Goal: Task Accomplishment & Management: Manage account settings

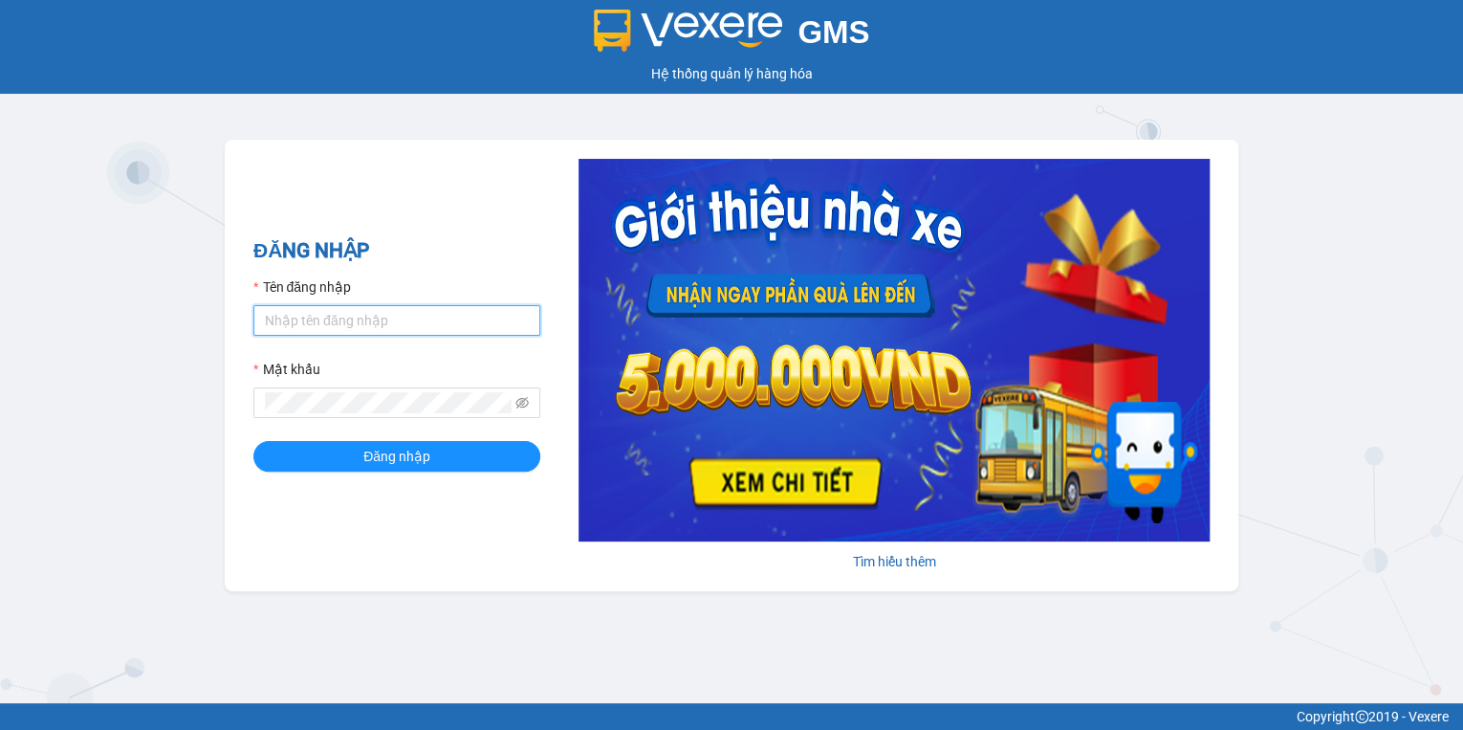
click at [285, 327] on input "Tên đăng nhập" at bounding box center [396, 320] width 287 height 31
type input "hthtrang.hhg"
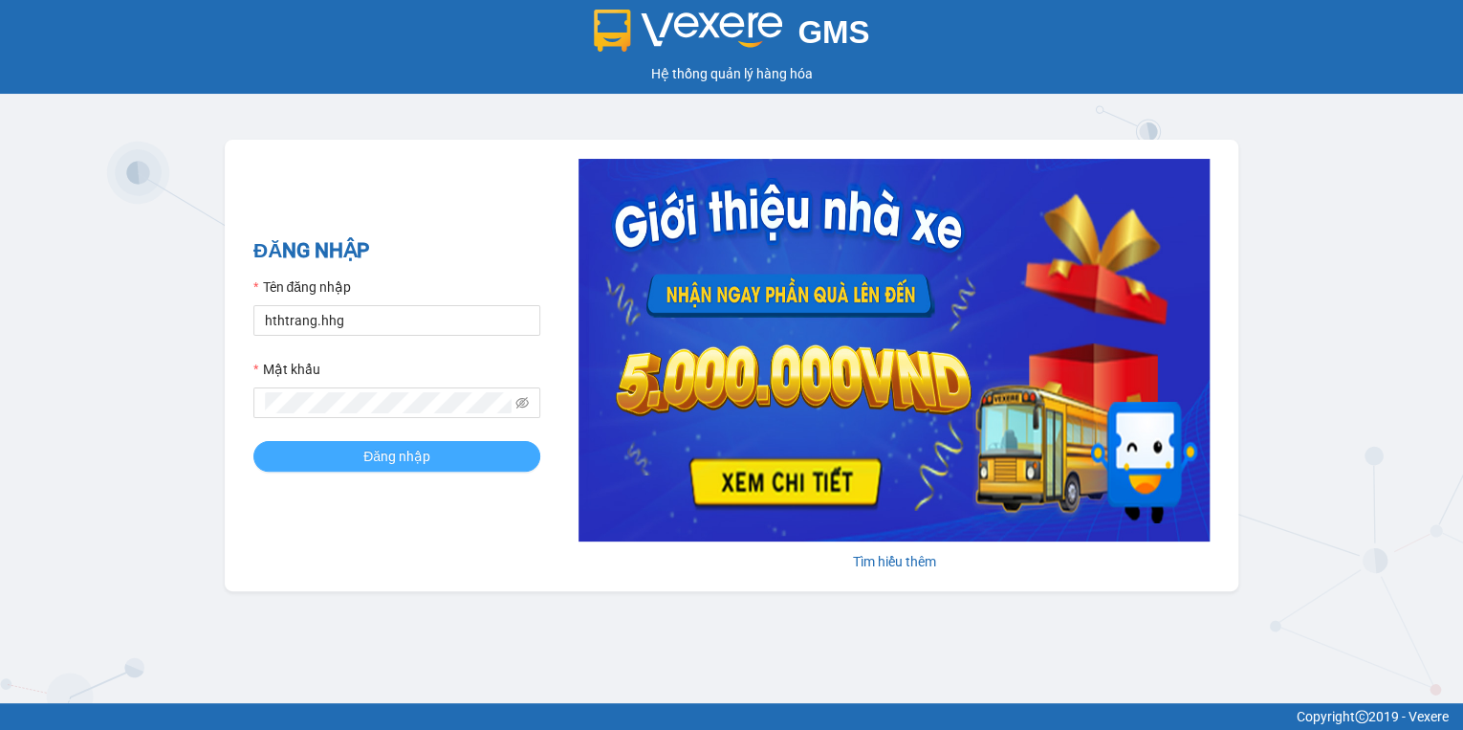
click at [474, 465] on button "Đăng nhập" at bounding box center [396, 456] width 287 height 31
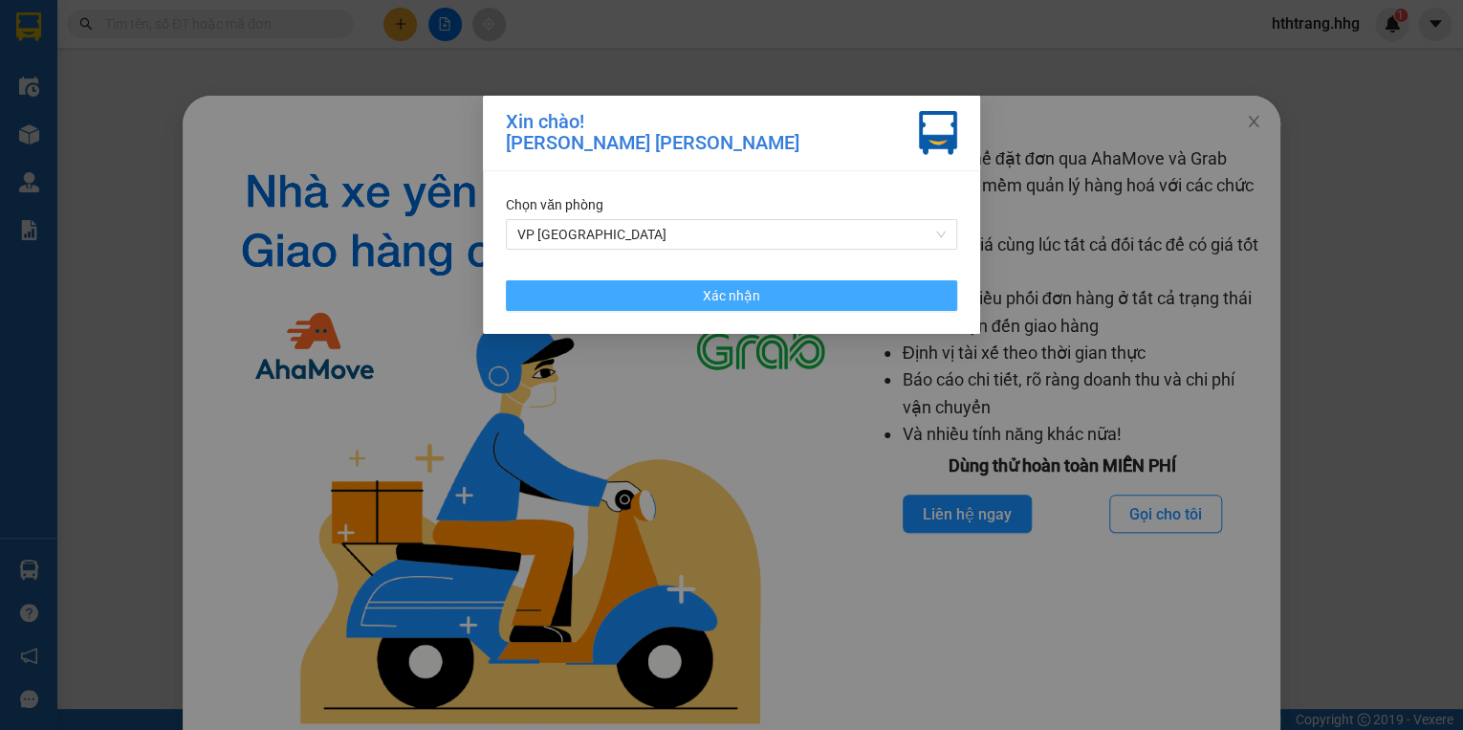
click at [756, 291] on span "Xác nhận" at bounding box center [731, 295] width 57 height 21
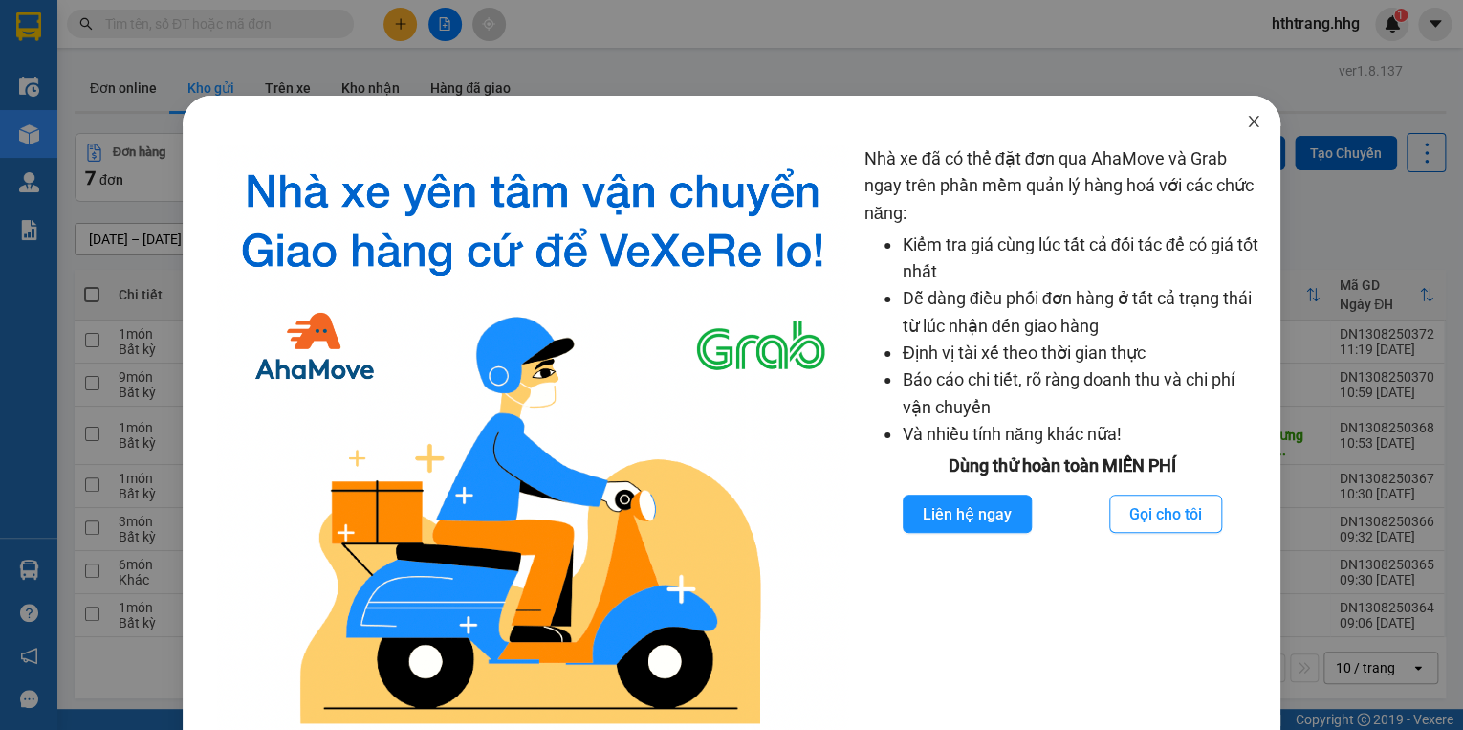
click at [1248, 121] on icon "close" at bounding box center [1253, 121] width 11 height 11
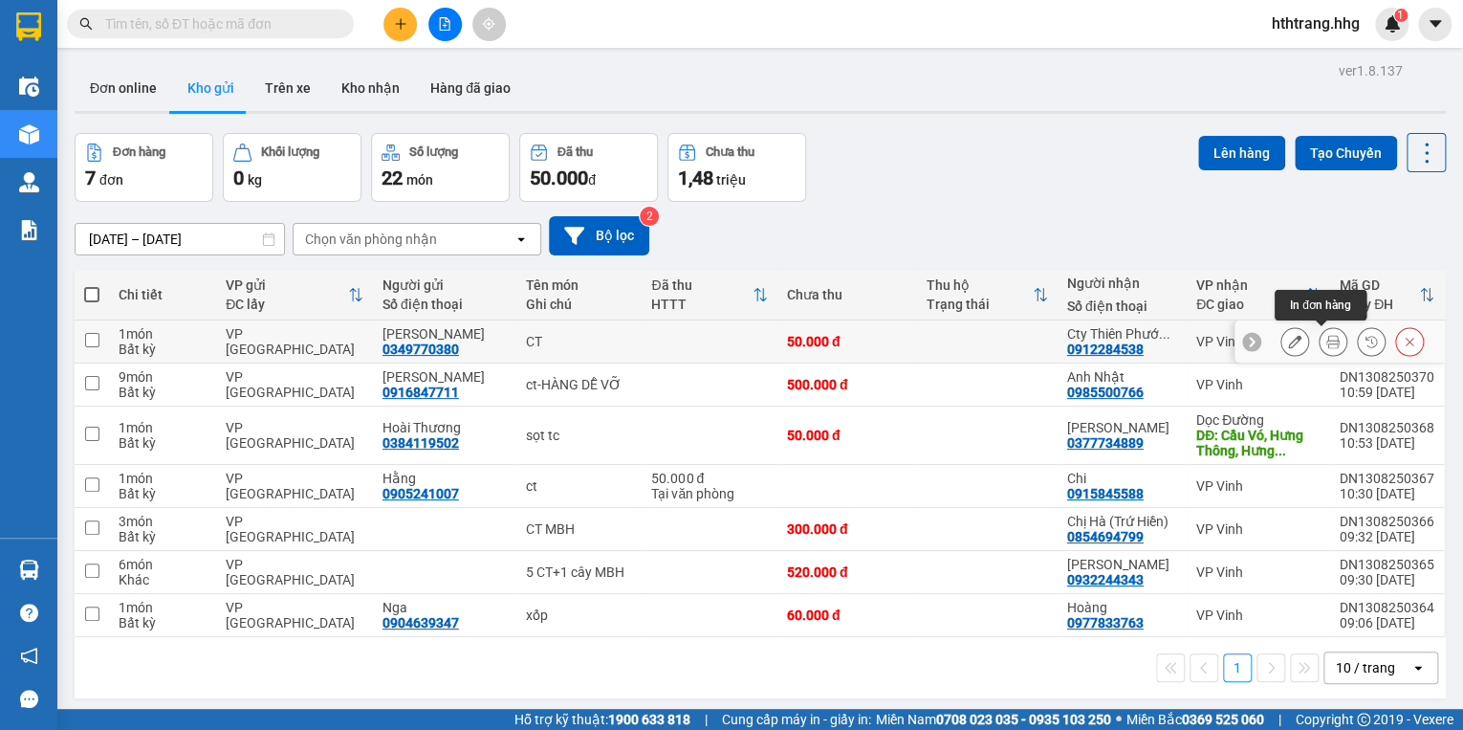
click at [1326, 338] on icon at bounding box center [1332, 341] width 13 height 13
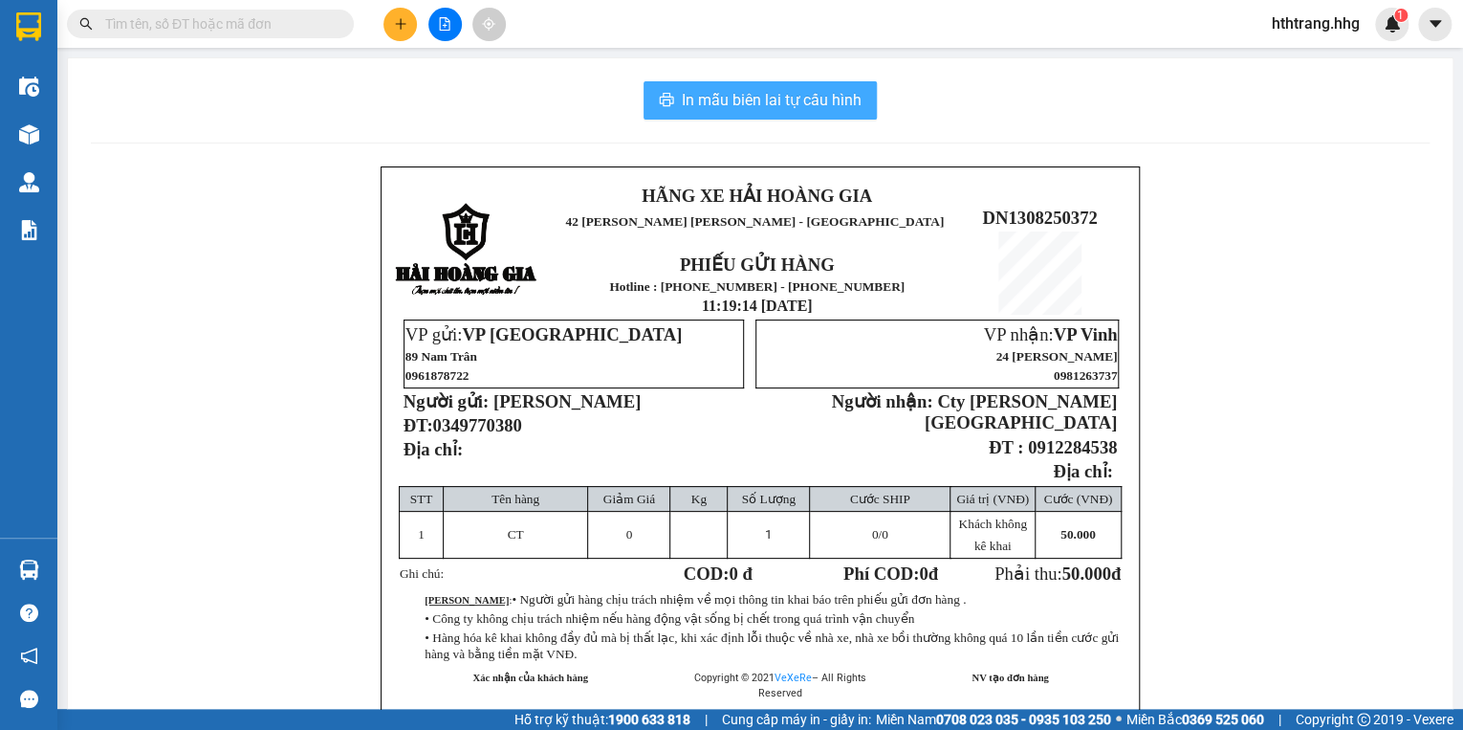
click at [838, 99] on span "In mẫu biên lai tự cấu hình" at bounding box center [772, 100] width 180 height 24
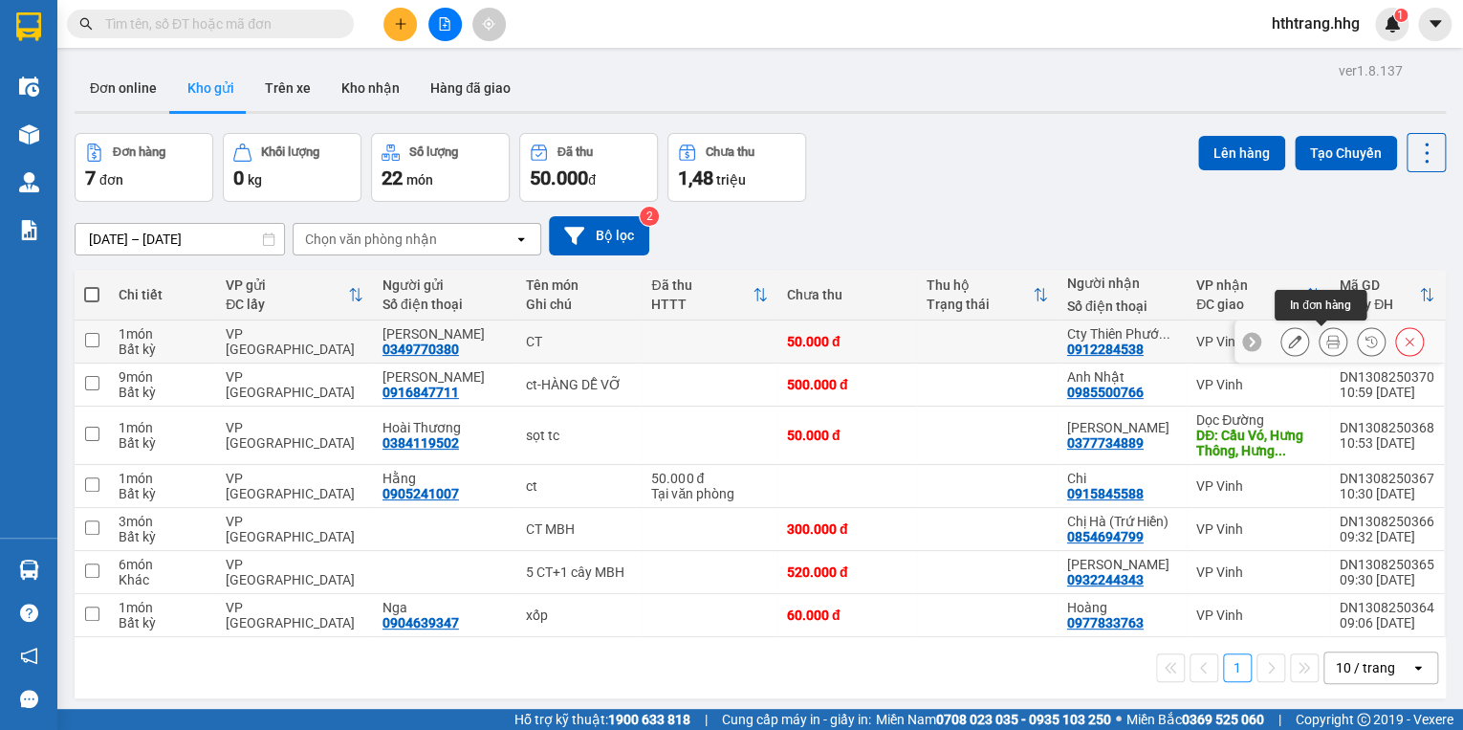
click at [1326, 344] on icon at bounding box center [1332, 341] width 13 height 13
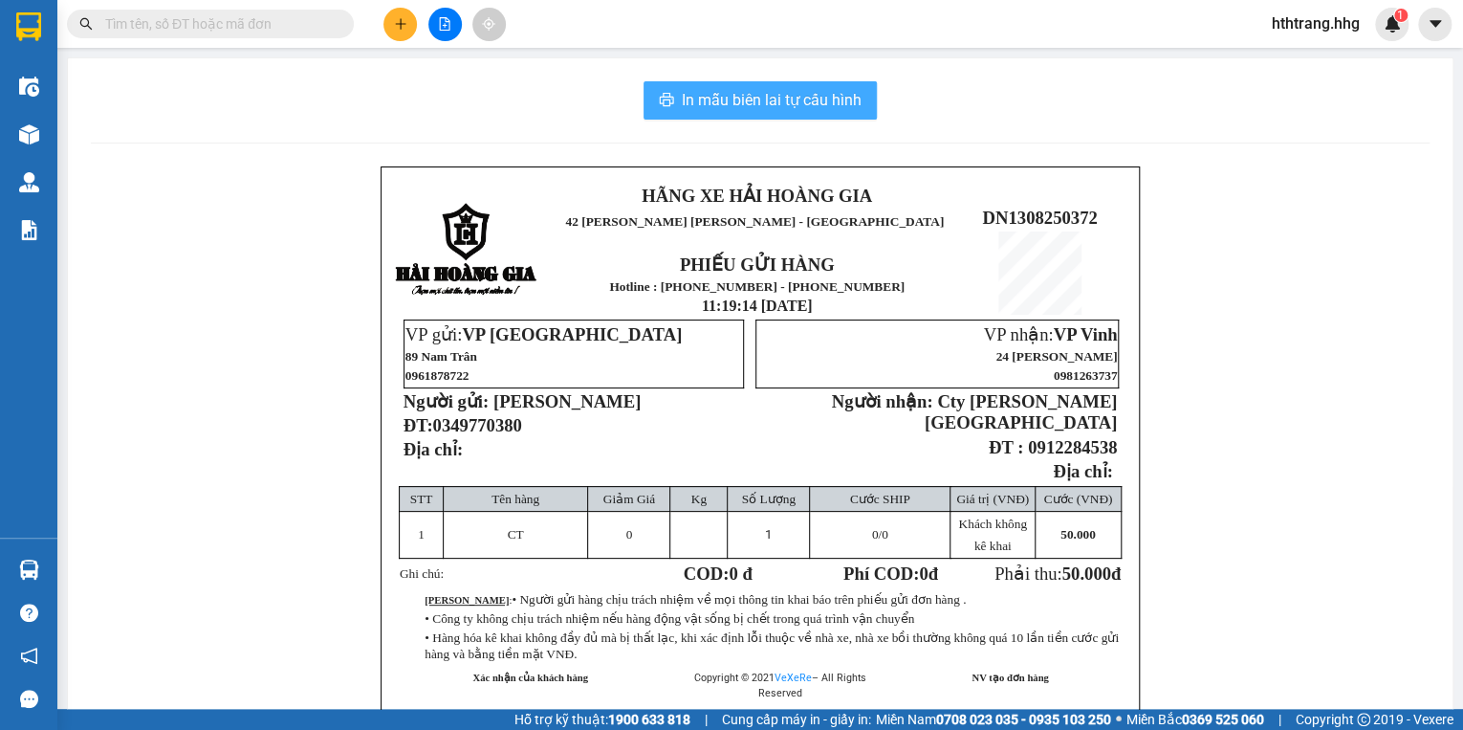
click at [820, 95] on span "In mẫu biên lai tự cấu hình" at bounding box center [772, 100] width 180 height 24
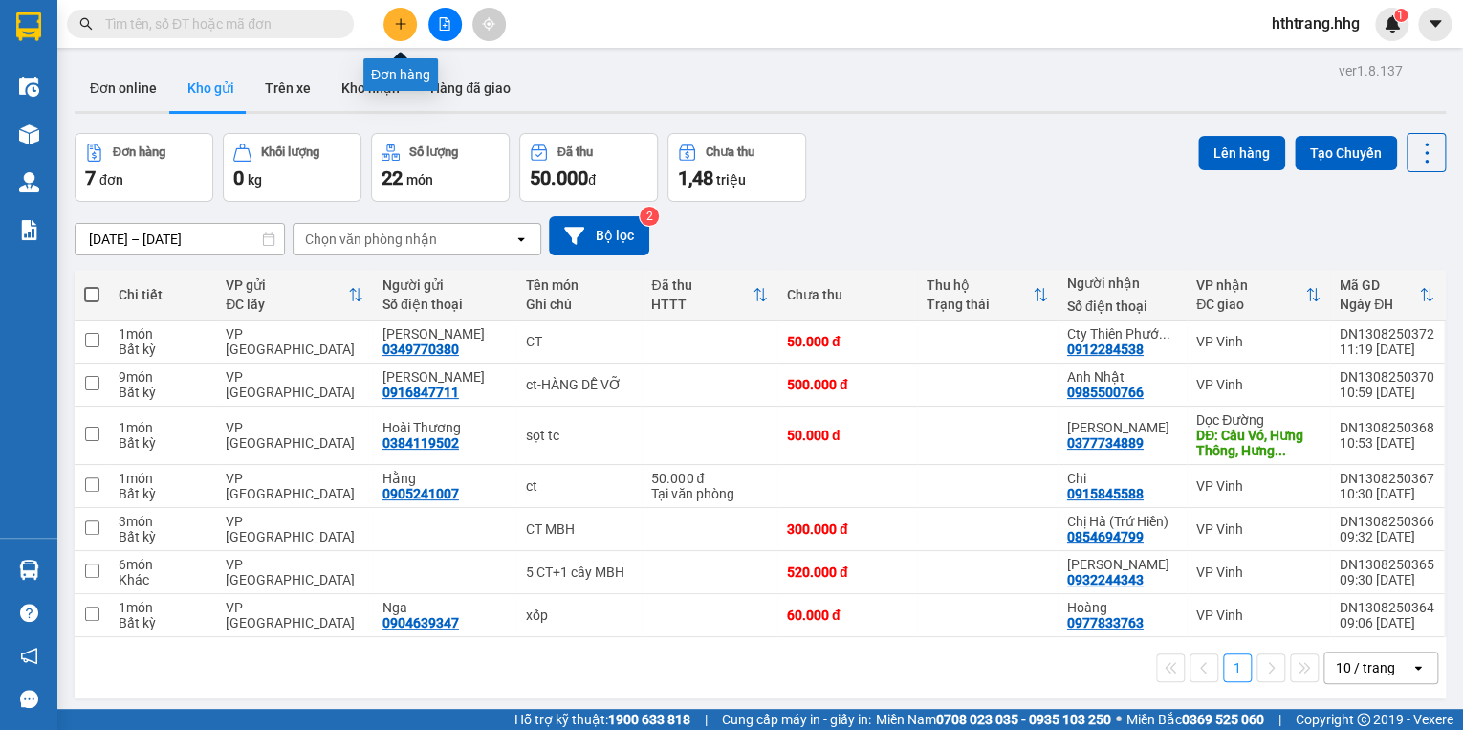
click at [394, 21] on icon "plus" at bounding box center [400, 23] width 13 height 13
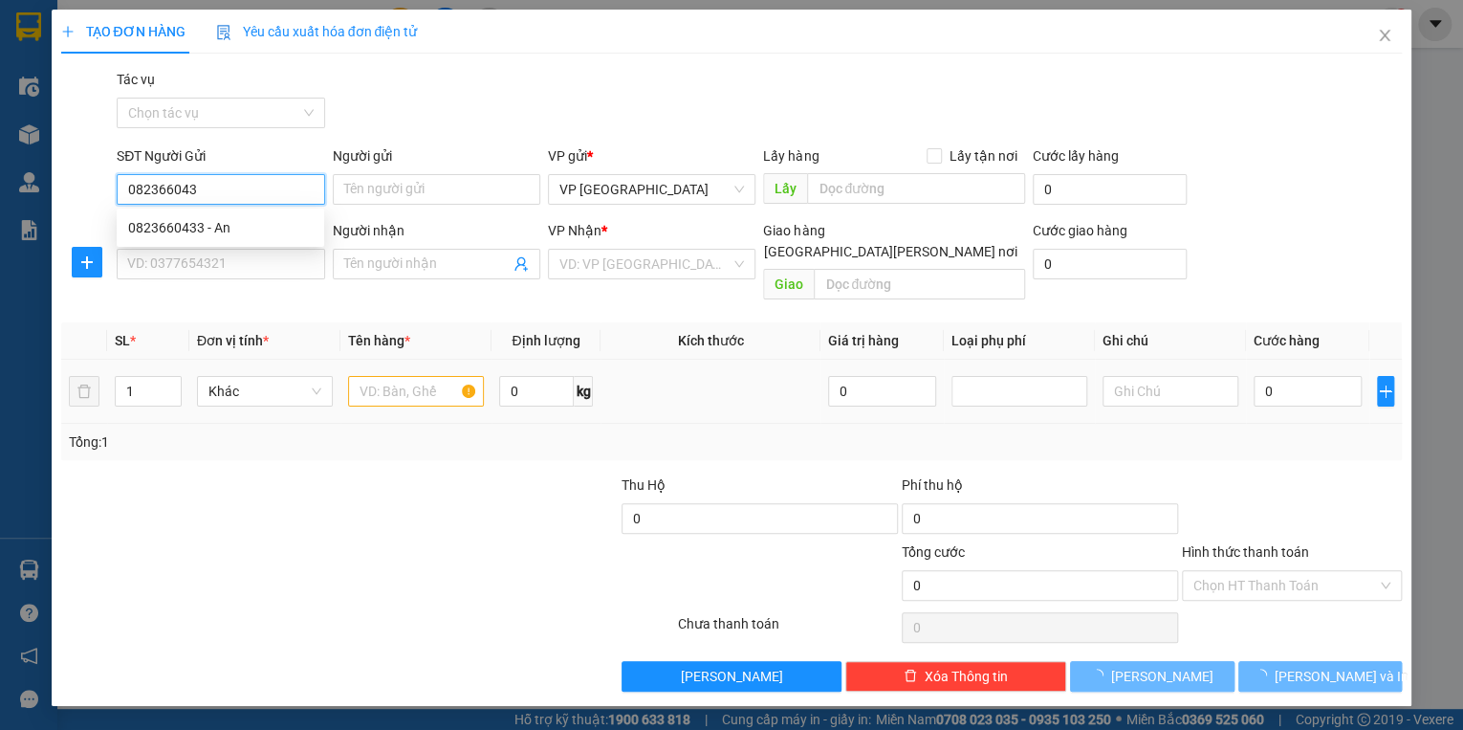
type input "0823660433"
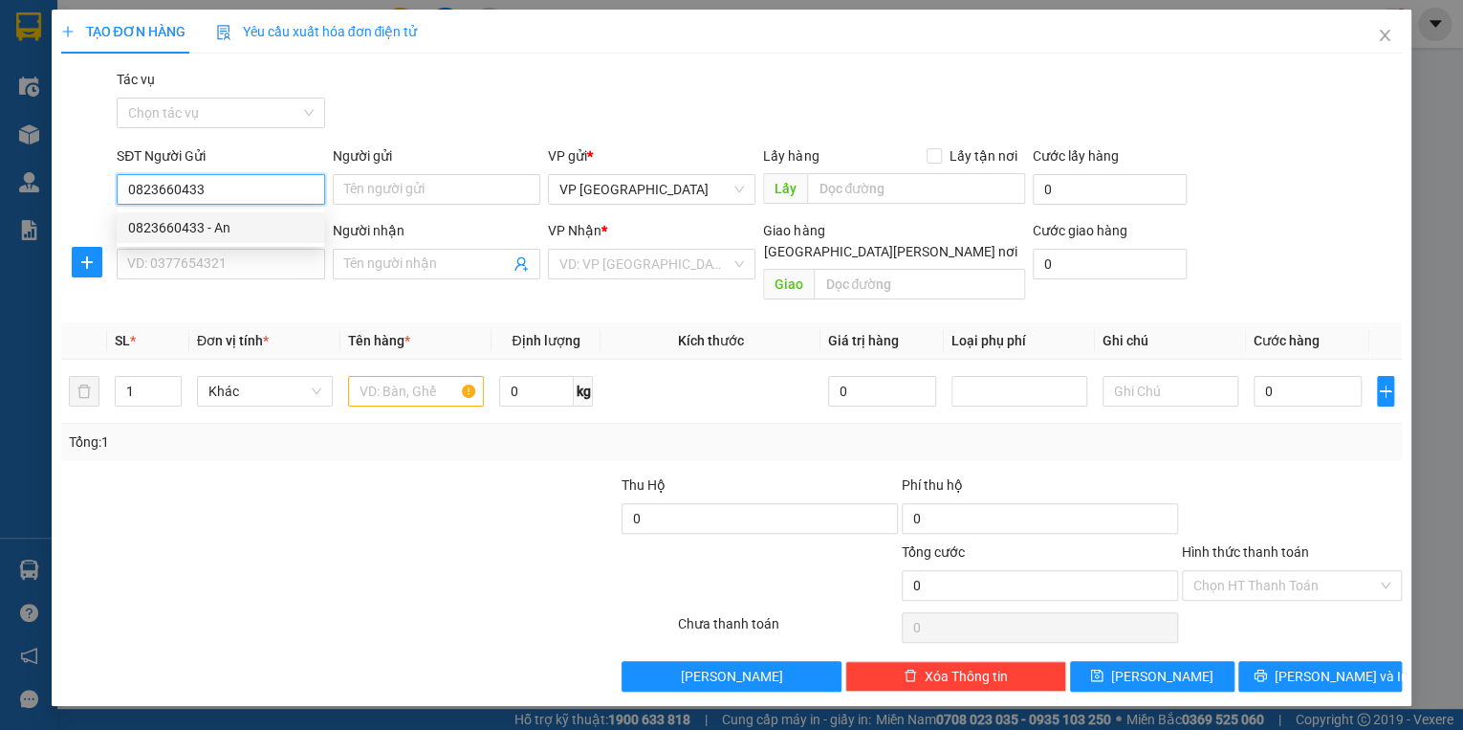
click at [196, 235] on div "0823660433 - An" at bounding box center [220, 227] width 185 height 21
type input "An"
type input "0823660433"
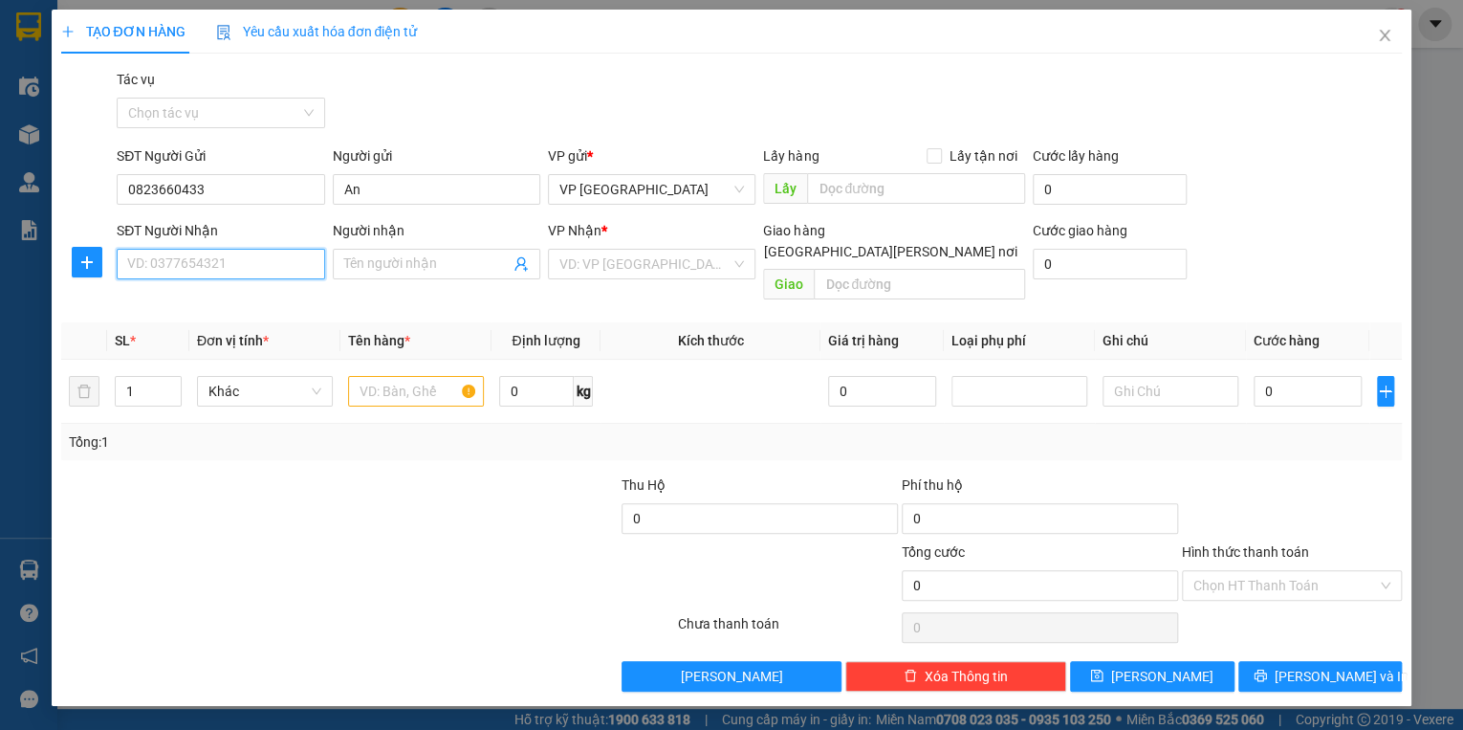
click at [208, 267] on input "SĐT Người Nhận" at bounding box center [221, 264] width 208 height 31
click at [206, 303] on div "0355528004 - [PERSON_NAME]" at bounding box center [222, 302] width 188 height 21
type input "0355528004"
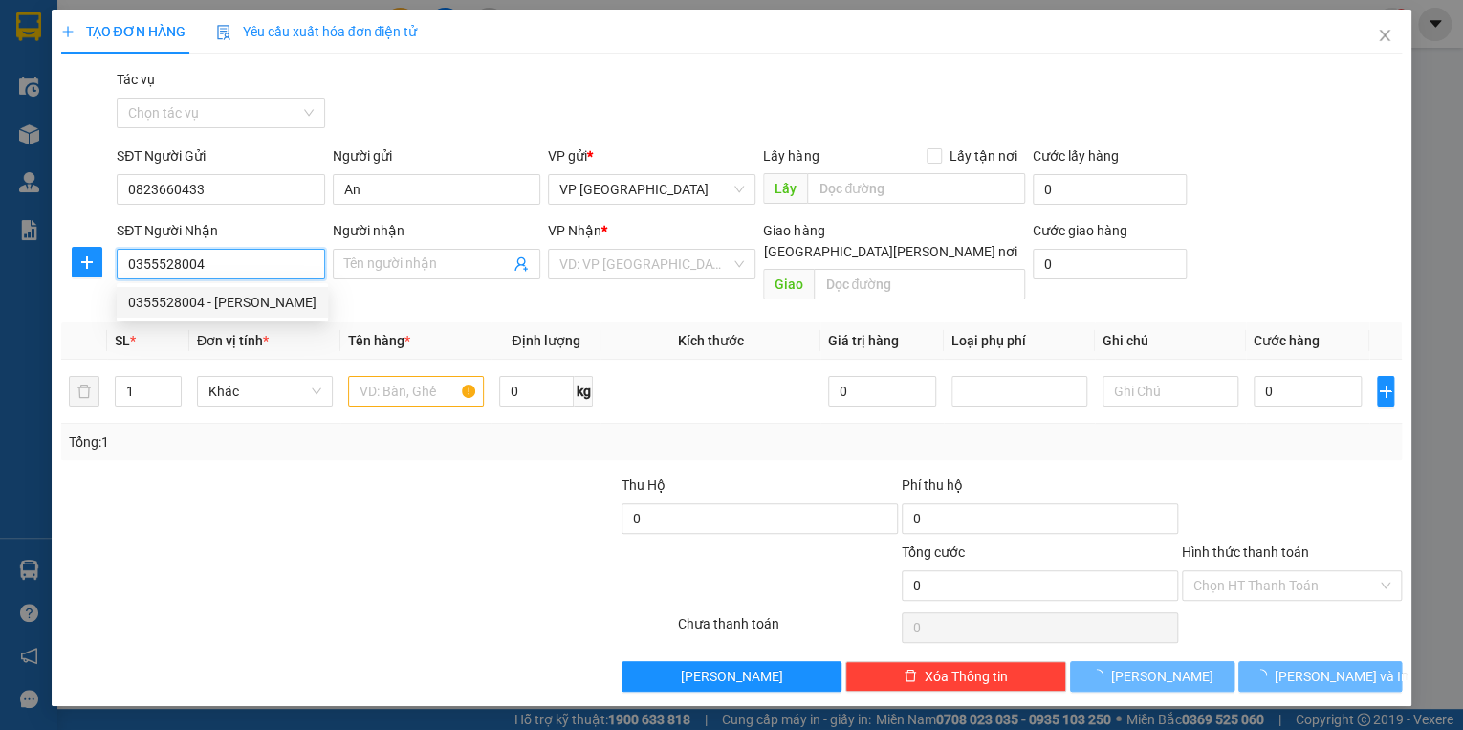
type input "[PERSON_NAME]"
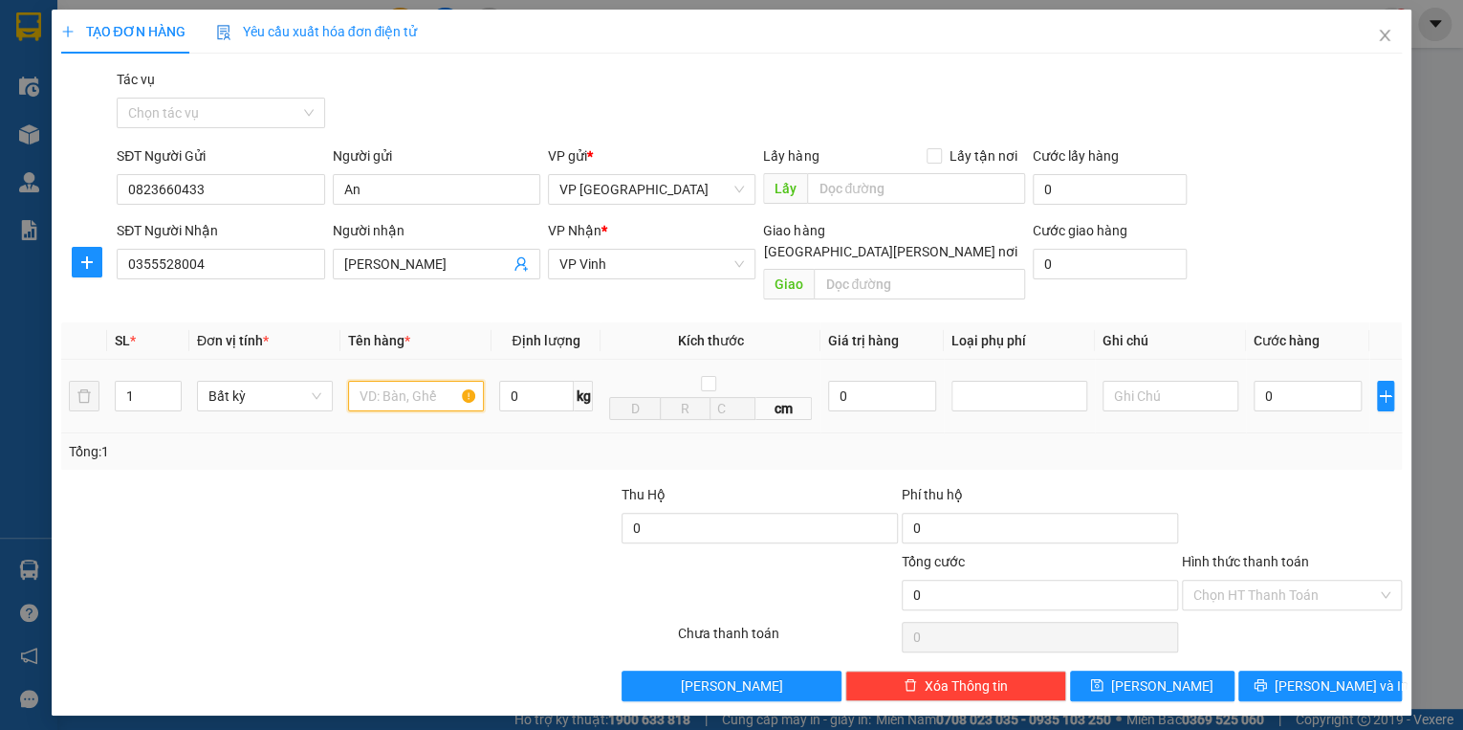
click at [366, 381] on input "text" at bounding box center [416, 396] width 136 height 31
type input "ct keo vàng"
click at [1286, 381] on input "0" at bounding box center [1308, 396] width 108 height 31
type input "5"
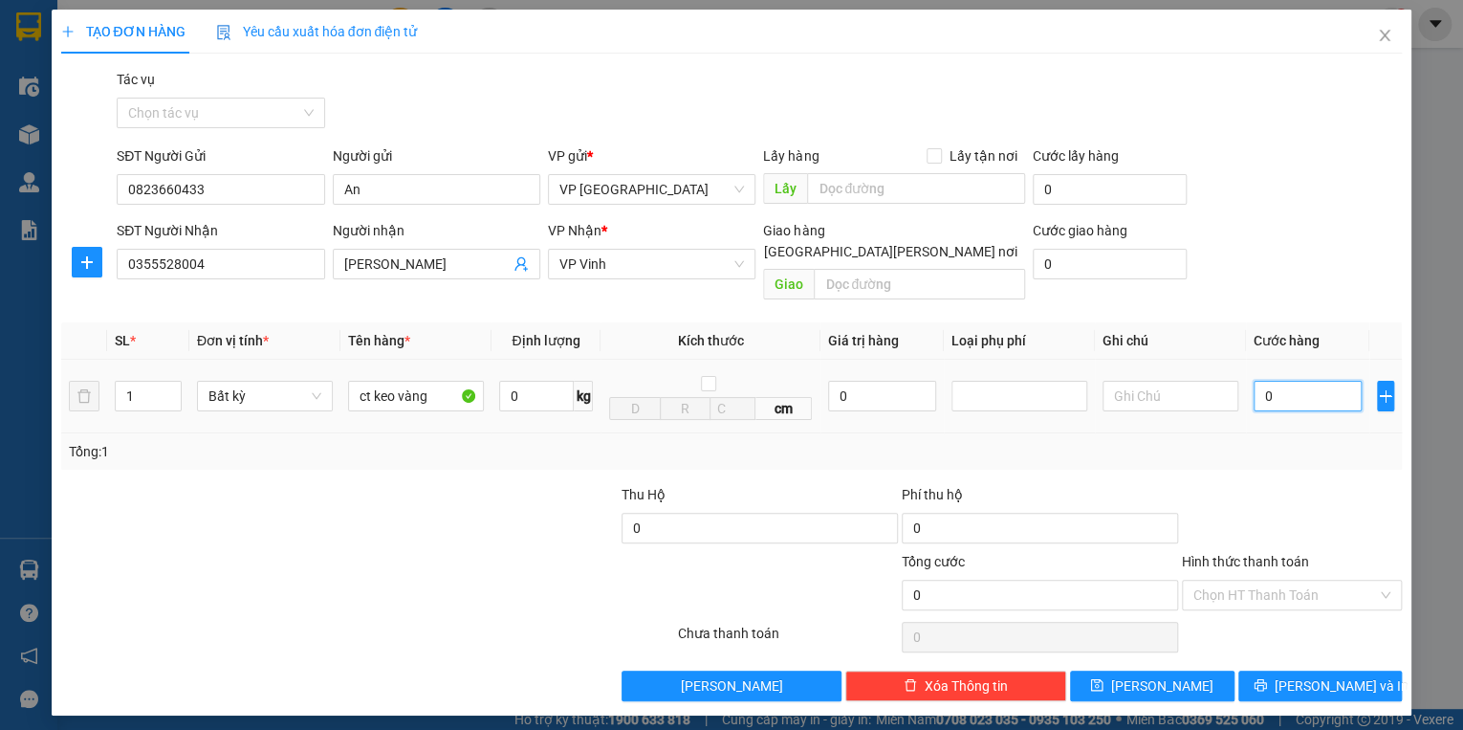
type input "5"
type input "50"
type input "500"
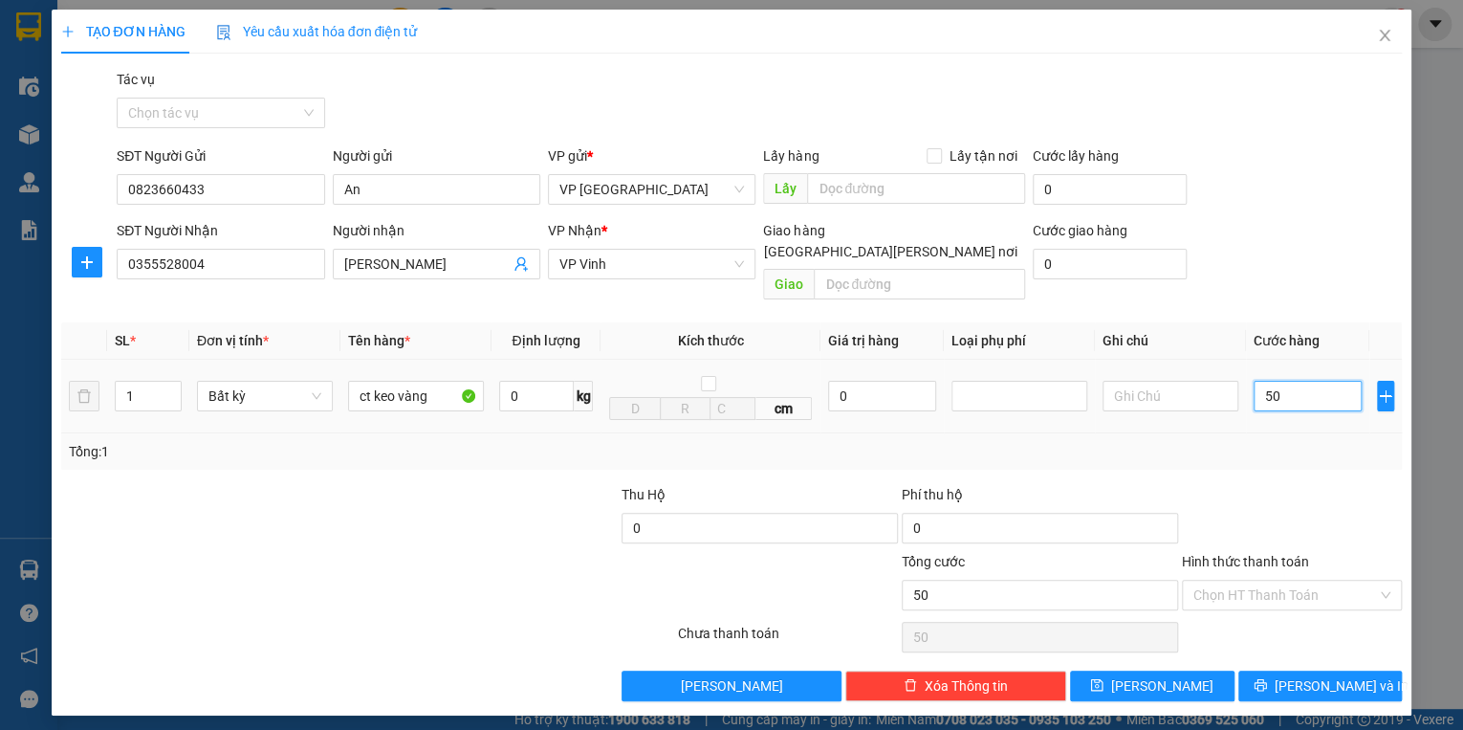
type input "500"
type input "5.000"
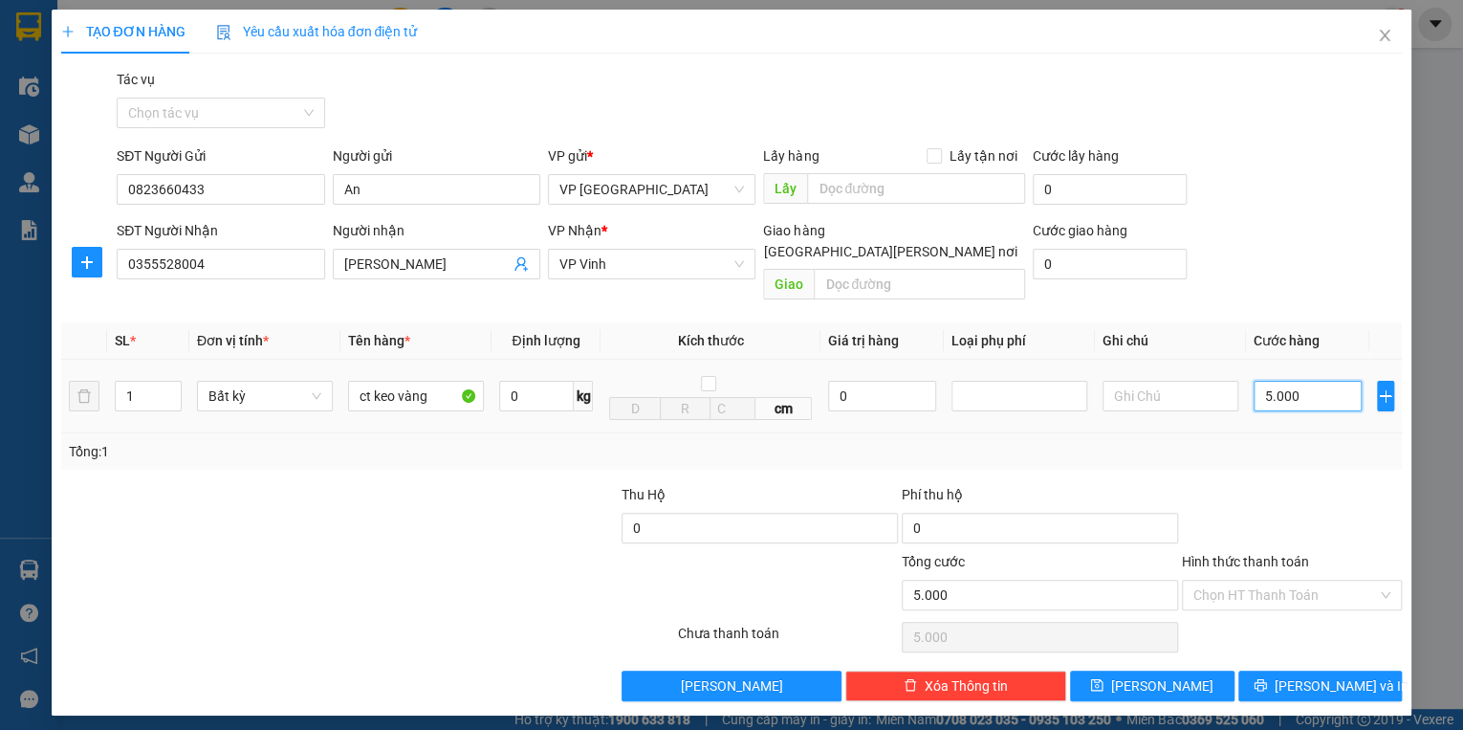
type input "50.000"
click at [1343, 675] on span "[PERSON_NAME] và In" at bounding box center [1342, 685] width 134 height 21
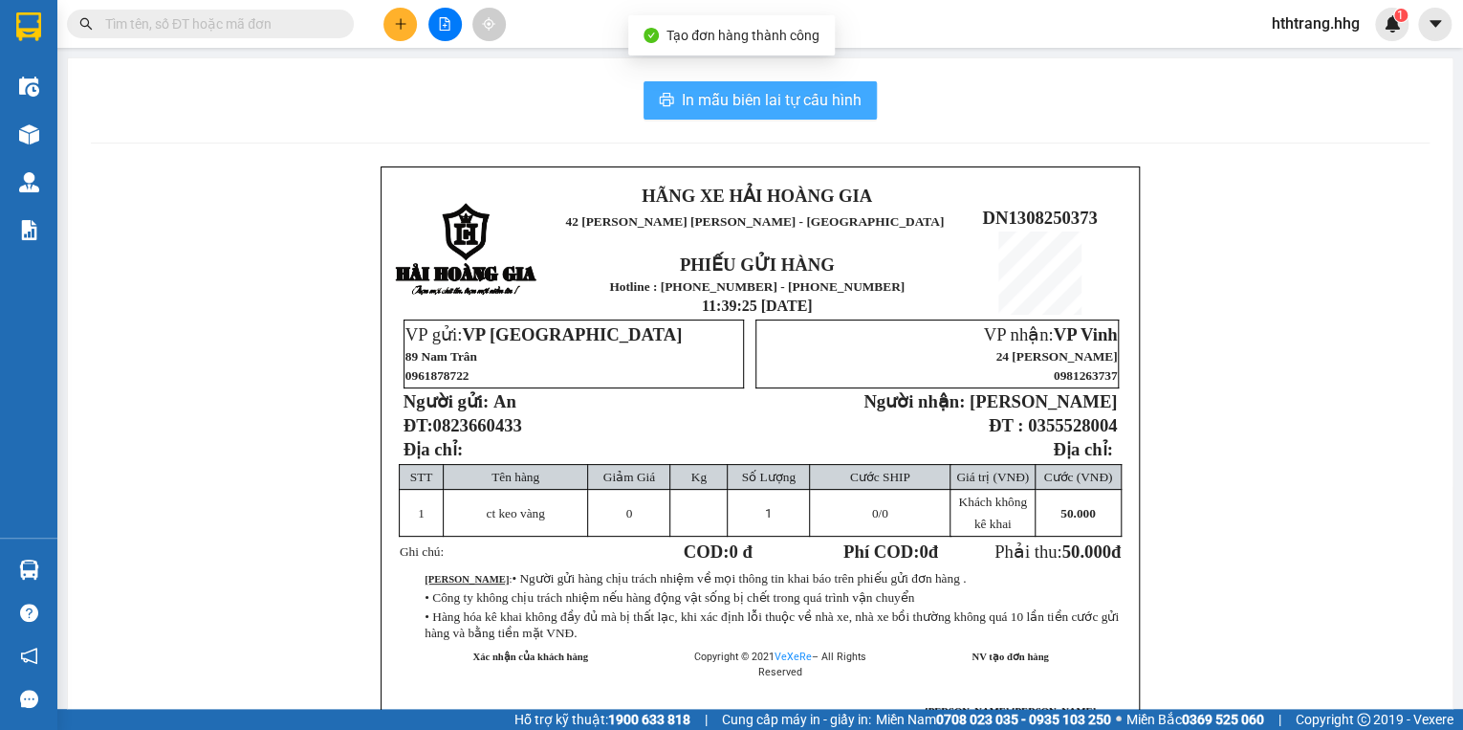
click at [803, 99] on span "In mẫu biên lai tự cấu hình" at bounding box center [772, 100] width 180 height 24
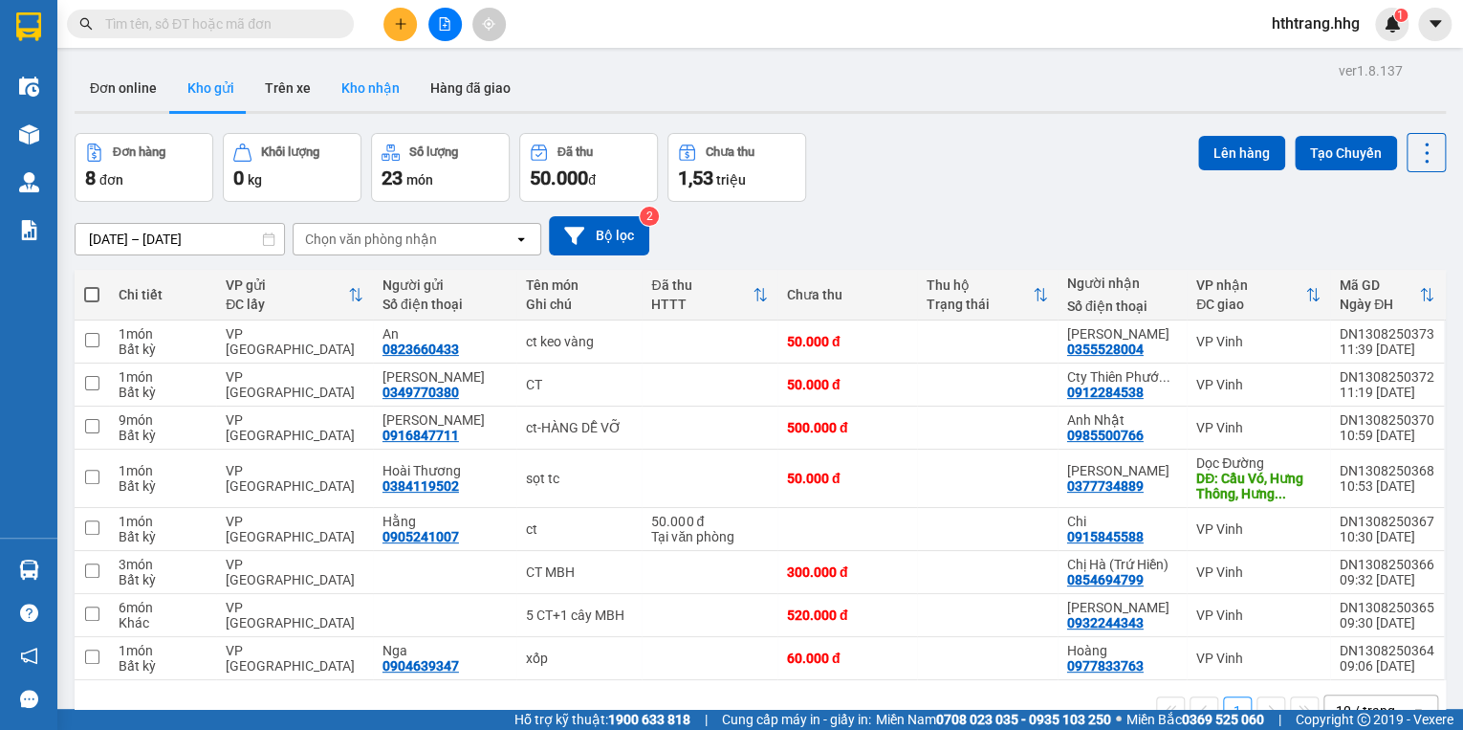
click at [383, 81] on button "Kho nhận" at bounding box center [370, 88] width 89 height 46
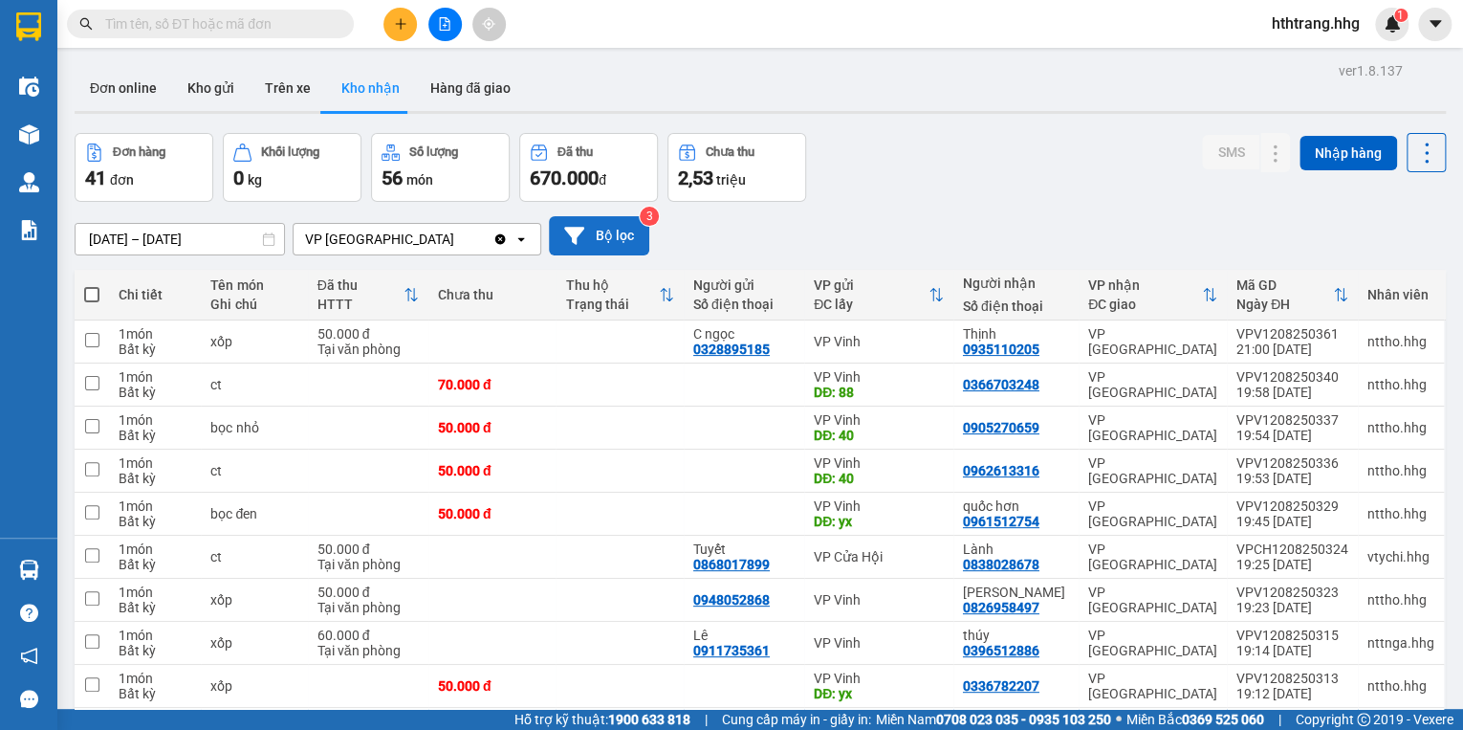
scroll to position [117, 0]
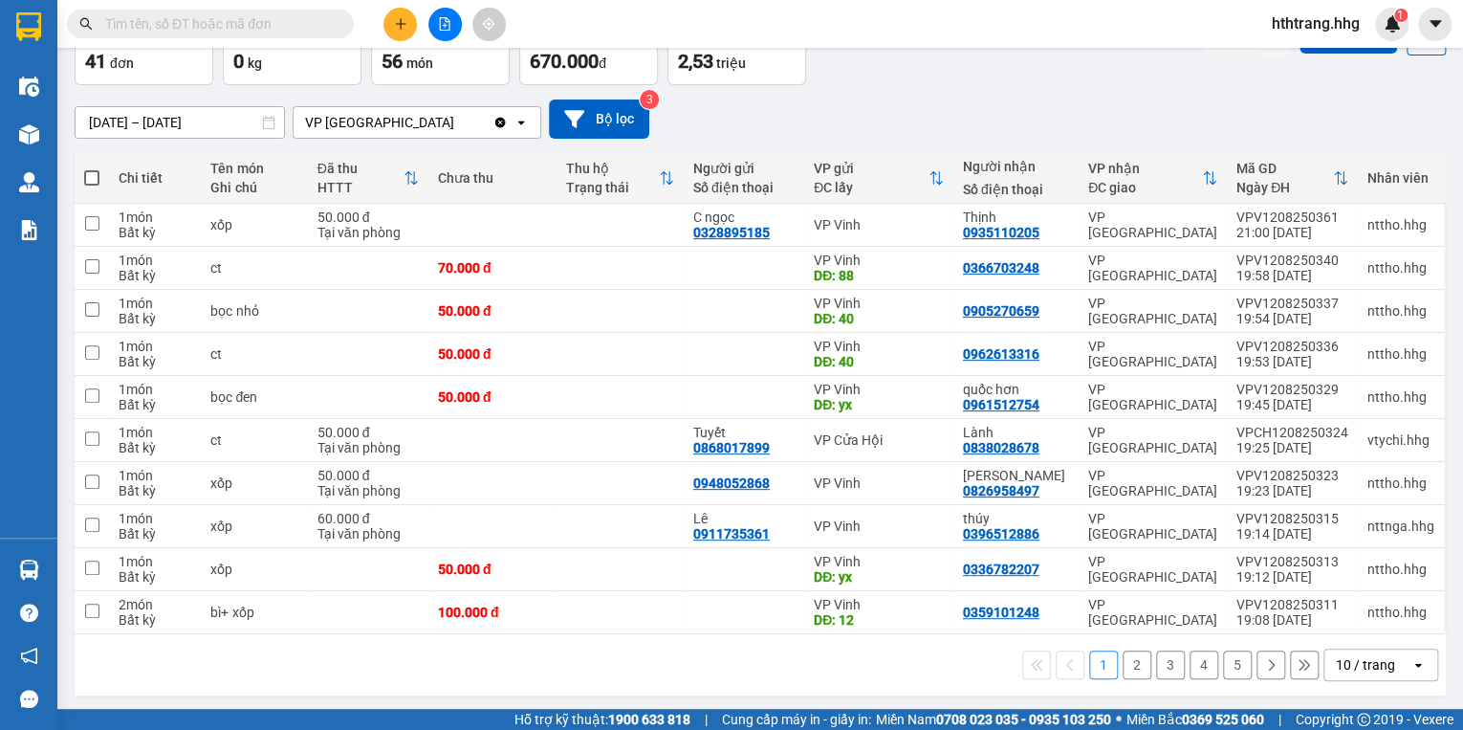
click at [1390, 669] on div "10 / trang" at bounding box center [1368, 664] width 86 height 31
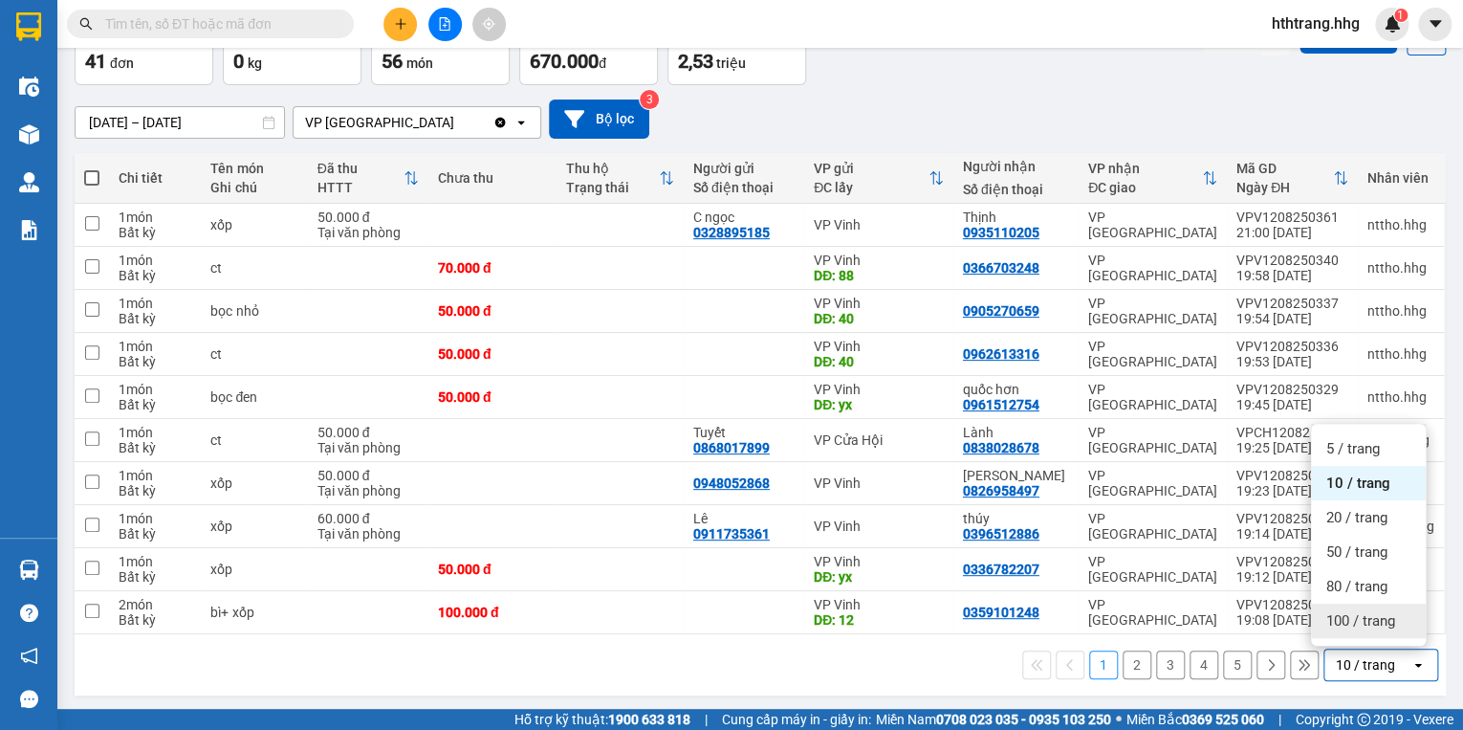
click at [1378, 626] on span "100 / trang" at bounding box center [1360, 620] width 69 height 19
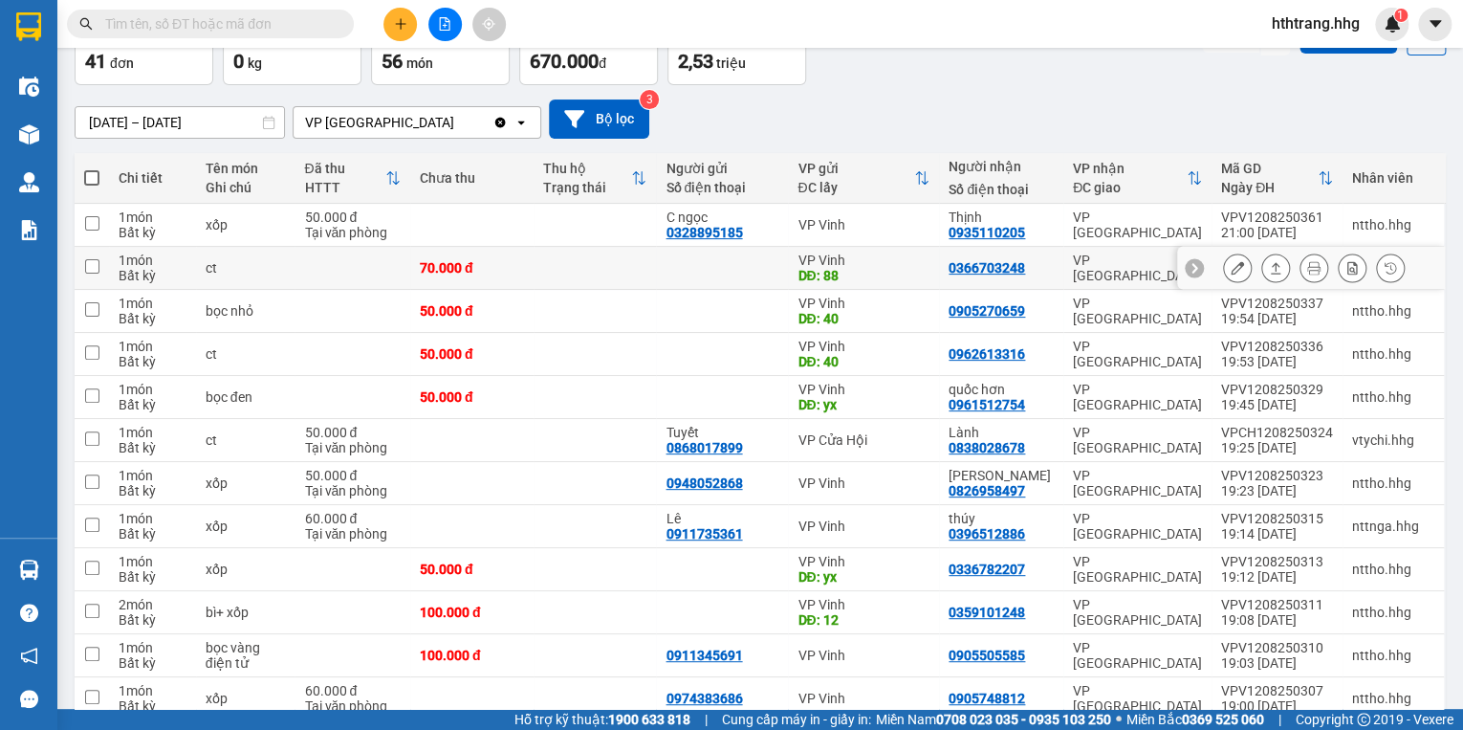
click at [1041, 260] on div "0366703248" at bounding box center [1001, 267] width 105 height 15
checkbox input "true"
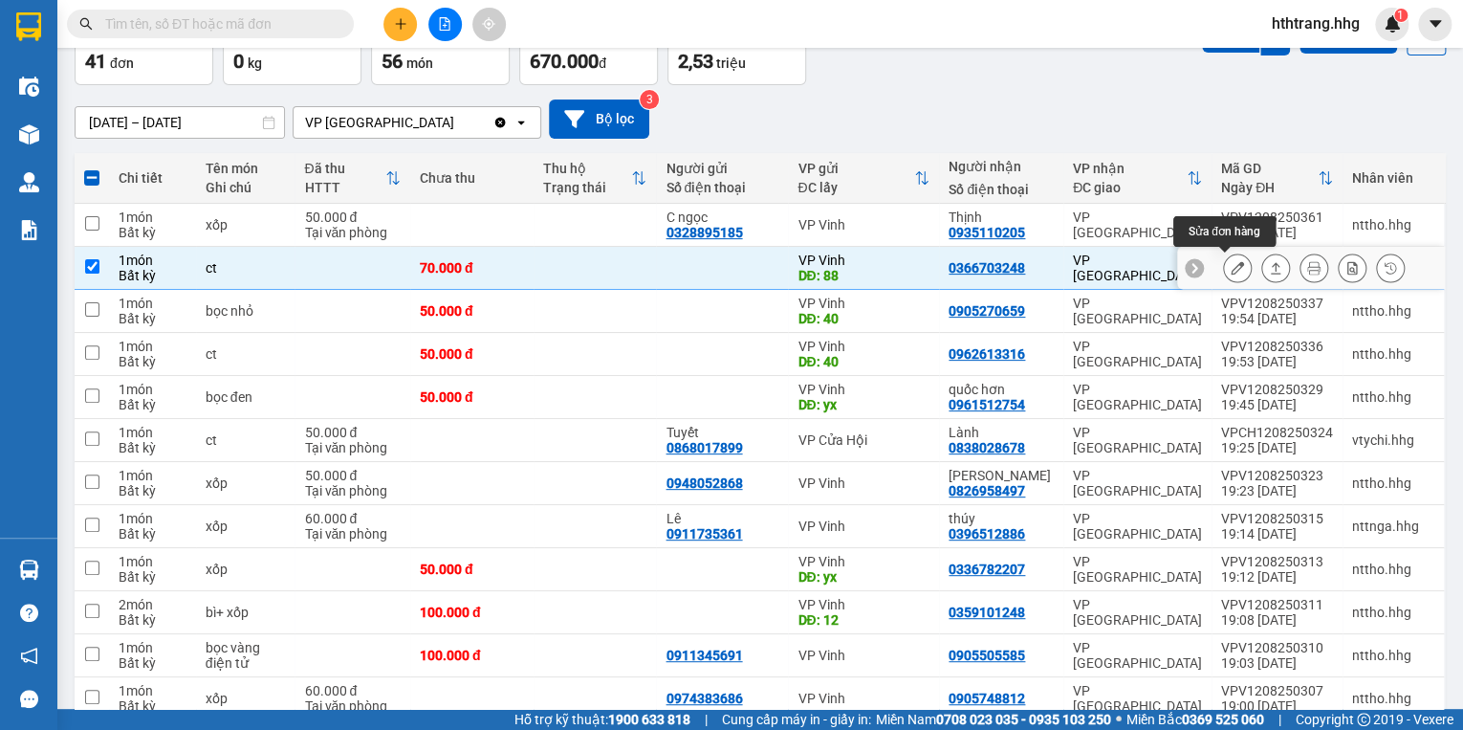
click at [1231, 263] on icon at bounding box center [1237, 267] width 13 height 13
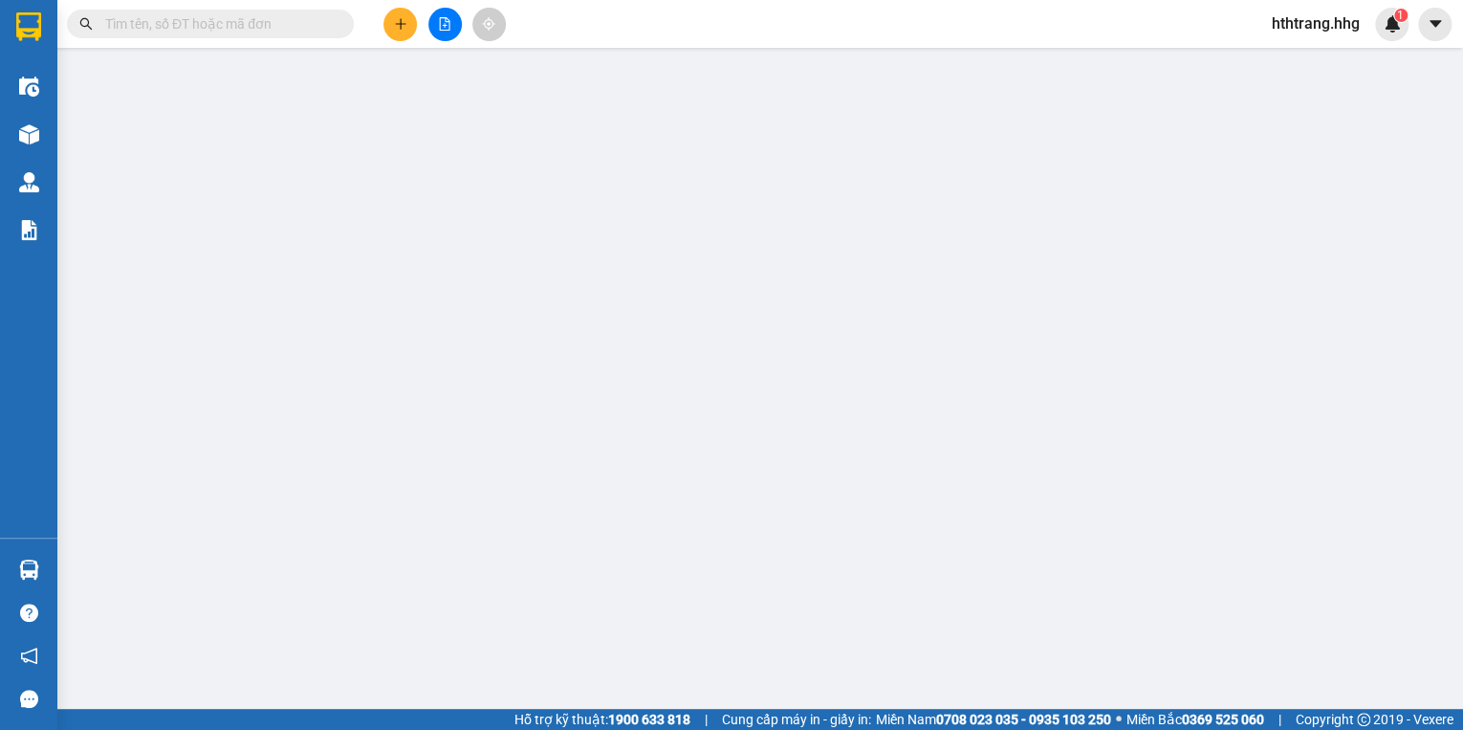
type input "88"
type input "0366703248"
type input "70.000"
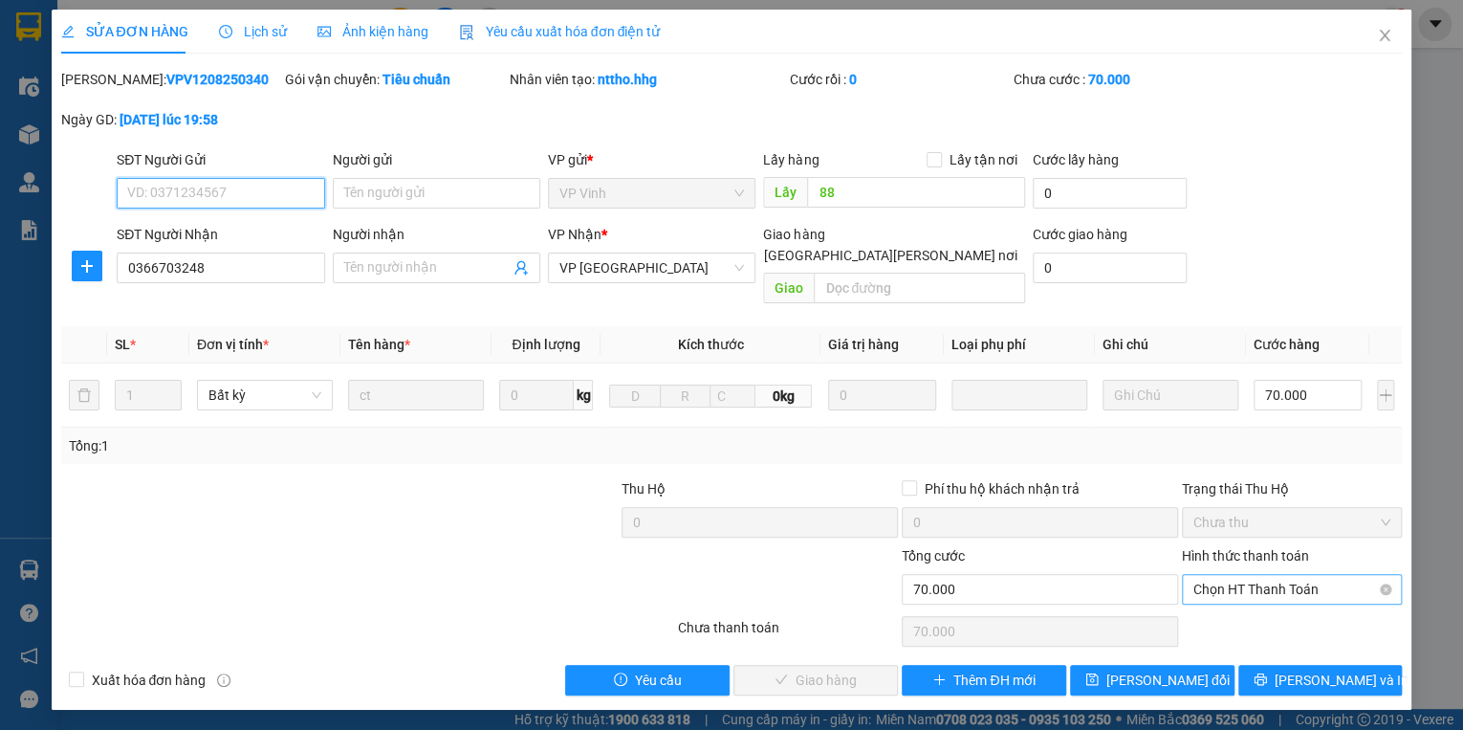
click at [1228, 575] on span "Chọn HT Thanh Toán" at bounding box center [1292, 589] width 197 height 29
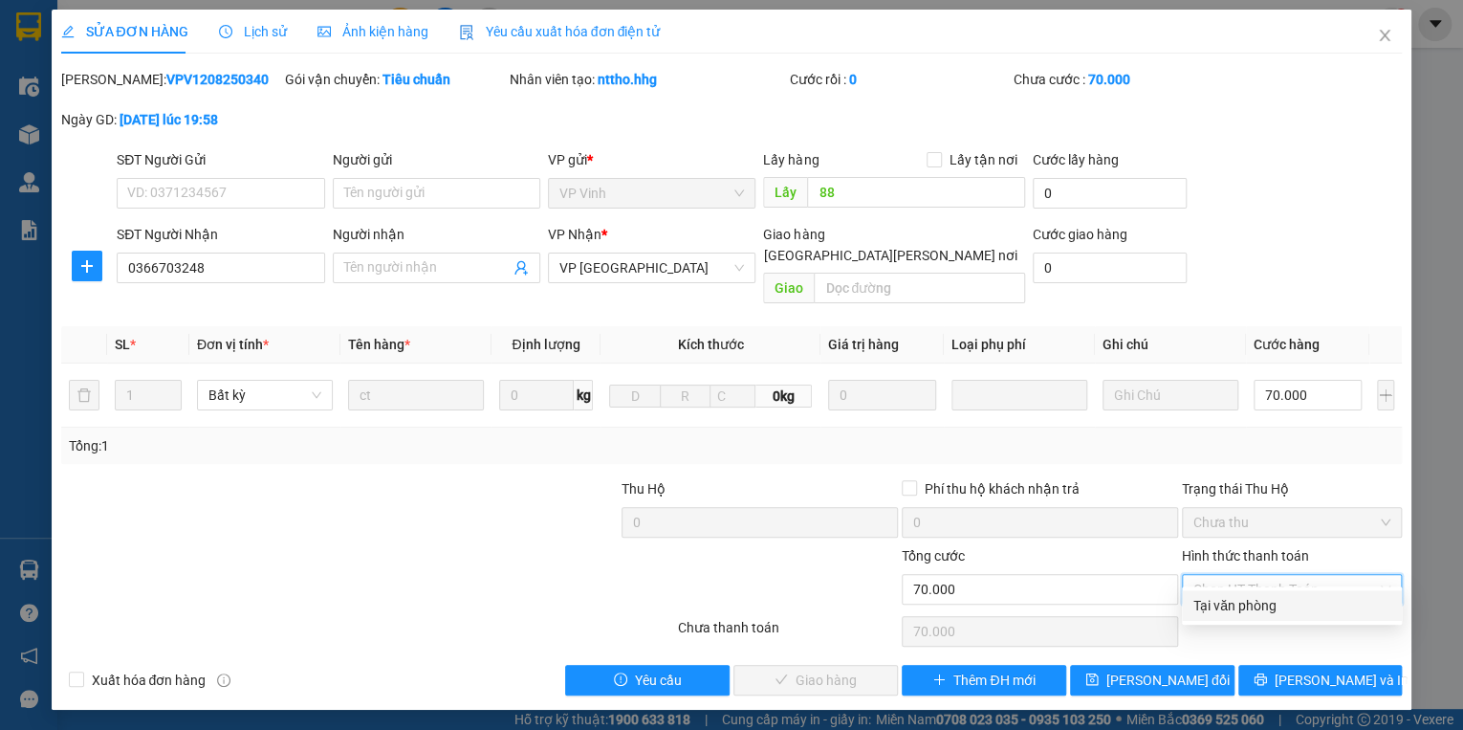
click at [1248, 607] on div "Tại văn phòng" at bounding box center [1292, 605] width 197 height 21
type input "0"
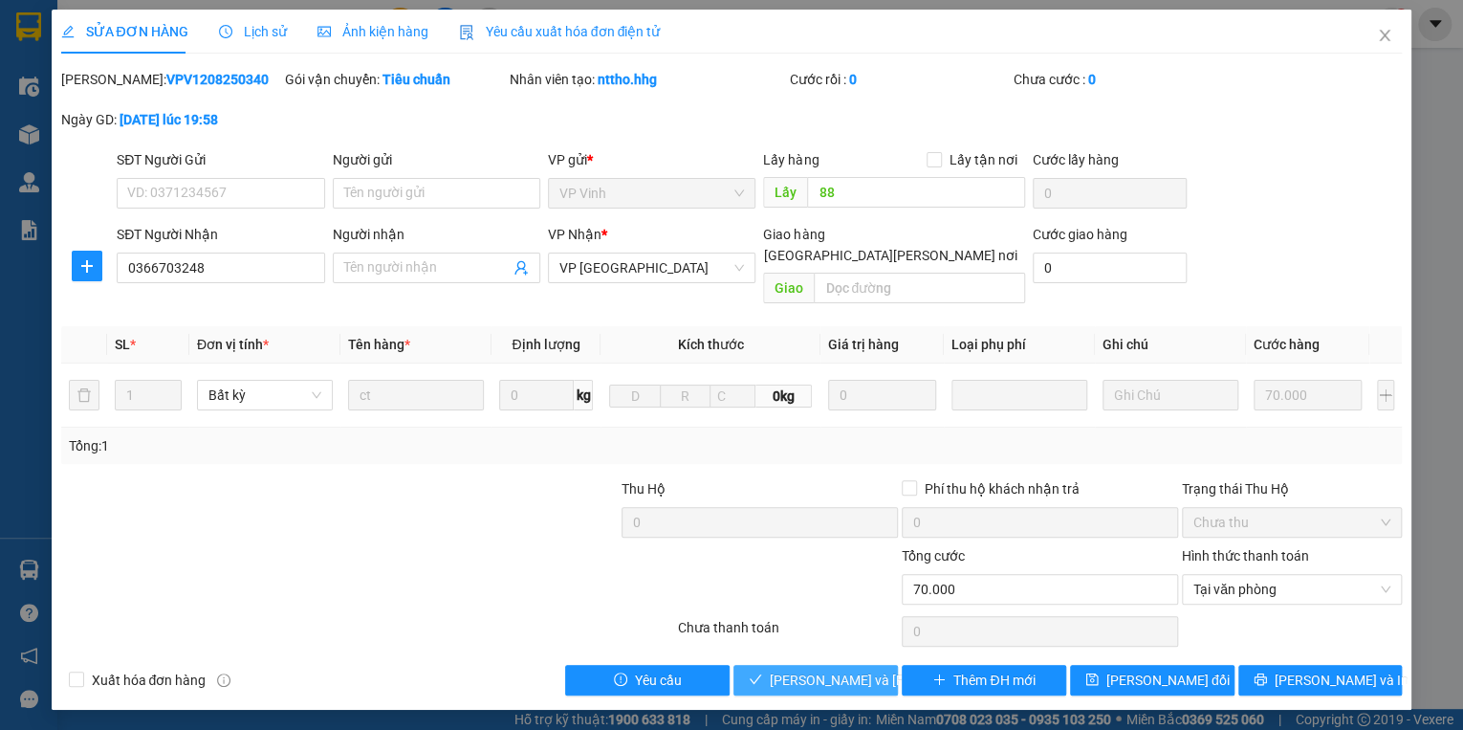
click at [872, 669] on span "[PERSON_NAME] và [PERSON_NAME] hàng" at bounding box center [899, 679] width 258 height 21
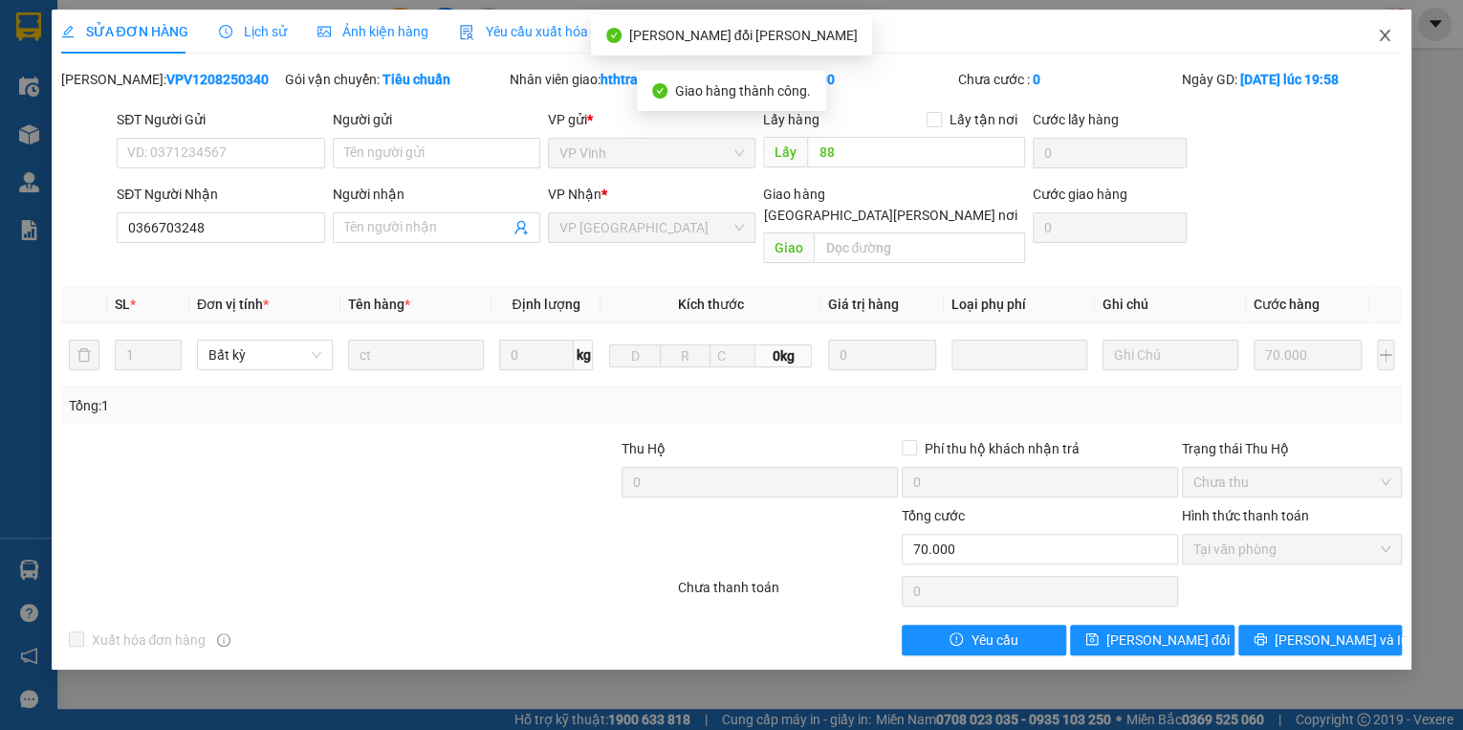
click at [1389, 34] on icon "close" at bounding box center [1384, 35] width 15 height 15
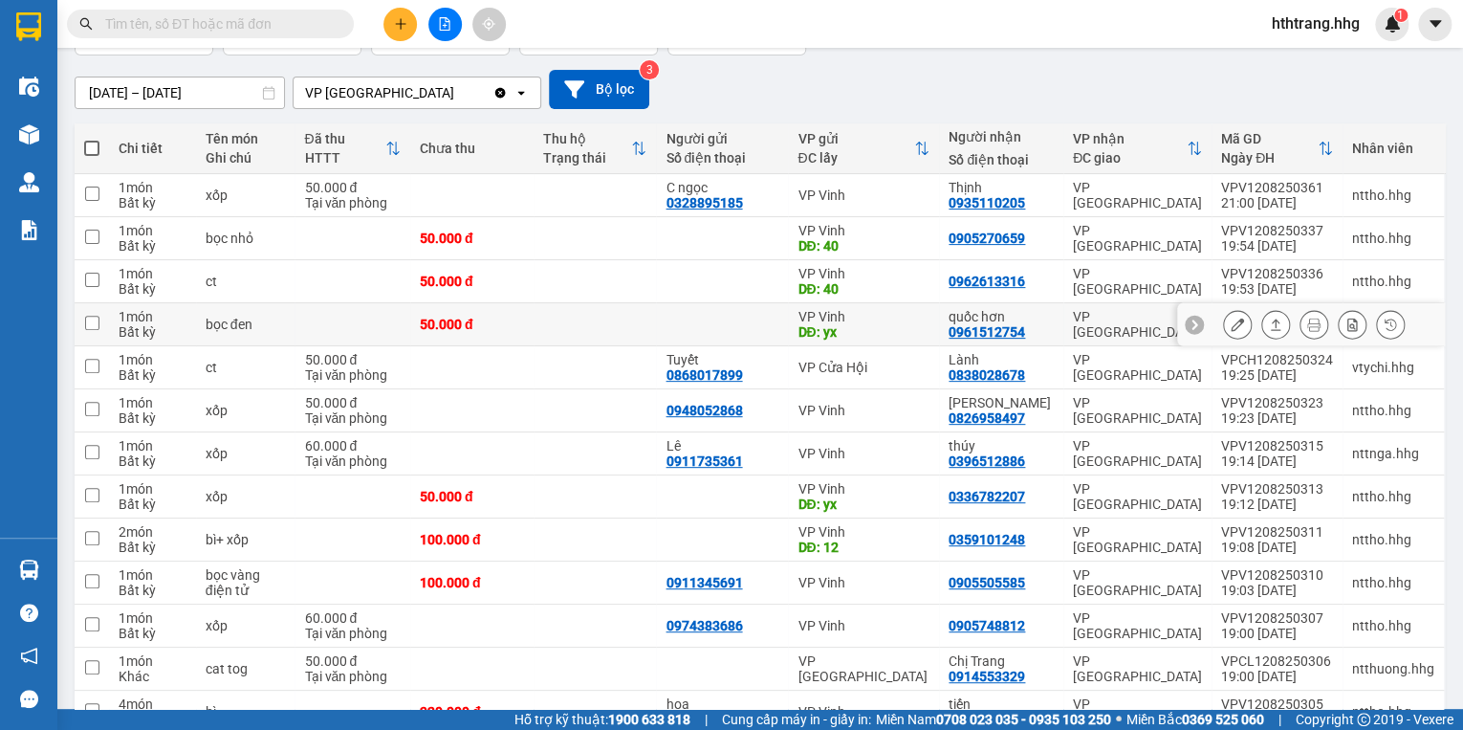
scroll to position [153, 0]
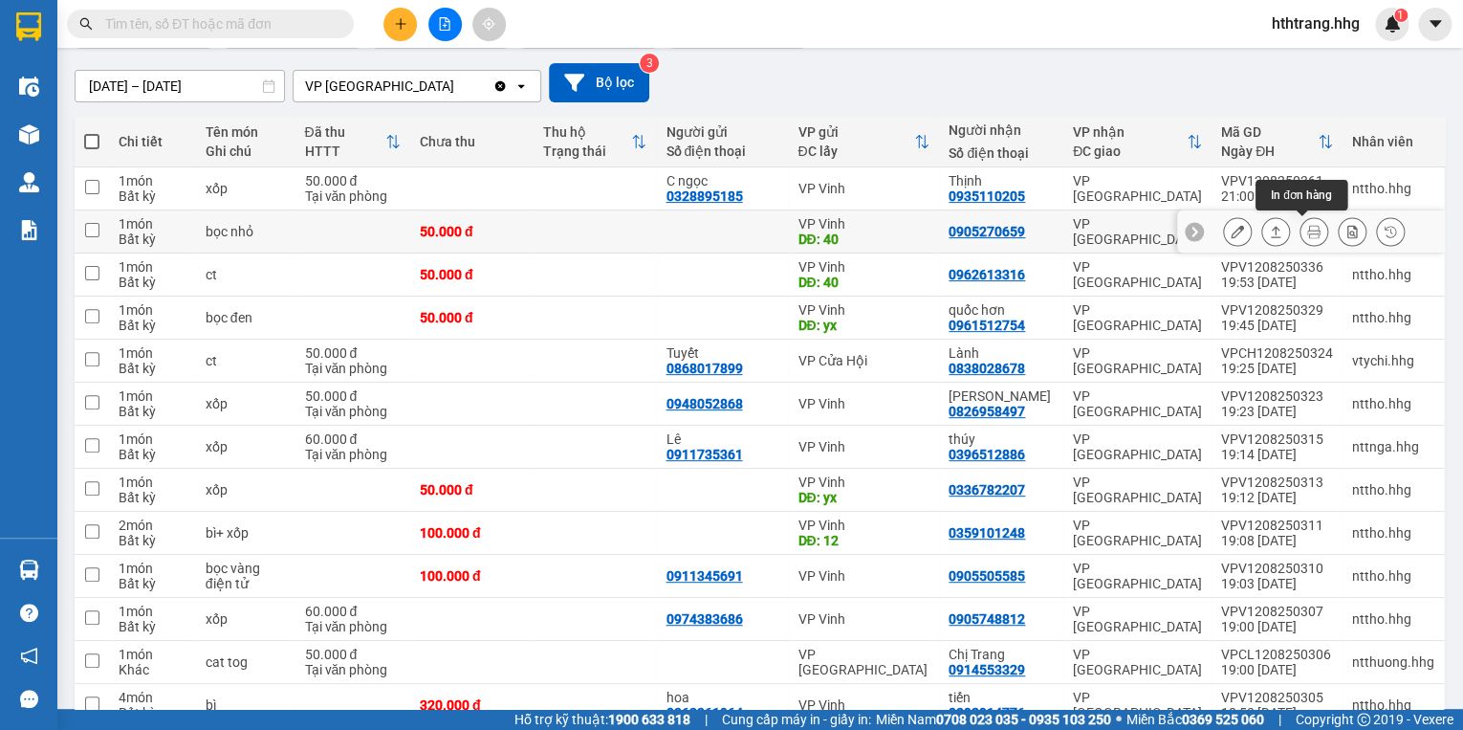
click at [1308, 228] on icon at bounding box center [1313, 231] width 13 height 13
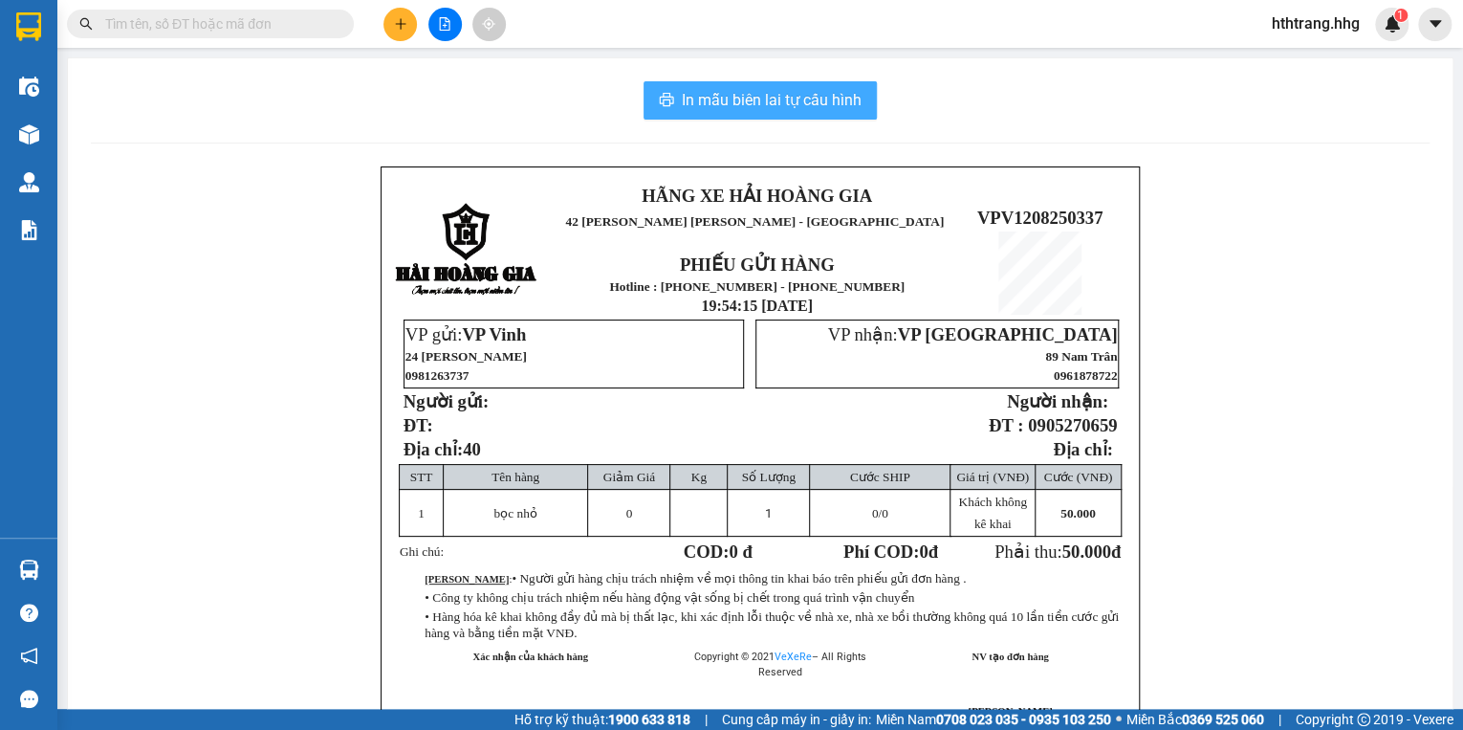
click at [789, 96] on span "In mẫu biên lai tự cấu hình" at bounding box center [772, 100] width 180 height 24
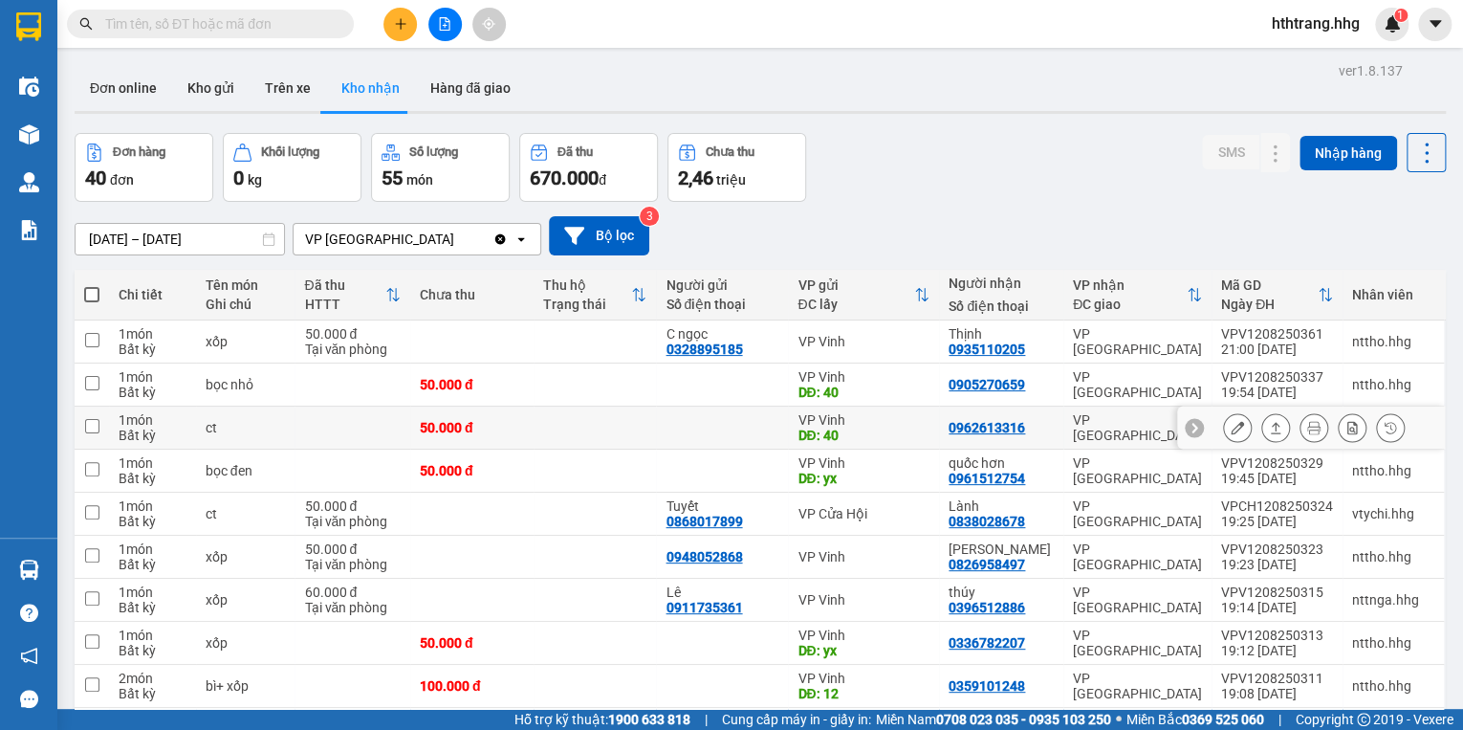
scroll to position [153, 0]
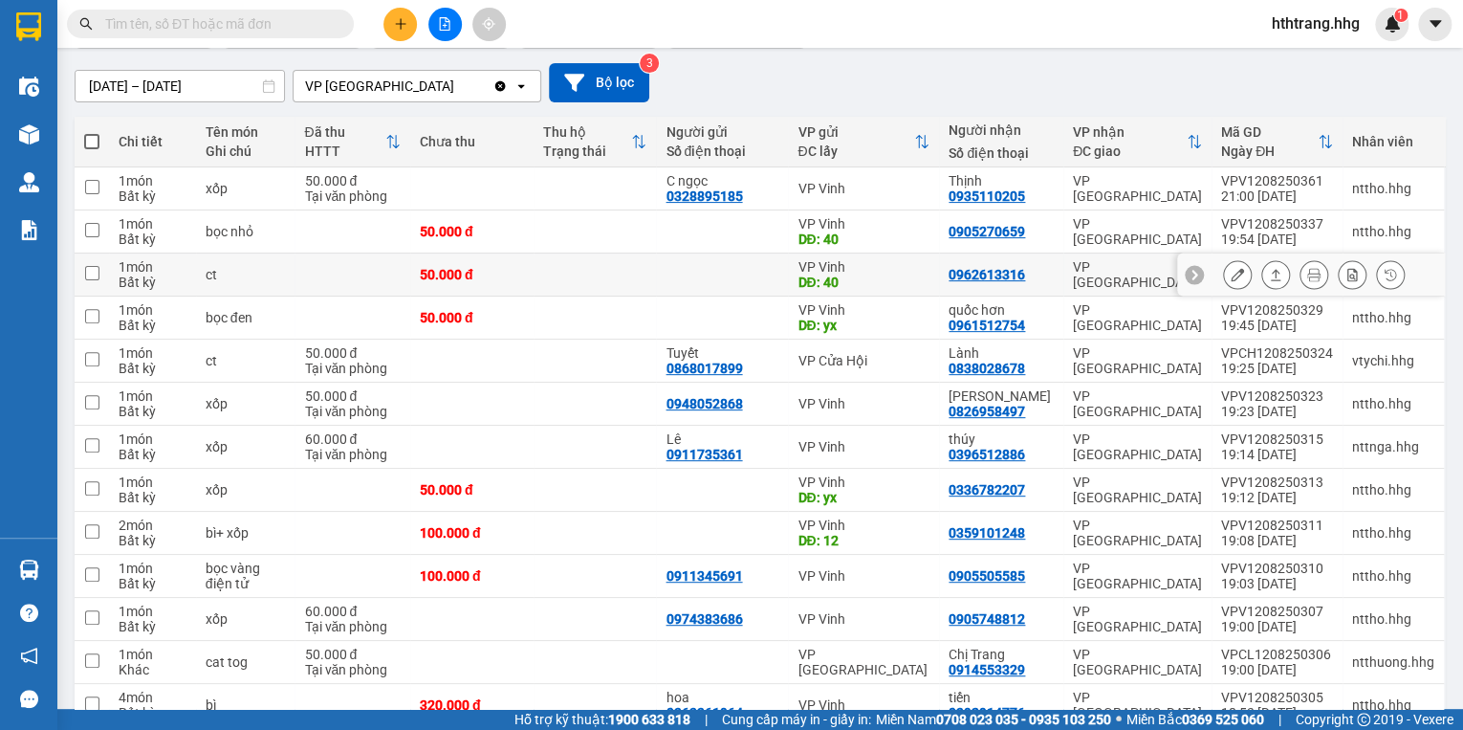
click at [939, 272] on td "[PERSON_NAME] DĐ: 40" at bounding box center [863, 274] width 151 height 43
checkbox input "true"
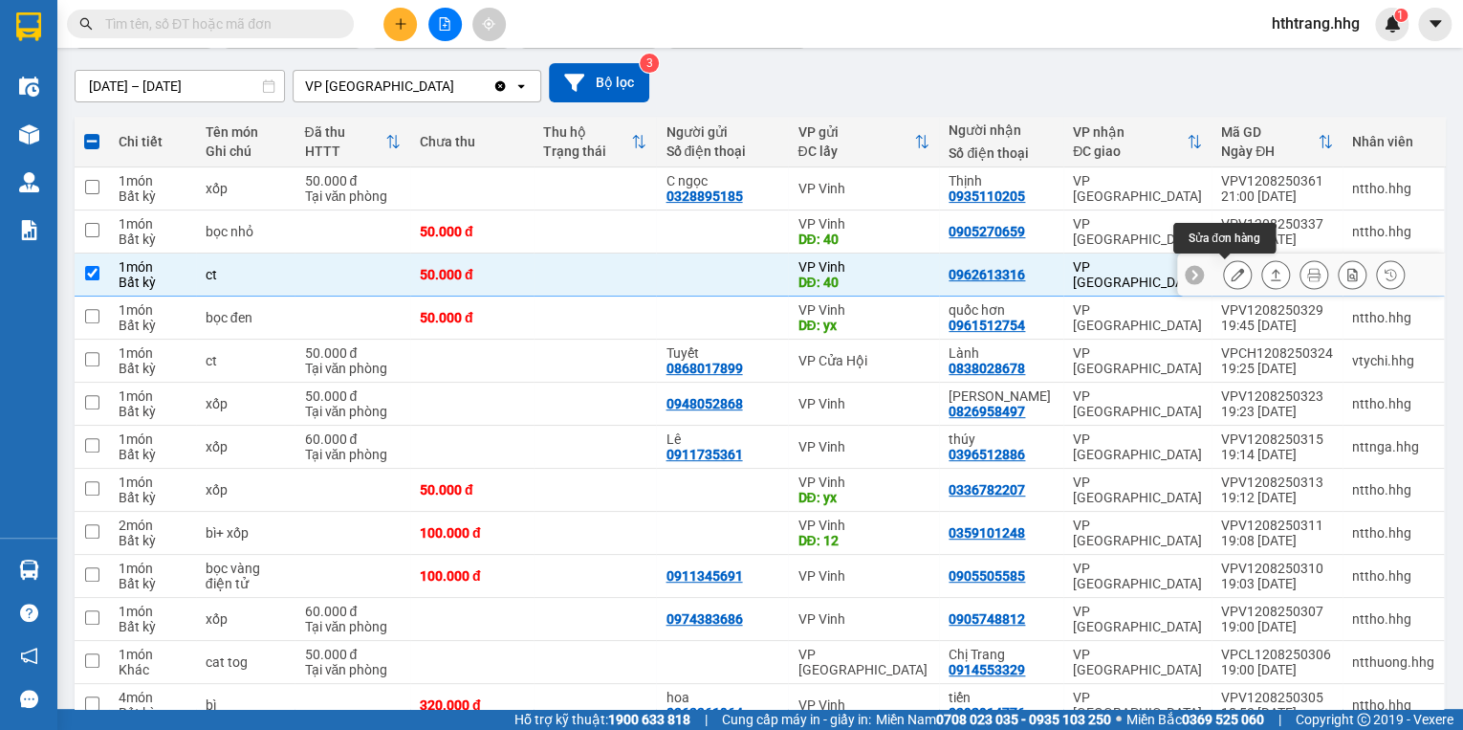
click at [1224, 270] on button at bounding box center [1237, 274] width 27 height 33
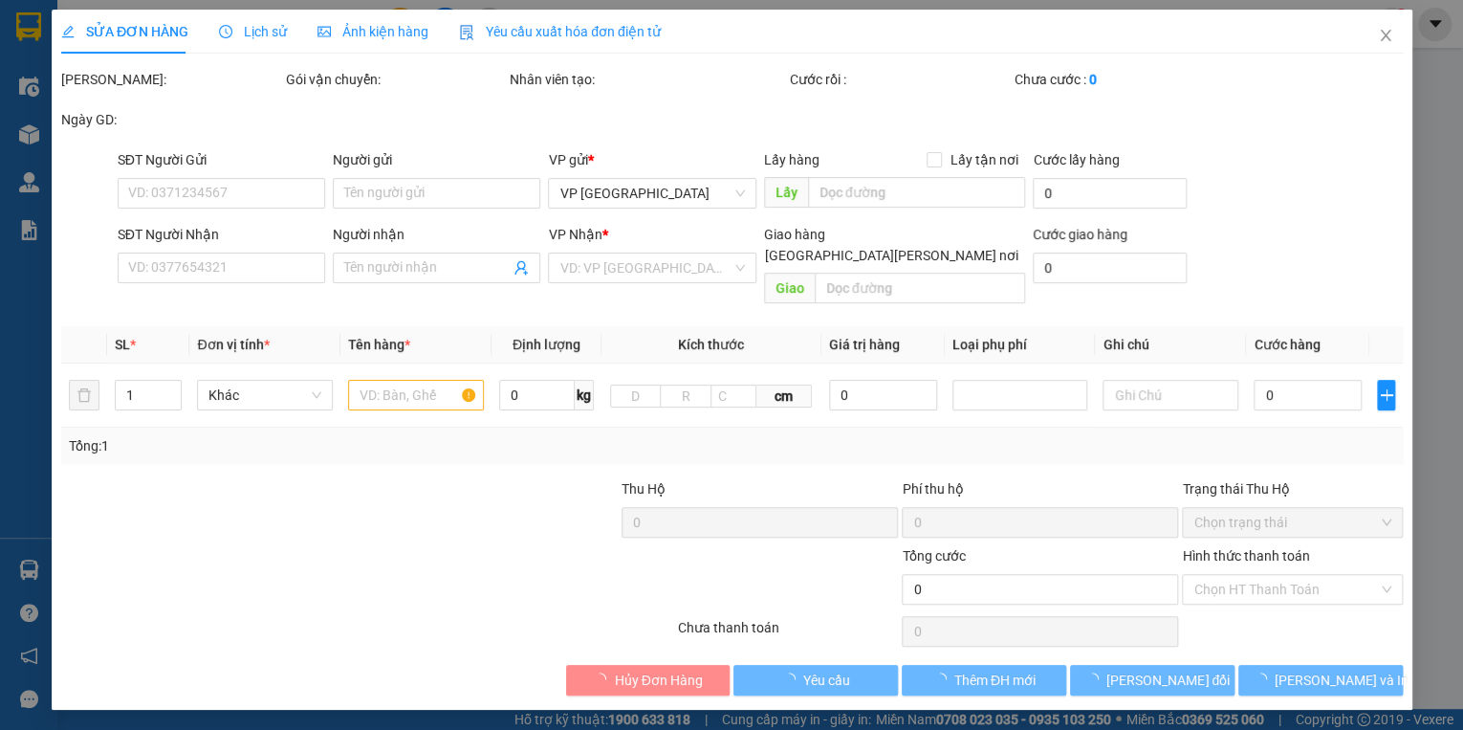
type input "40"
type input "0962613316"
type input "50.000"
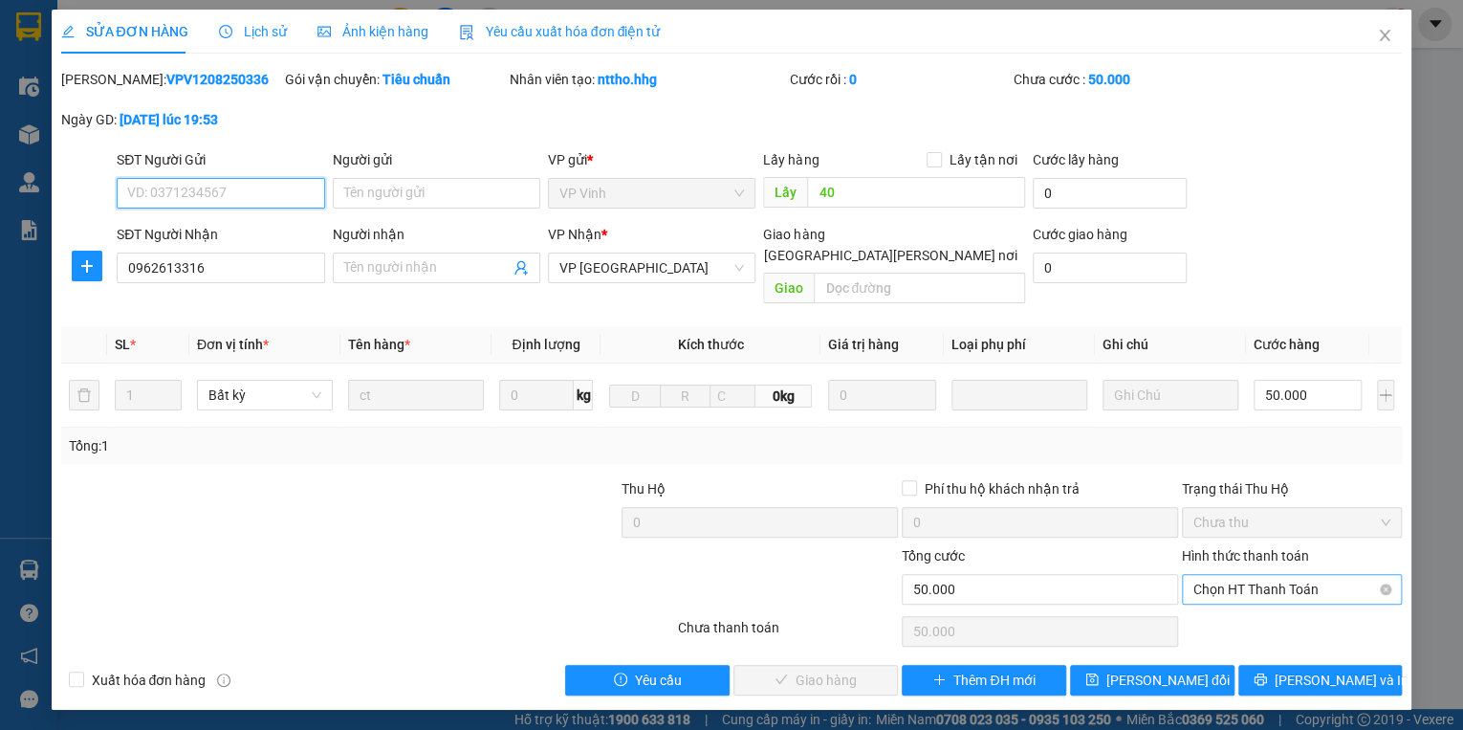
click at [1266, 575] on span "Chọn HT Thanh Toán" at bounding box center [1292, 589] width 197 height 29
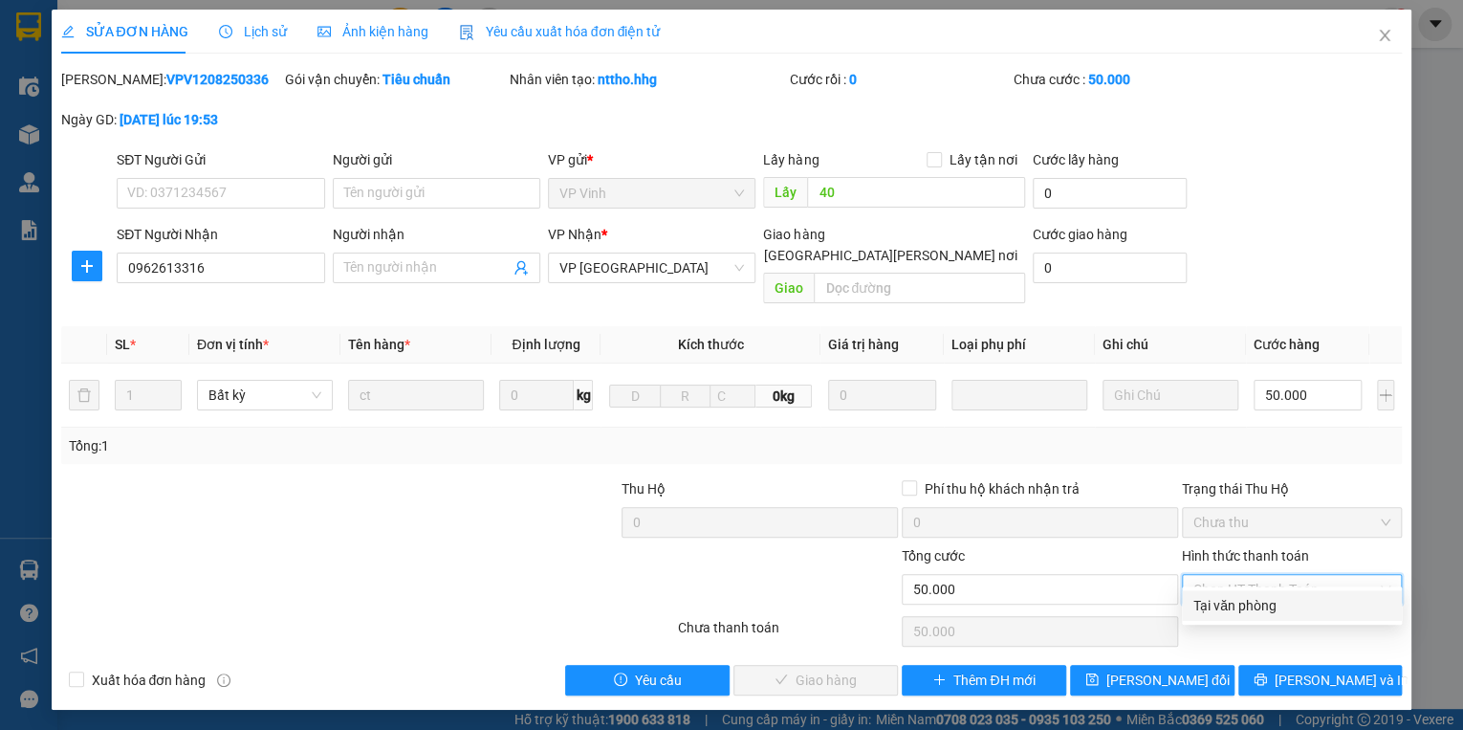
click at [1278, 600] on div "Tại văn phòng" at bounding box center [1292, 605] width 197 height 21
type input "0"
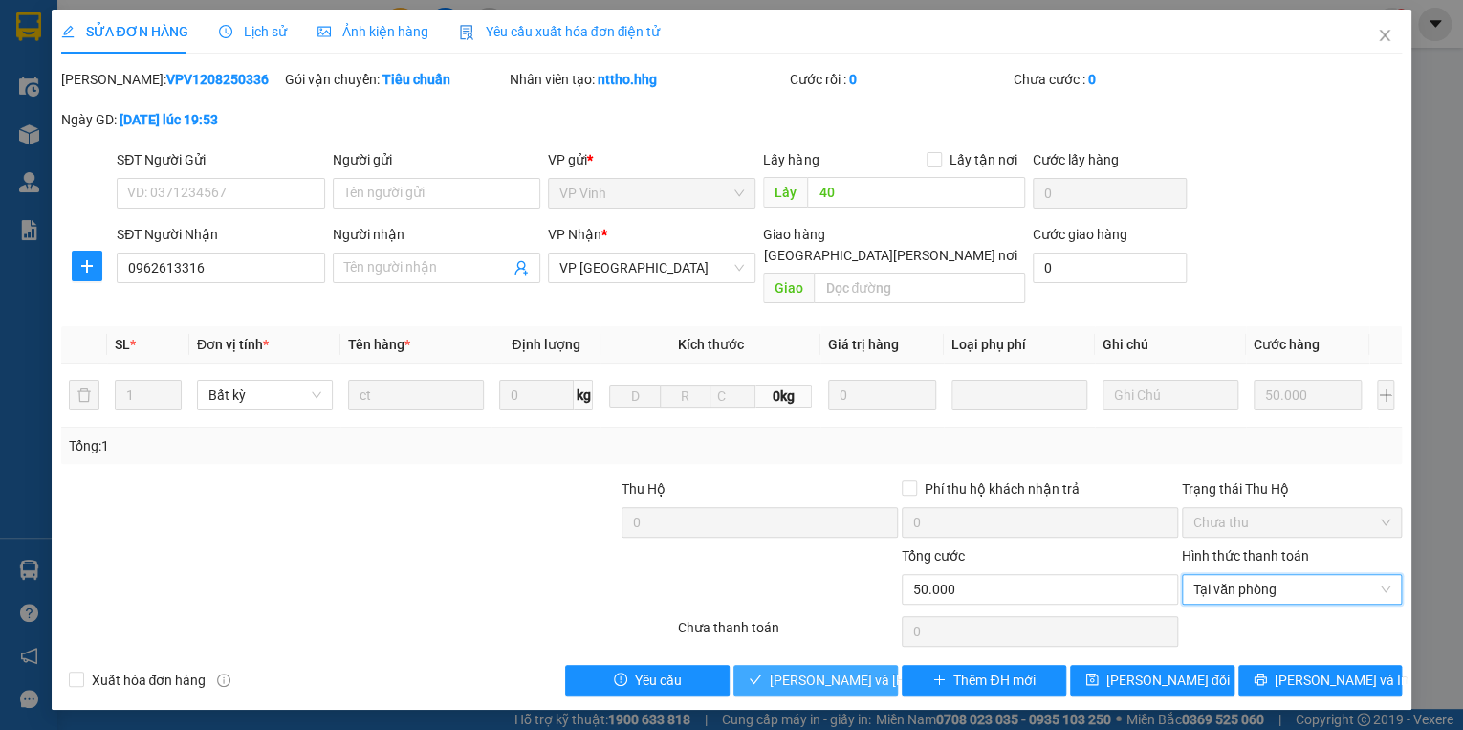
click at [840, 669] on span "[PERSON_NAME] và [PERSON_NAME] hàng" at bounding box center [899, 679] width 258 height 21
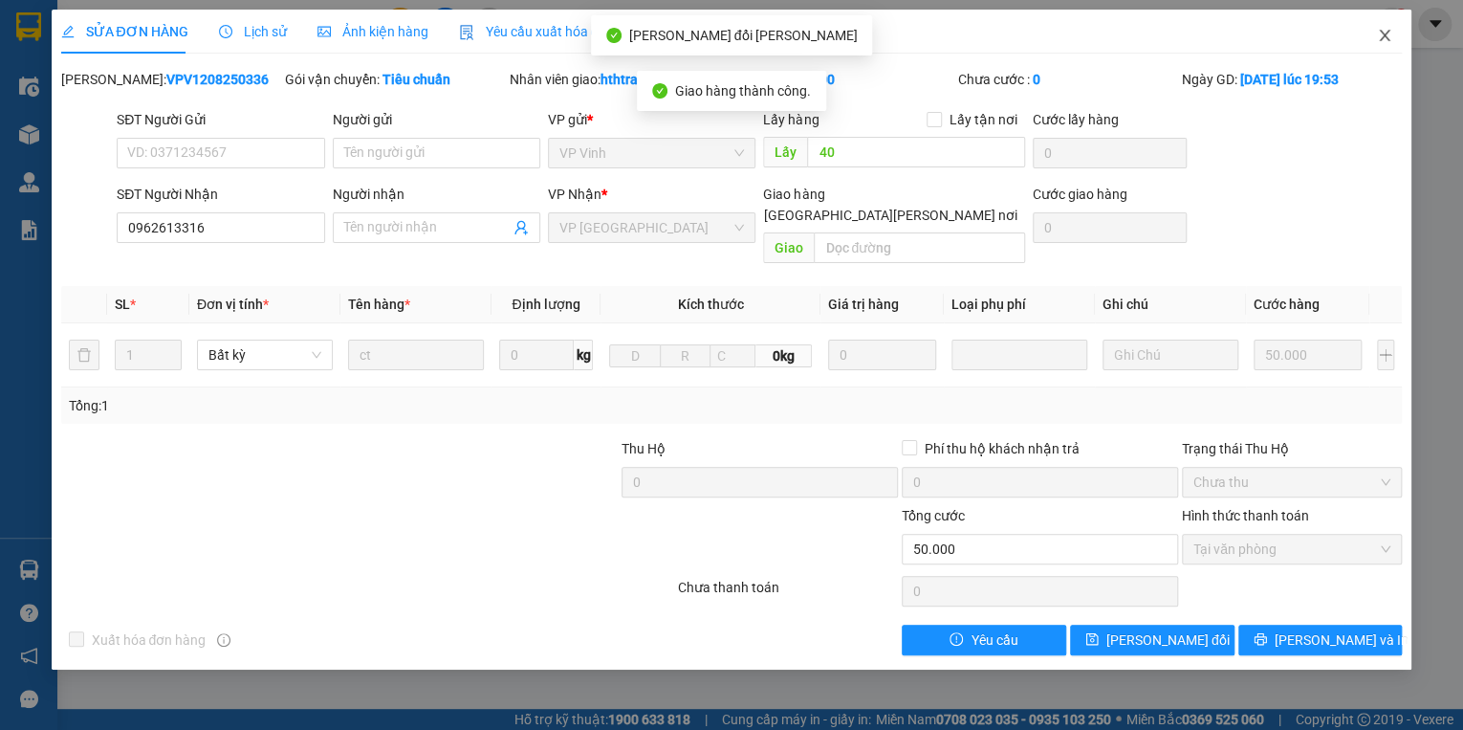
click at [1382, 34] on icon "close" at bounding box center [1384, 35] width 15 height 15
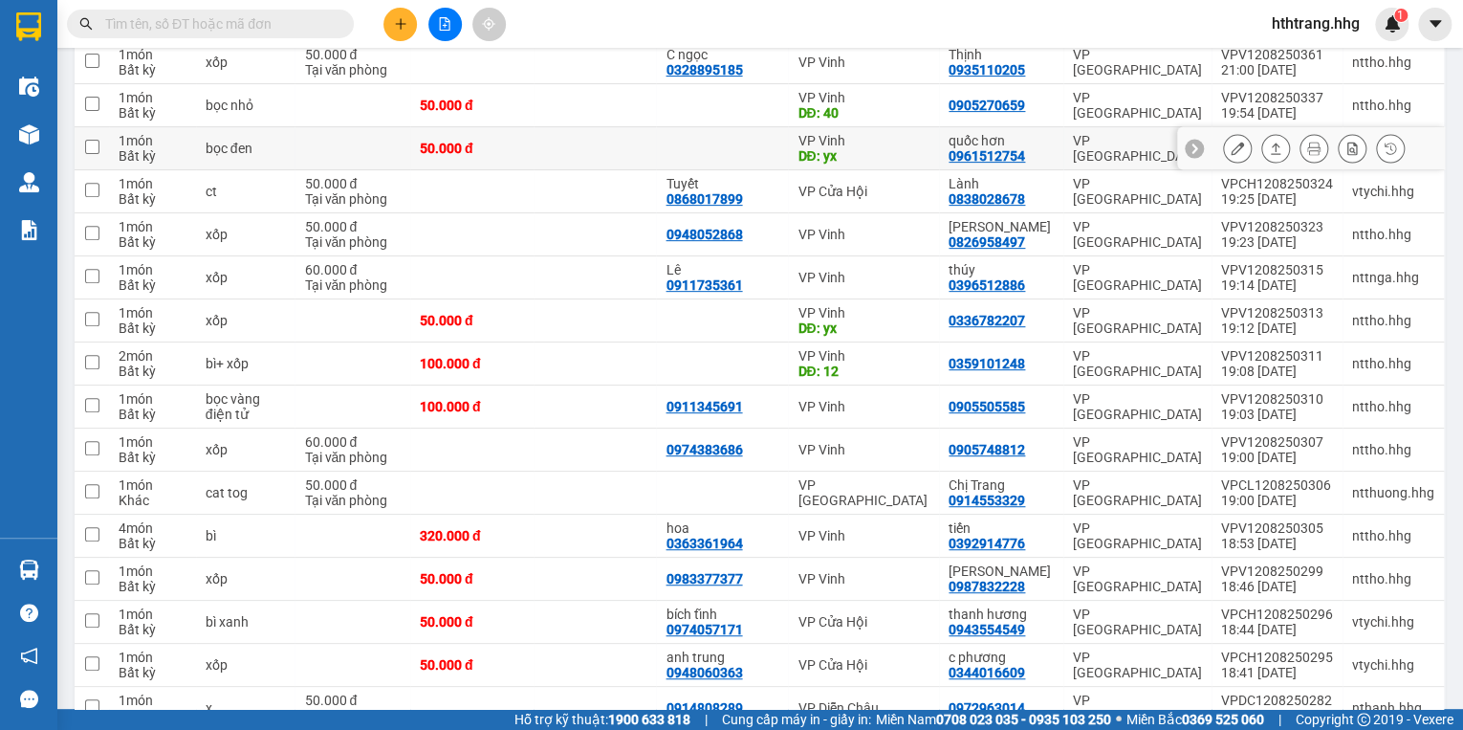
scroll to position [306, 0]
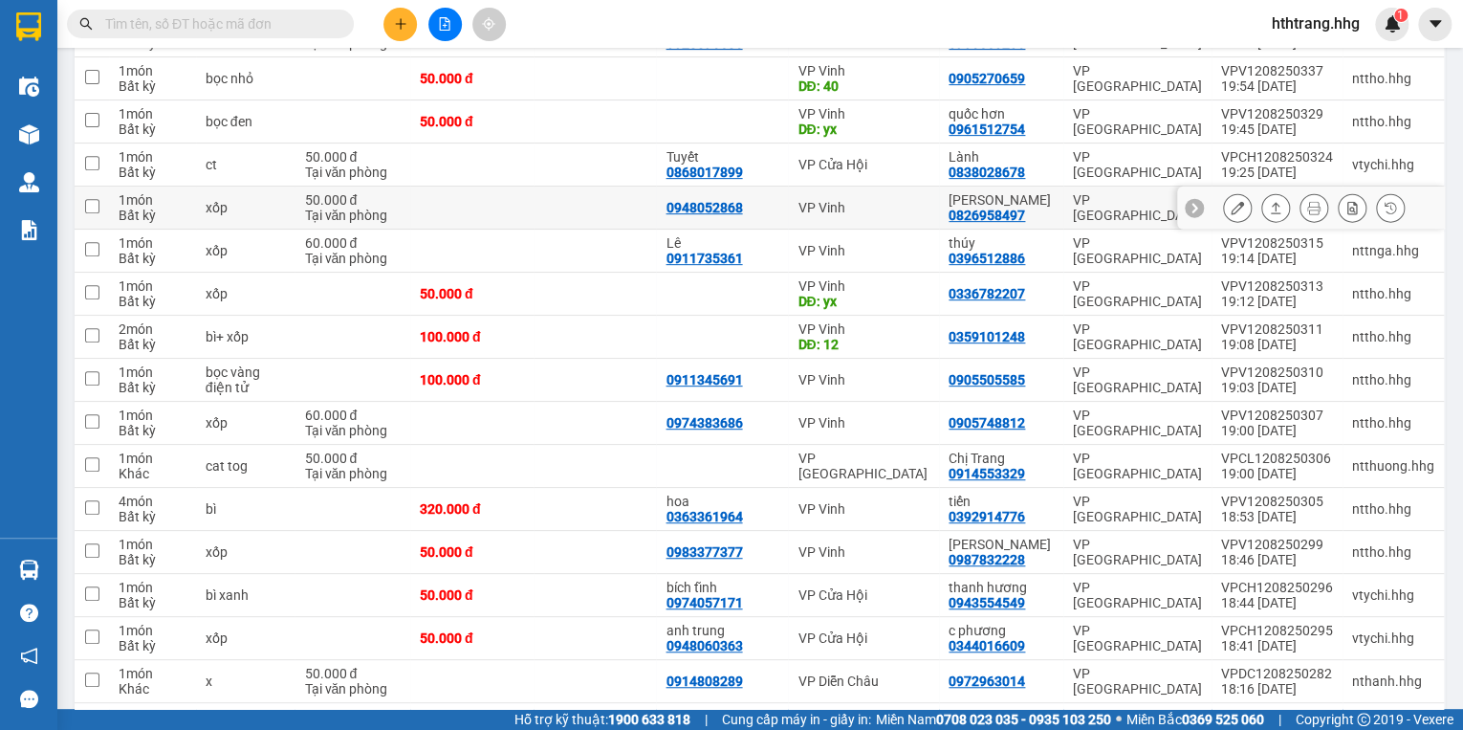
click at [1055, 203] on td "[PERSON_NAME] 0826958497" at bounding box center [1001, 207] width 124 height 43
checkbox input "true"
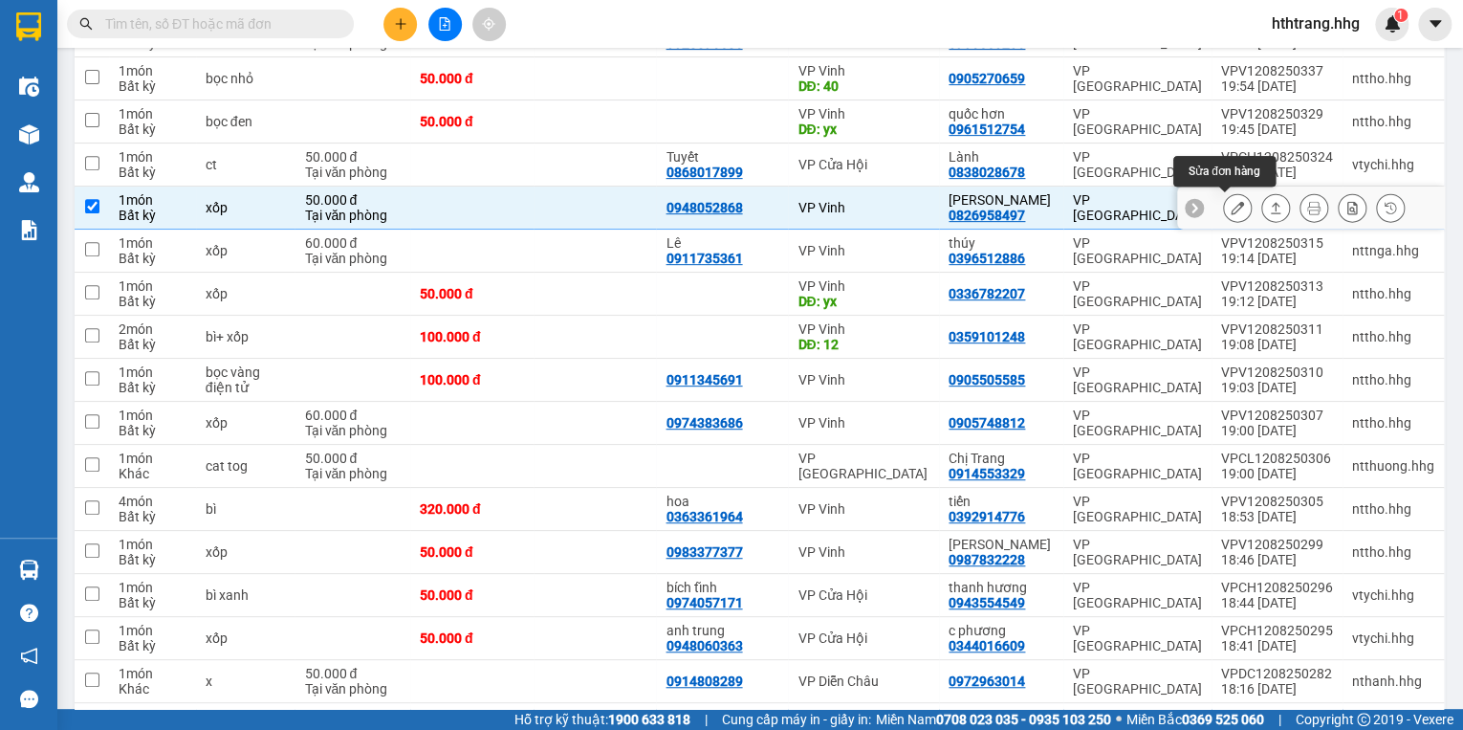
click at [1231, 204] on icon at bounding box center [1237, 207] width 13 height 13
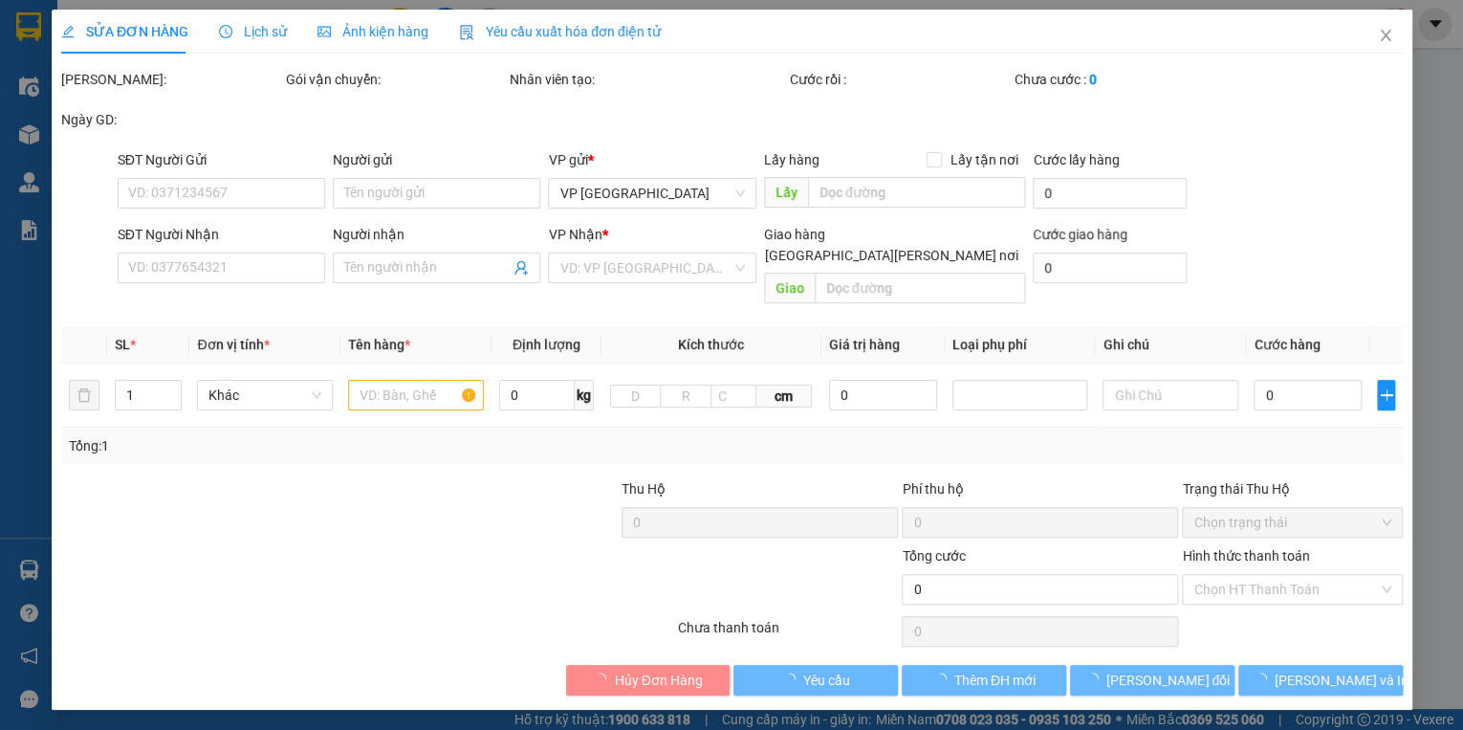
type input "0948052868"
type input "0826958497"
type input "[PERSON_NAME]"
type input "50.000"
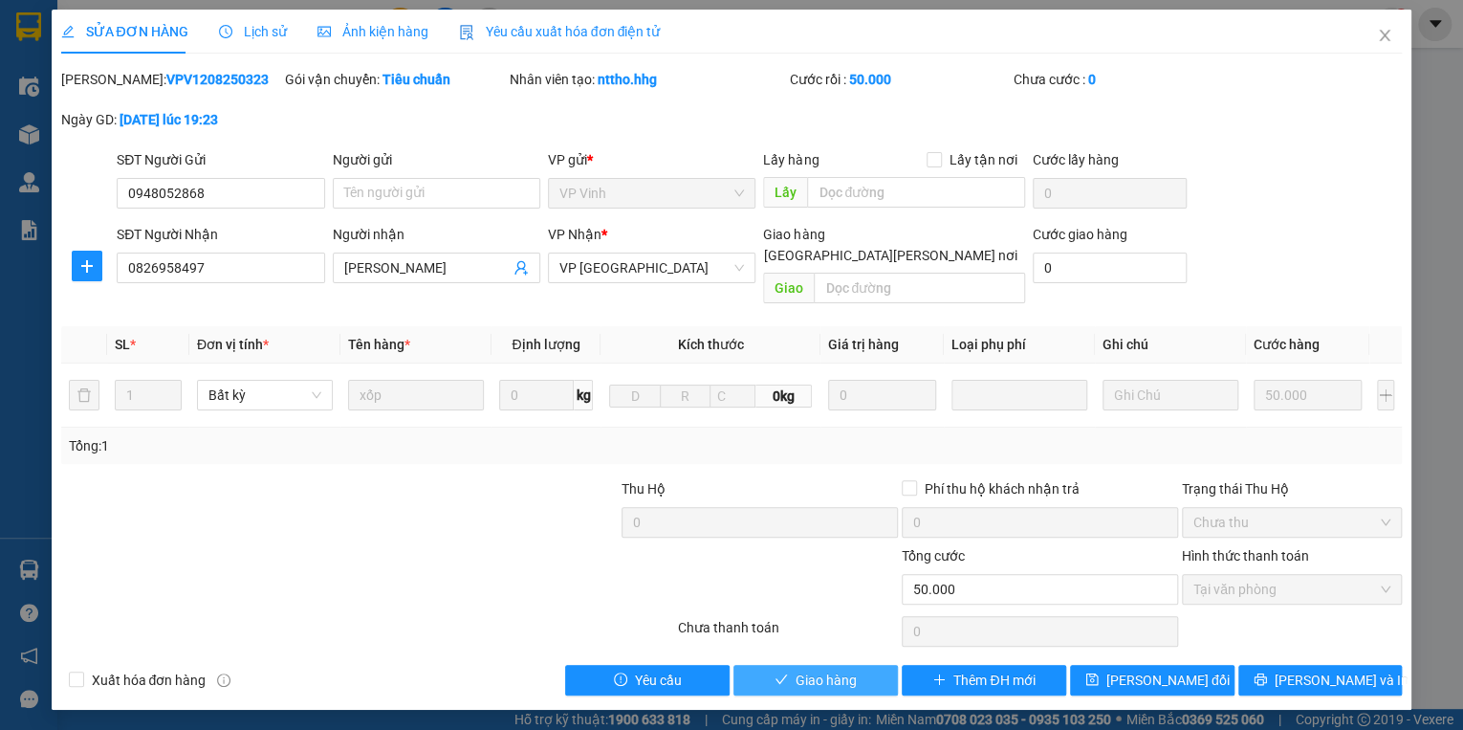
click at [838, 669] on span "Giao hàng" at bounding box center [826, 679] width 61 height 21
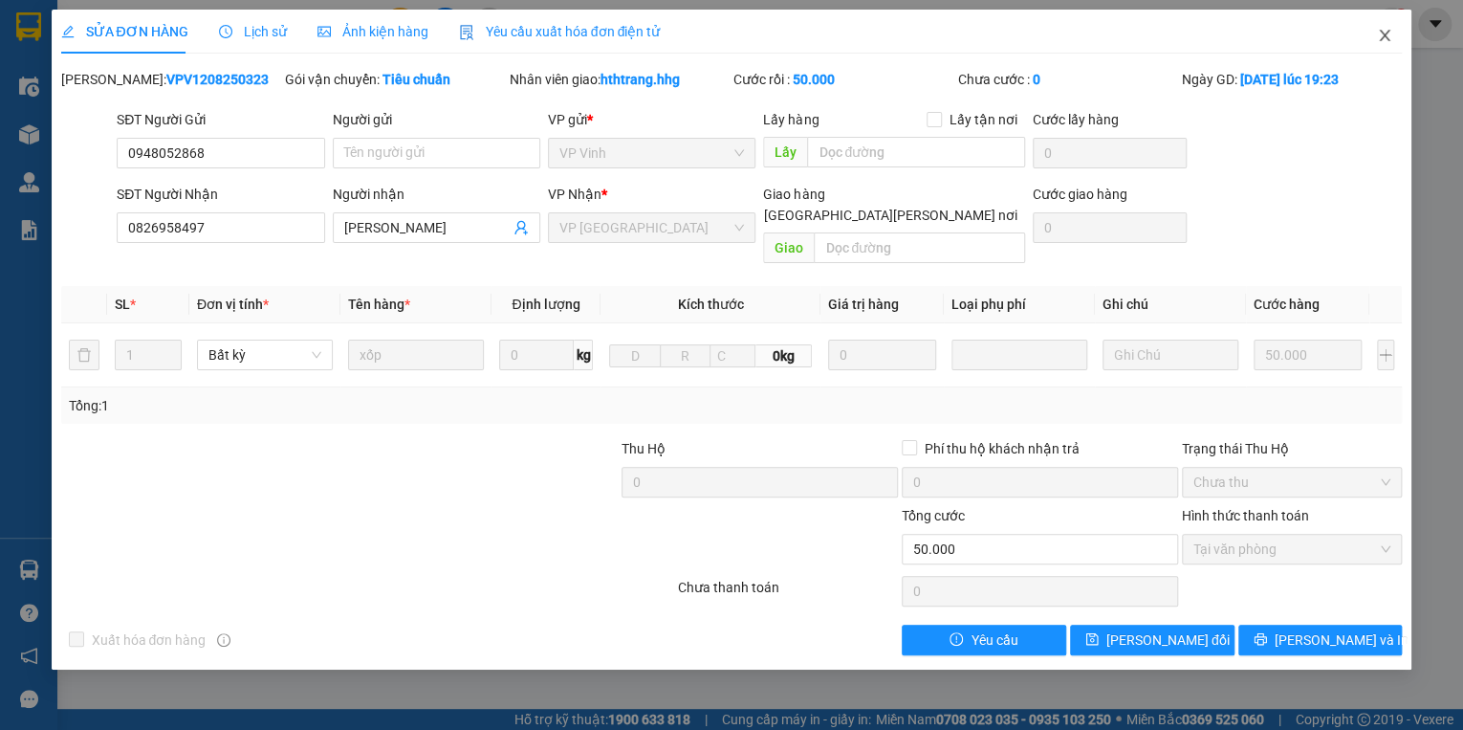
click at [1381, 34] on icon "close" at bounding box center [1384, 35] width 15 height 15
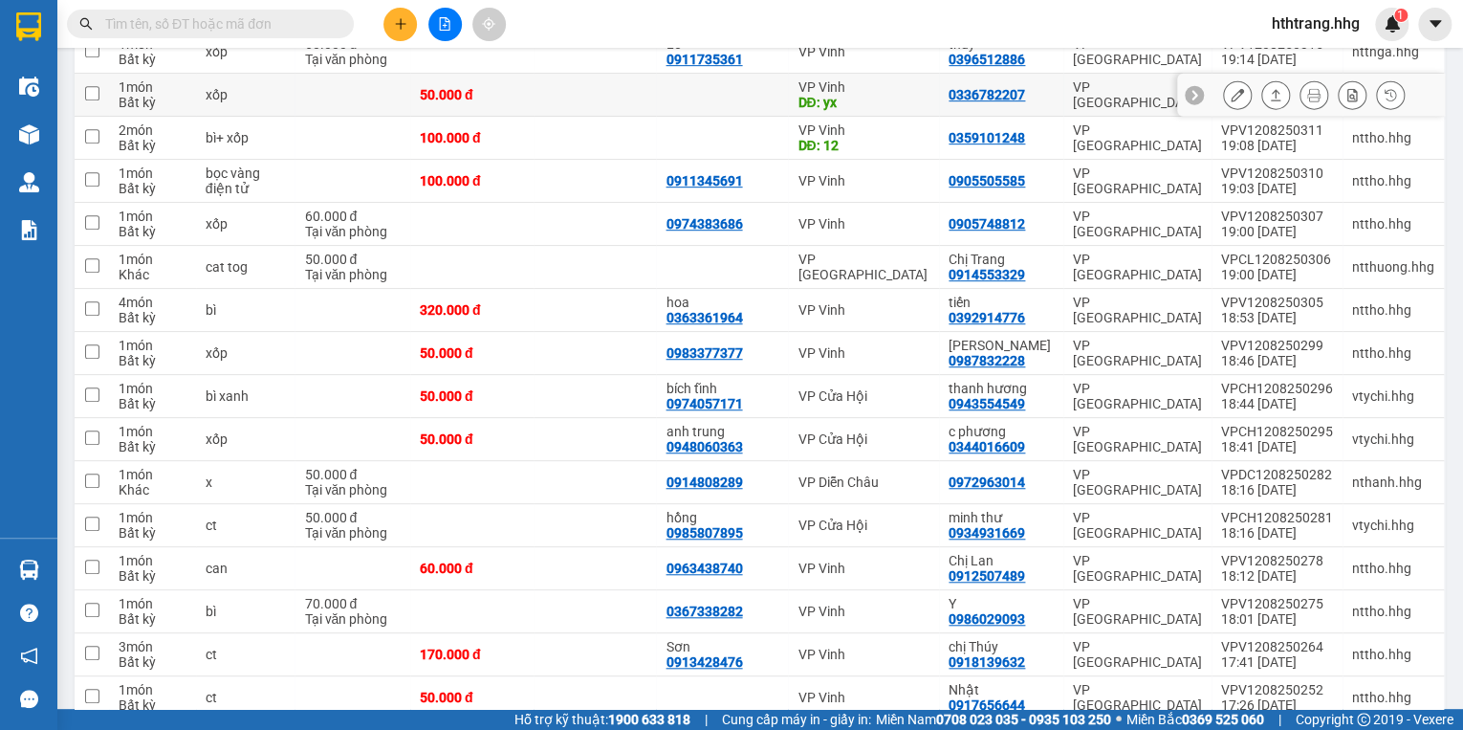
scroll to position [385, 0]
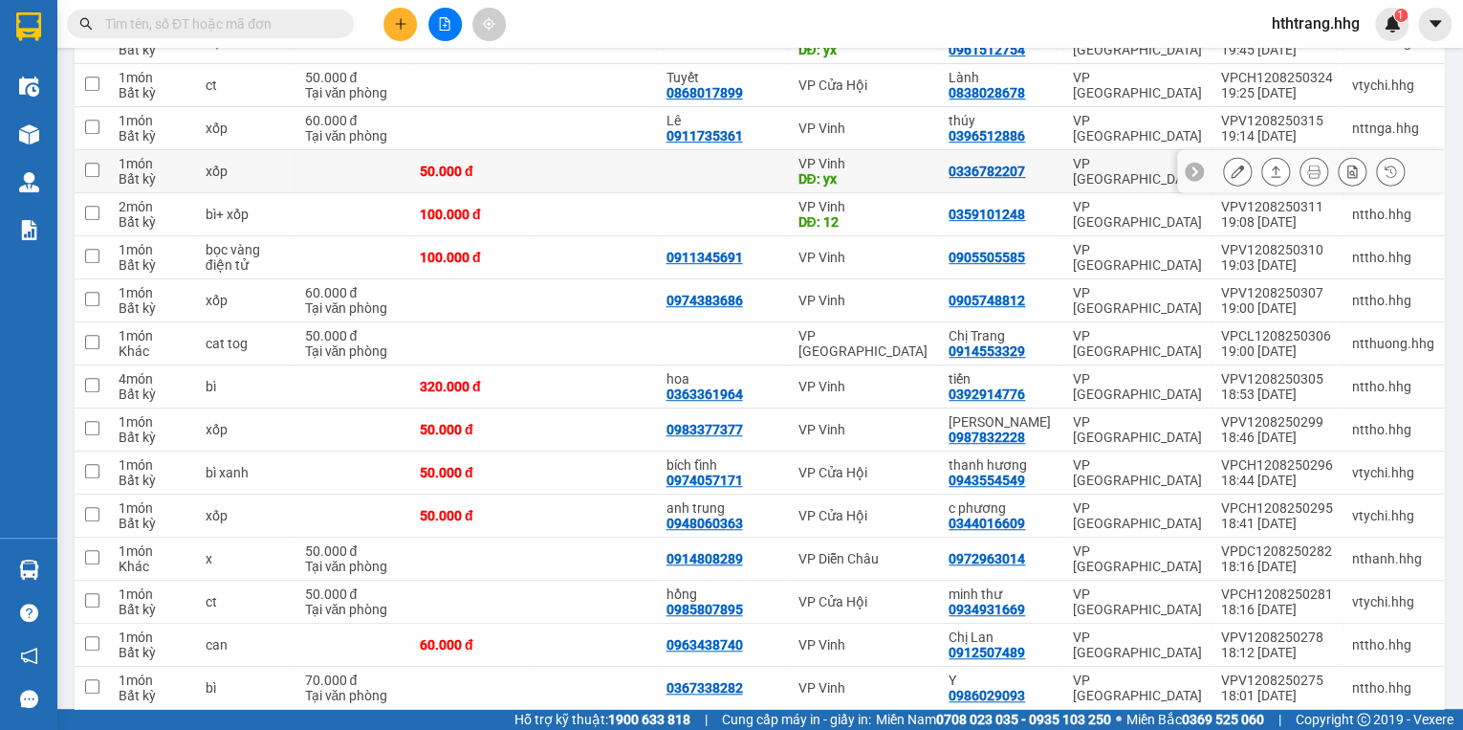
click at [1050, 164] on div "0336782207" at bounding box center [1001, 171] width 105 height 15
checkbox input "true"
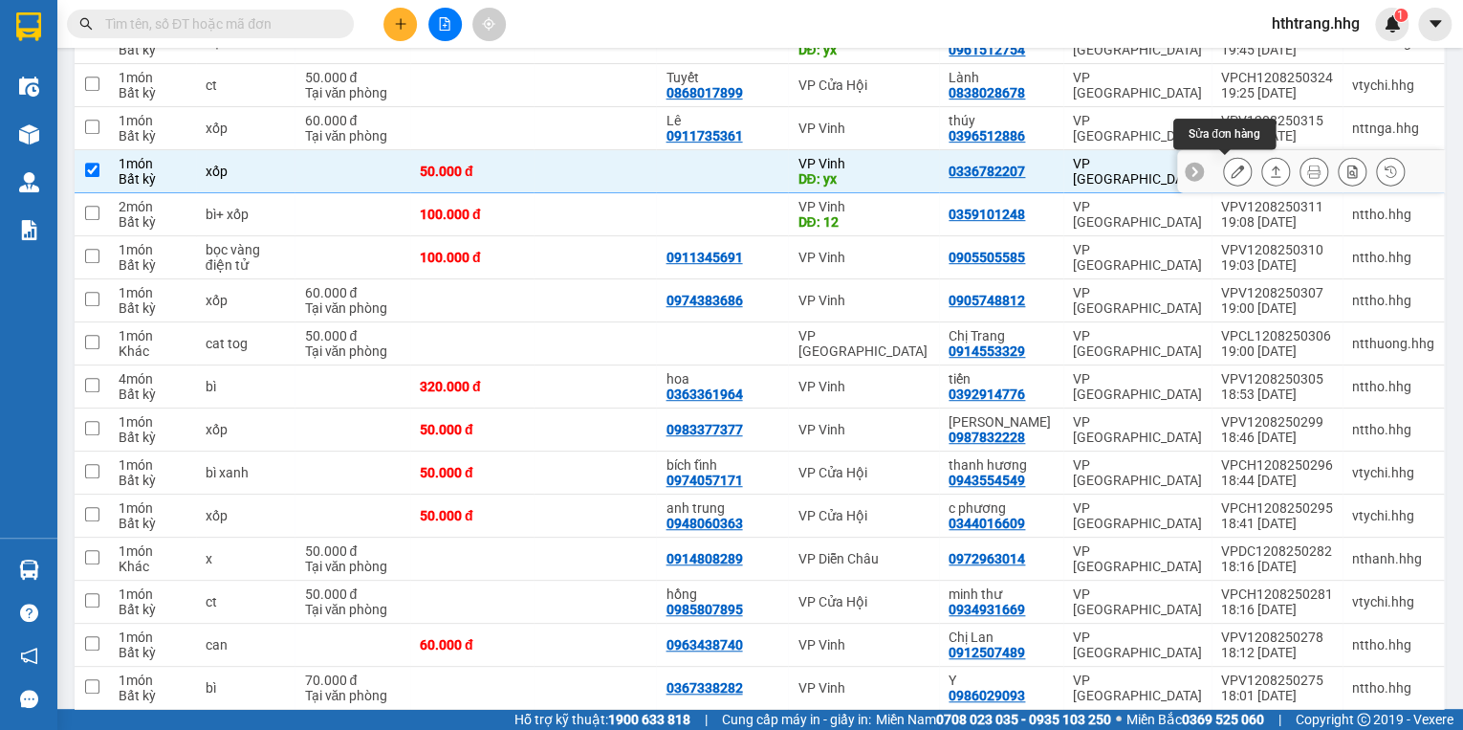
click at [1231, 164] on icon at bounding box center [1237, 170] width 13 height 13
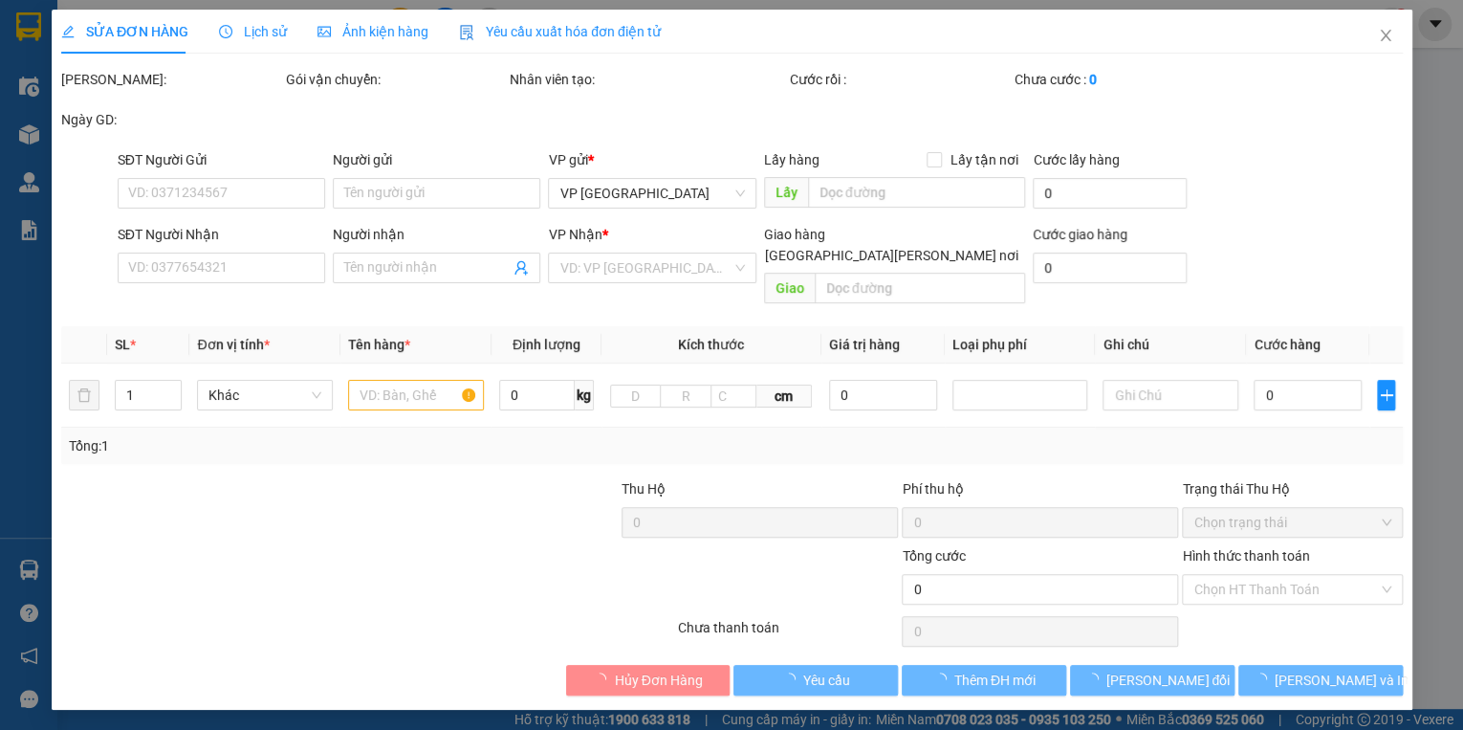
type input "yx"
type input "0336782207"
type input "50.000"
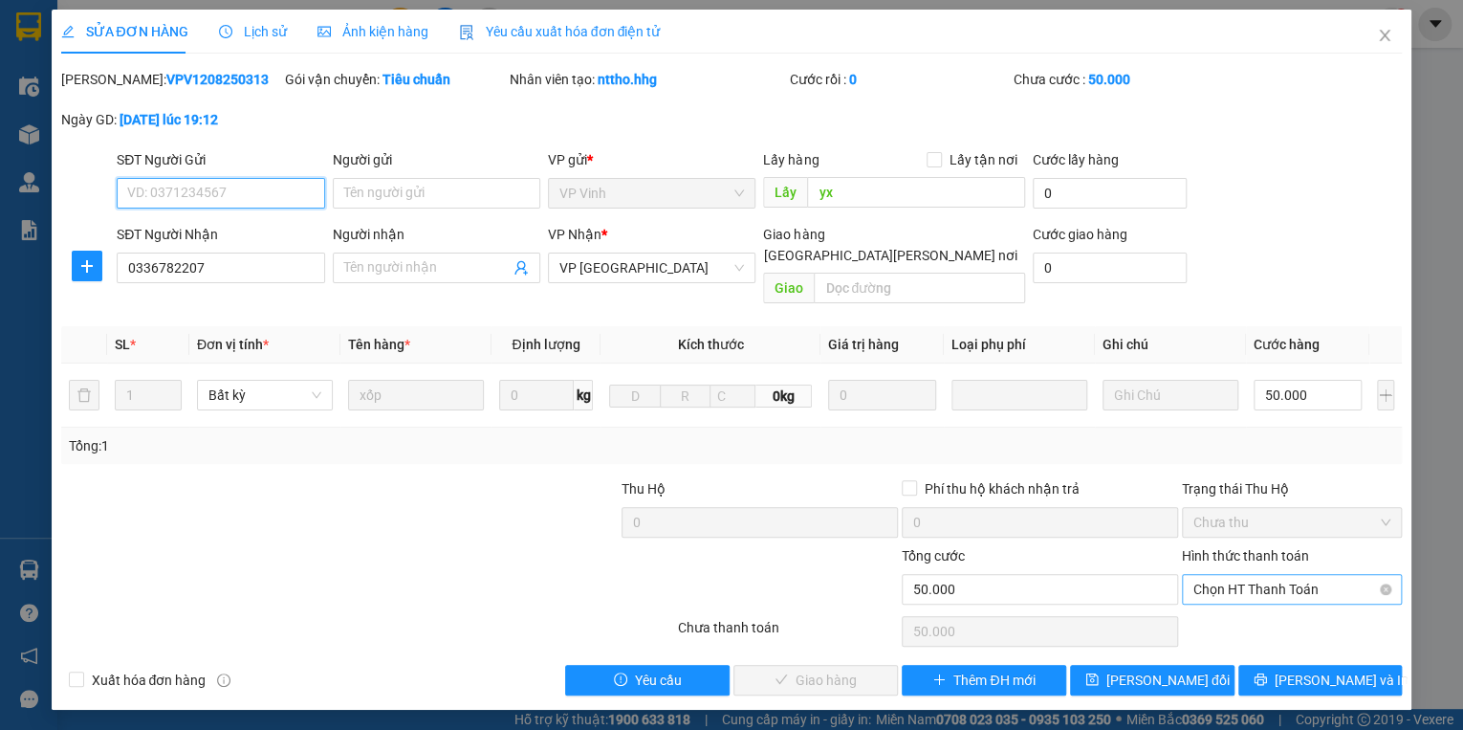
click at [1225, 575] on span "Chọn HT Thanh Toán" at bounding box center [1292, 589] width 197 height 29
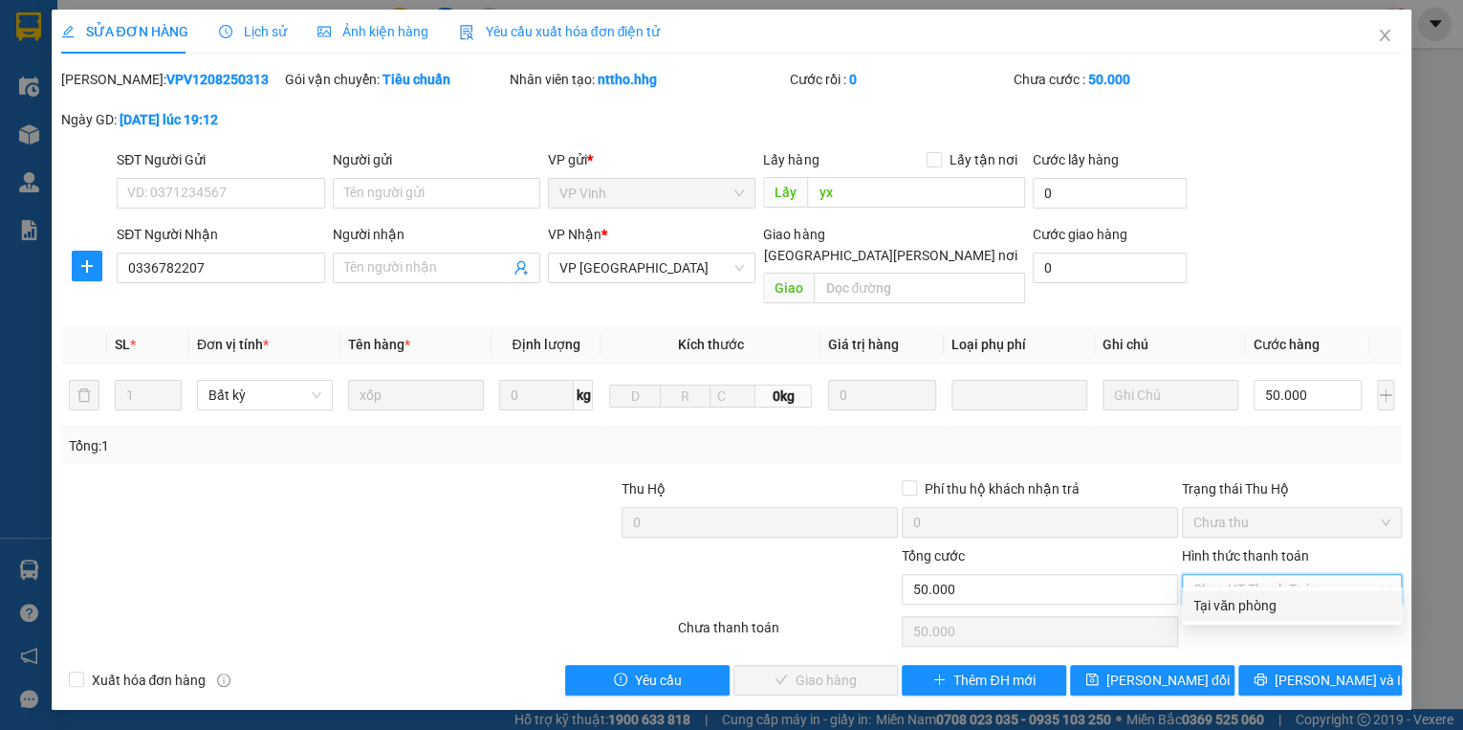
click at [1228, 603] on div "Tại văn phòng" at bounding box center [1292, 605] width 197 height 21
type input "0"
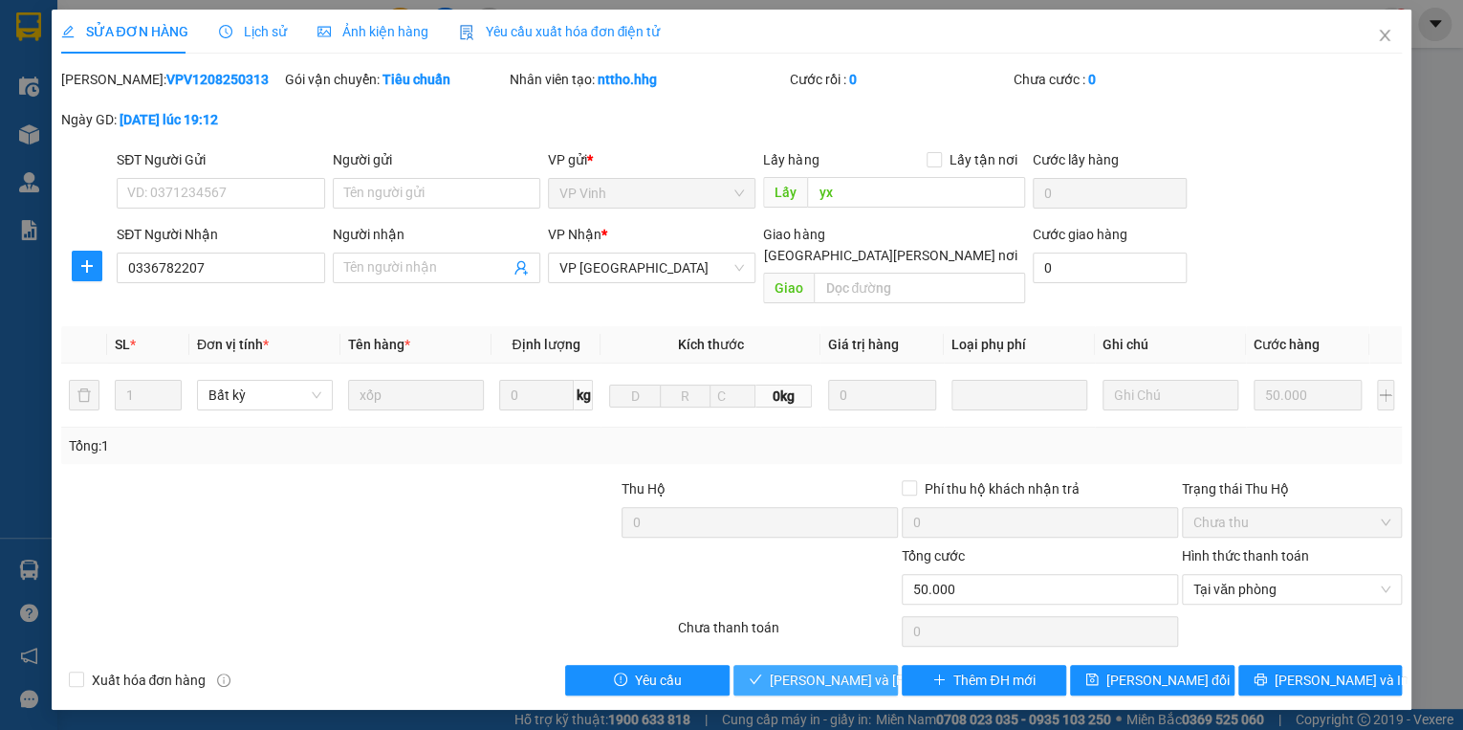
click at [872, 669] on span "[PERSON_NAME] và [PERSON_NAME] hàng" at bounding box center [899, 679] width 258 height 21
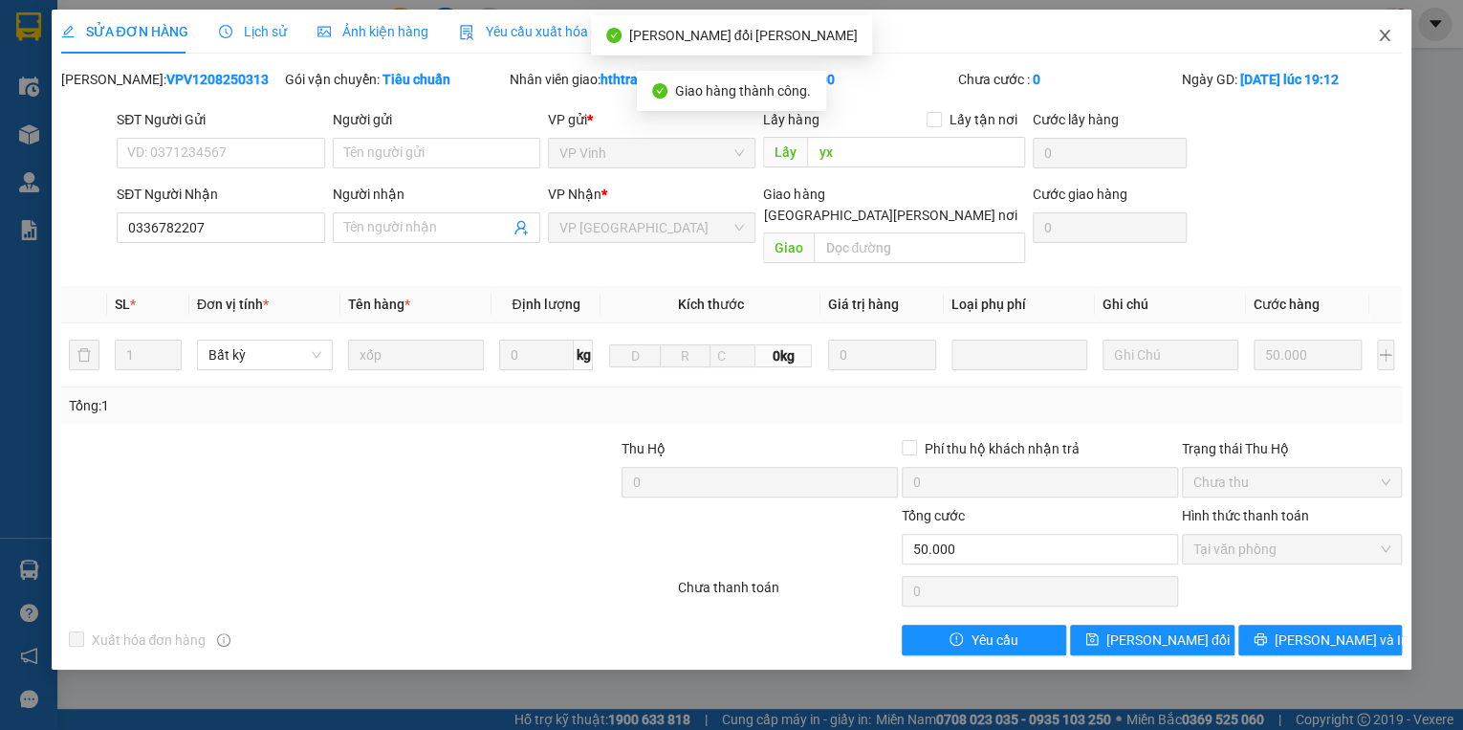
click at [1383, 31] on icon "close" at bounding box center [1384, 35] width 15 height 15
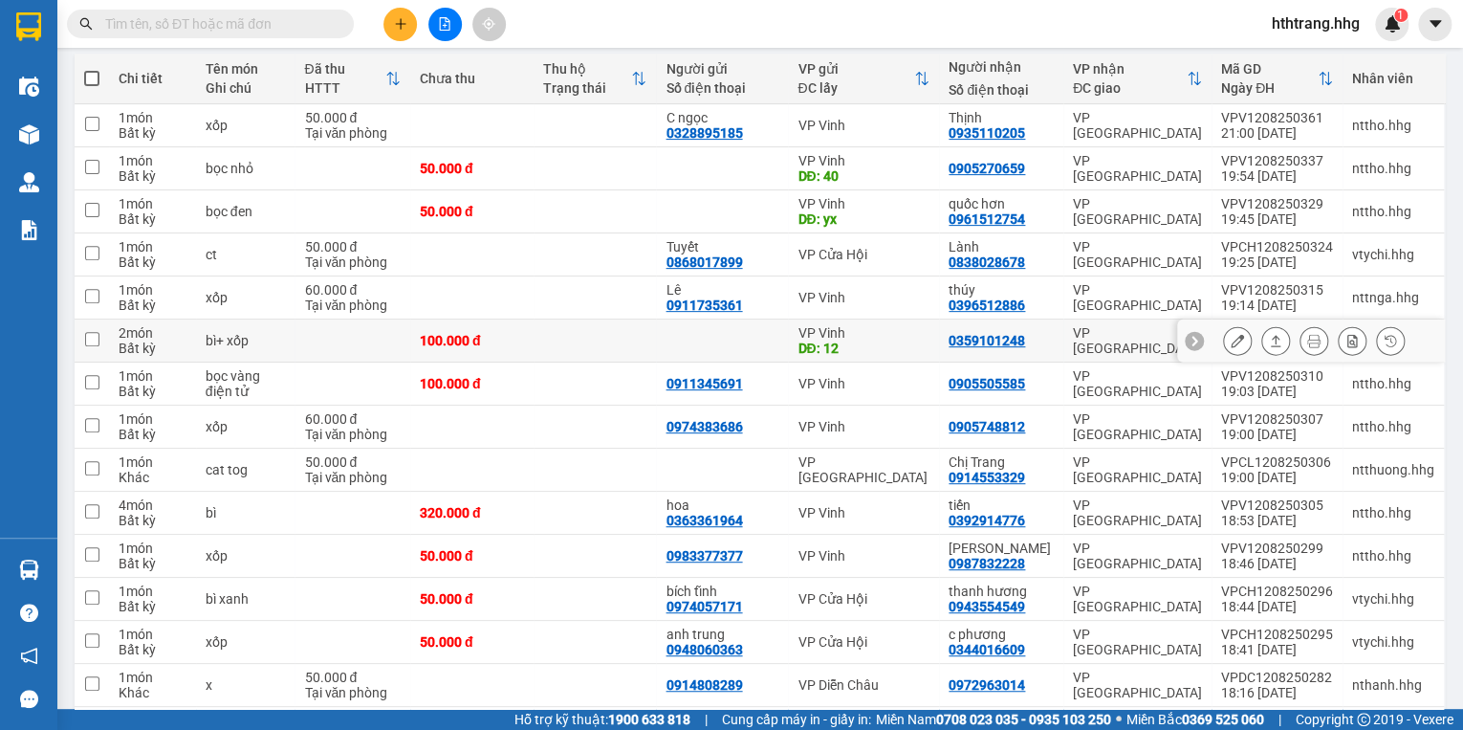
scroll to position [306, 0]
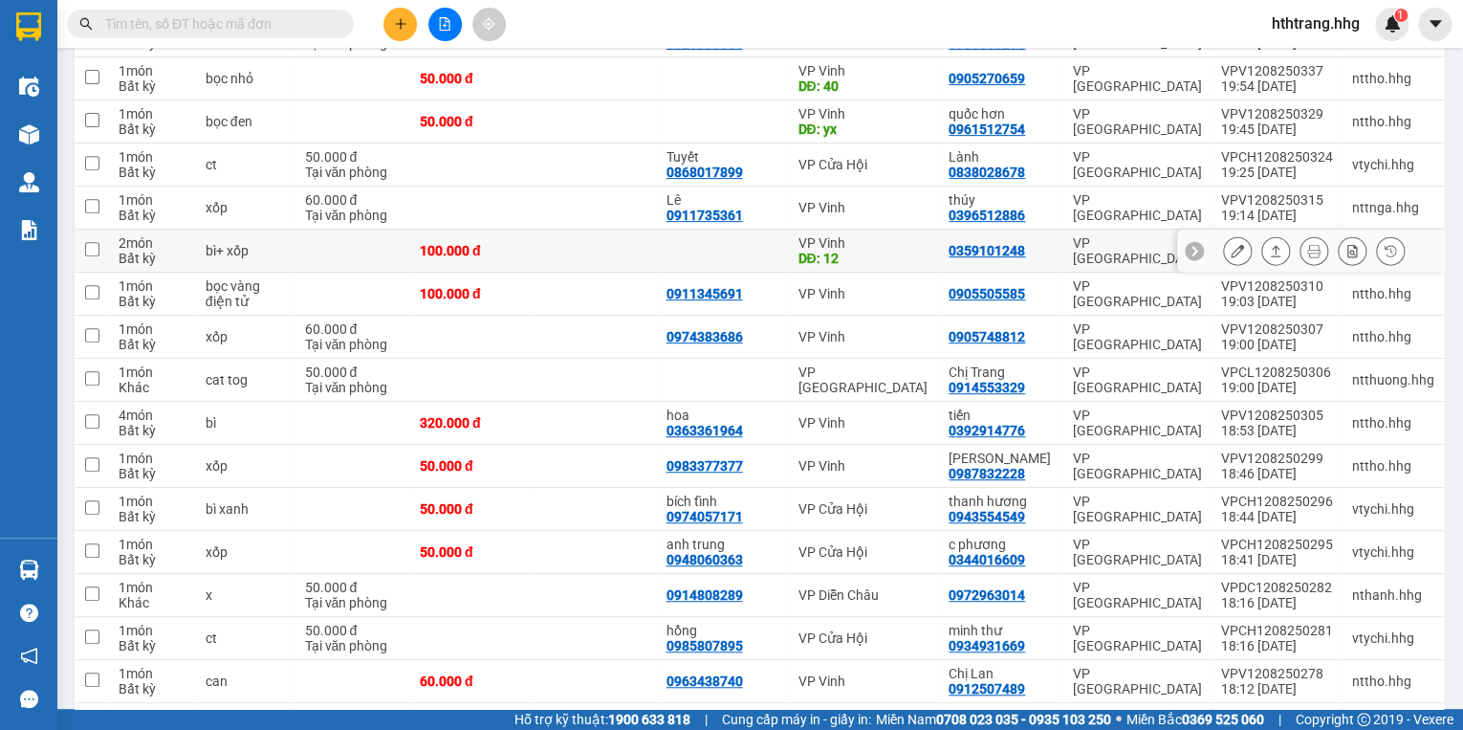
click at [908, 242] on div "VP Vinh" at bounding box center [864, 242] width 132 height 15
checkbox input "true"
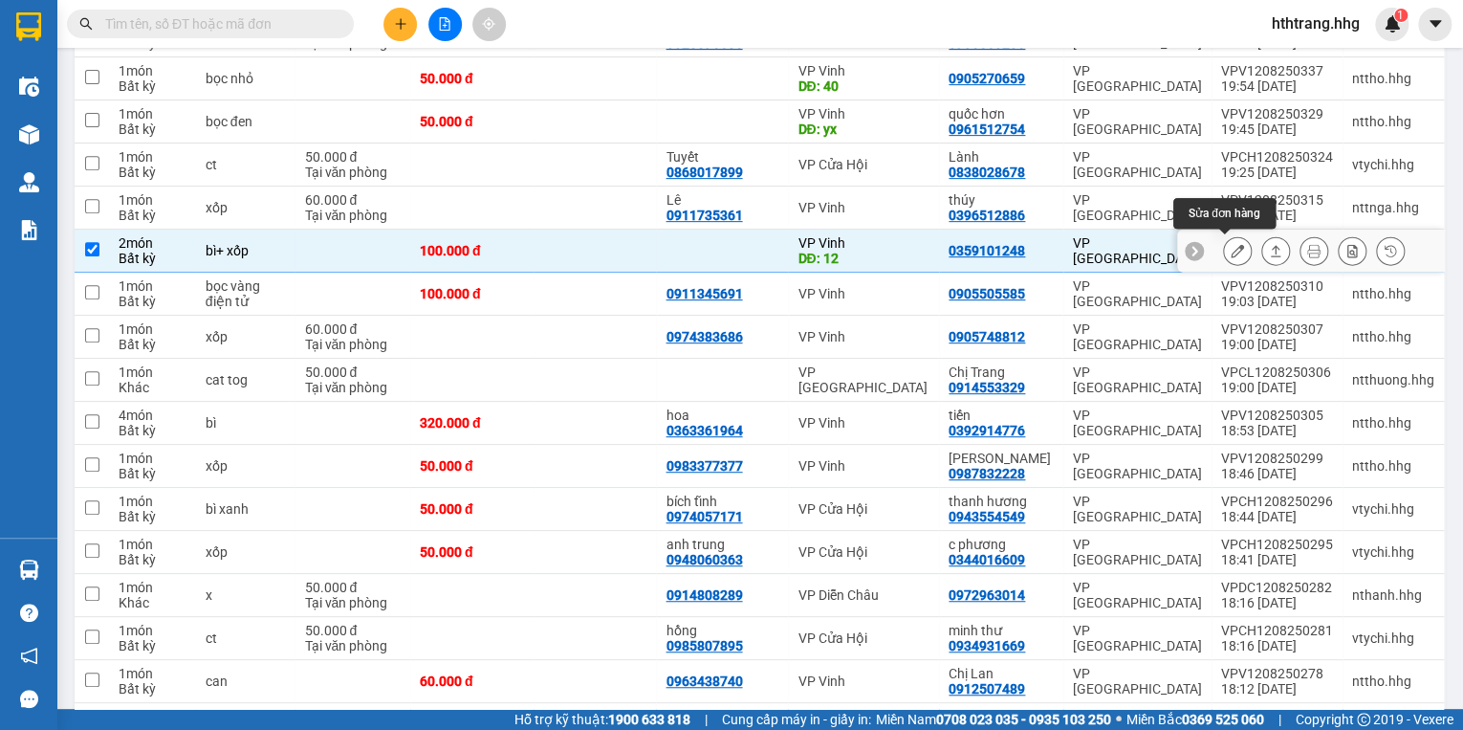
click at [1231, 249] on icon at bounding box center [1237, 250] width 13 height 13
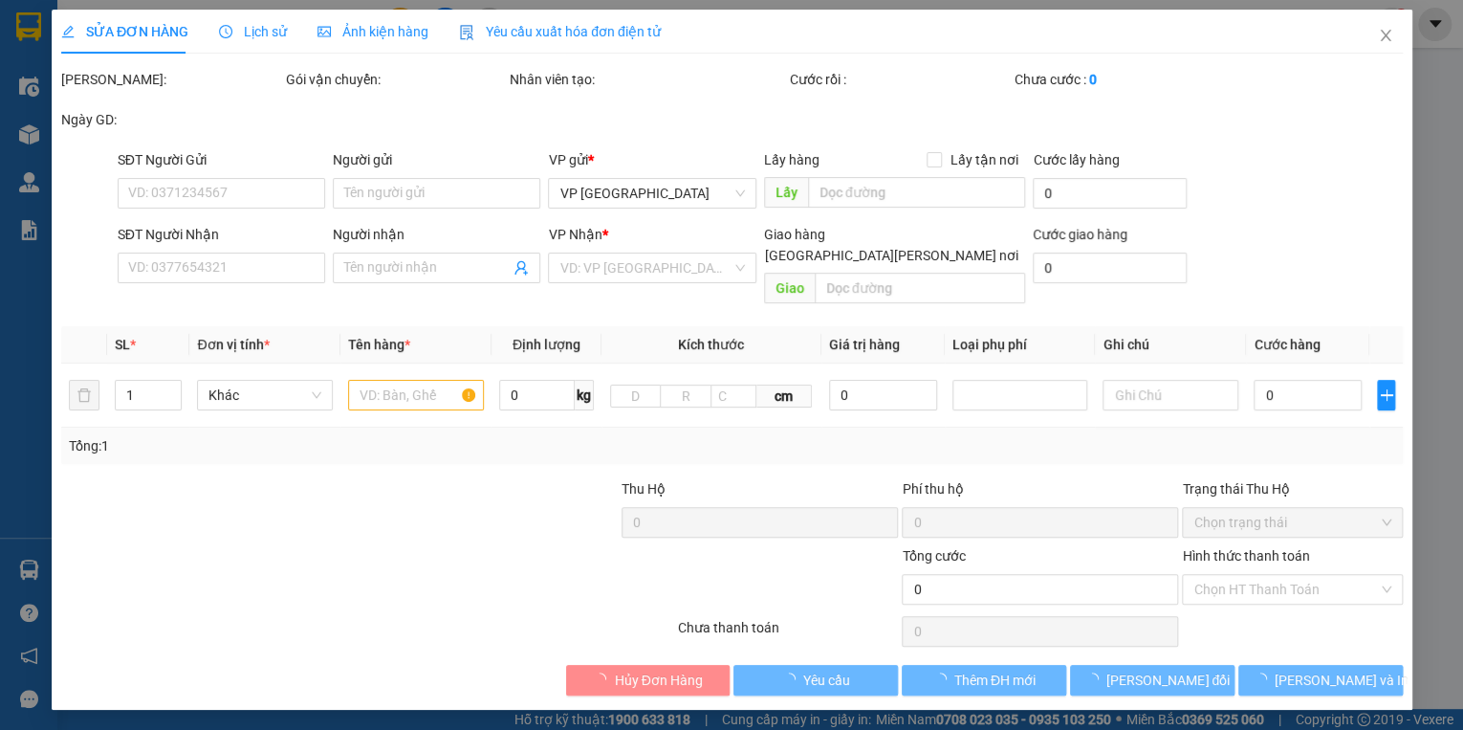
type input "12"
type input "0359101248"
type input "100.000"
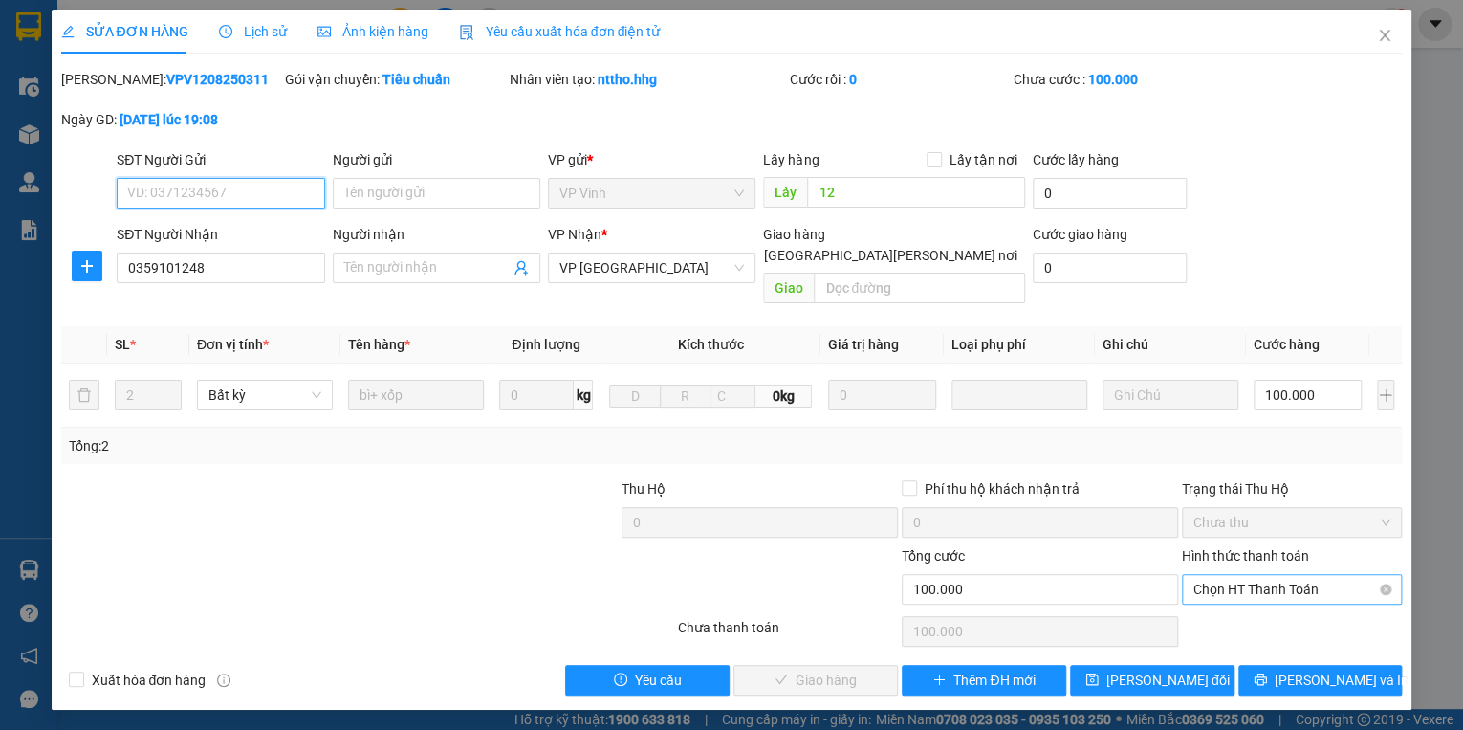
click at [1225, 575] on span "Chọn HT Thanh Toán" at bounding box center [1292, 589] width 197 height 29
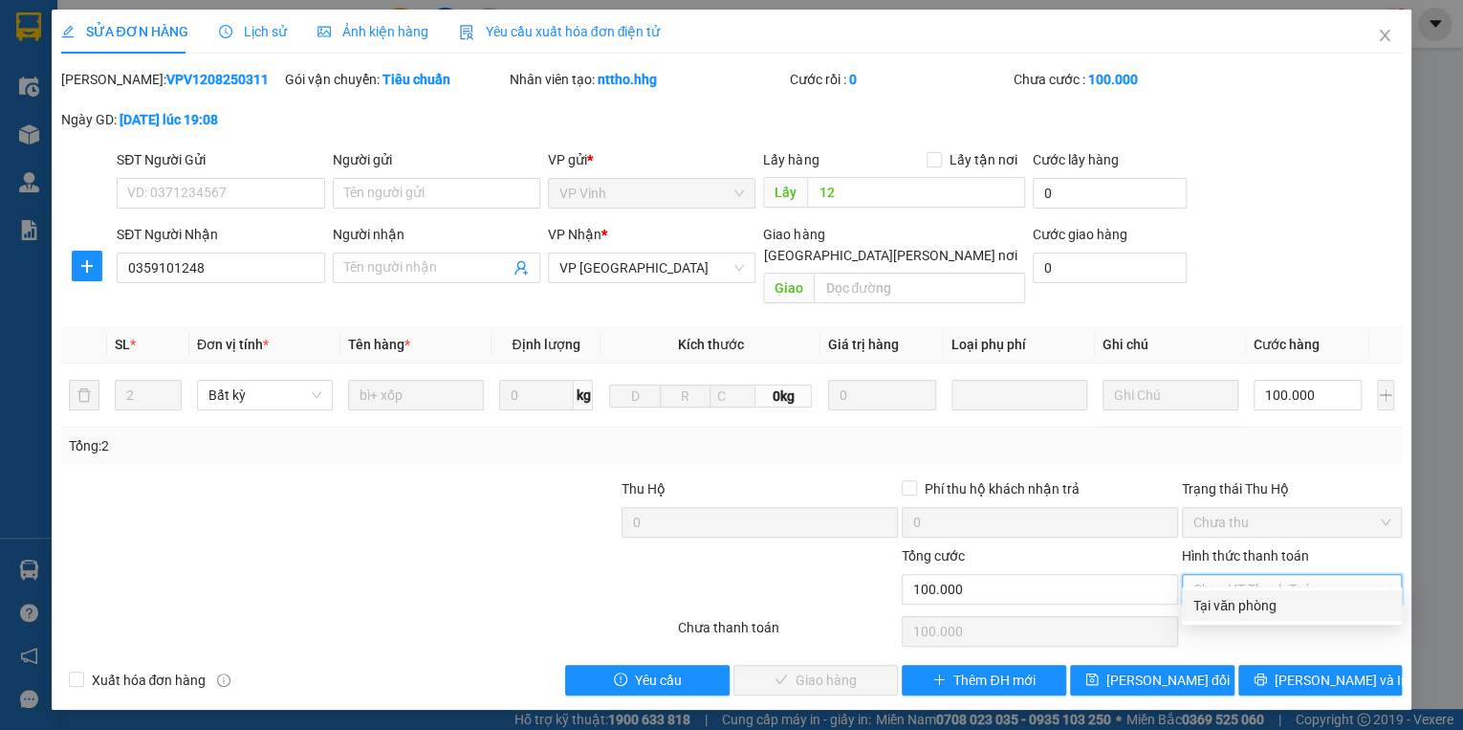
click at [1230, 598] on div "Tại văn phòng" at bounding box center [1292, 605] width 197 height 21
type input "0"
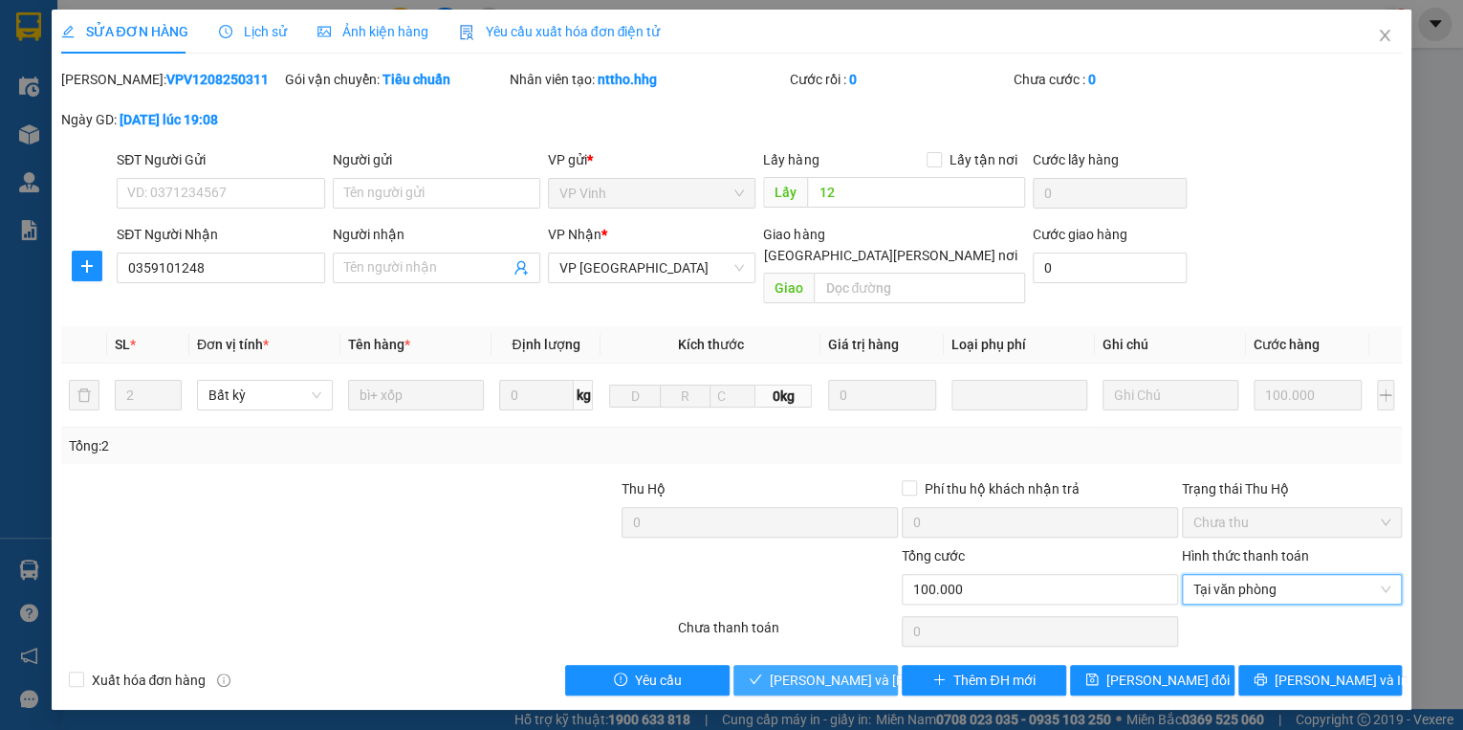
click at [838, 669] on span "[PERSON_NAME] và [PERSON_NAME] hàng" at bounding box center [899, 679] width 258 height 21
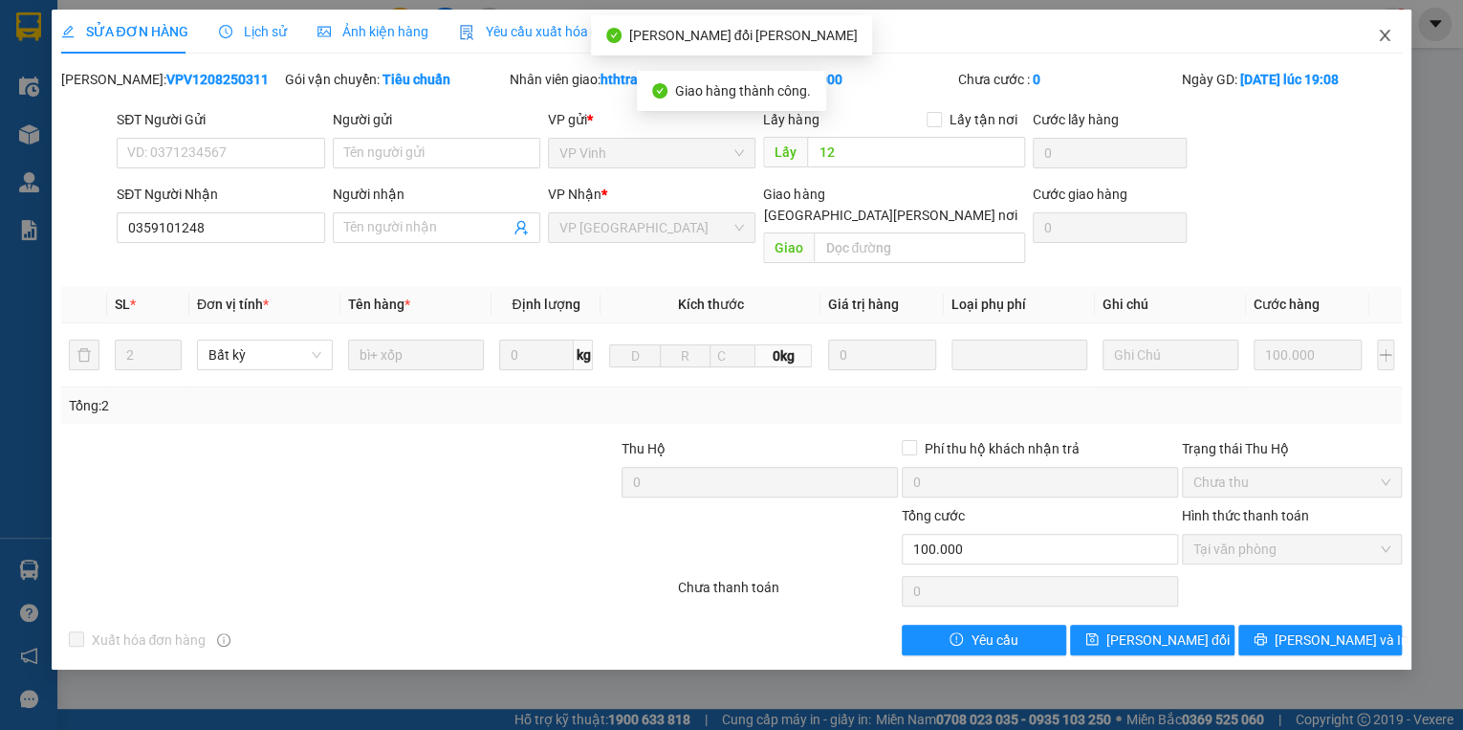
click at [1386, 32] on icon "close" at bounding box center [1384, 35] width 15 height 15
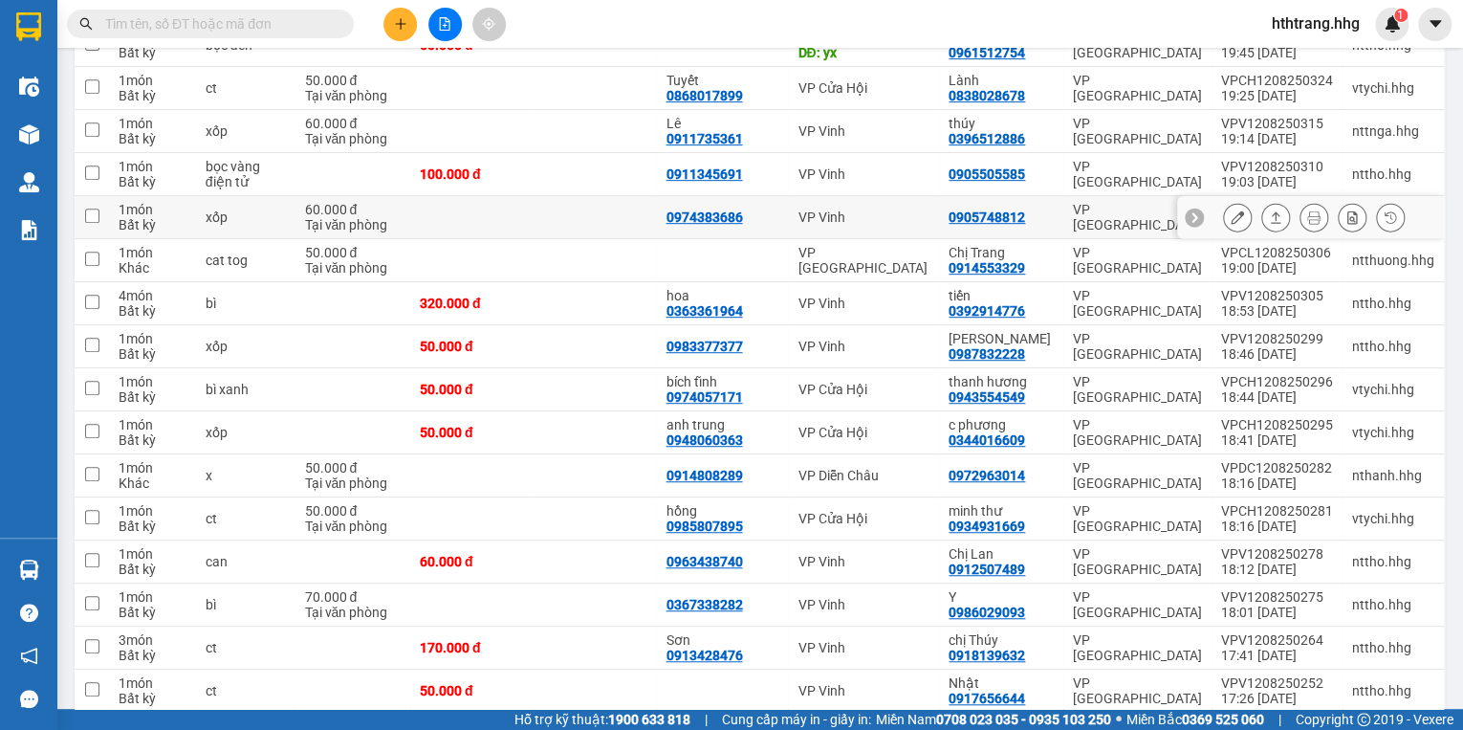
scroll to position [306, 0]
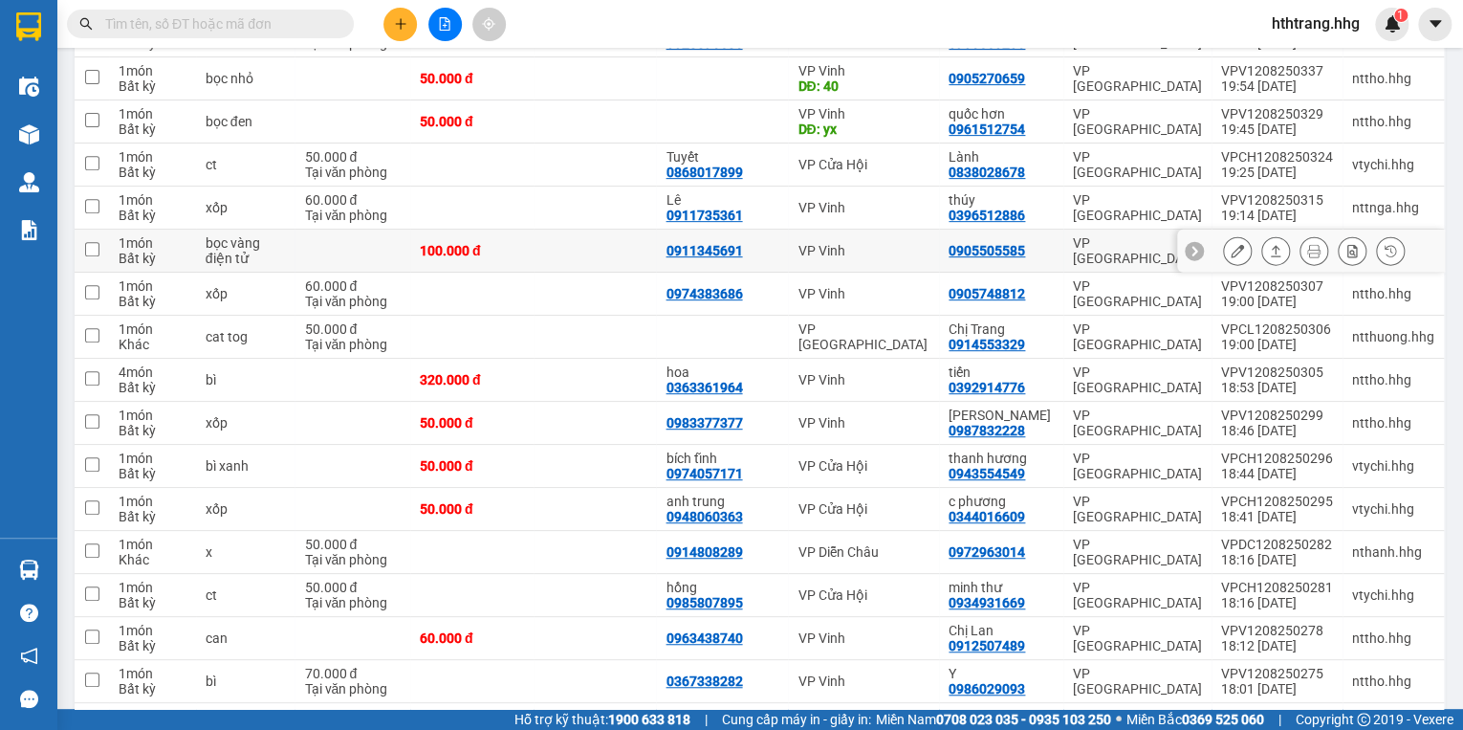
click at [931, 256] on td "VP Vinh" at bounding box center [863, 251] width 151 height 43
checkbox input "true"
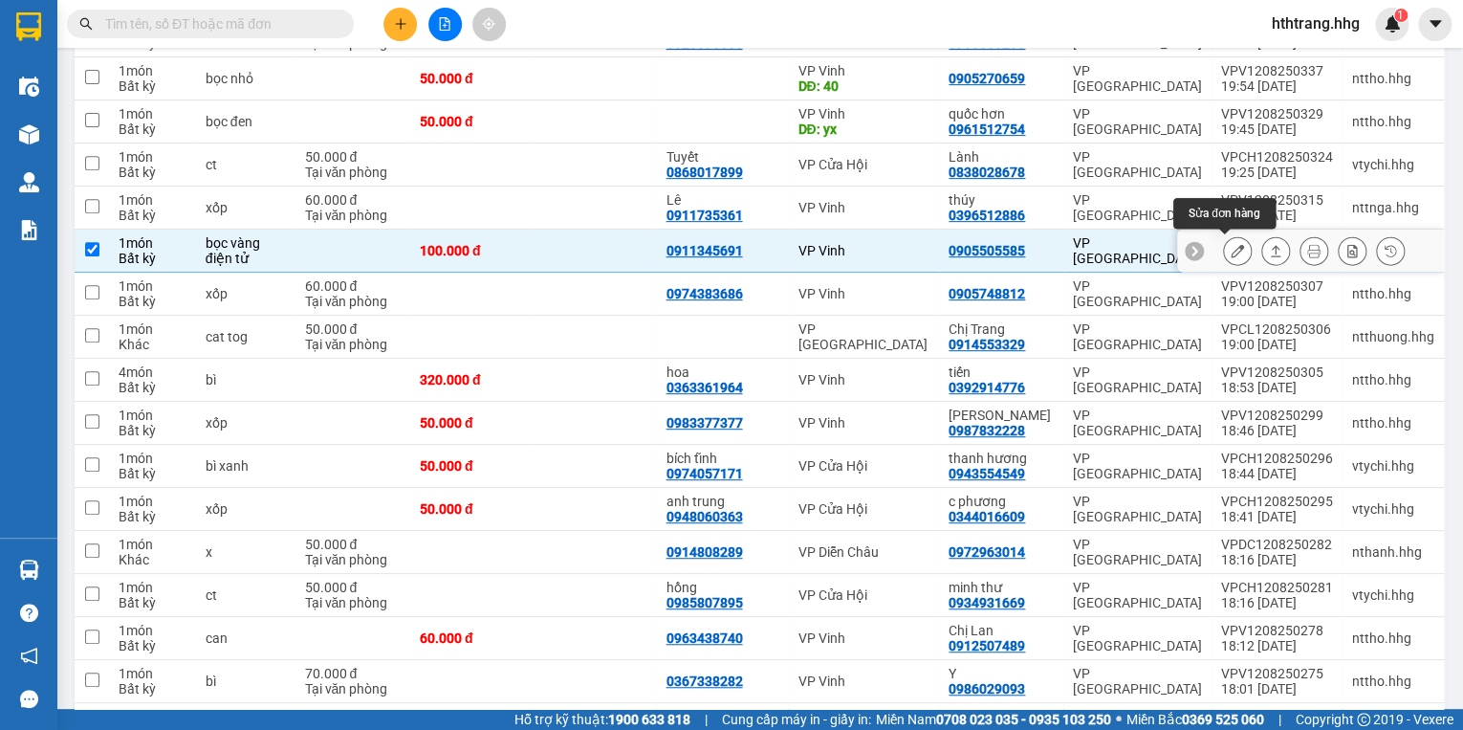
click at [1231, 244] on icon at bounding box center [1237, 250] width 13 height 13
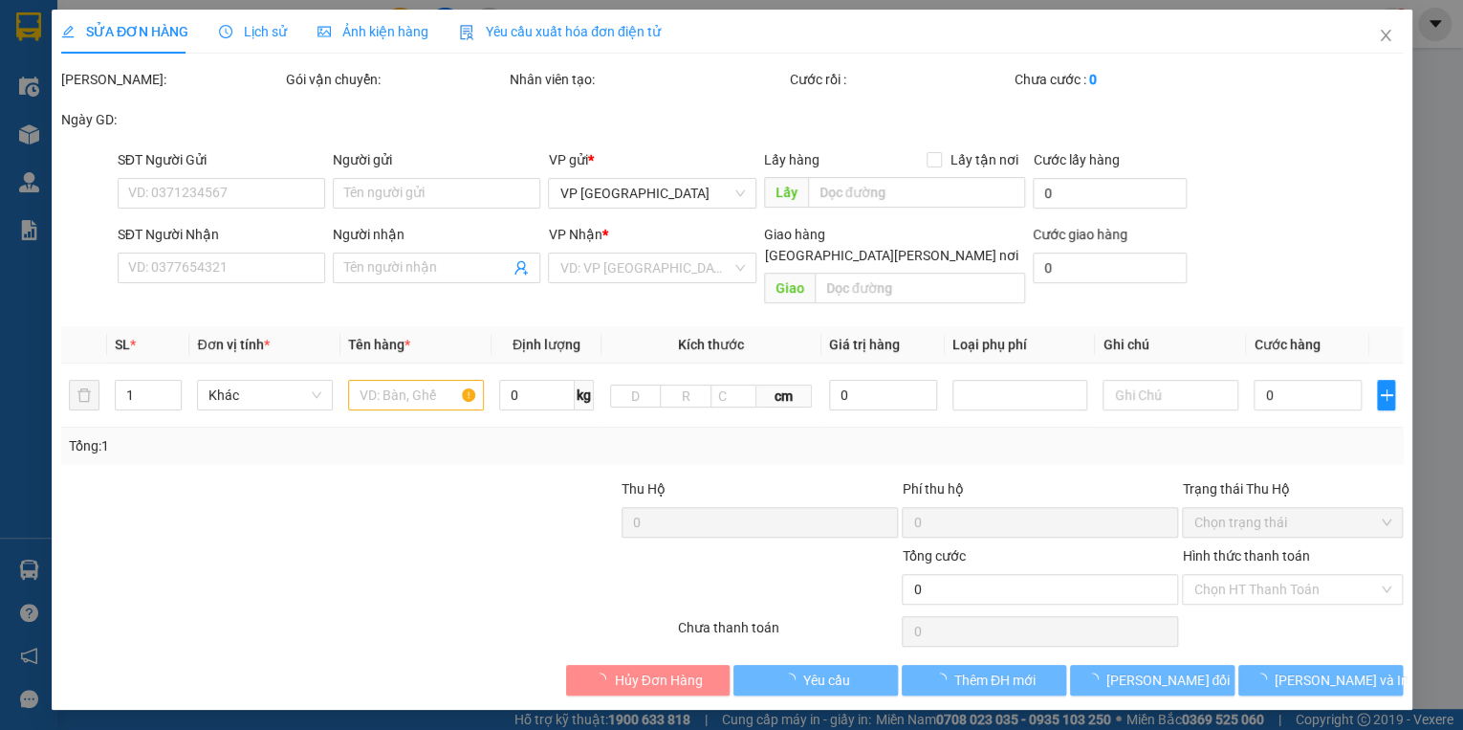
type input "0911345691"
type input "0905505585"
type input "100.000"
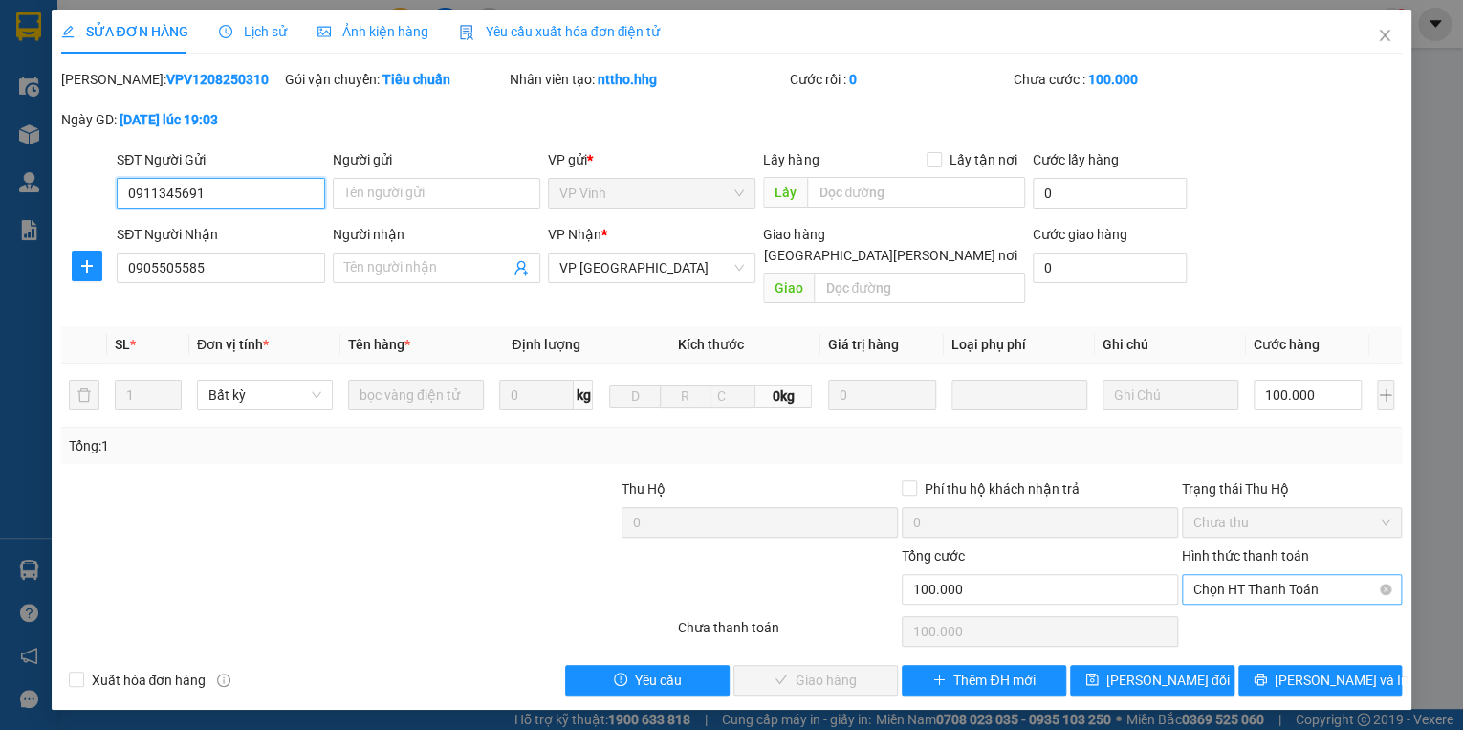
click at [1253, 575] on span "Chọn HT Thanh Toán" at bounding box center [1292, 589] width 197 height 29
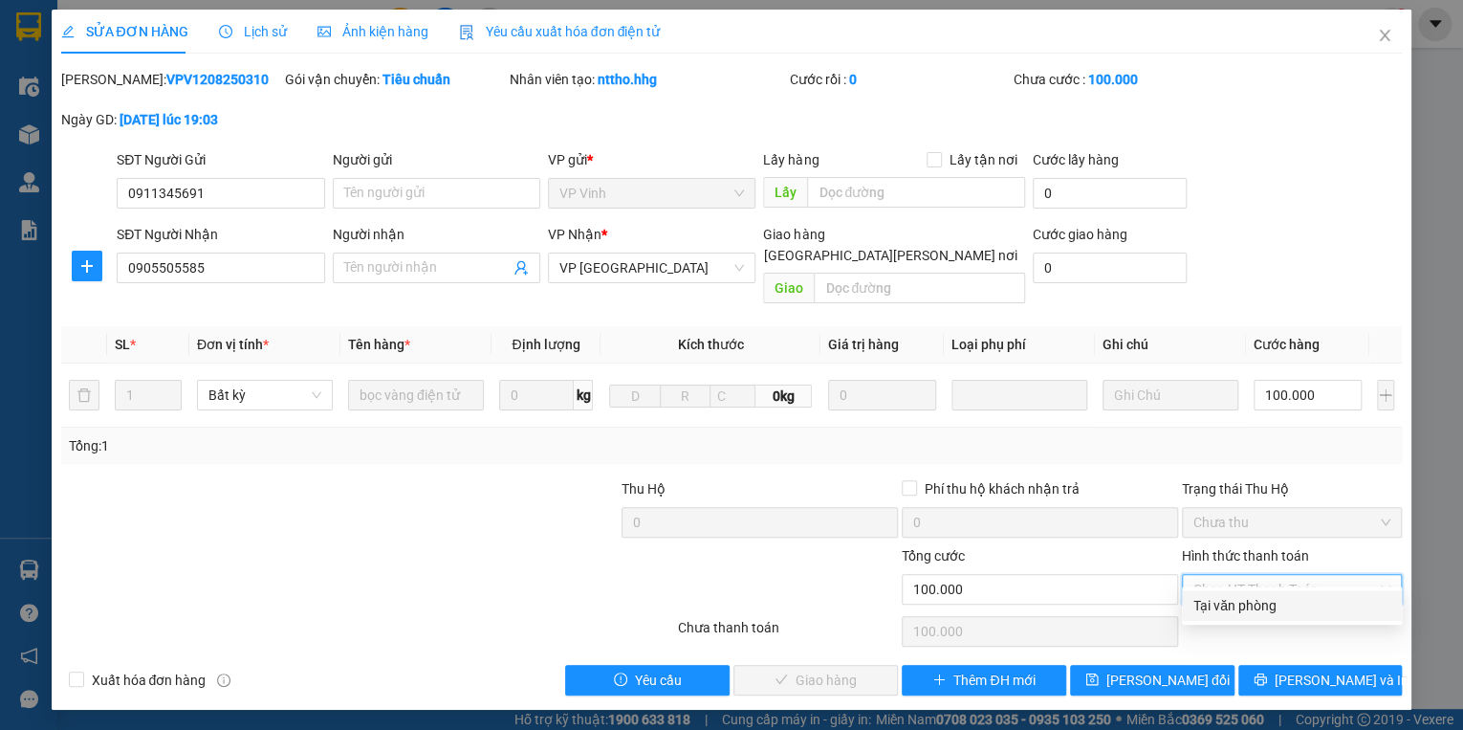
drag, startPoint x: 1245, startPoint y: 610, endPoint x: 1215, endPoint y: 603, distance: 31.5
click at [1244, 610] on div "Tại văn phòng" at bounding box center [1292, 605] width 197 height 21
type input "0"
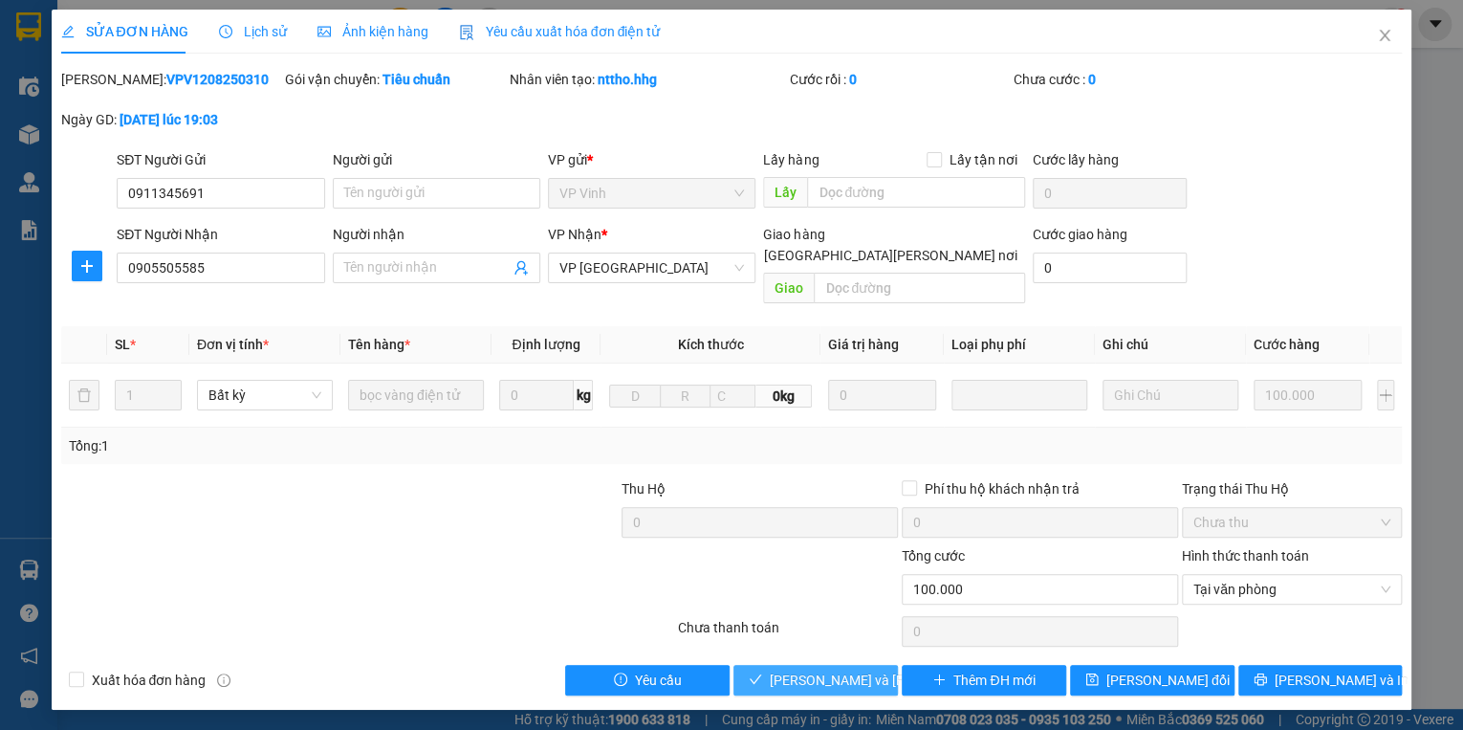
drag, startPoint x: 865, startPoint y: 658, endPoint x: 220, endPoint y: 489, distance: 666.5
click at [865, 669] on span "[PERSON_NAME] và [PERSON_NAME] hàng" at bounding box center [899, 679] width 258 height 21
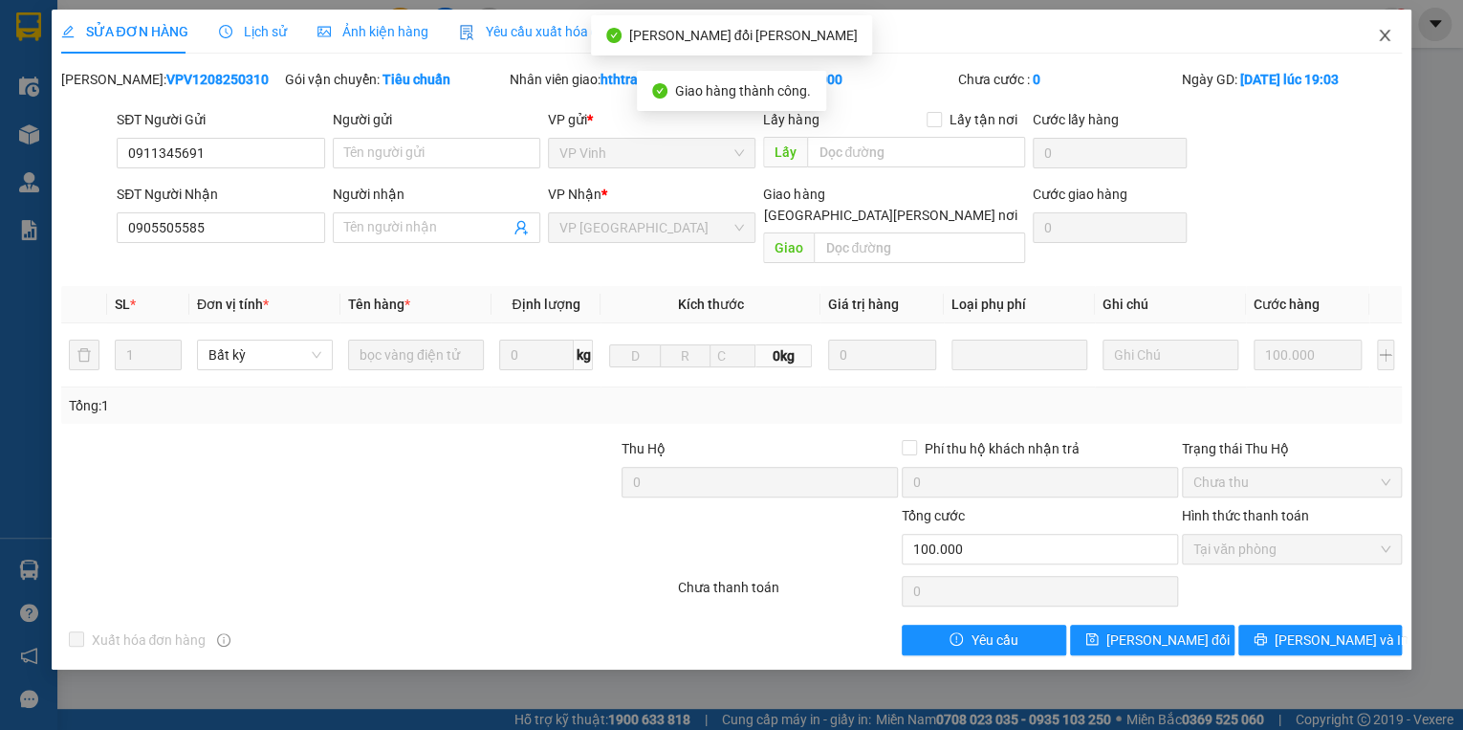
click at [1385, 34] on icon "close" at bounding box center [1384, 35] width 15 height 15
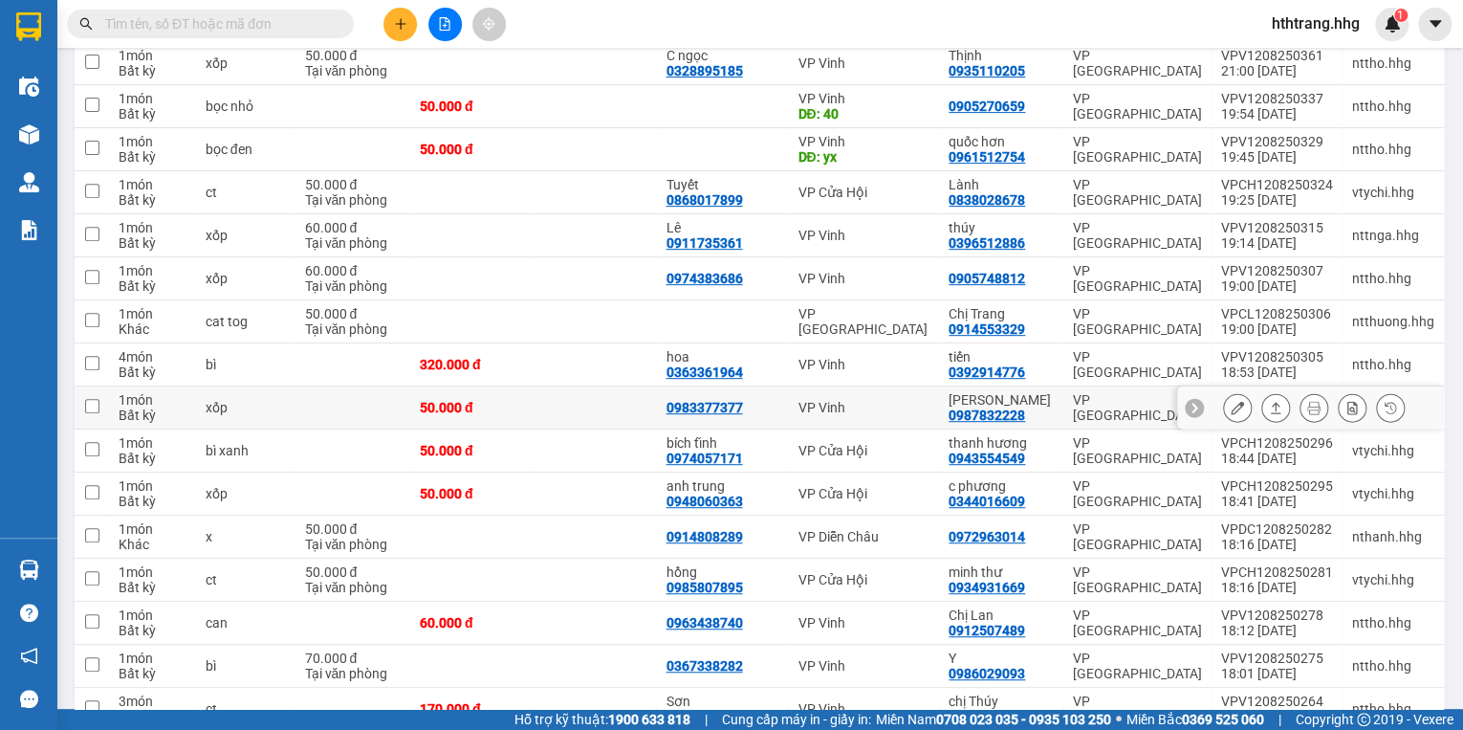
scroll to position [306, 0]
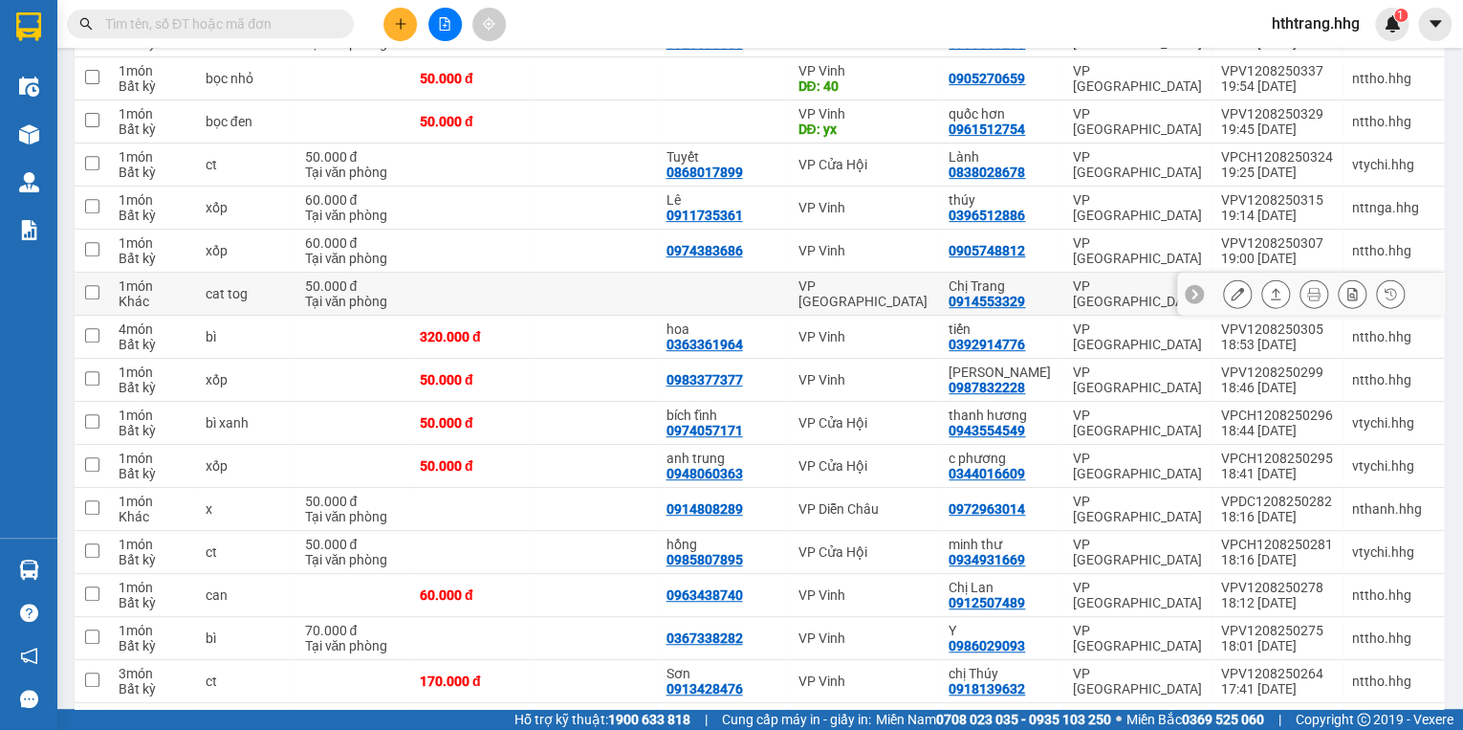
click at [939, 289] on td "VP [GEOGRAPHIC_DATA]" at bounding box center [863, 294] width 151 height 43
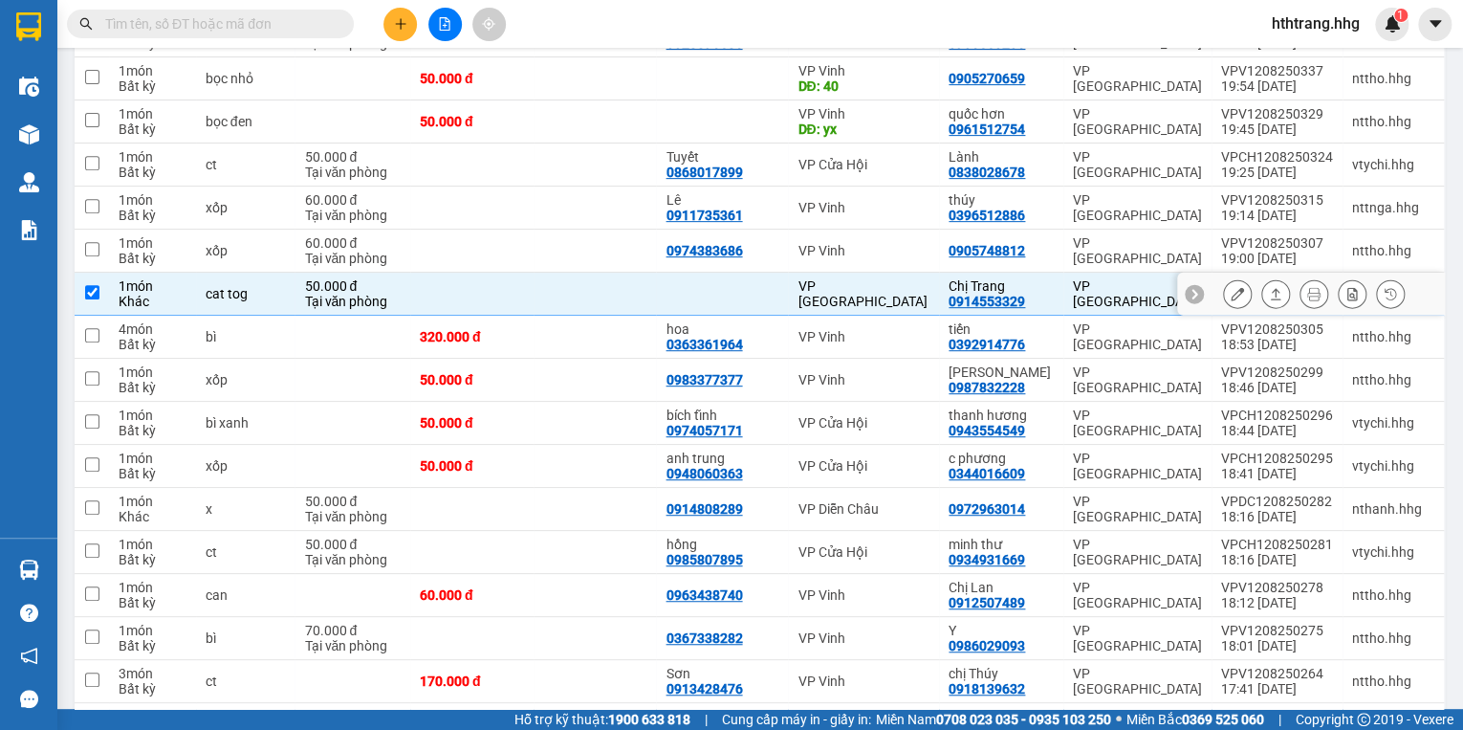
click at [939, 289] on td "VP [GEOGRAPHIC_DATA]" at bounding box center [863, 294] width 151 height 43
checkbox input "false"
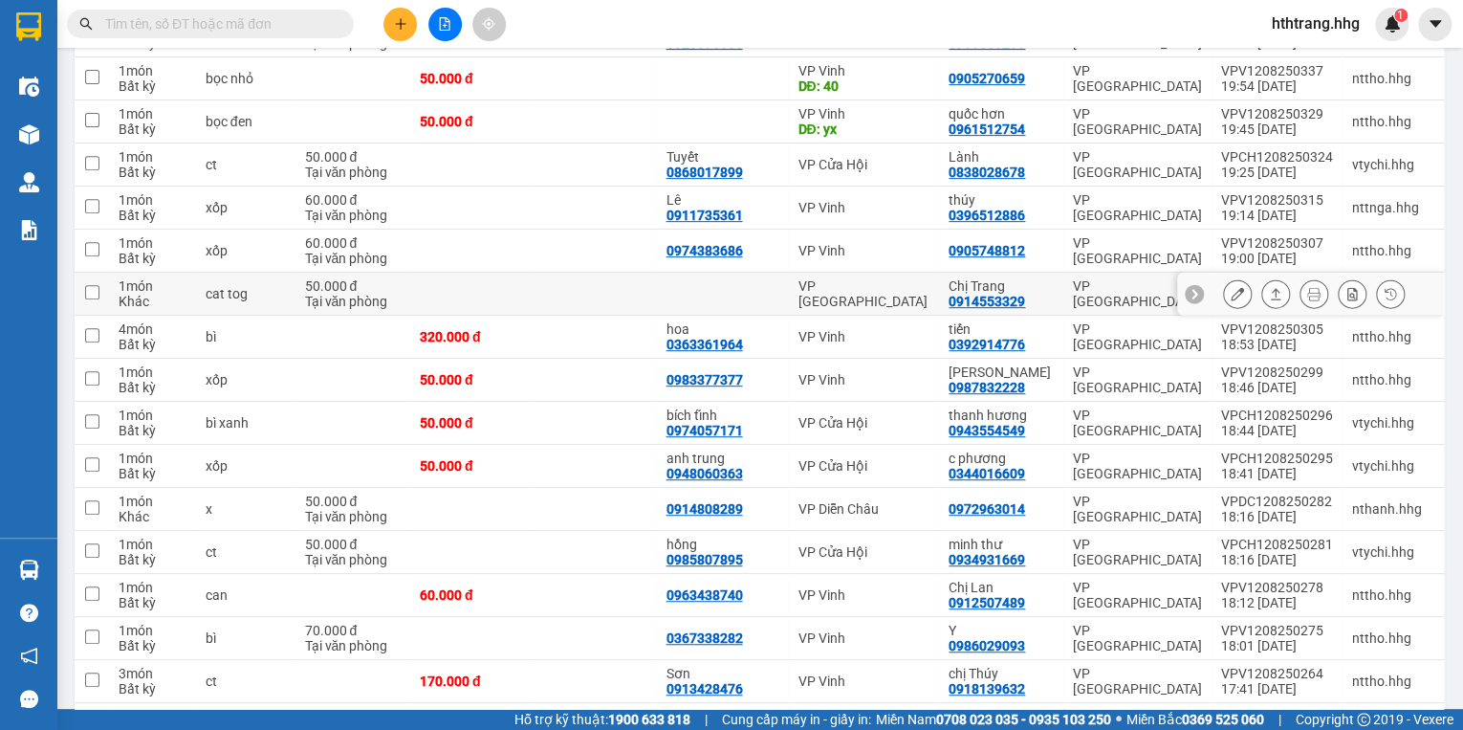
scroll to position [383, 0]
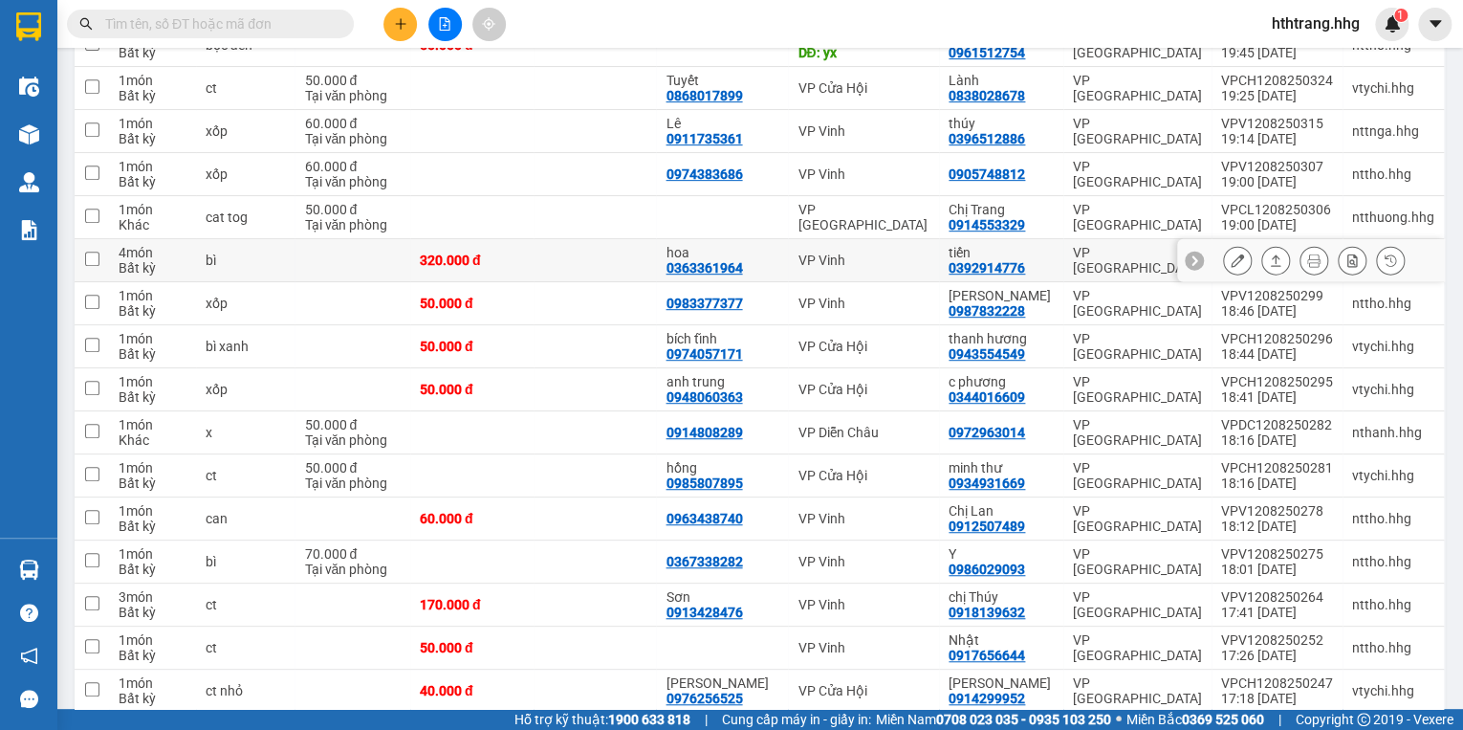
click at [939, 263] on td "VP Vinh" at bounding box center [863, 260] width 151 height 43
checkbox input "true"
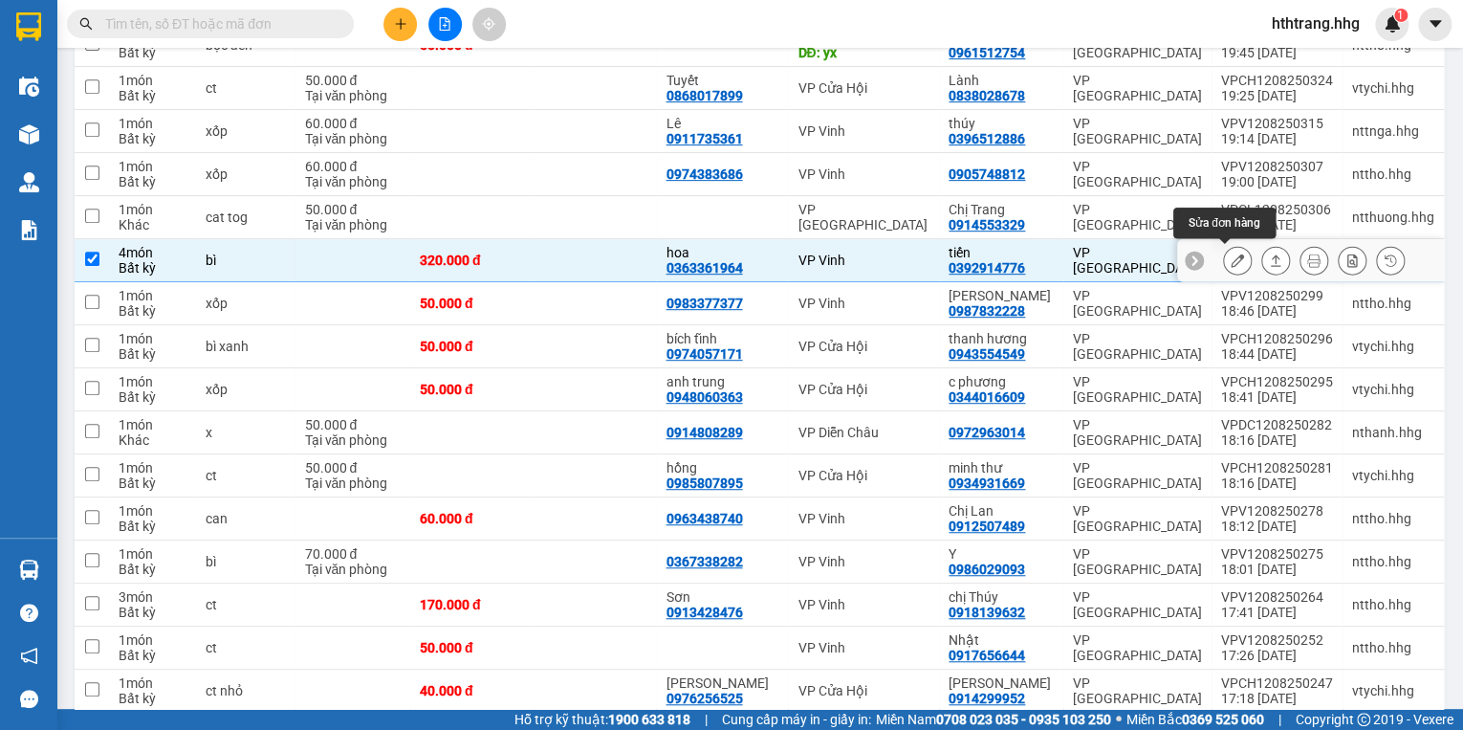
click at [1231, 254] on icon at bounding box center [1237, 259] width 13 height 13
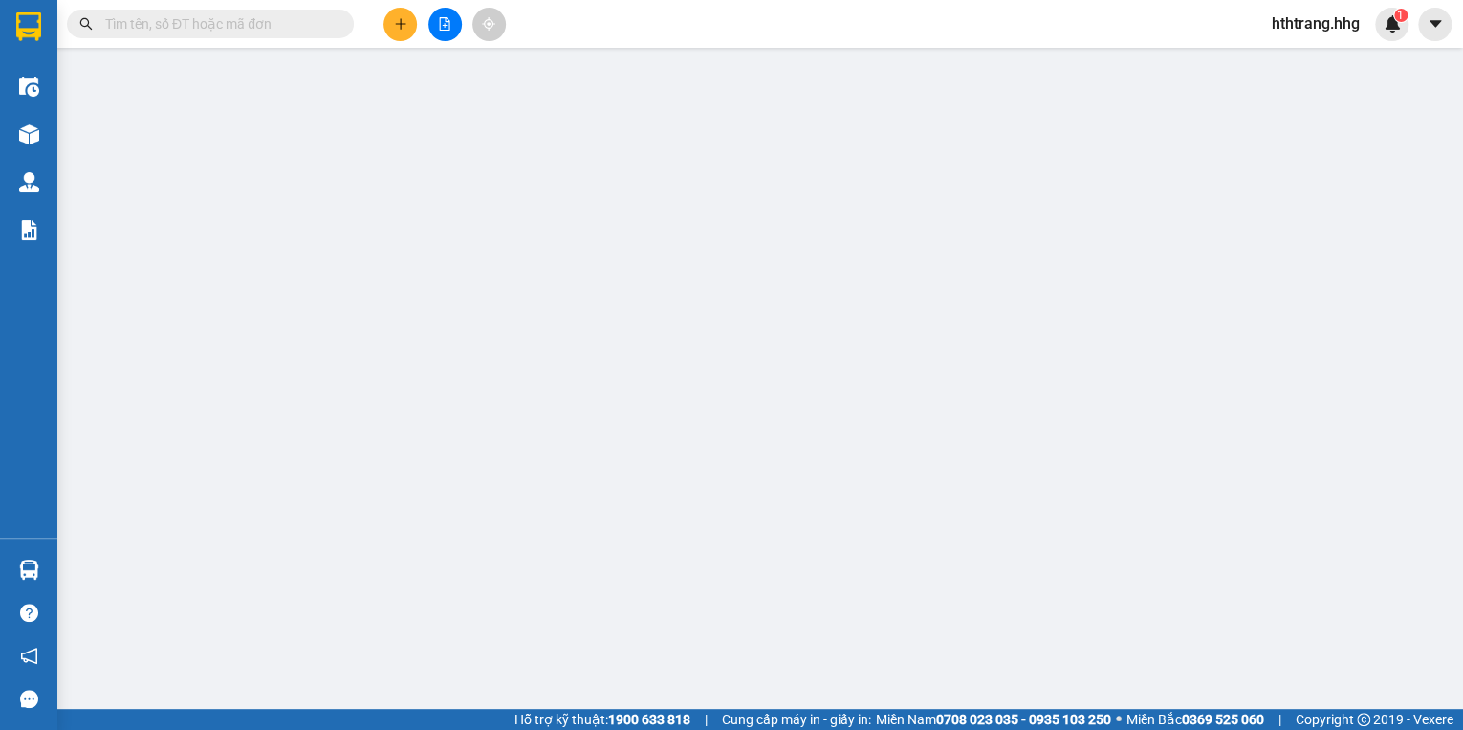
type input "0363361964"
type input "hoa"
type input "0392914776"
type input "tiến"
type input "320.000"
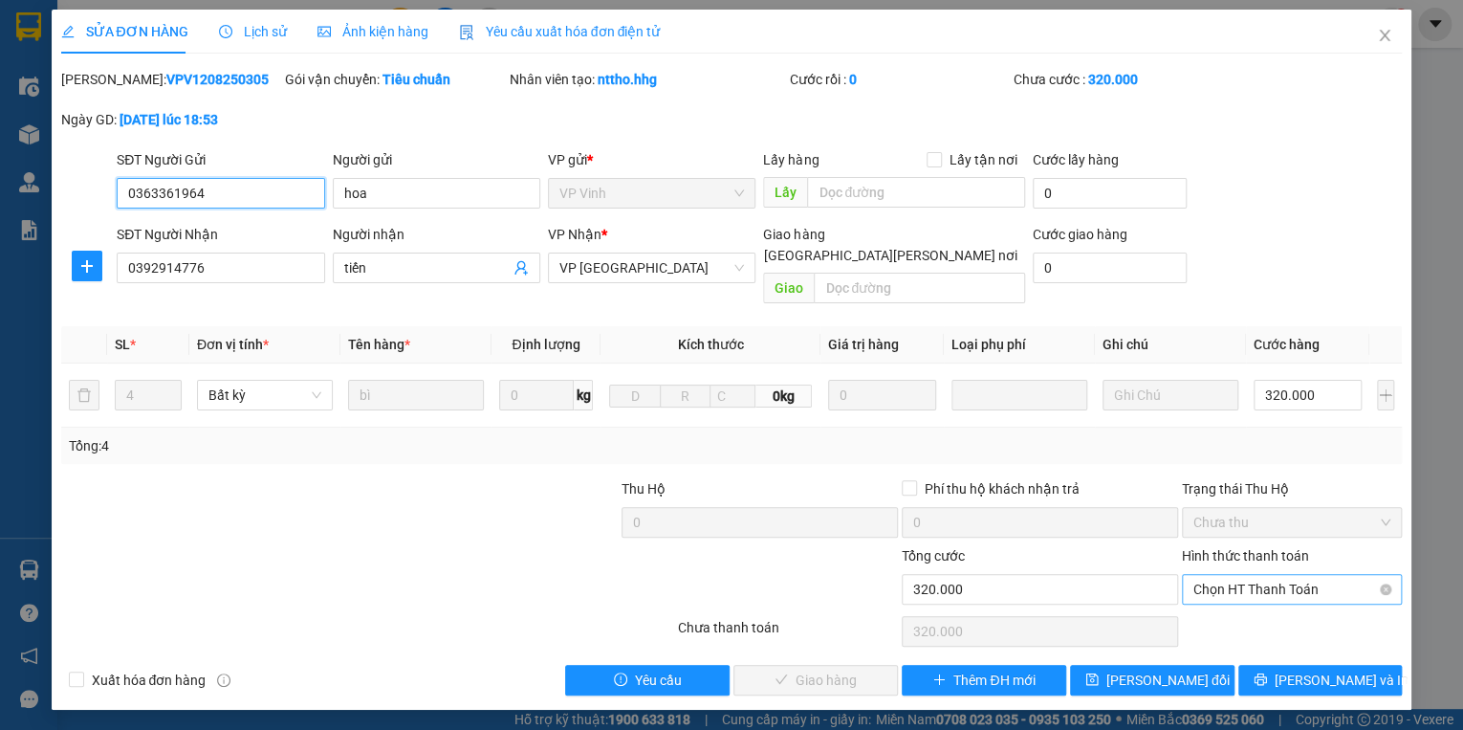
click at [1206, 575] on span "Chọn HT Thanh Toán" at bounding box center [1292, 589] width 197 height 29
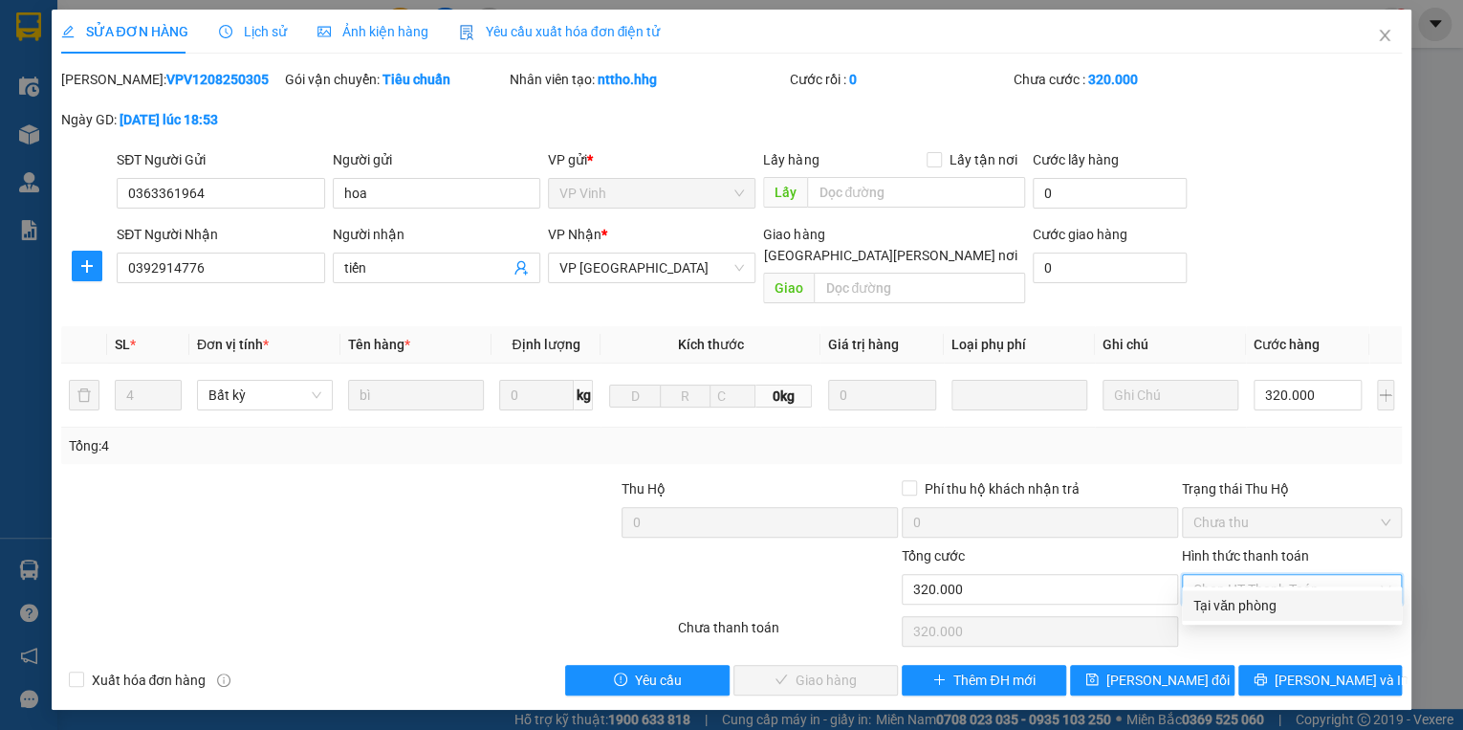
click at [1220, 601] on div "Tại văn phòng" at bounding box center [1292, 605] width 197 height 21
type input "0"
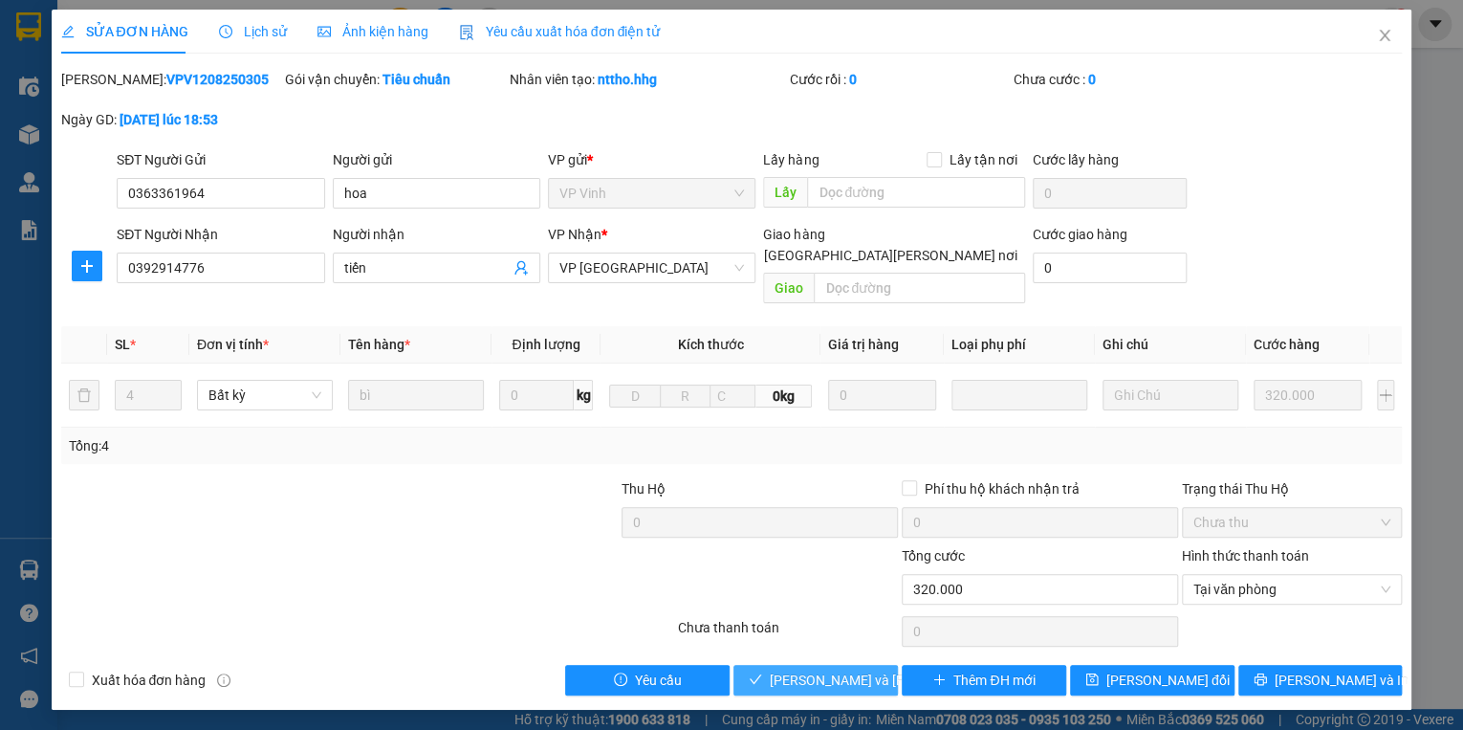
click at [869, 669] on span "[PERSON_NAME] và [PERSON_NAME] hàng" at bounding box center [899, 679] width 258 height 21
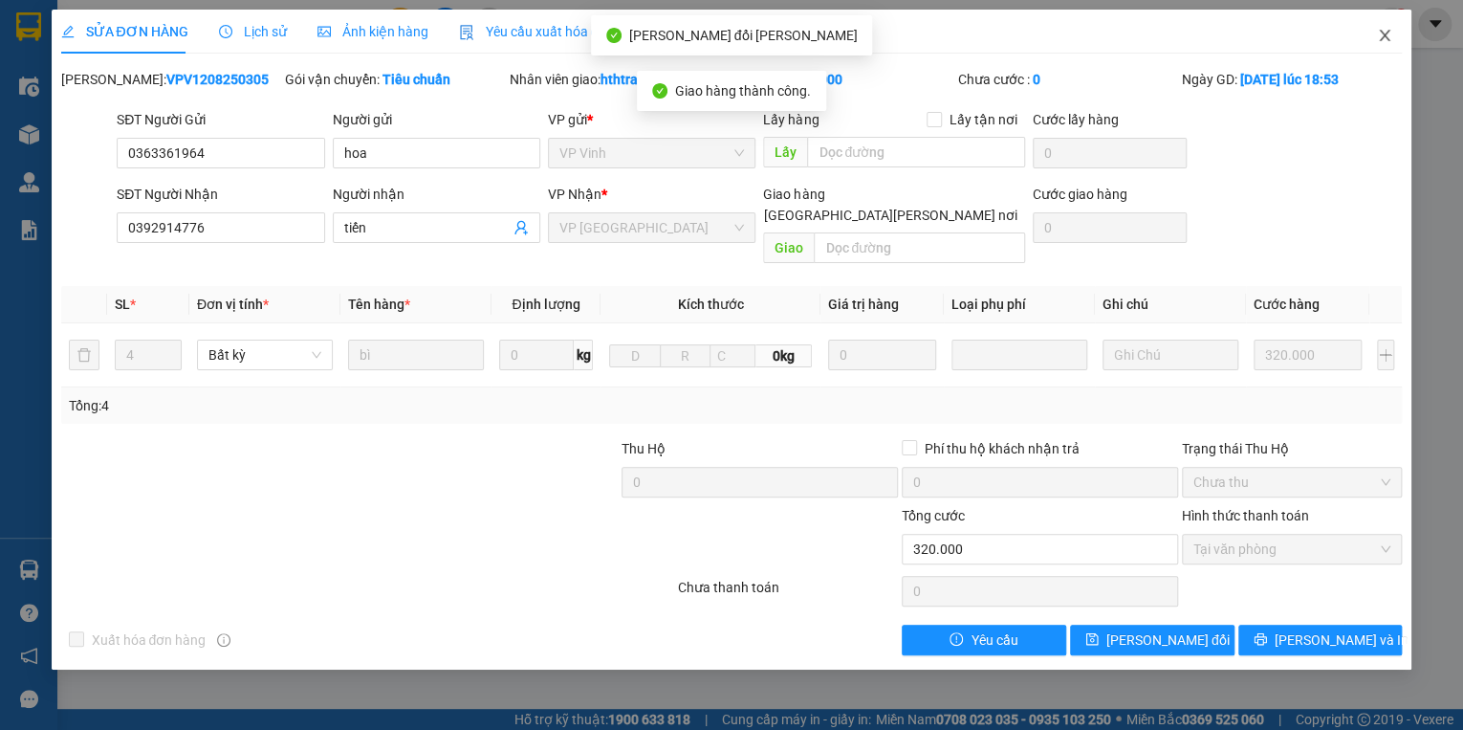
click at [1377, 33] on span "Close" at bounding box center [1385, 37] width 54 height 54
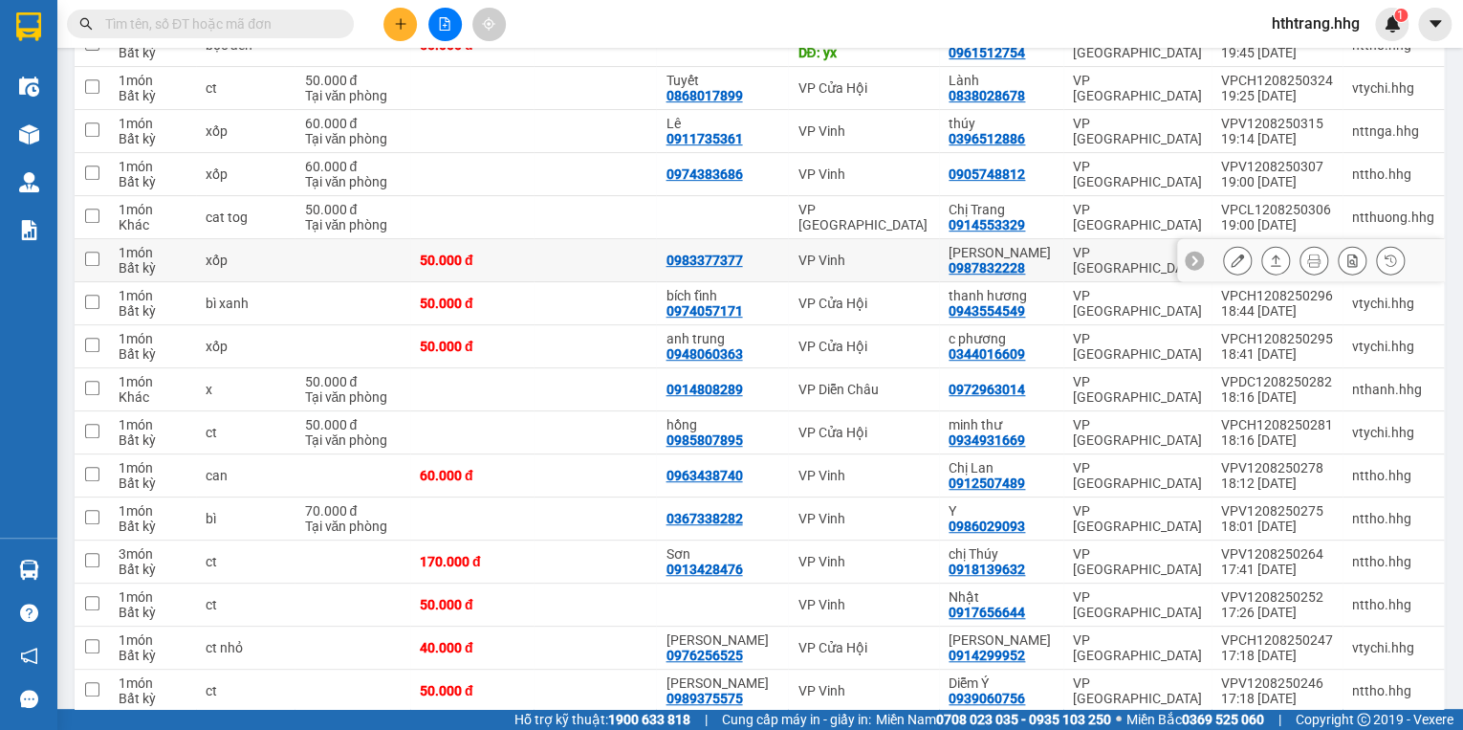
scroll to position [459, 0]
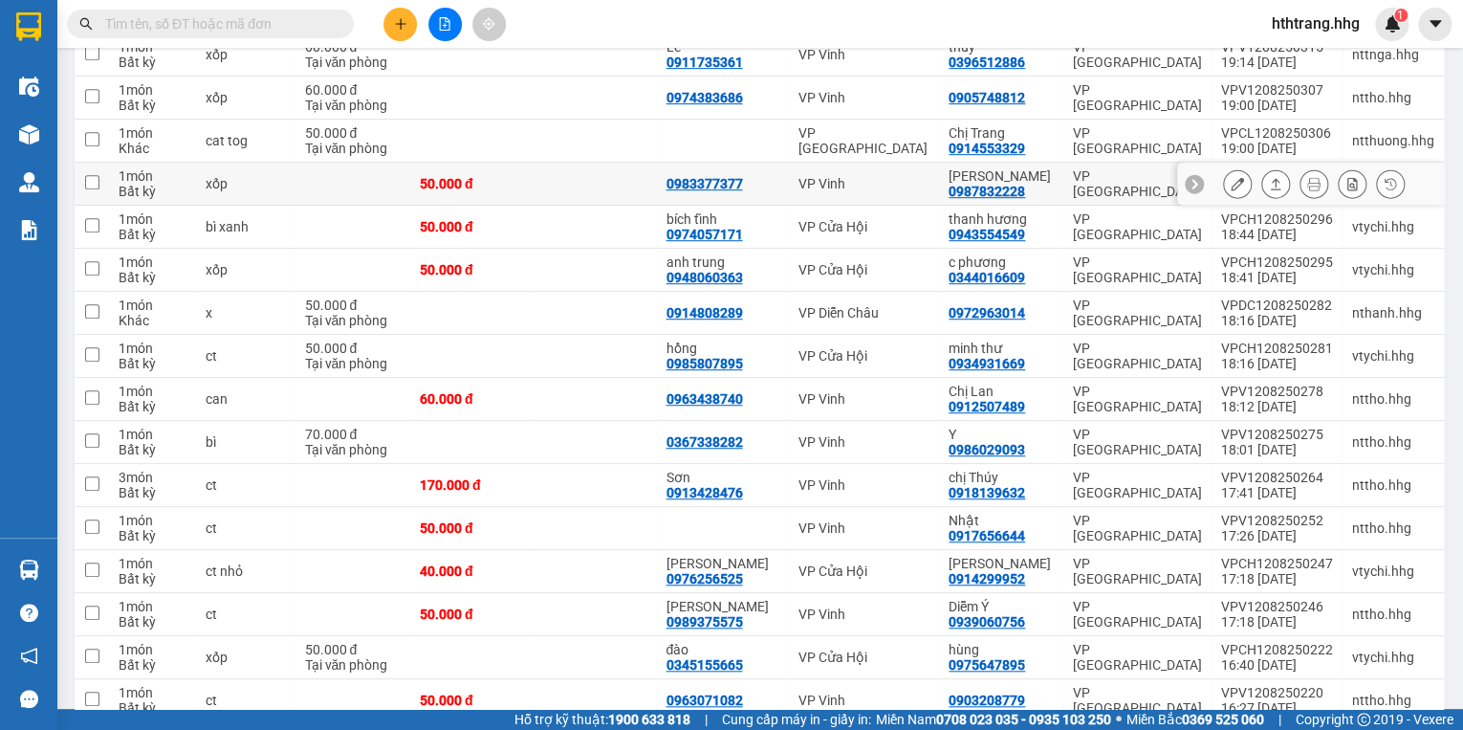
click at [1051, 180] on div "[PERSON_NAME]" at bounding box center [1001, 175] width 105 height 15
checkbox input "true"
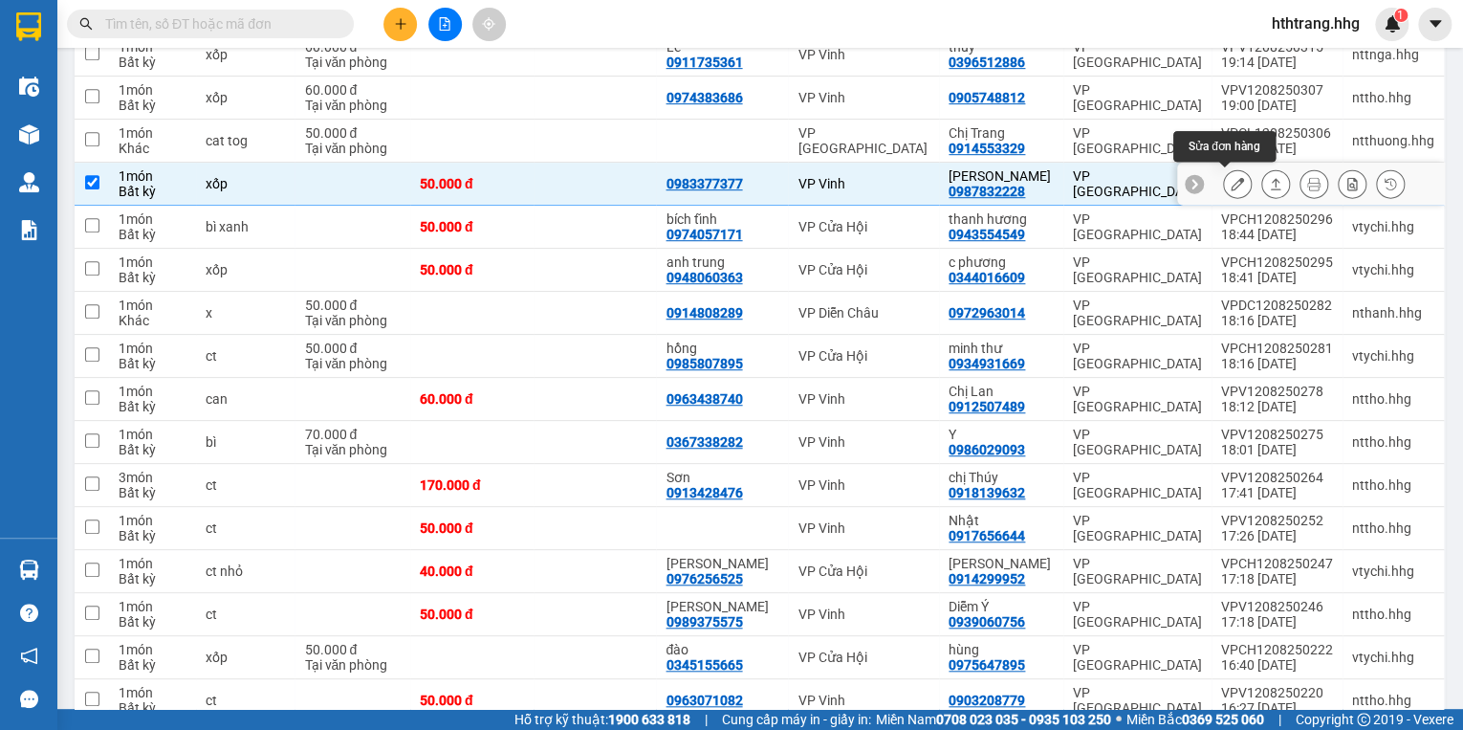
click at [1231, 184] on icon at bounding box center [1237, 183] width 13 height 13
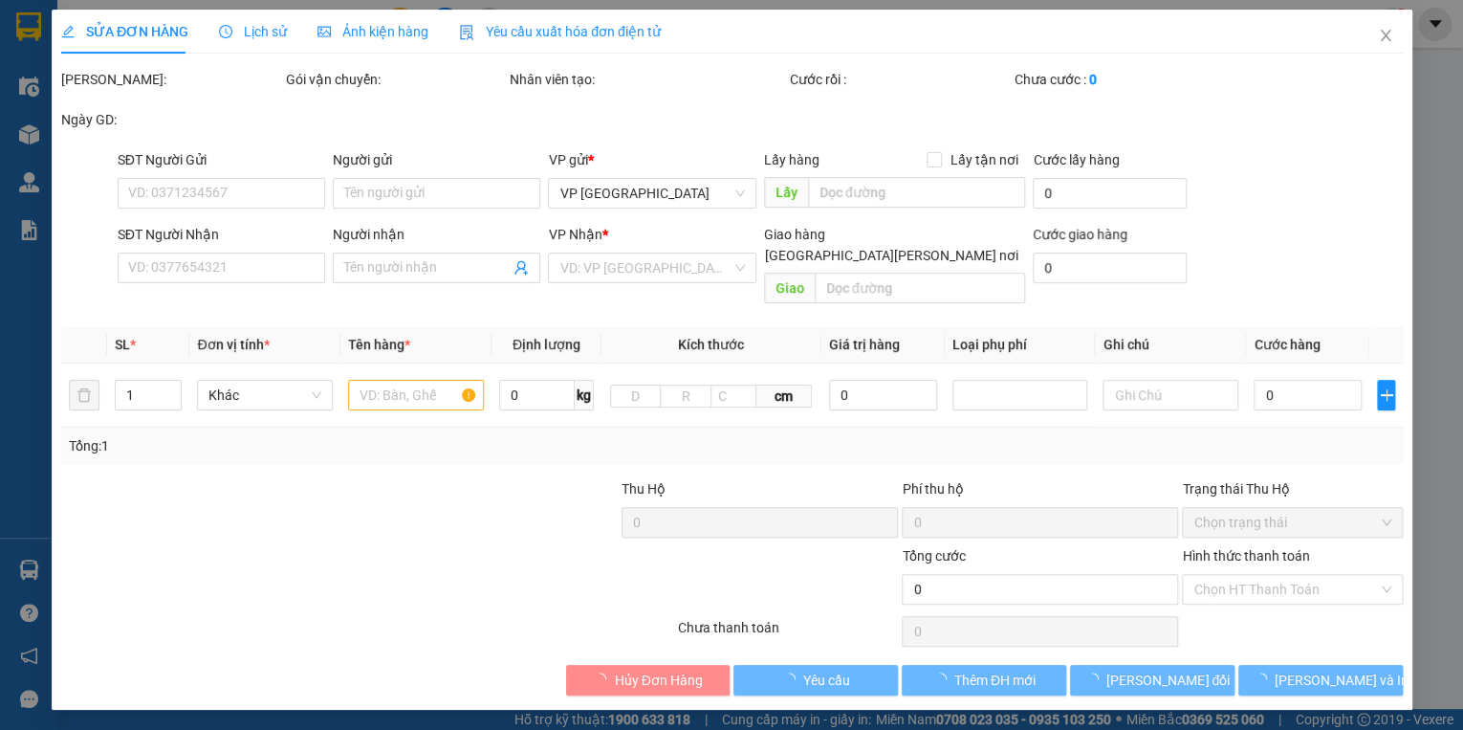
type input "0983377377"
type input "0987832228"
type input "[PERSON_NAME]"
type input "50.000"
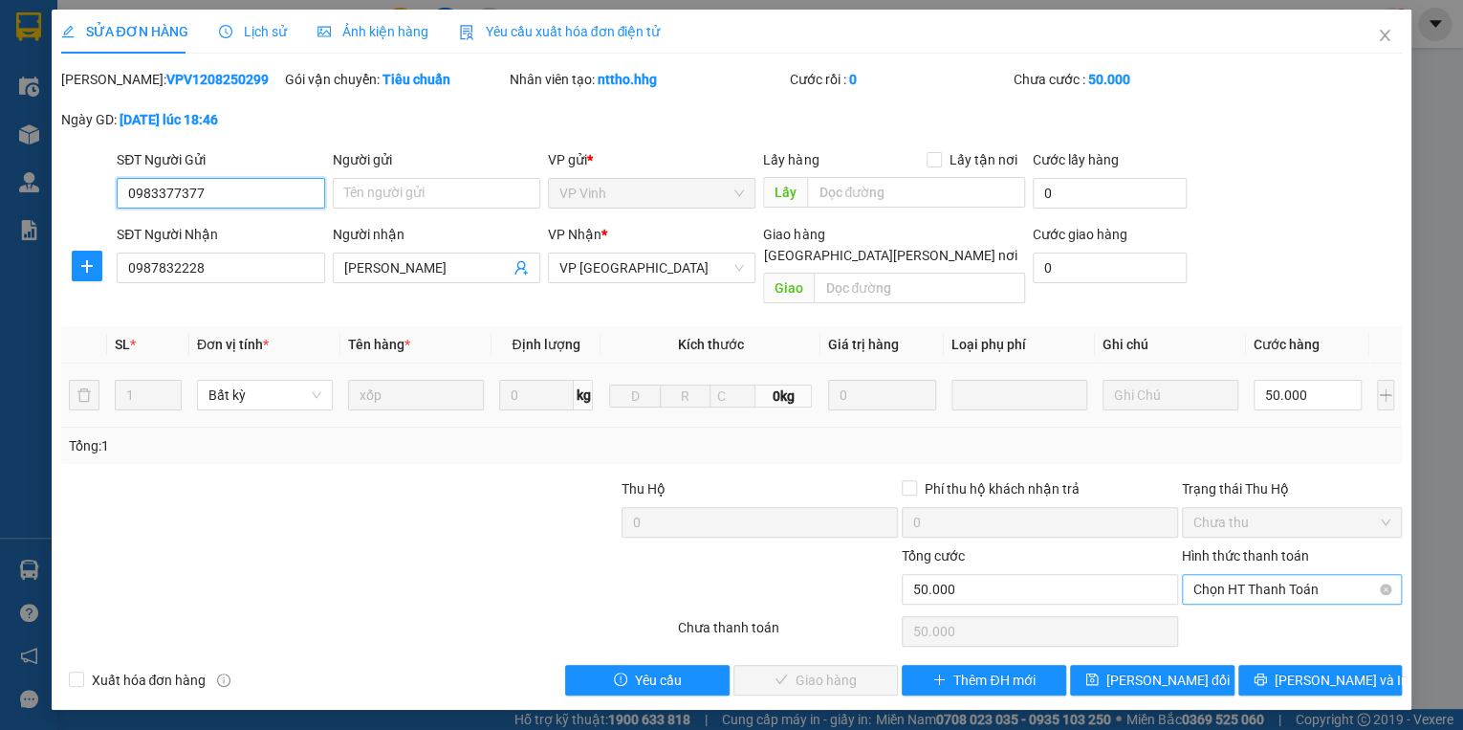
click at [1228, 575] on span "Chọn HT Thanh Toán" at bounding box center [1292, 589] width 197 height 29
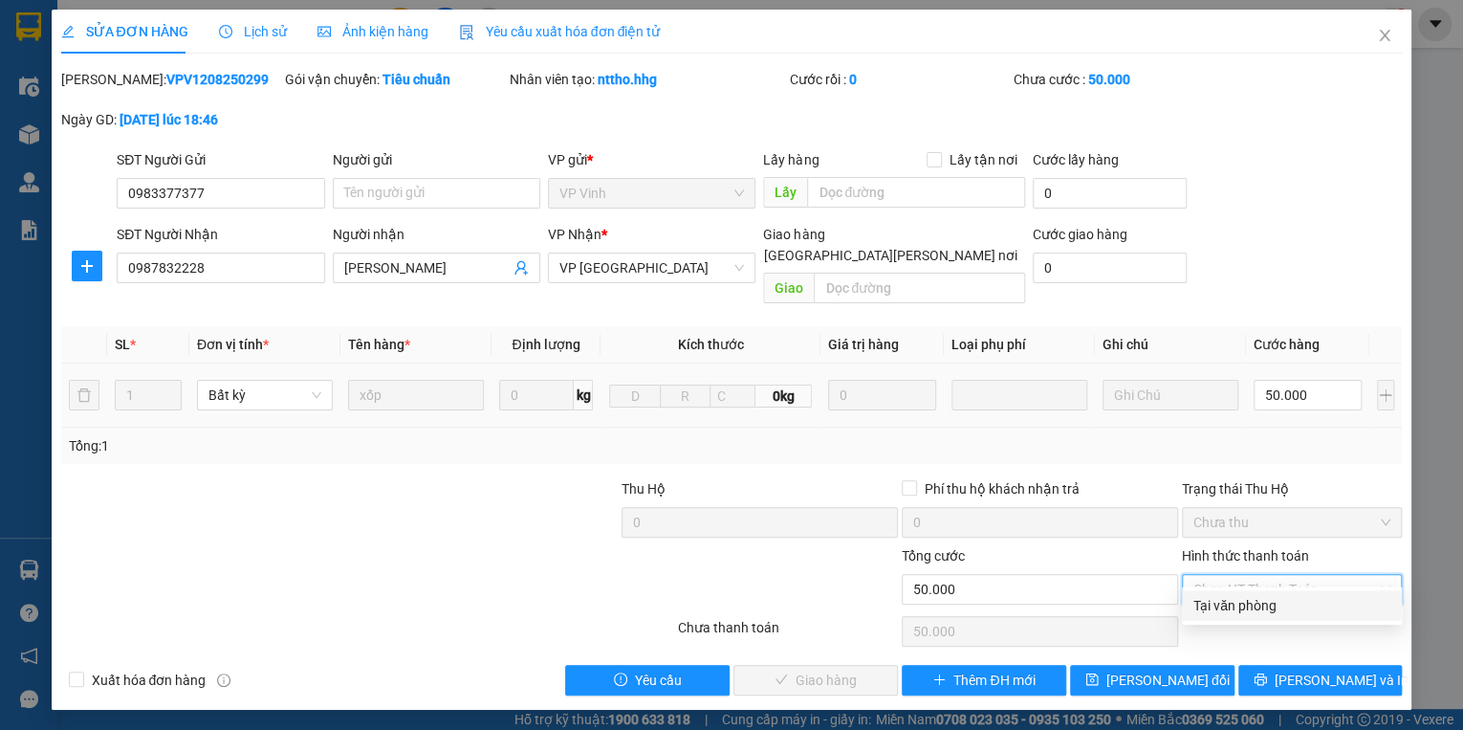
click at [1249, 615] on div "Tại văn phòng" at bounding box center [1292, 605] width 220 height 31
type input "0"
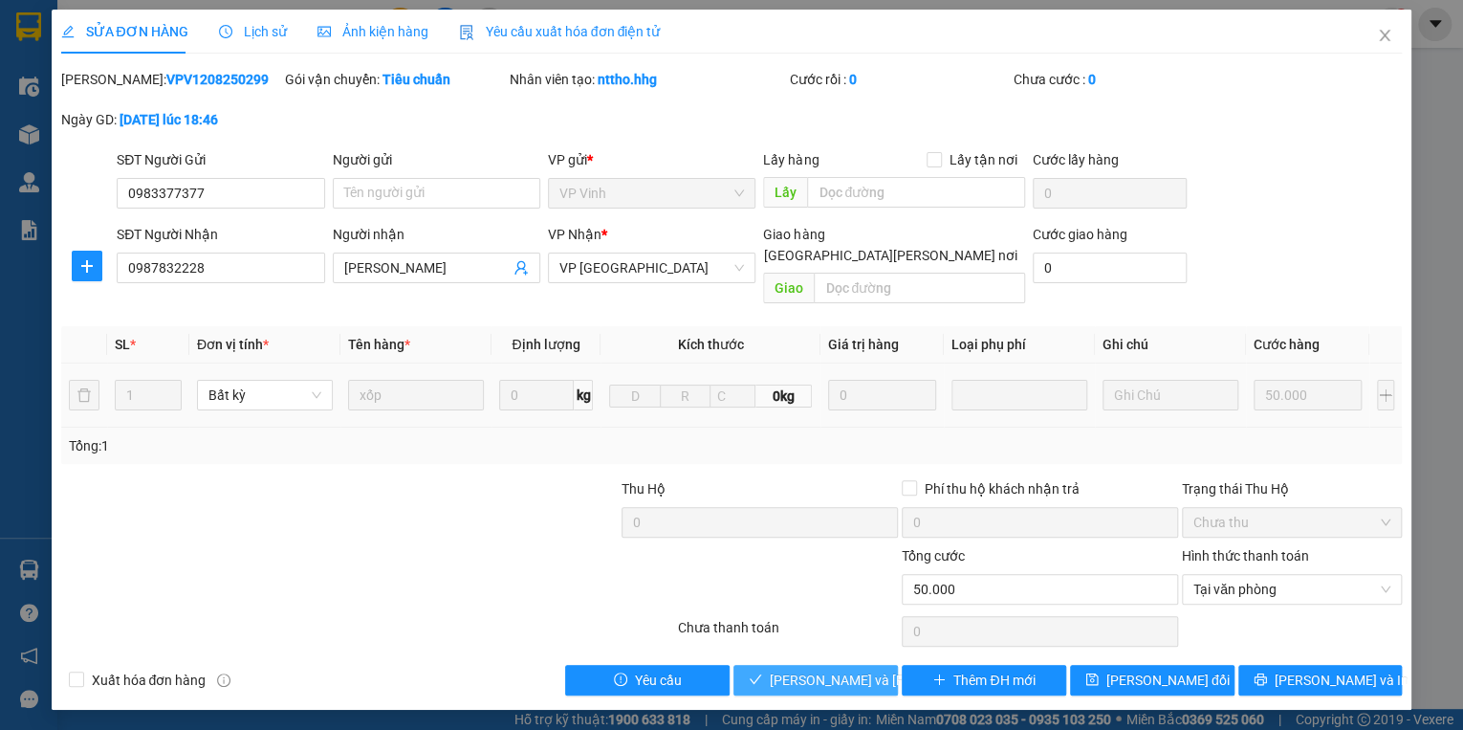
click at [855, 669] on span "[PERSON_NAME] và [PERSON_NAME] hàng" at bounding box center [899, 679] width 258 height 21
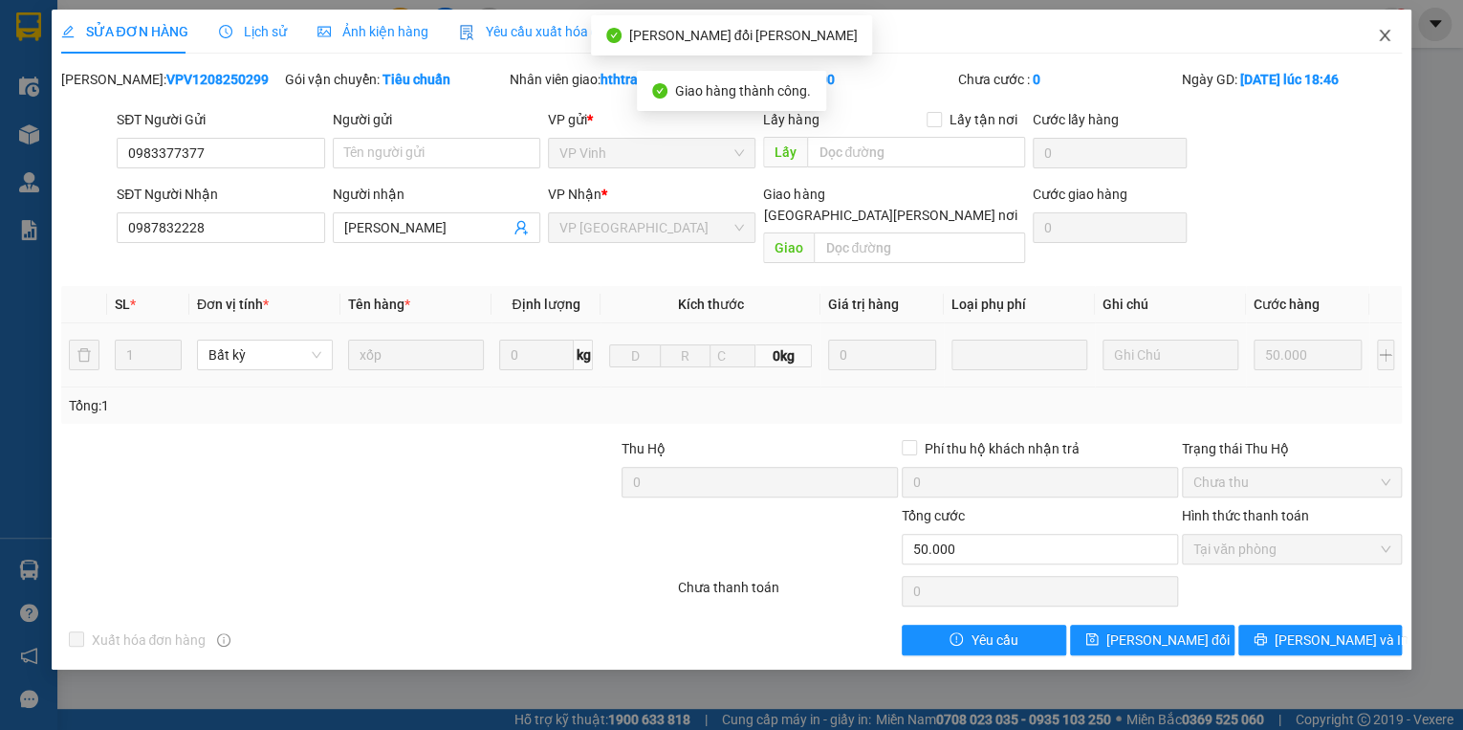
click at [1382, 32] on icon "close" at bounding box center [1384, 35] width 15 height 15
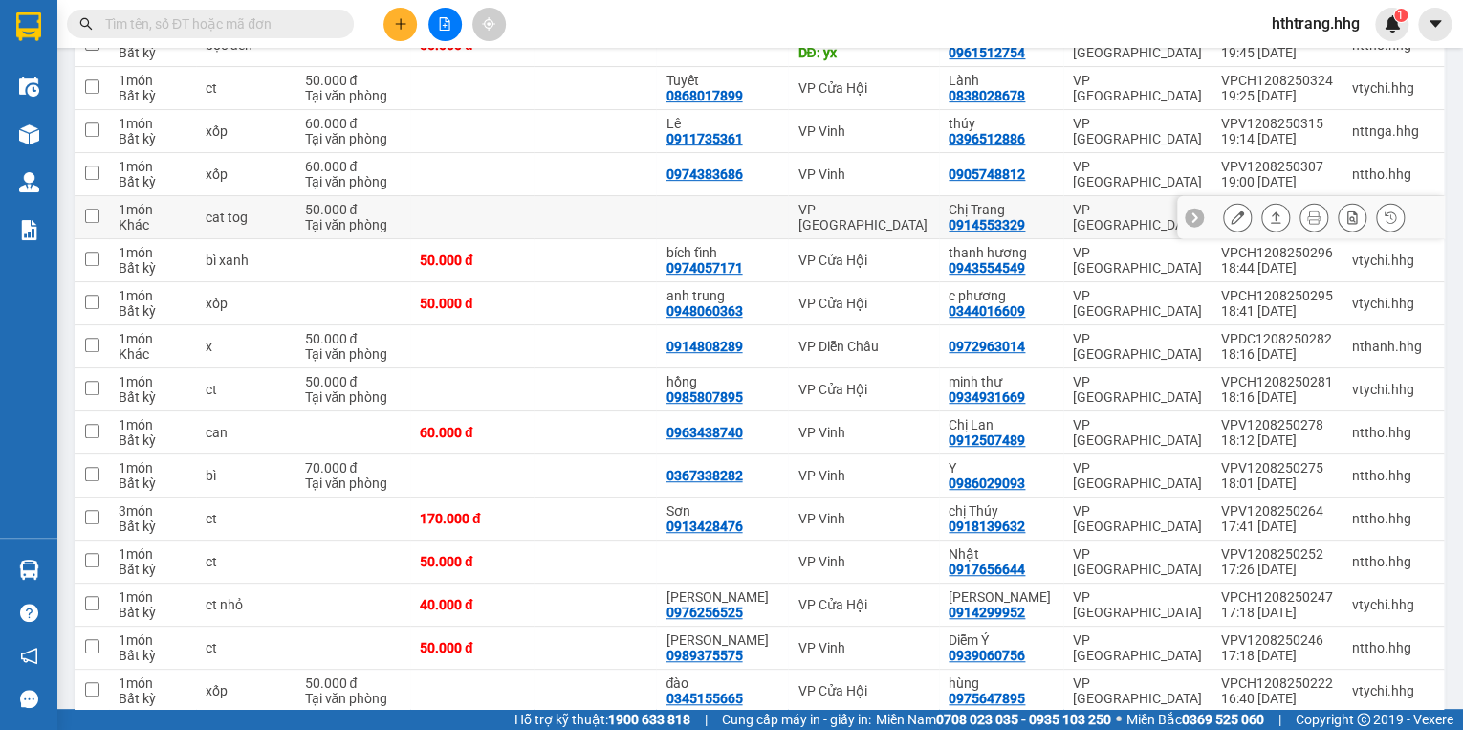
scroll to position [459, 0]
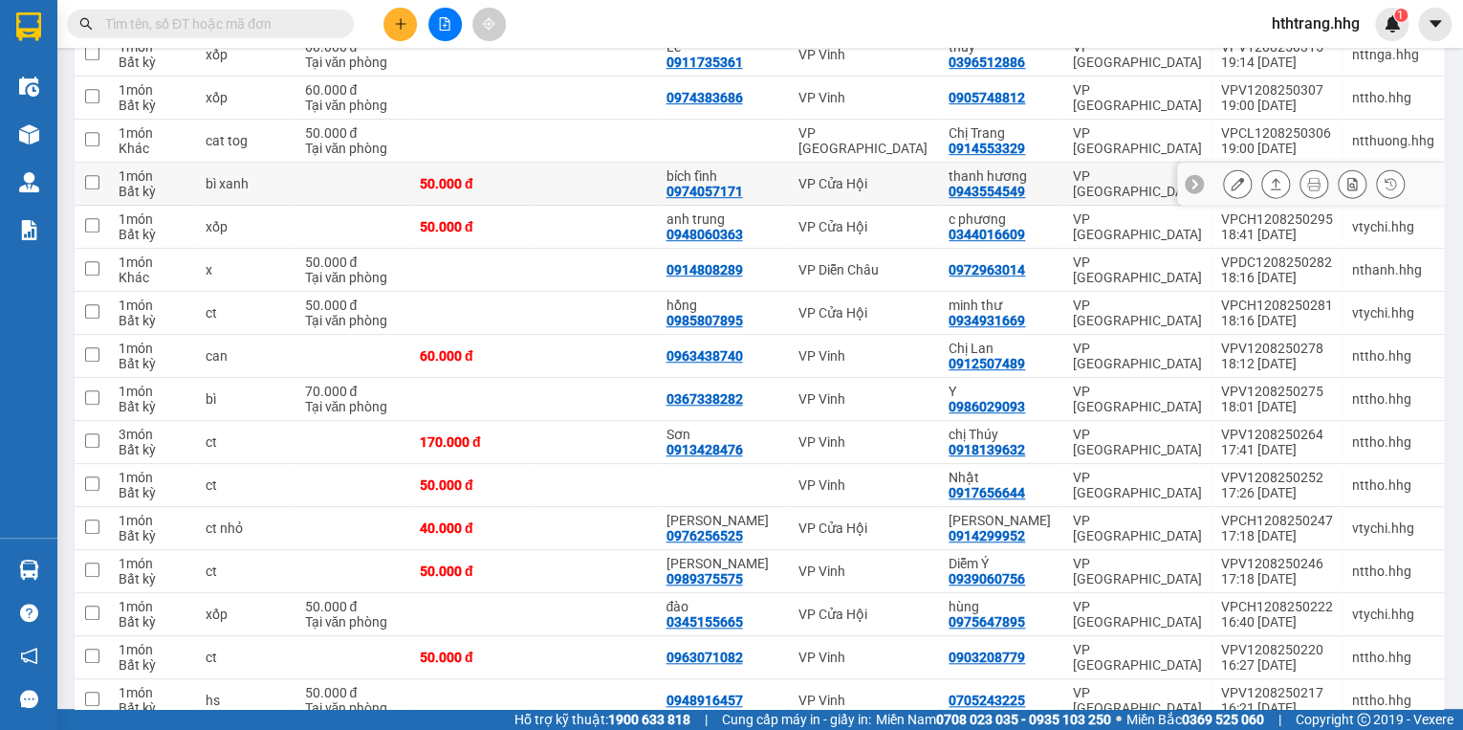
click at [1060, 184] on td "thanh hương 0943554549" at bounding box center [1001, 184] width 124 height 43
checkbox input "true"
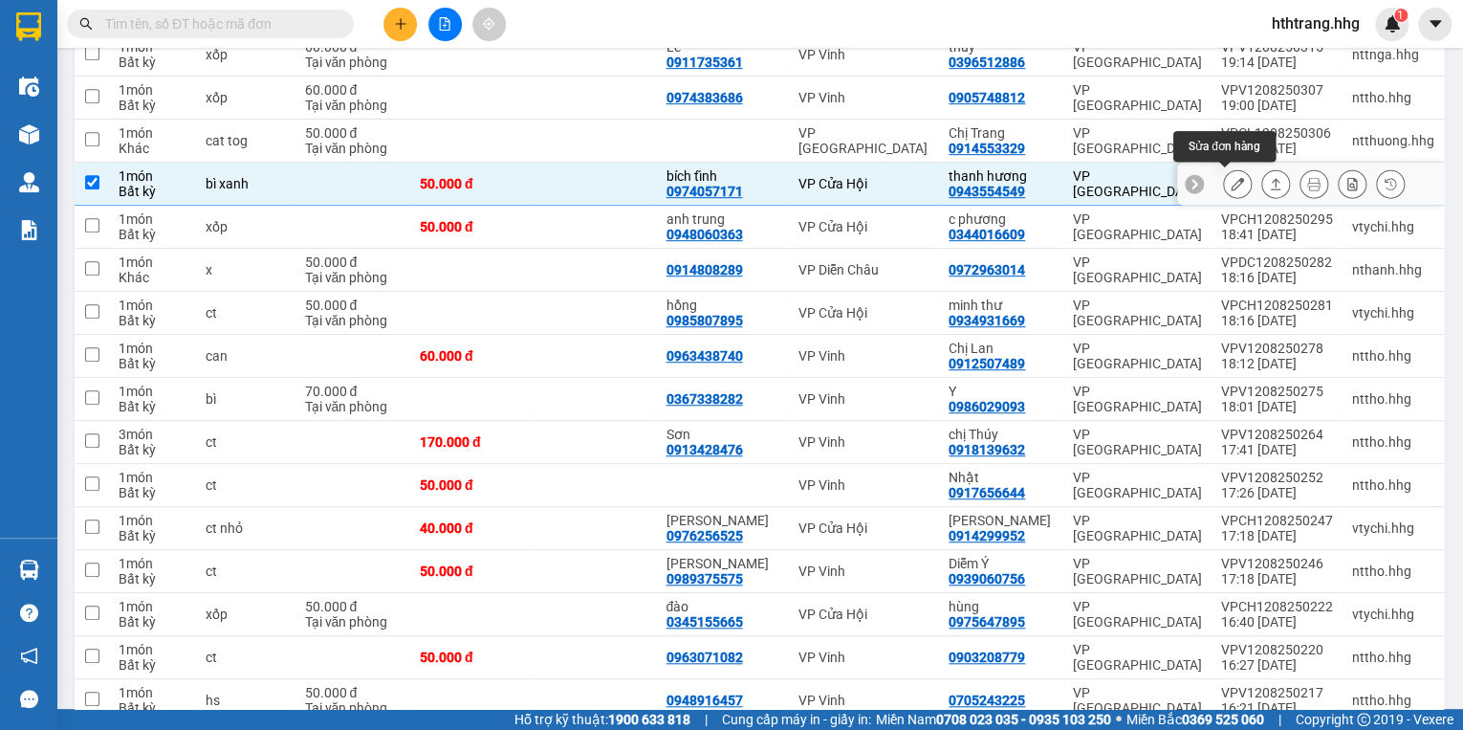
click at [1231, 183] on icon at bounding box center [1237, 183] width 13 height 13
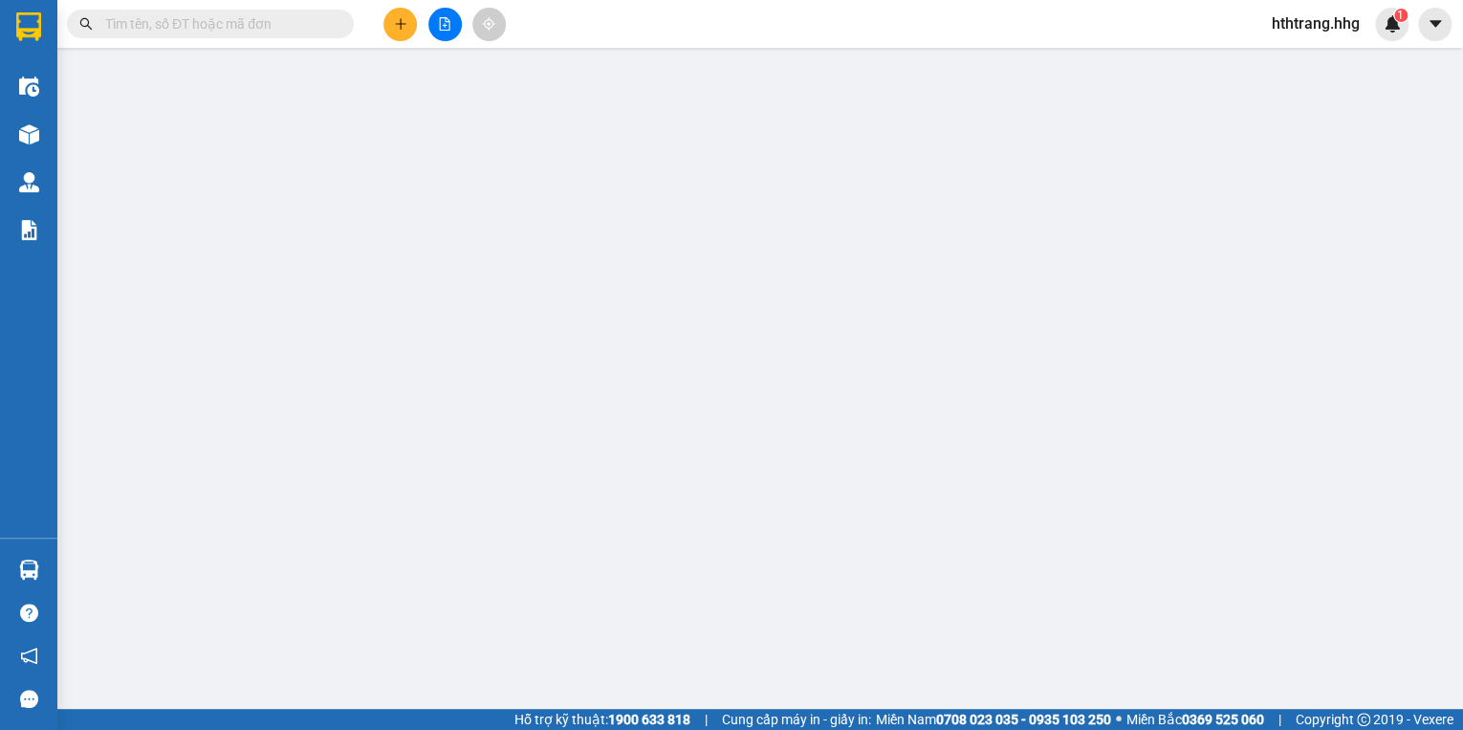
type input "0974057171"
type input "bích tĩnh"
type input "0943554549"
type input "thanh hương"
type input "50.000"
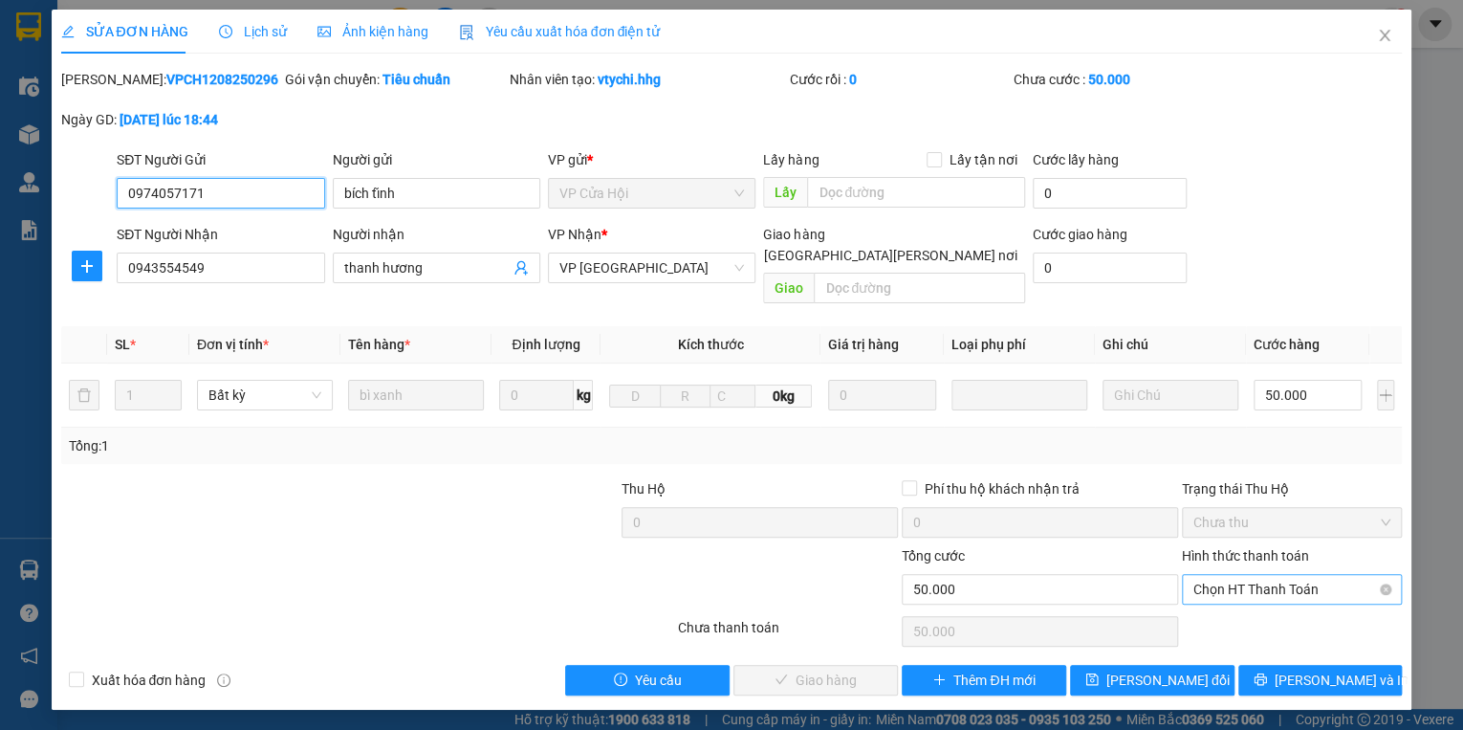
click at [1248, 575] on span "Chọn HT Thanh Toán" at bounding box center [1292, 589] width 197 height 29
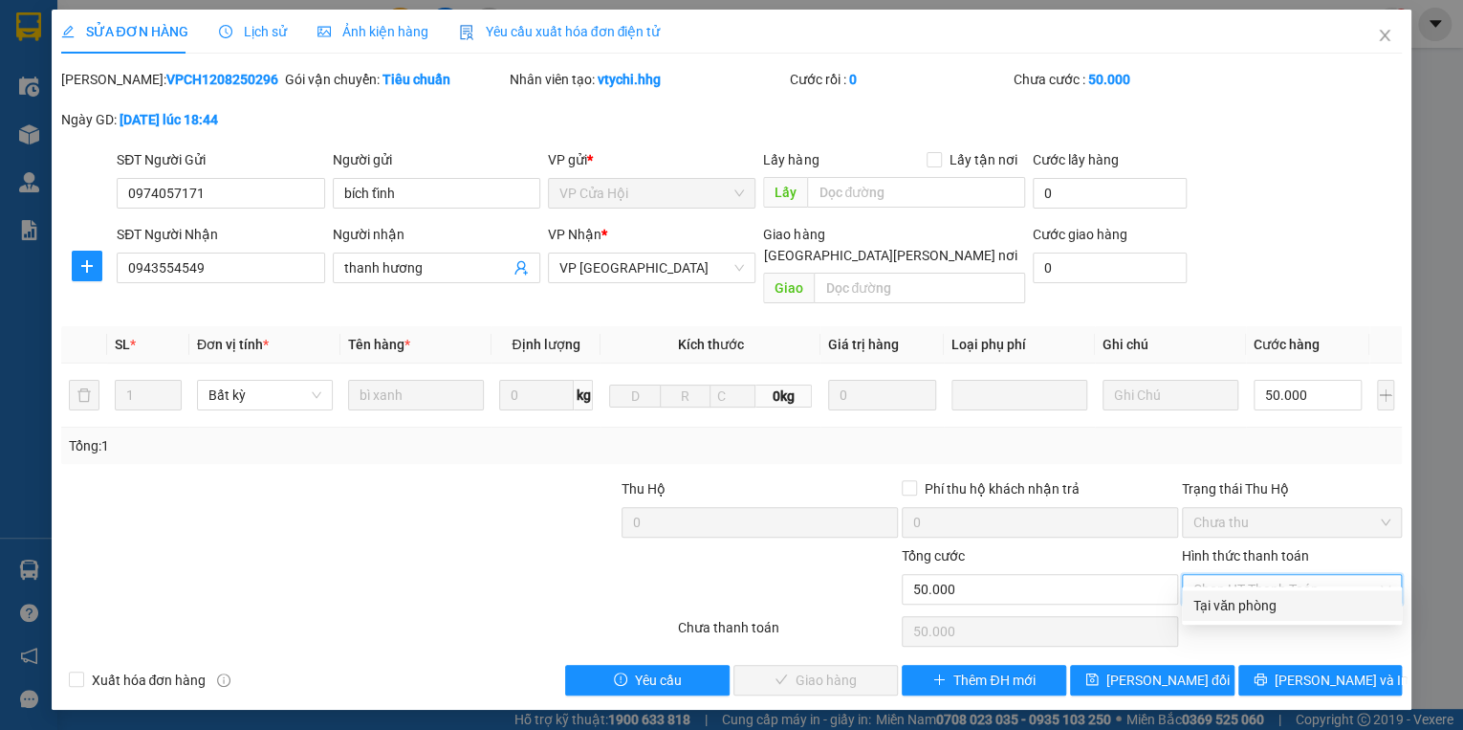
drag, startPoint x: 1245, startPoint y: 603, endPoint x: 1160, endPoint y: 592, distance: 85.9
click at [1244, 603] on div "Tại văn phòng" at bounding box center [1292, 605] width 197 height 21
type input "0"
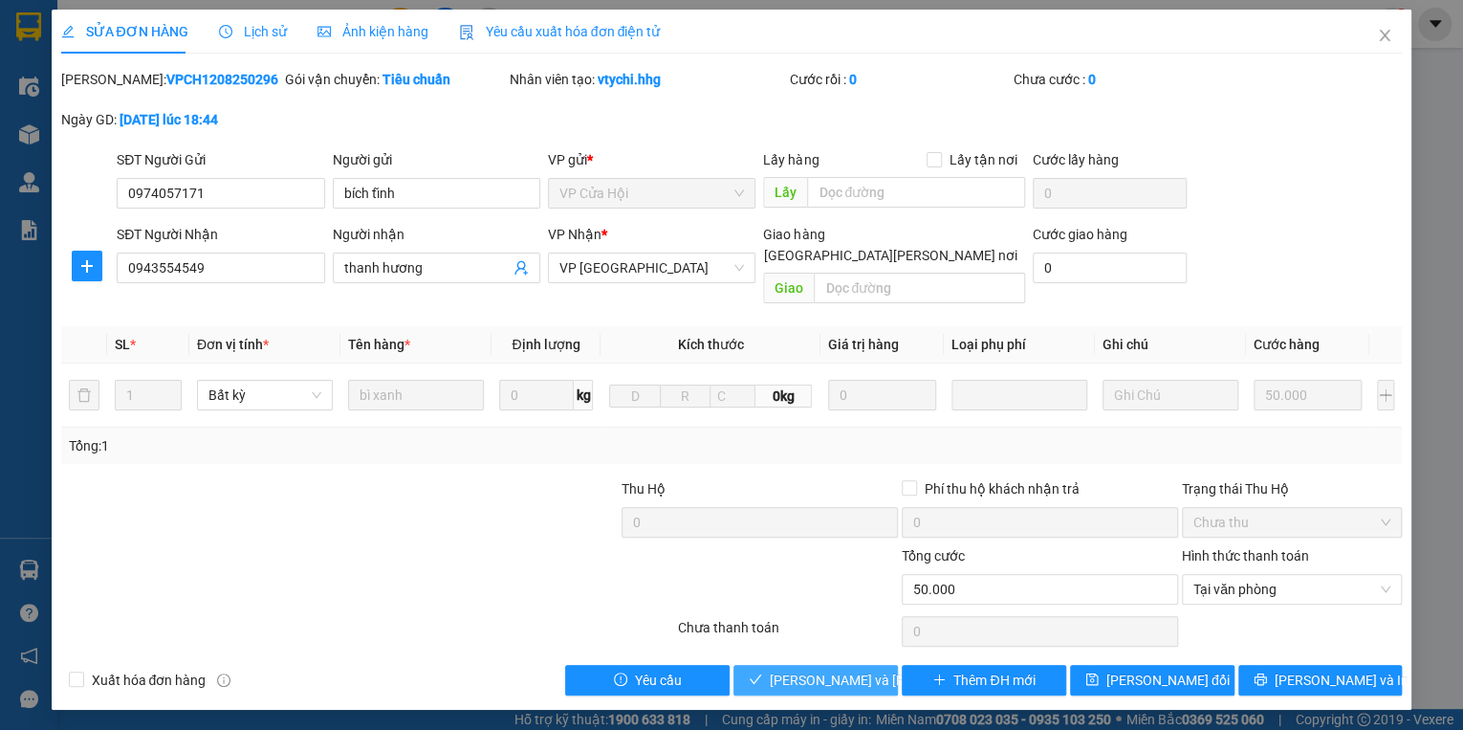
drag, startPoint x: 843, startPoint y: 657, endPoint x: 0, endPoint y: 241, distance: 939.7
click at [840, 669] on span "[PERSON_NAME] và [PERSON_NAME] hàng" at bounding box center [899, 679] width 258 height 21
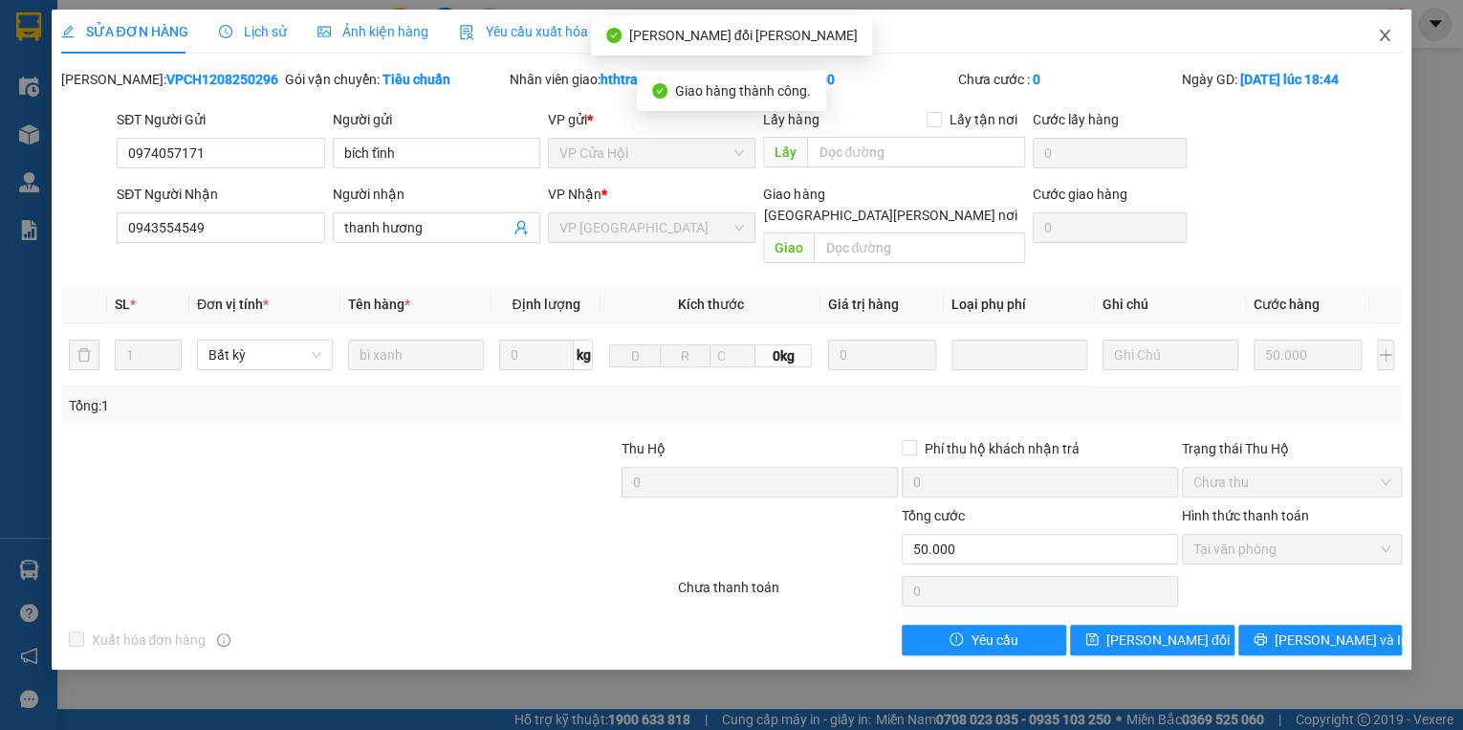
click at [1380, 36] on icon "close" at bounding box center [1384, 35] width 15 height 15
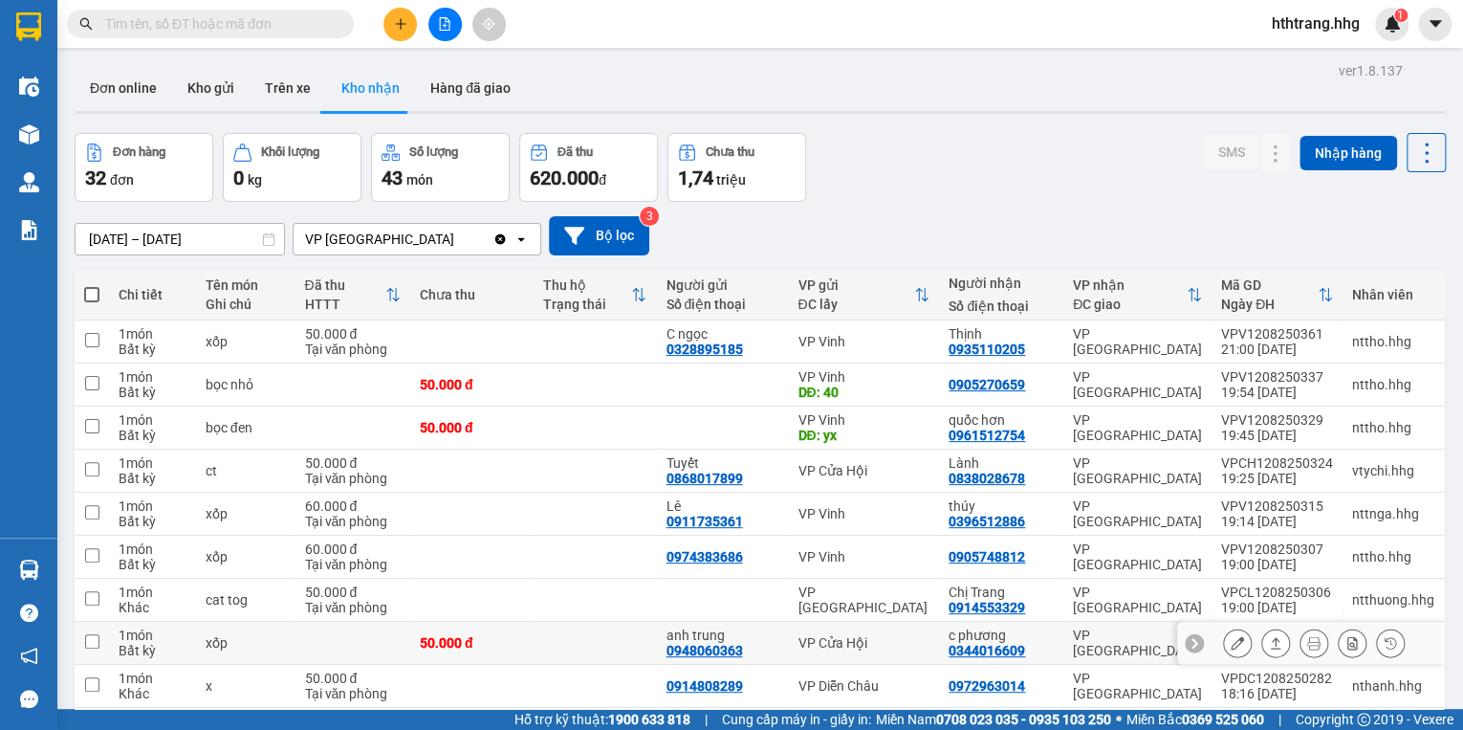
scroll to position [230, 0]
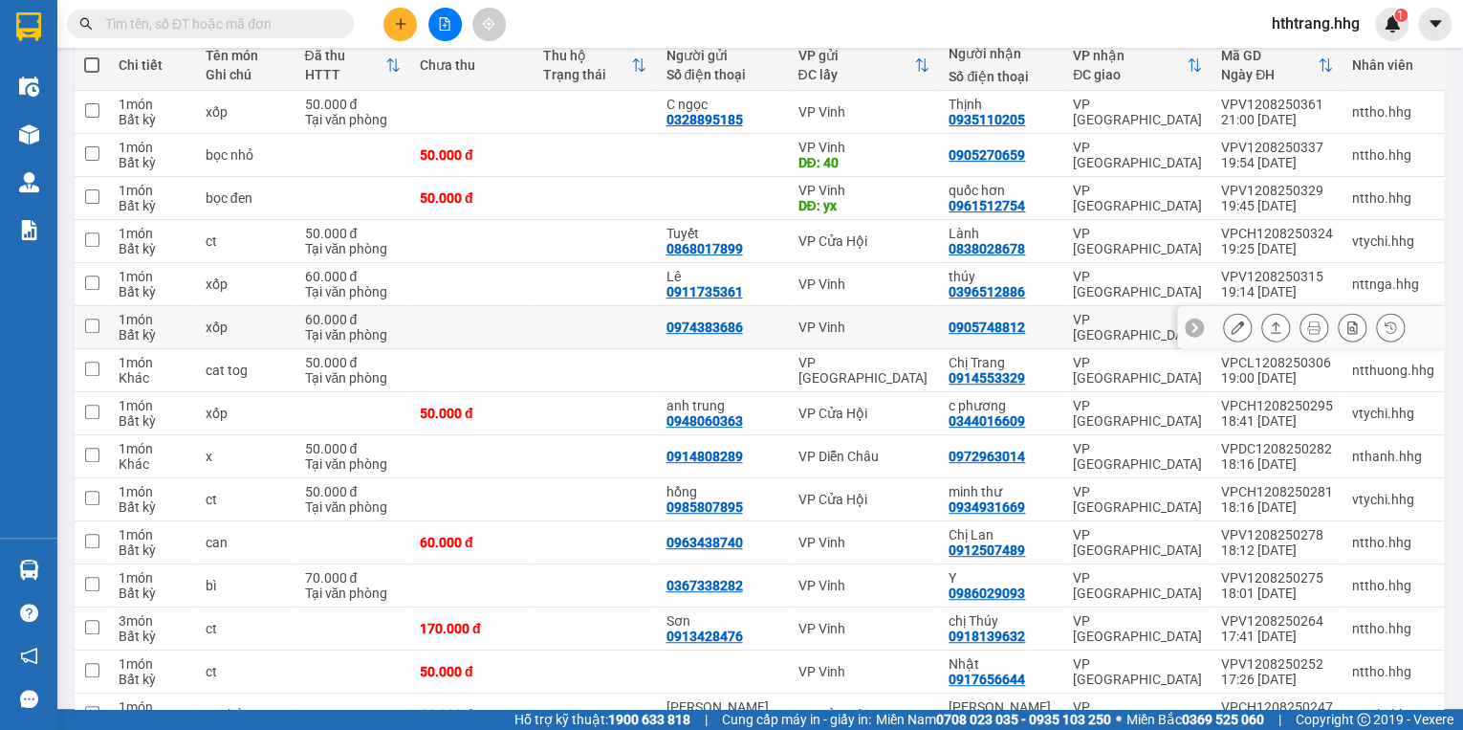
click at [1053, 312] on td "0905748812" at bounding box center [1001, 327] width 124 height 43
checkbox input "true"
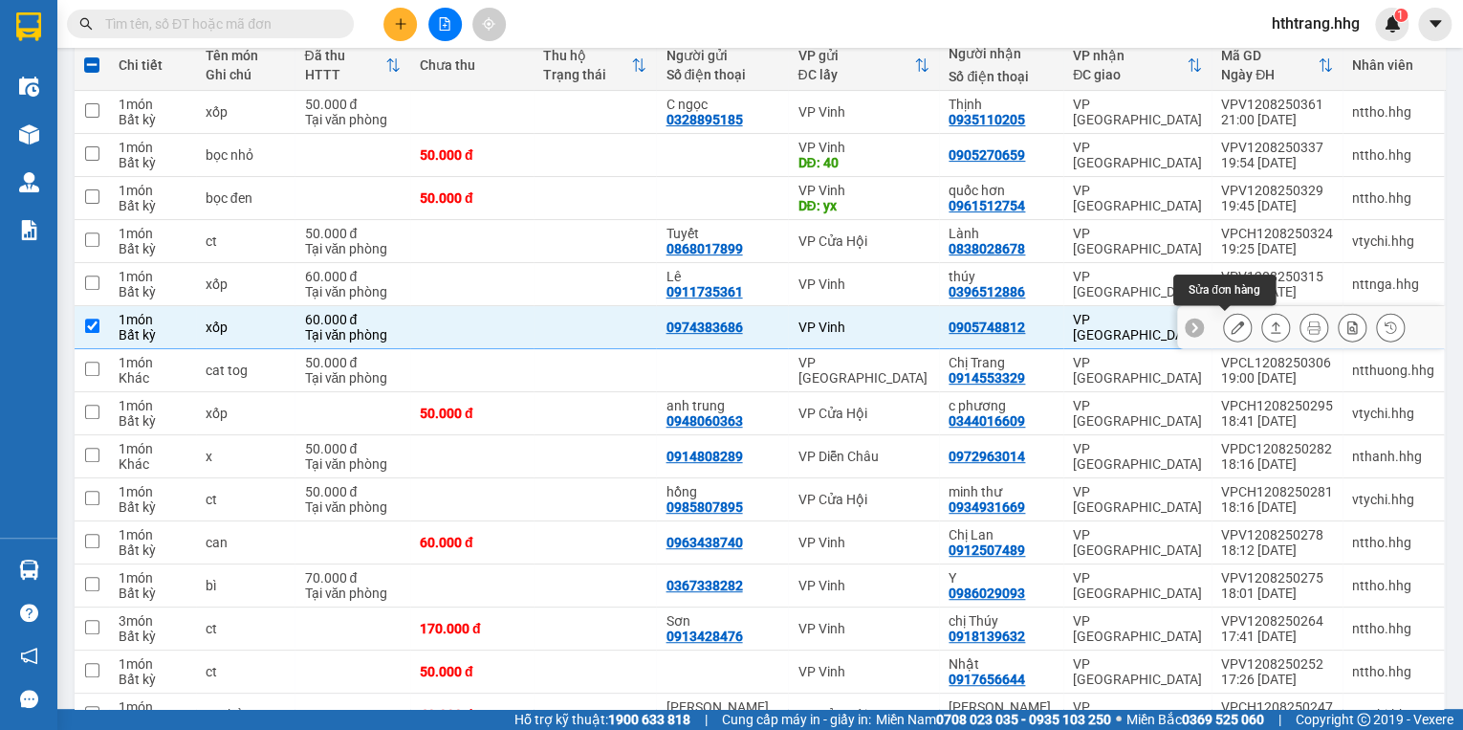
click at [1231, 326] on icon at bounding box center [1237, 326] width 13 height 13
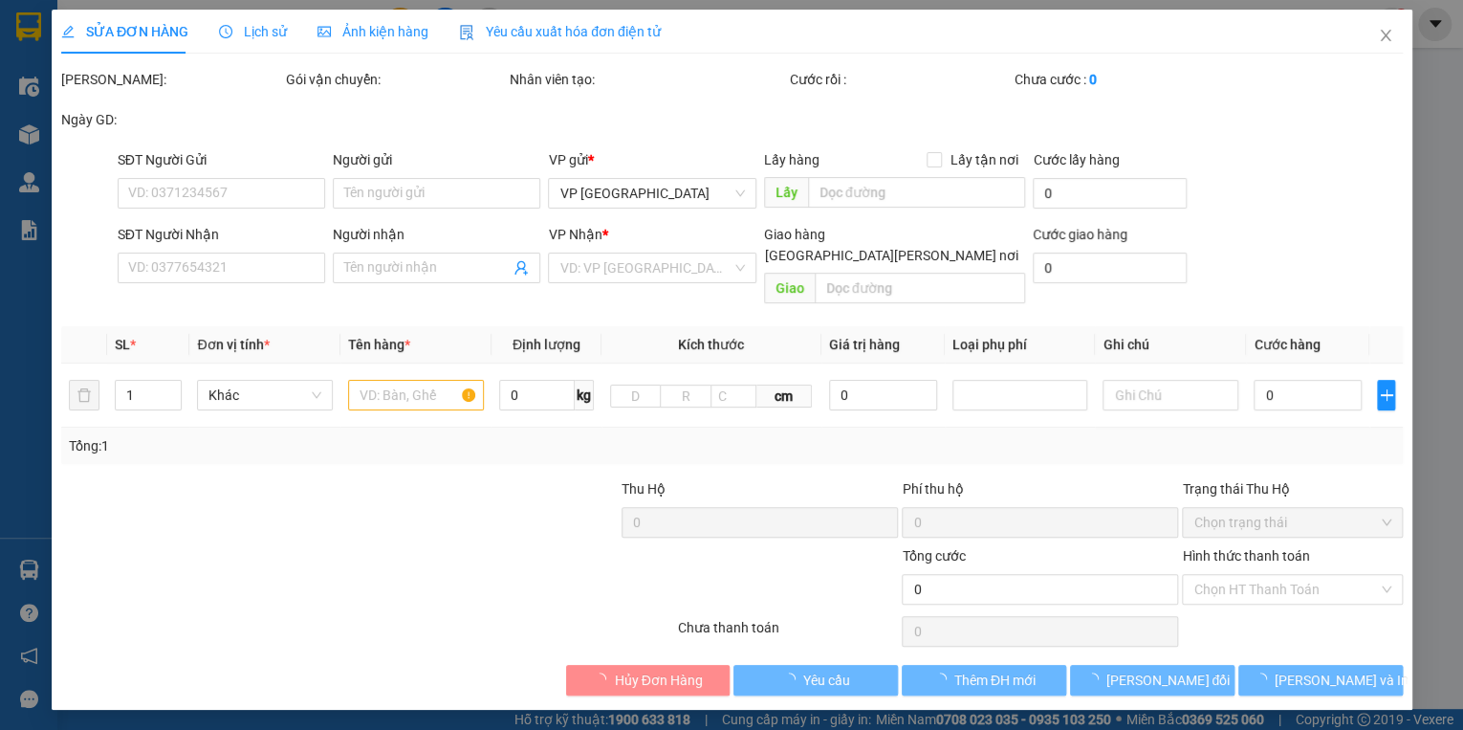
type input "0974383686"
type input "0905748812"
type input "60.000"
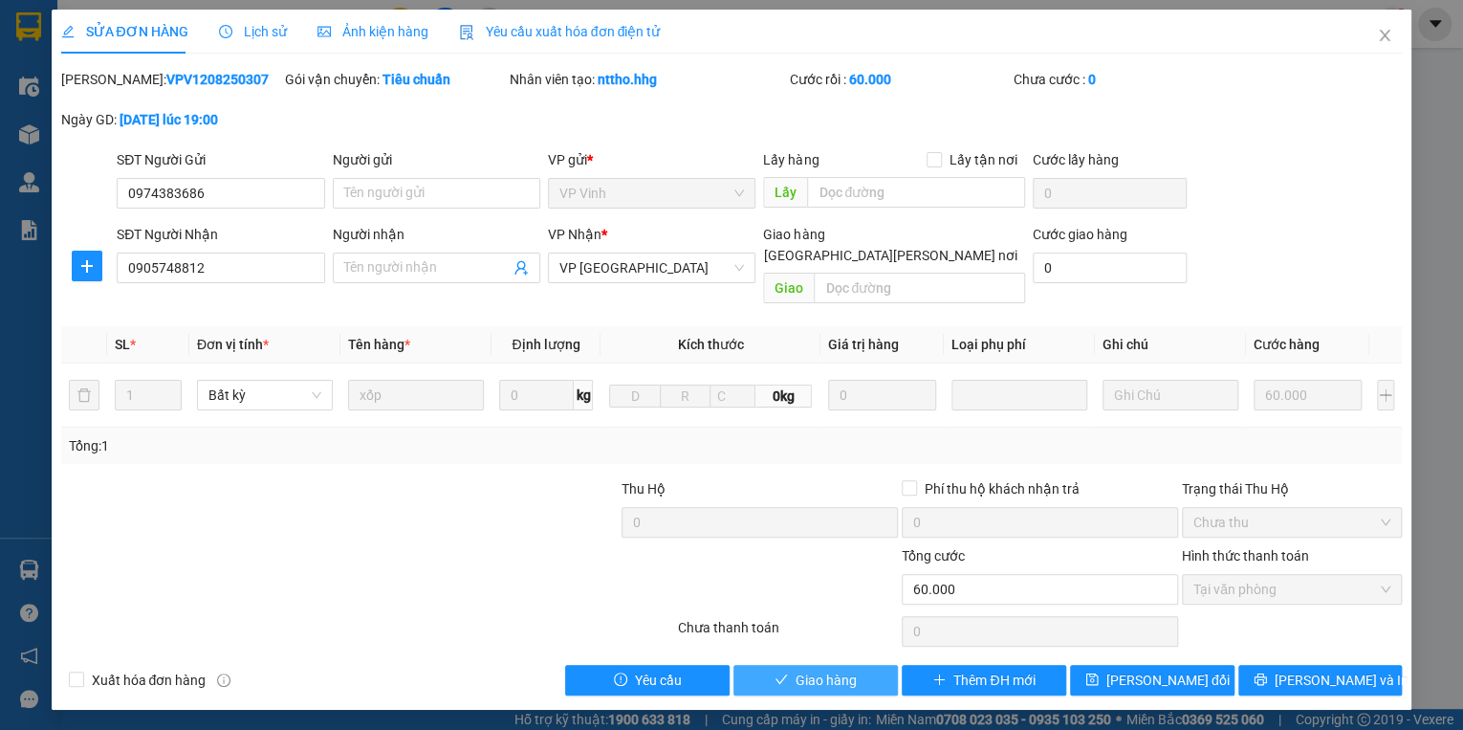
click at [854, 669] on span "Giao hàng" at bounding box center [826, 679] width 61 height 21
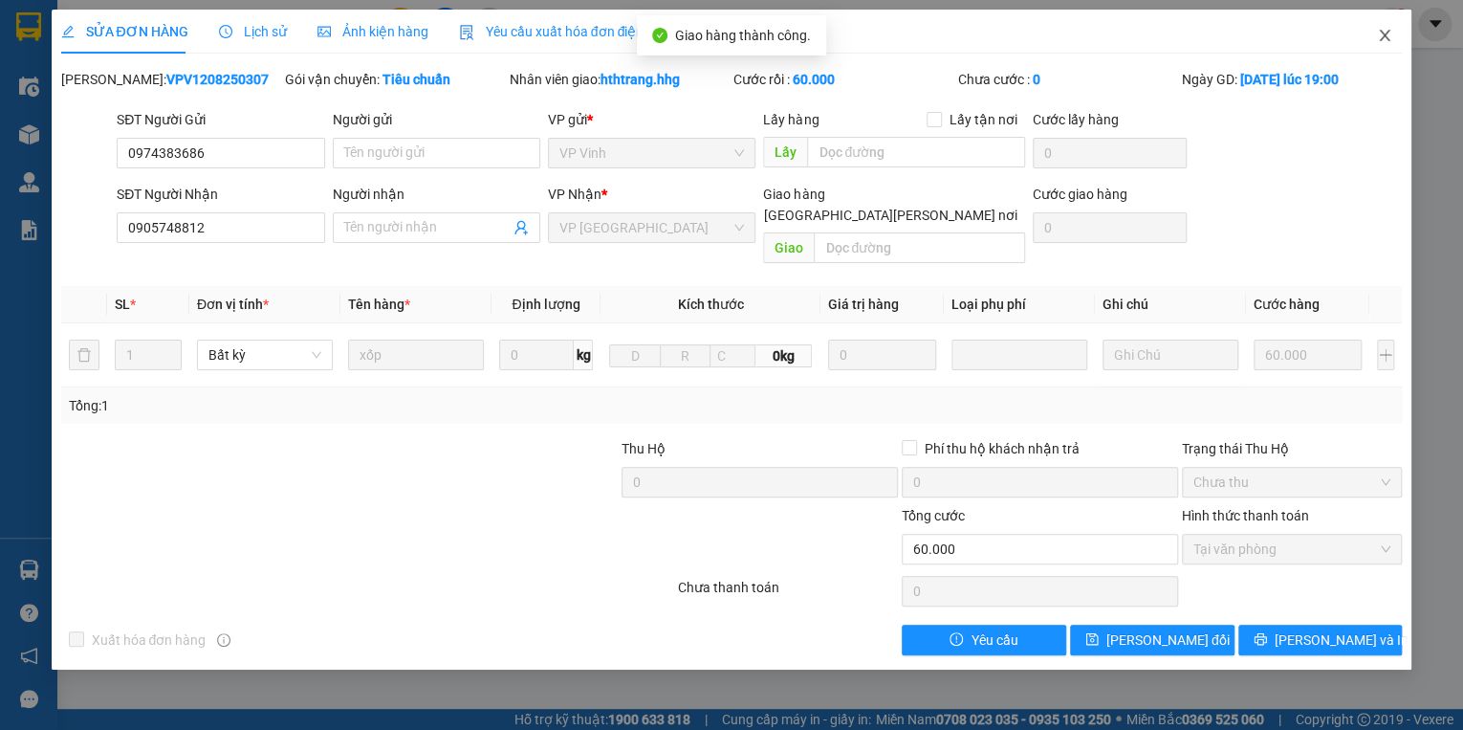
click at [1386, 33] on icon "close" at bounding box center [1384, 35] width 15 height 15
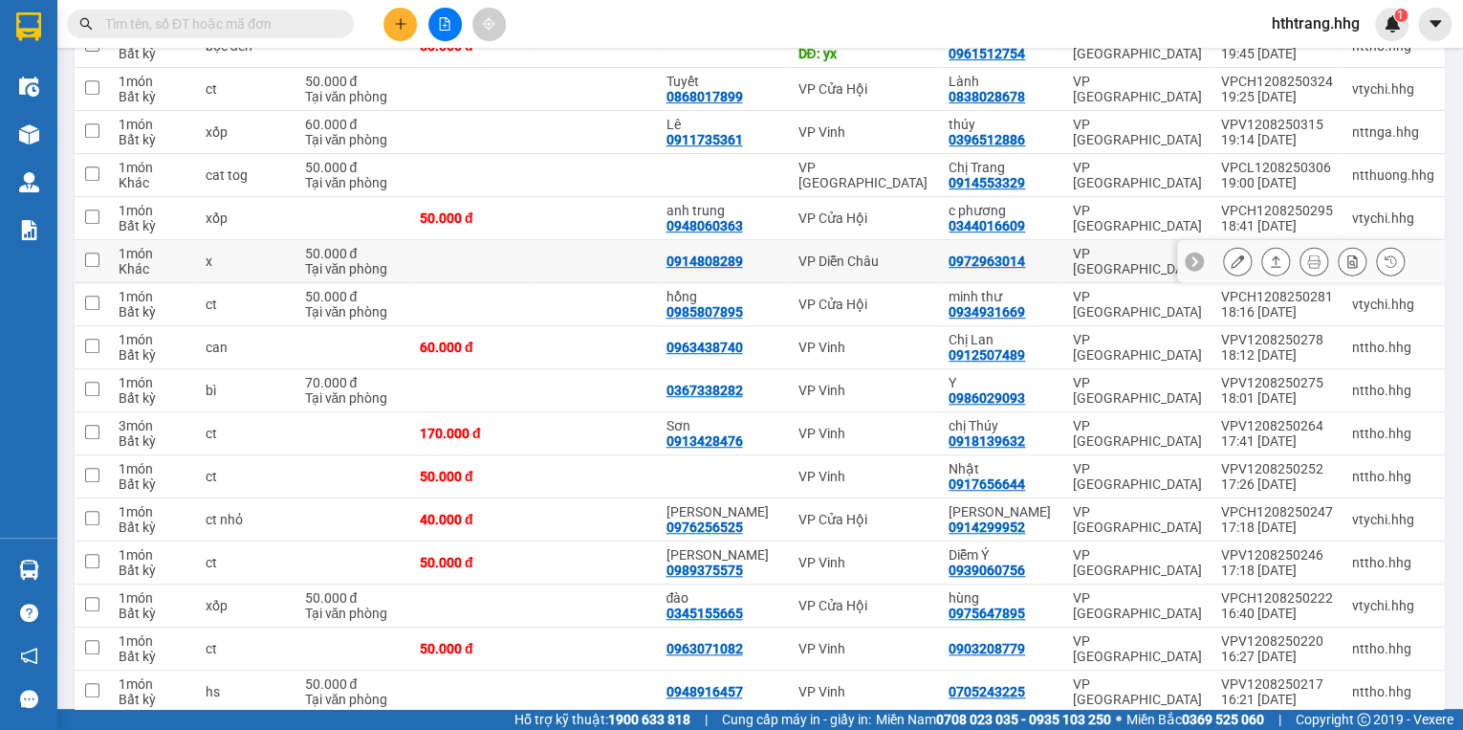
scroll to position [383, 0]
click at [1056, 258] on td "0972963014" at bounding box center [1001, 260] width 124 height 43
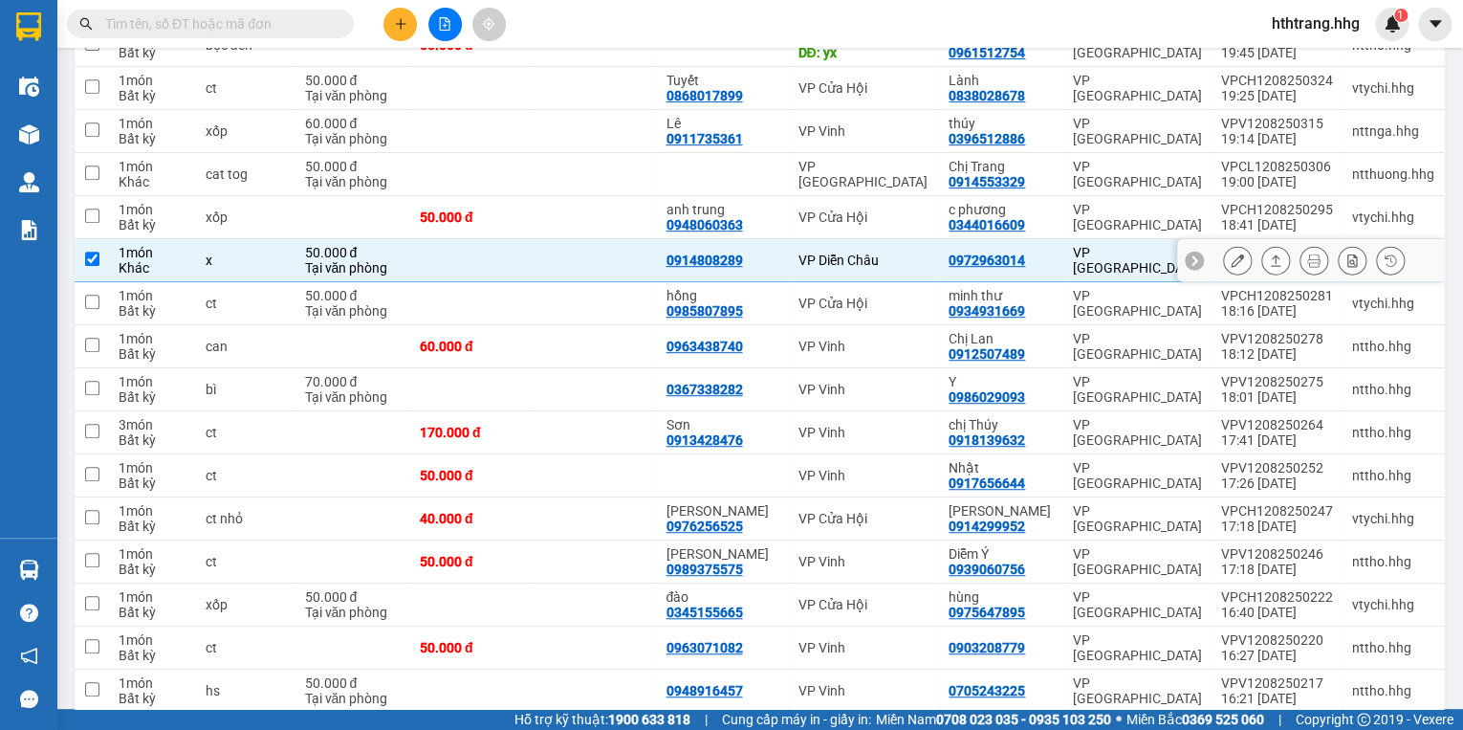
click at [1056, 258] on td "0972963014" at bounding box center [1001, 260] width 124 height 43
checkbox input "false"
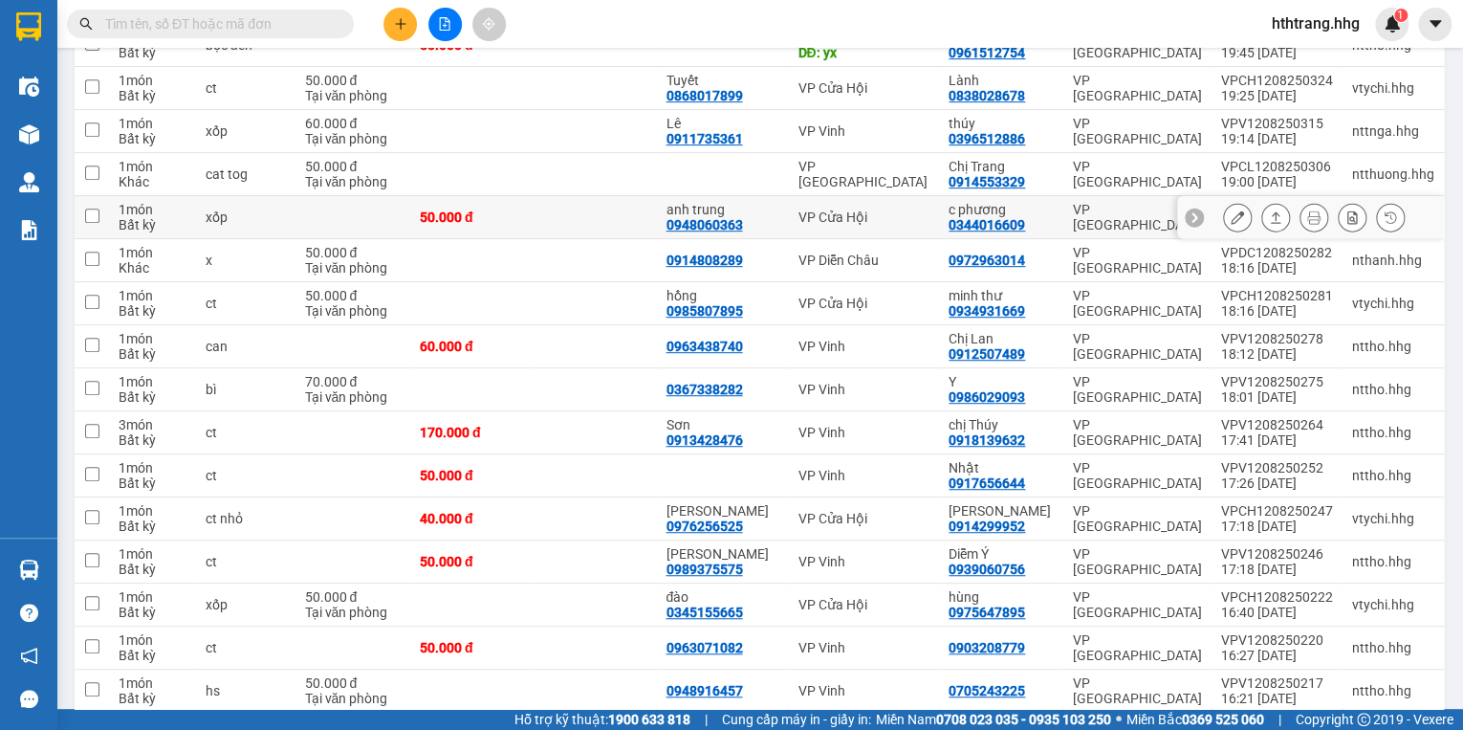
click at [1055, 210] on td "c phương 0344016609" at bounding box center [1001, 217] width 124 height 43
checkbox input "true"
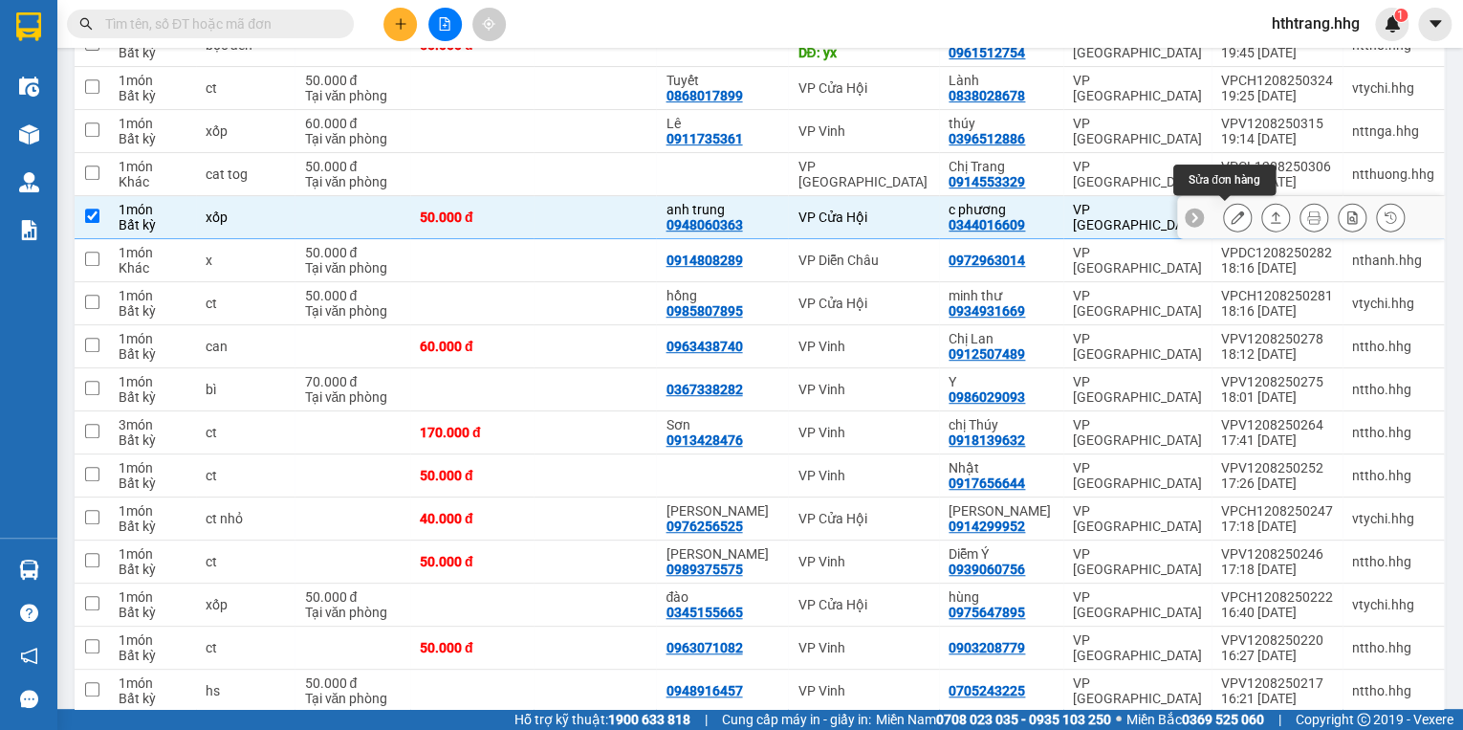
click at [1231, 214] on icon at bounding box center [1237, 216] width 13 height 13
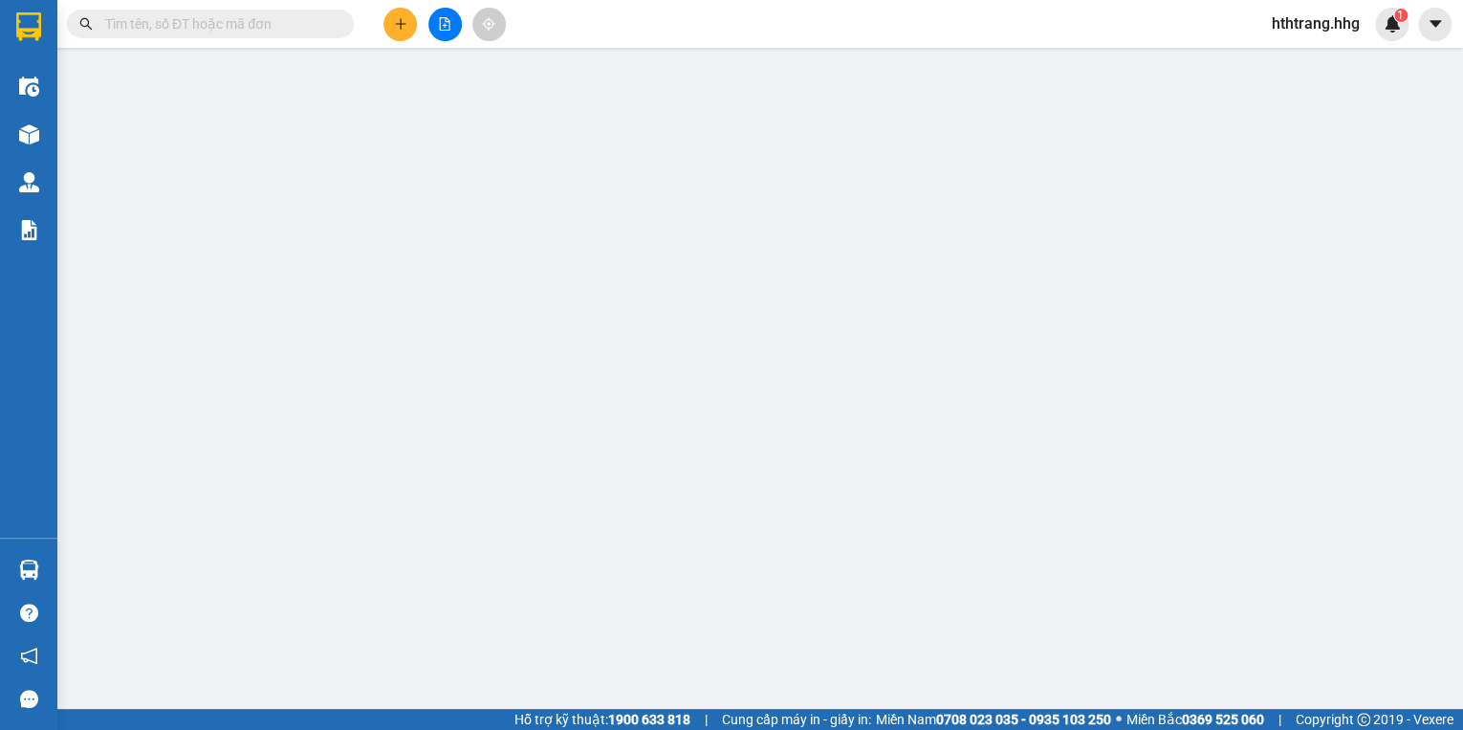
type input "0948060363"
type input "anh trung"
type input "0344016609"
type input "c phương"
type input "50.000"
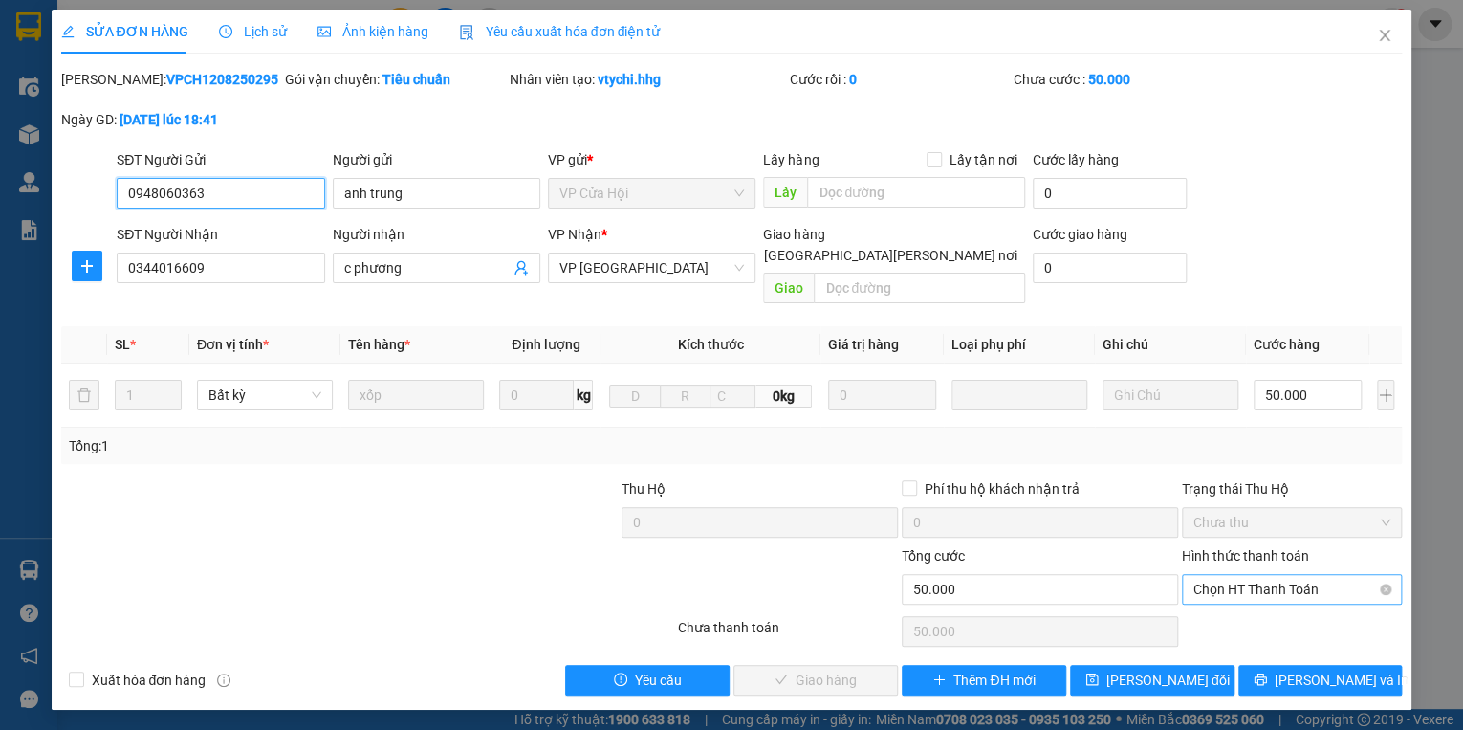
click at [1255, 575] on span "Chọn HT Thanh Toán" at bounding box center [1292, 589] width 197 height 29
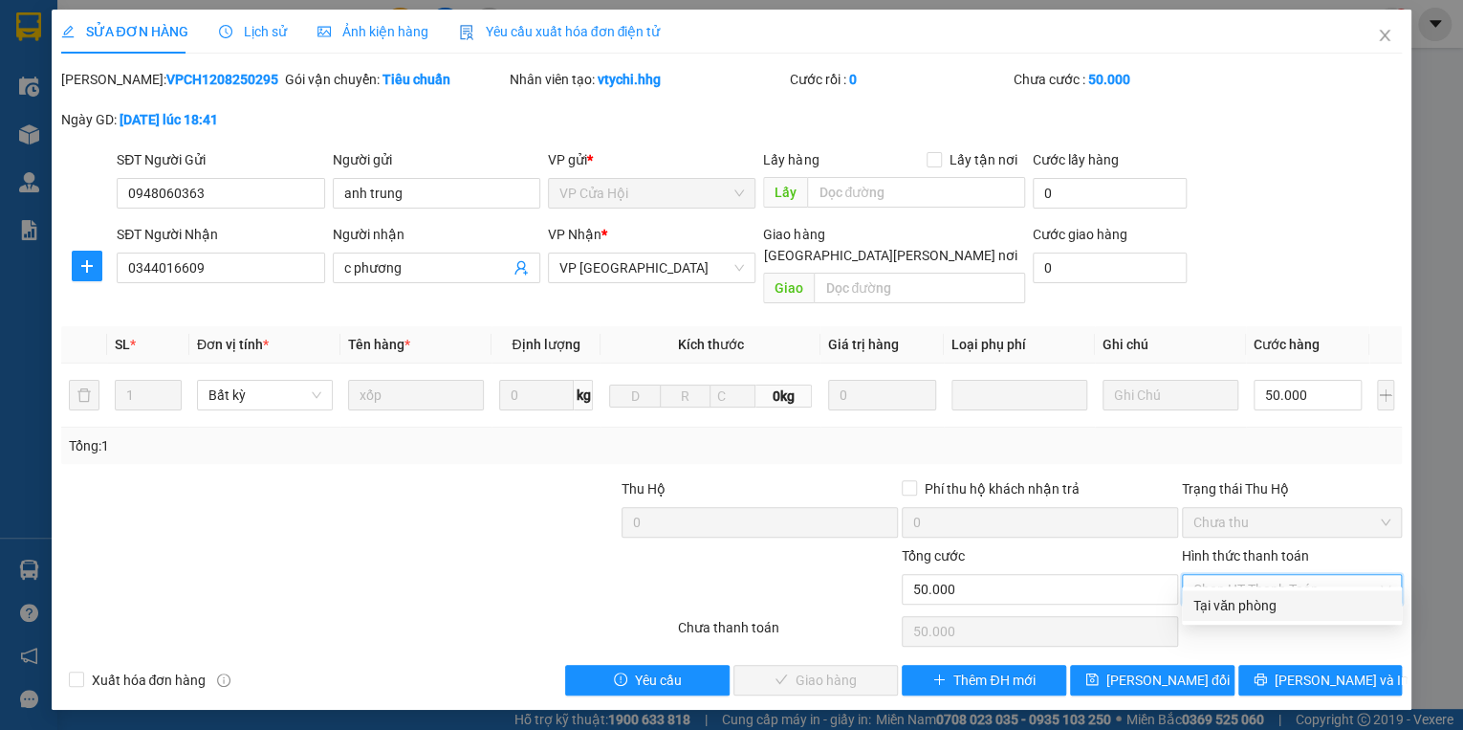
click at [1250, 607] on div "Tại văn phòng" at bounding box center [1292, 605] width 197 height 21
type input "0"
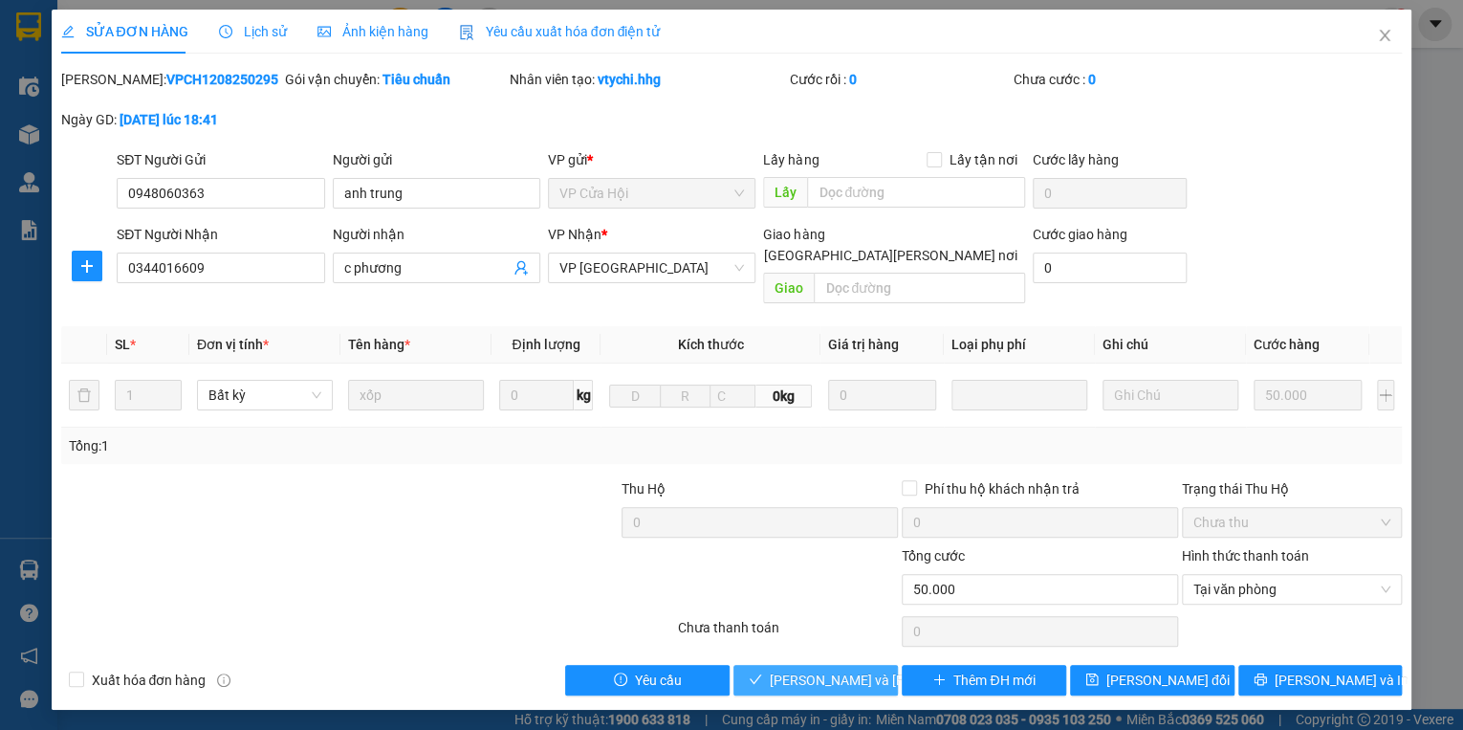
click at [844, 669] on span "[PERSON_NAME] và [PERSON_NAME] hàng" at bounding box center [899, 679] width 258 height 21
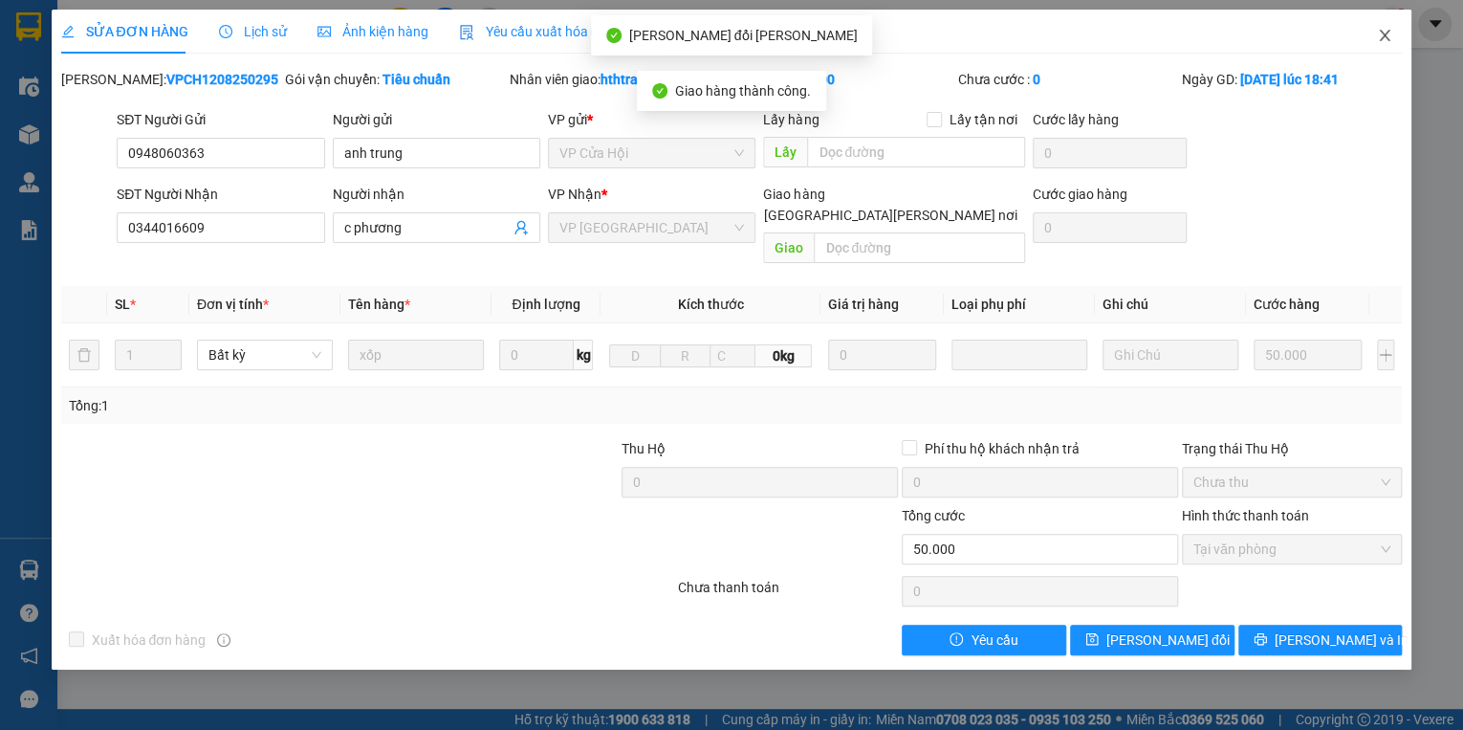
click at [1382, 34] on icon "close" at bounding box center [1385, 35] width 11 height 11
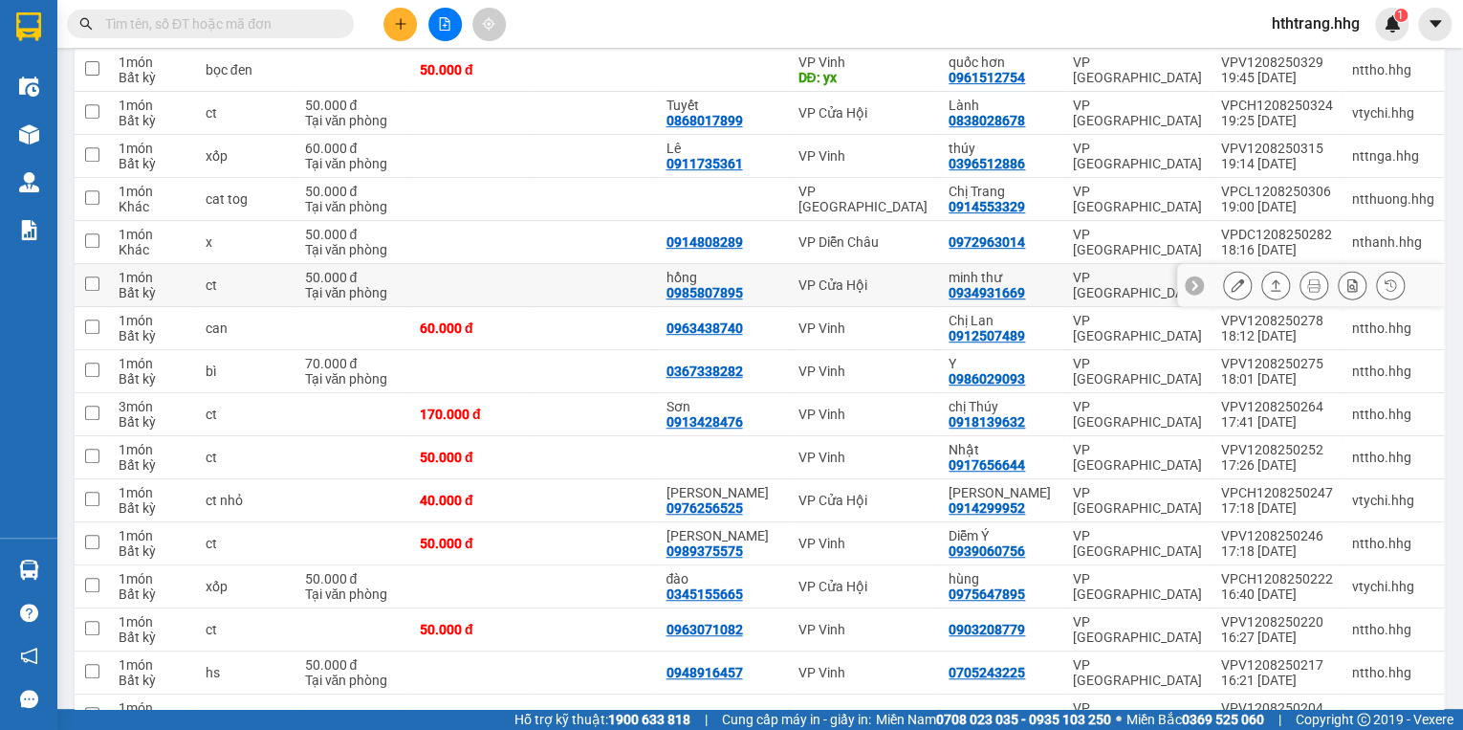
scroll to position [385, 0]
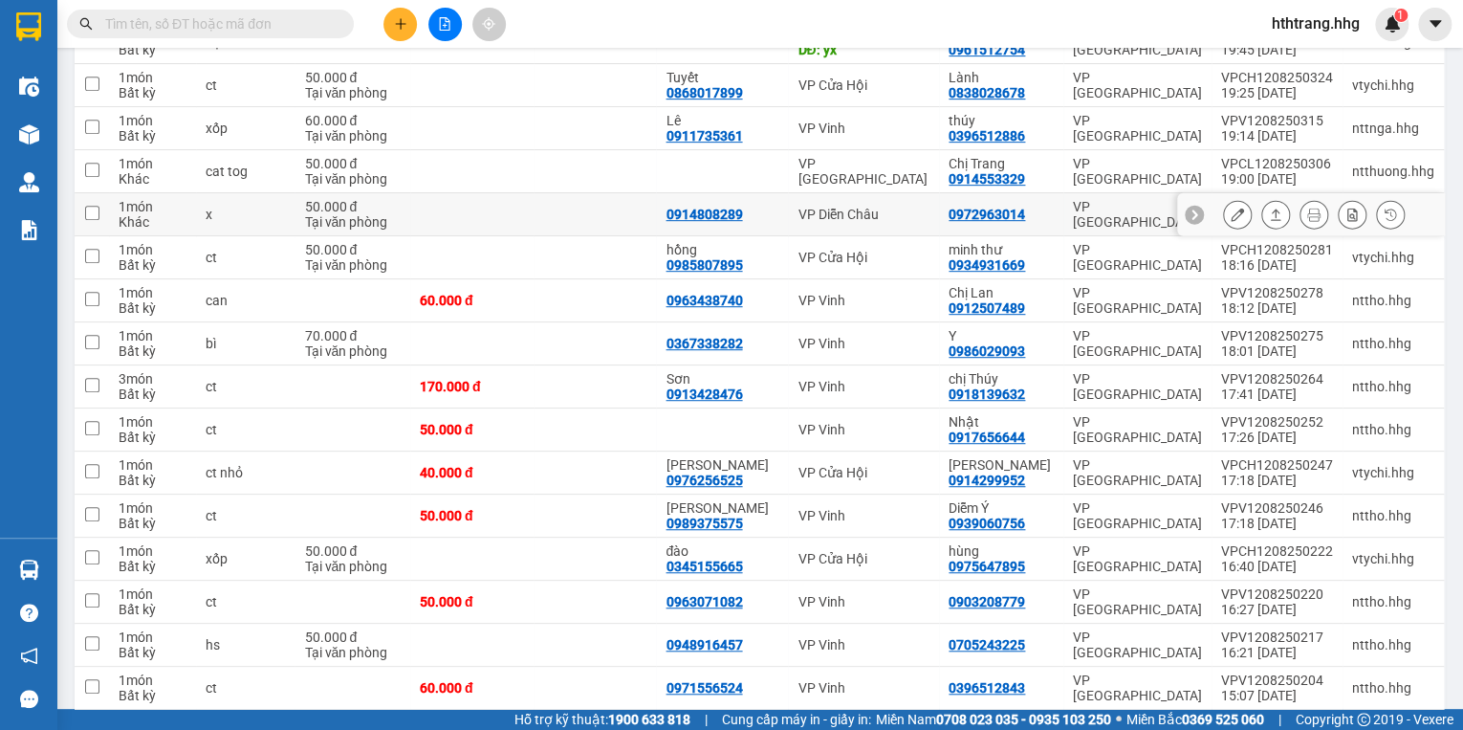
click at [1044, 209] on div "0972963014" at bounding box center [1001, 214] width 105 height 15
checkbox input "true"
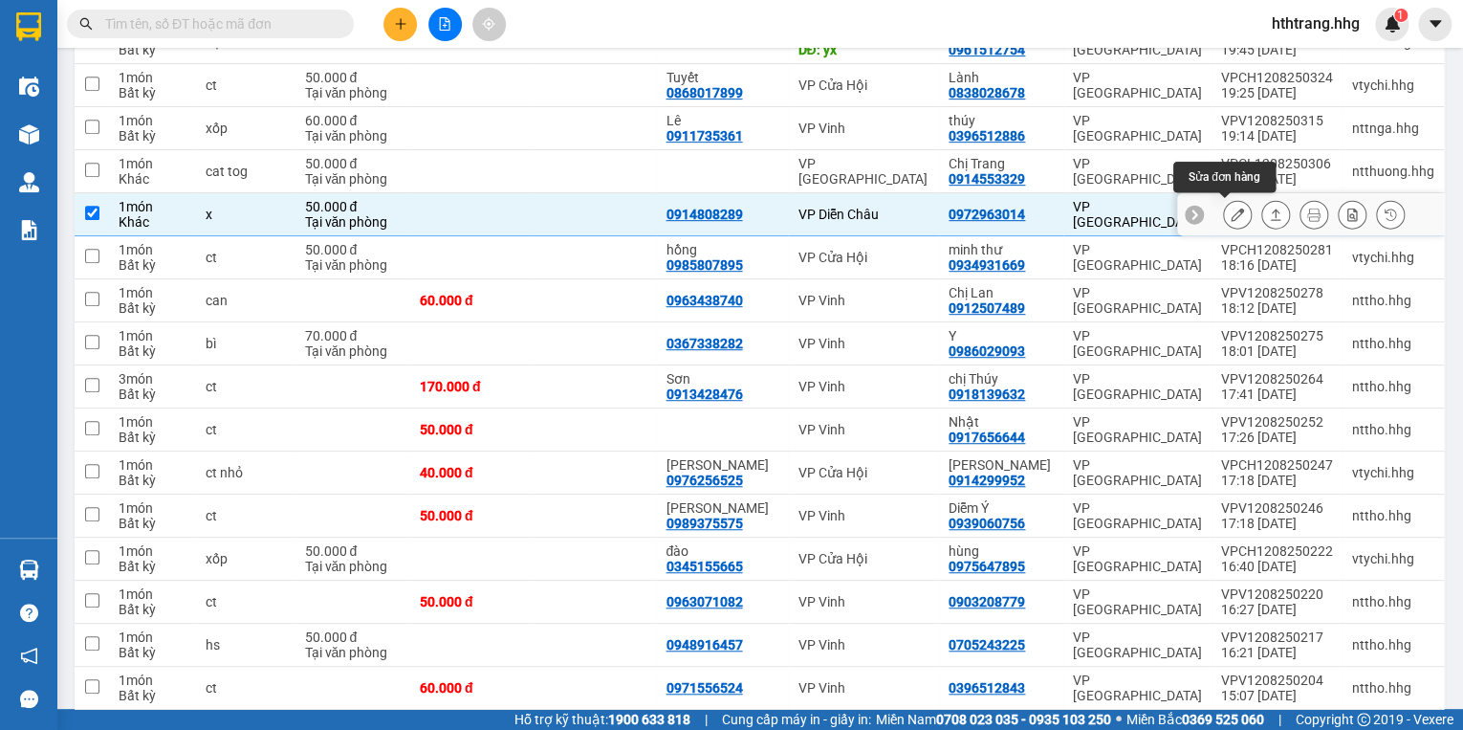
click at [1231, 211] on icon at bounding box center [1237, 214] width 13 height 13
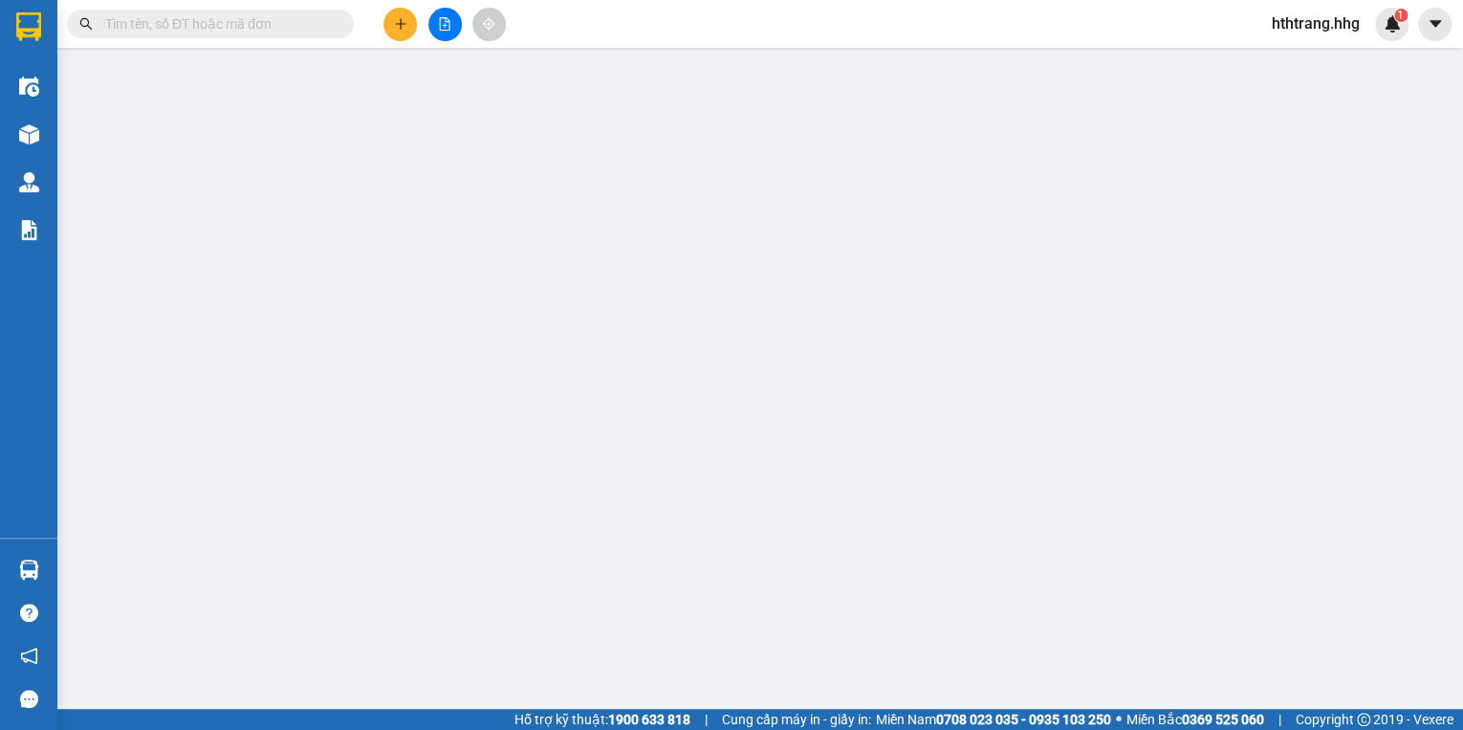
type input "0914808289"
type input "0972963014"
type input "50.000"
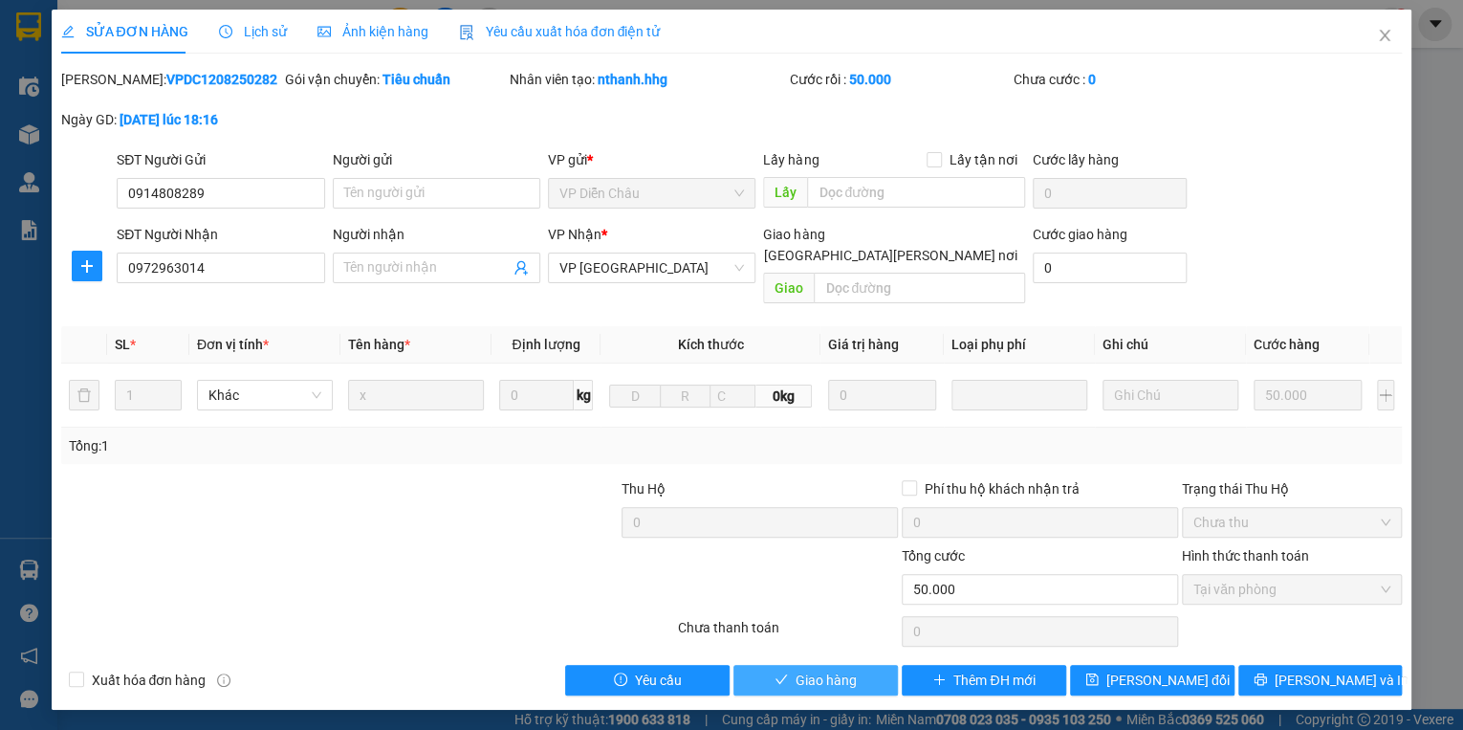
click at [839, 669] on span "Giao hàng" at bounding box center [826, 679] width 61 height 21
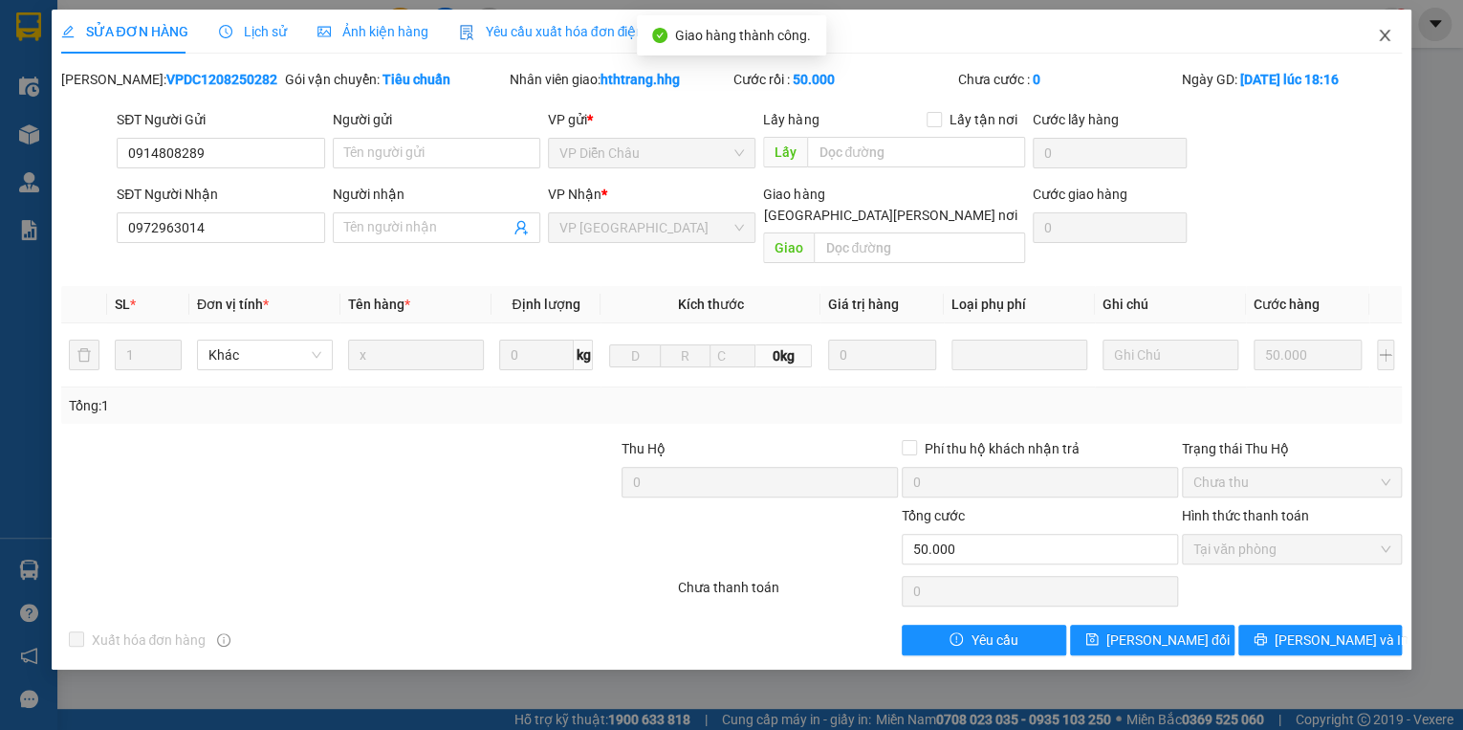
click at [1385, 33] on icon "close" at bounding box center [1384, 35] width 15 height 15
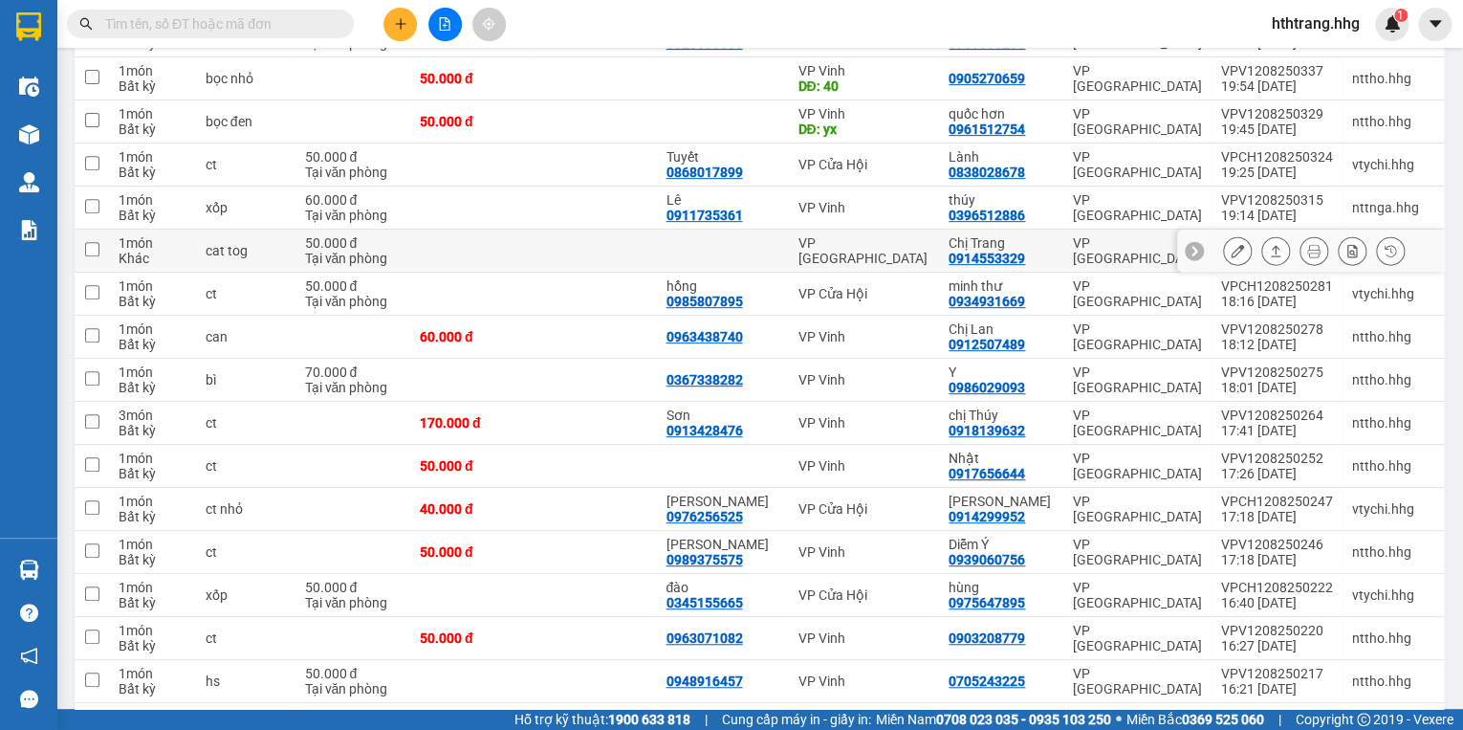
scroll to position [383, 0]
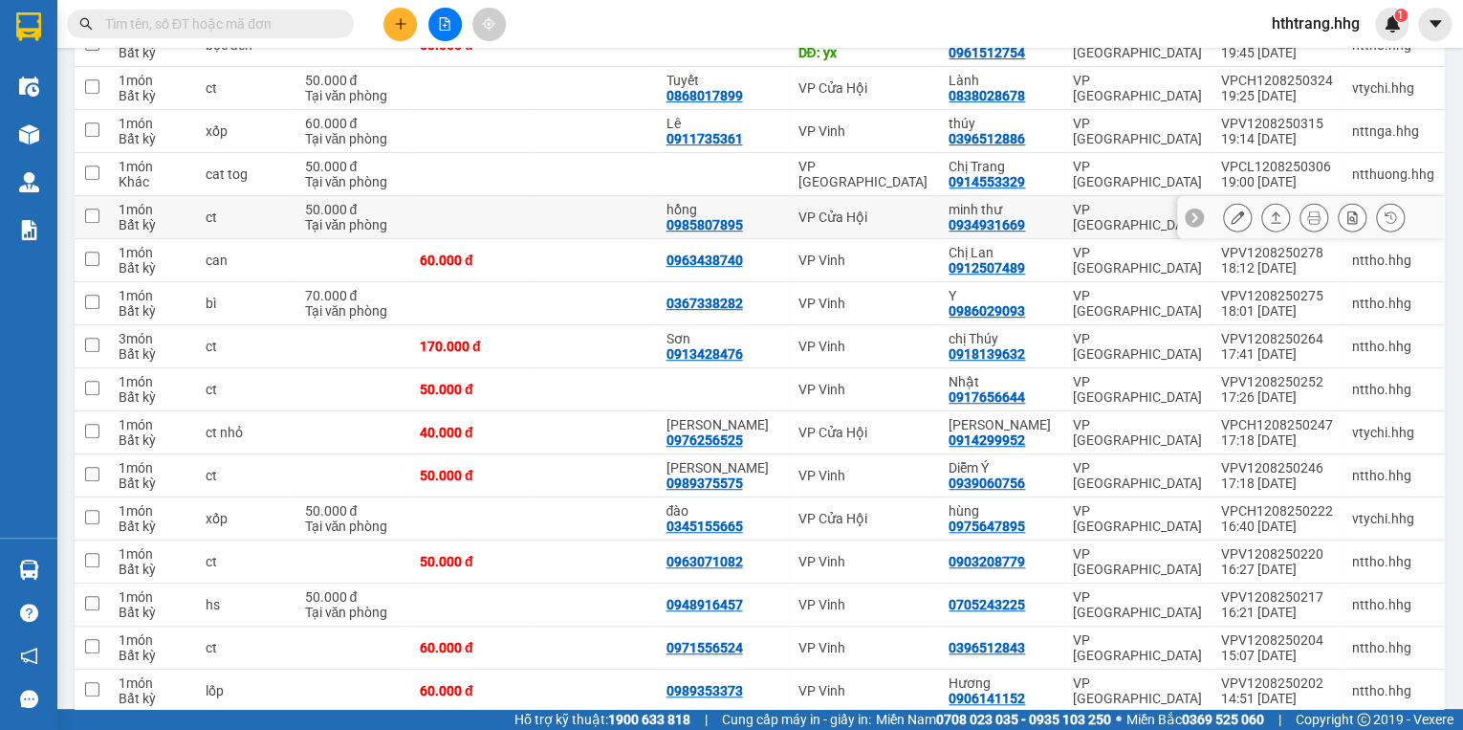
click at [1042, 215] on div "minh thư 0934931669" at bounding box center [1001, 217] width 105 height 31
checkbox input "true"
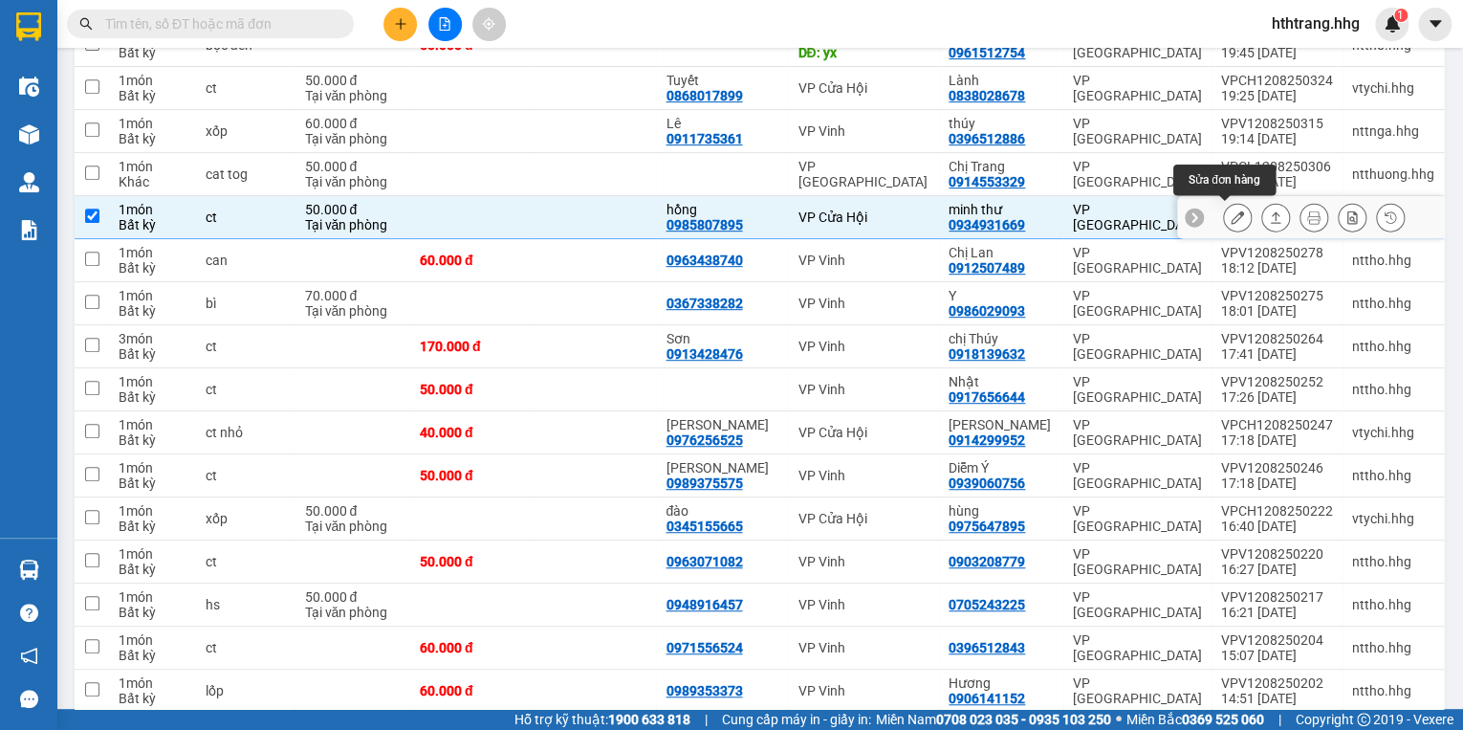
click at [1224, 207] on button at bounding box center [1237, 217] width 27 height 33
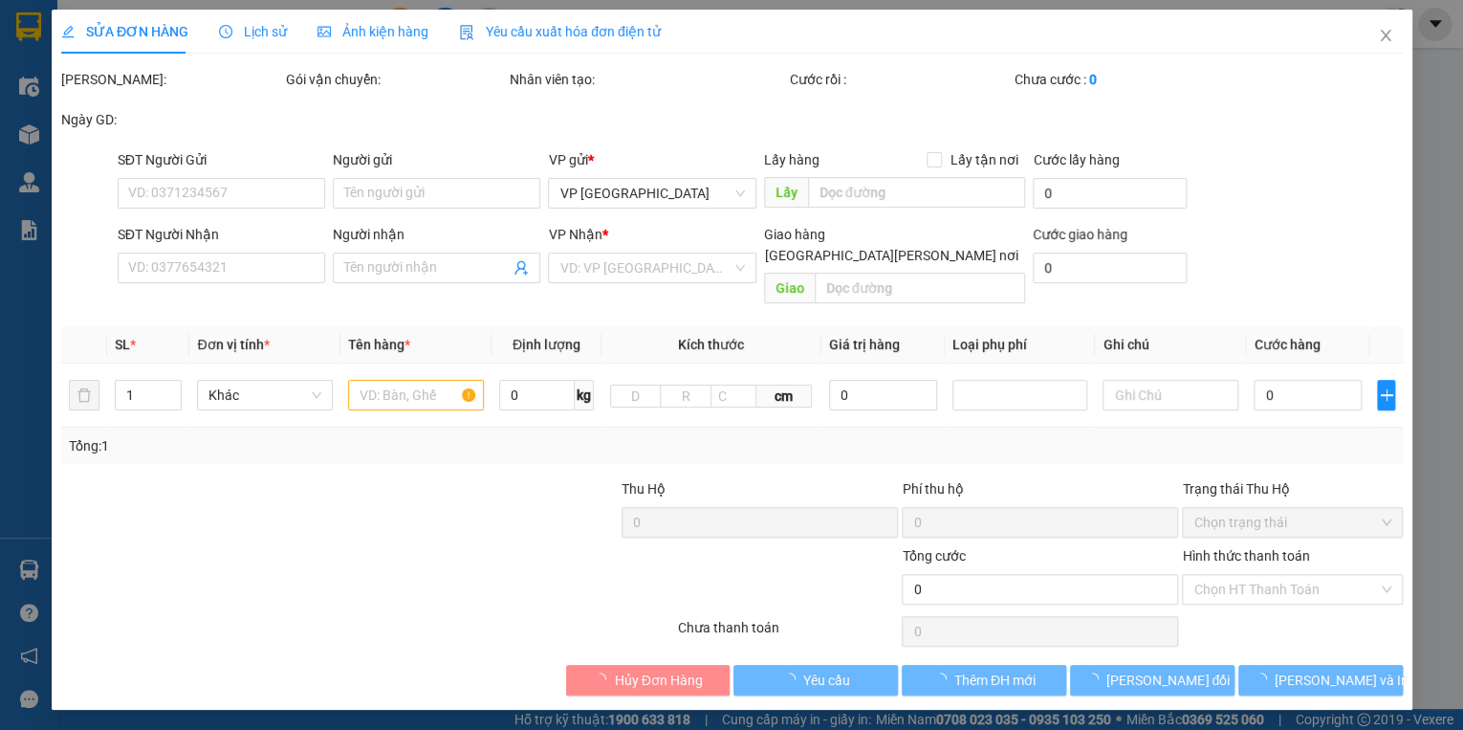
type input "0985807895"
type input "hồng"
type input "0934931669"
type input "minh thư"
type input "50.000"
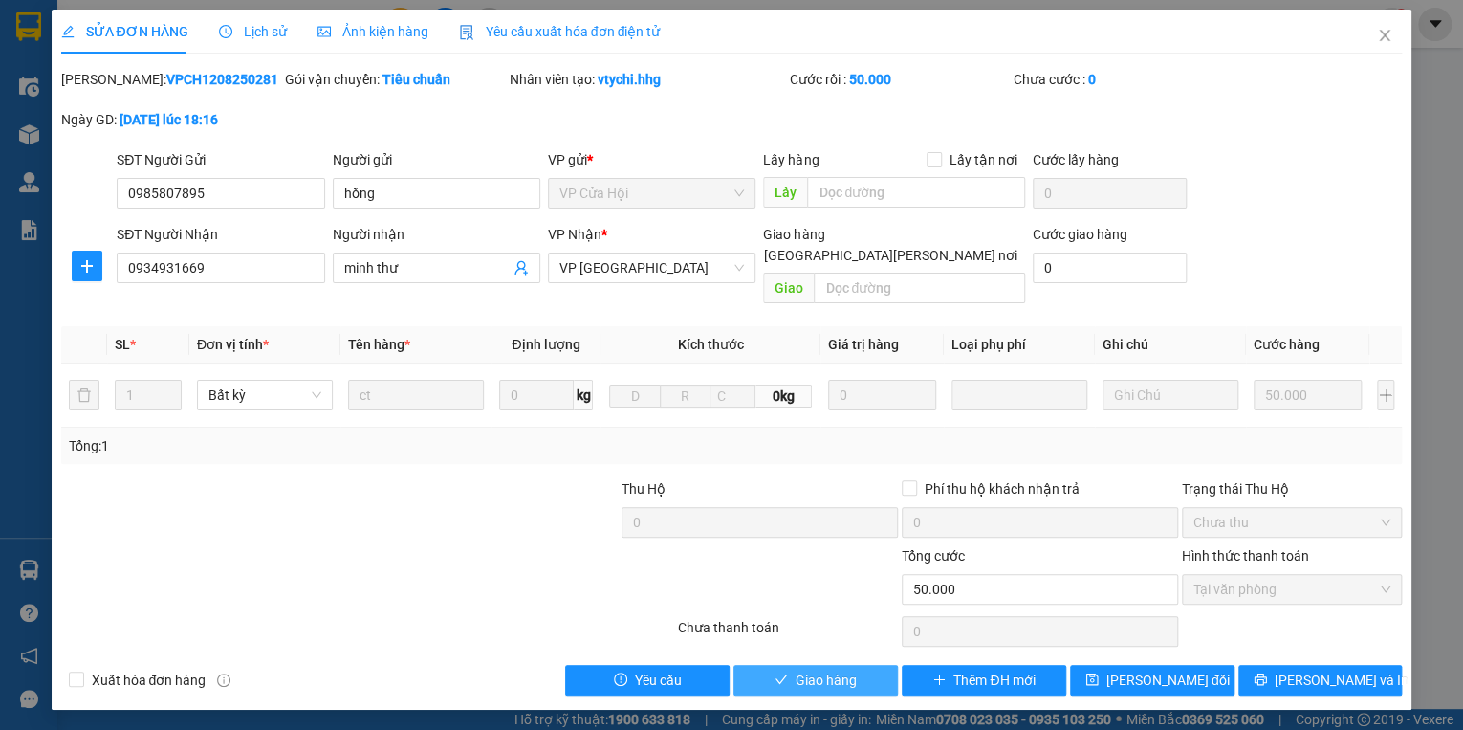
click at [826, 669] on span "Giao hàng" at bounding box center [826, 679] width 61 height 21
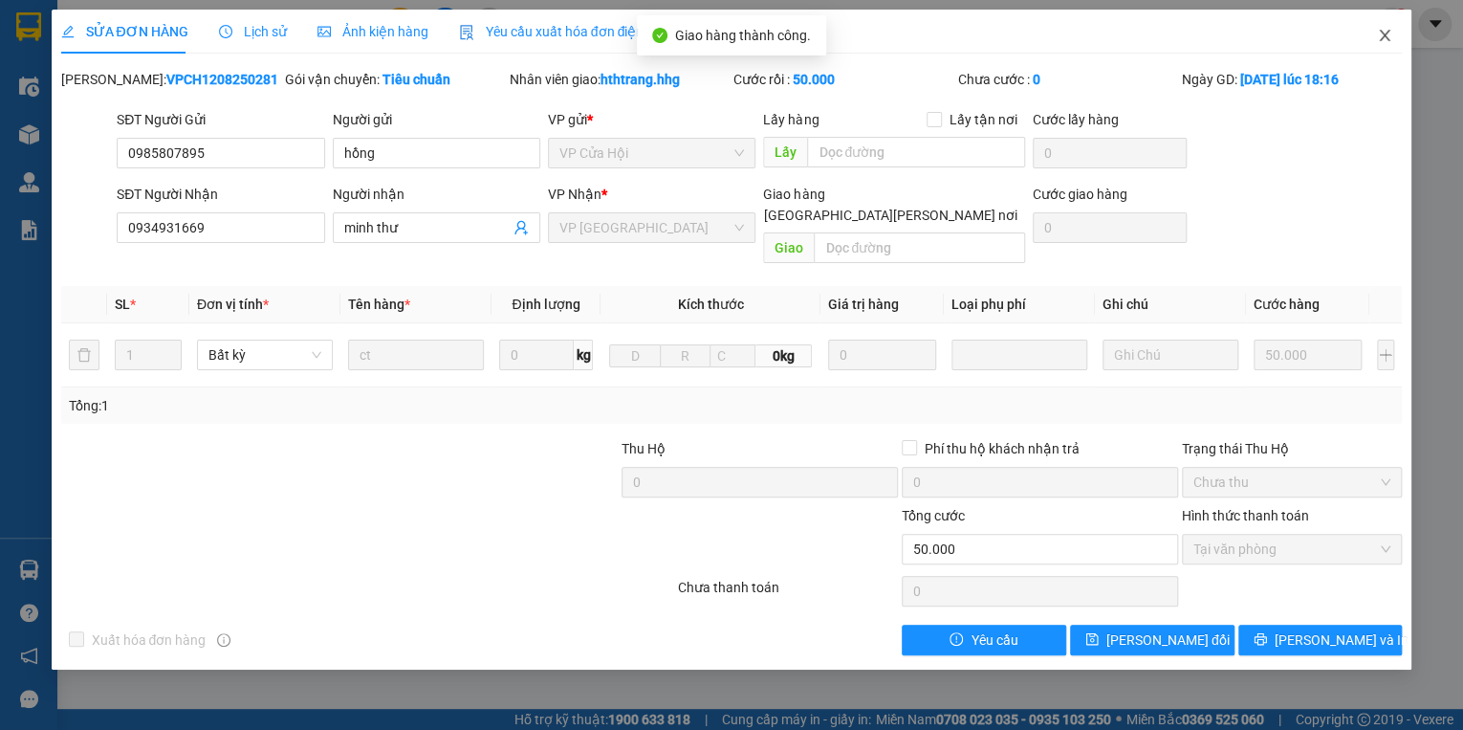
click at [1383, 34] on icon "close" at bounding box center [1385, 35] width 11 height 11
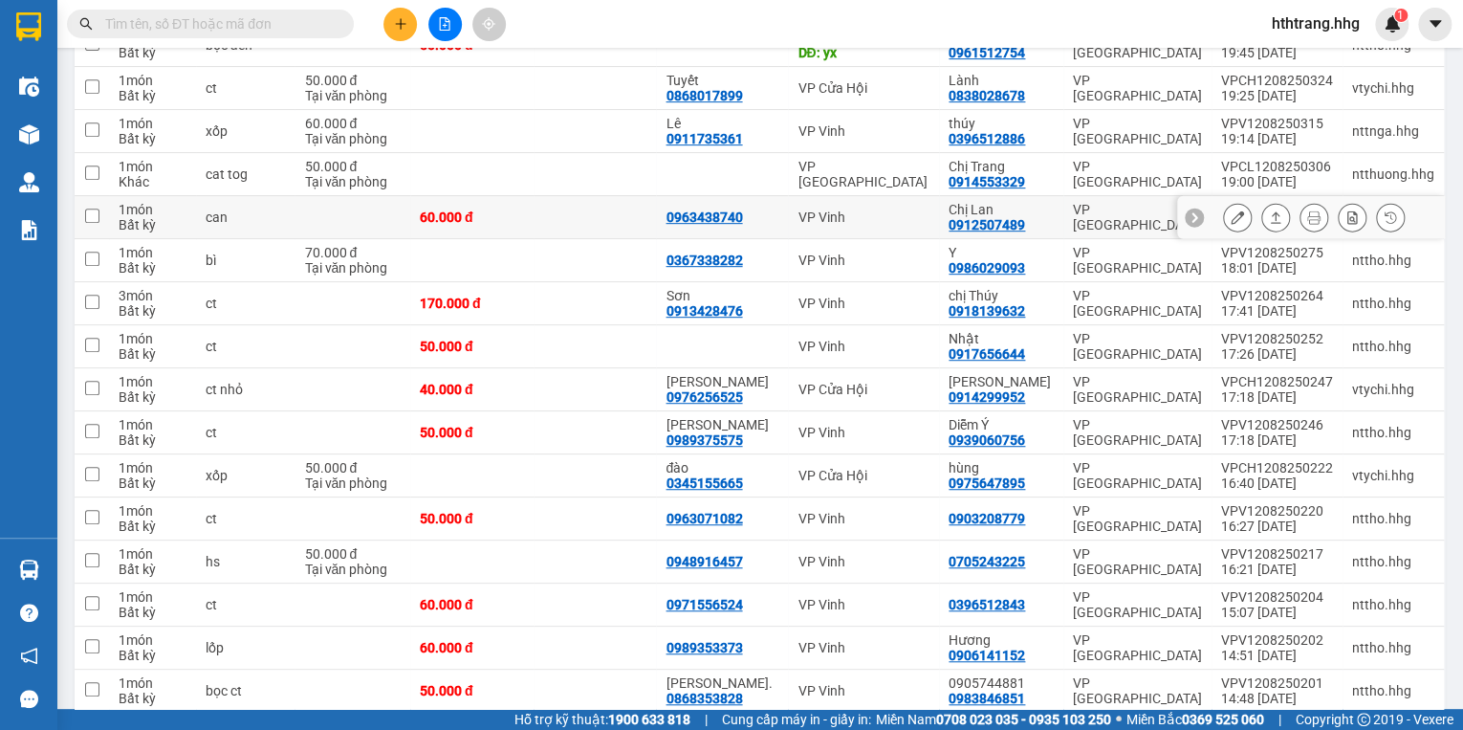
scroll to position [459, 0]
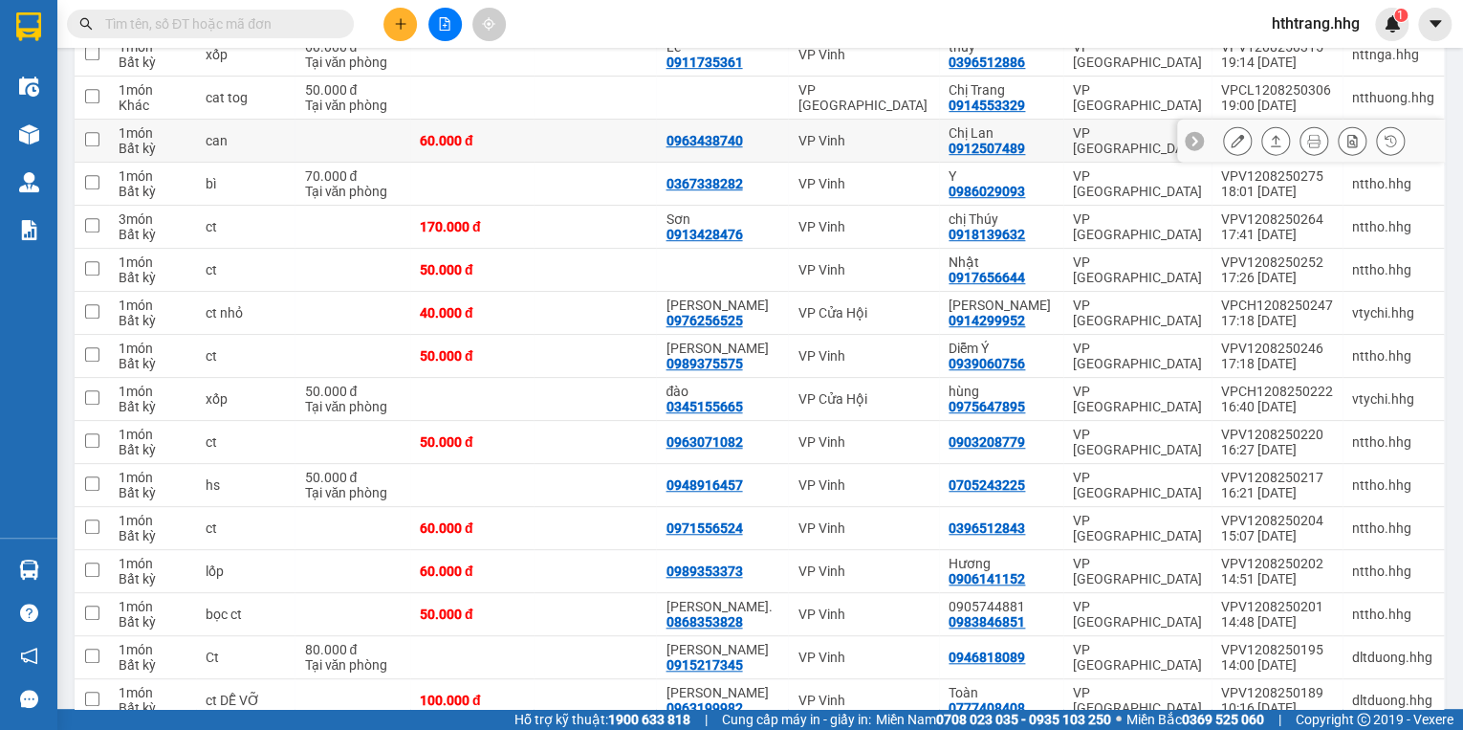
click at [1070, 132] on td "VP [GEOGRAPHIC_DATA]" at bounding box center [1137, 141] width 148 height 43
checkbox input "true"
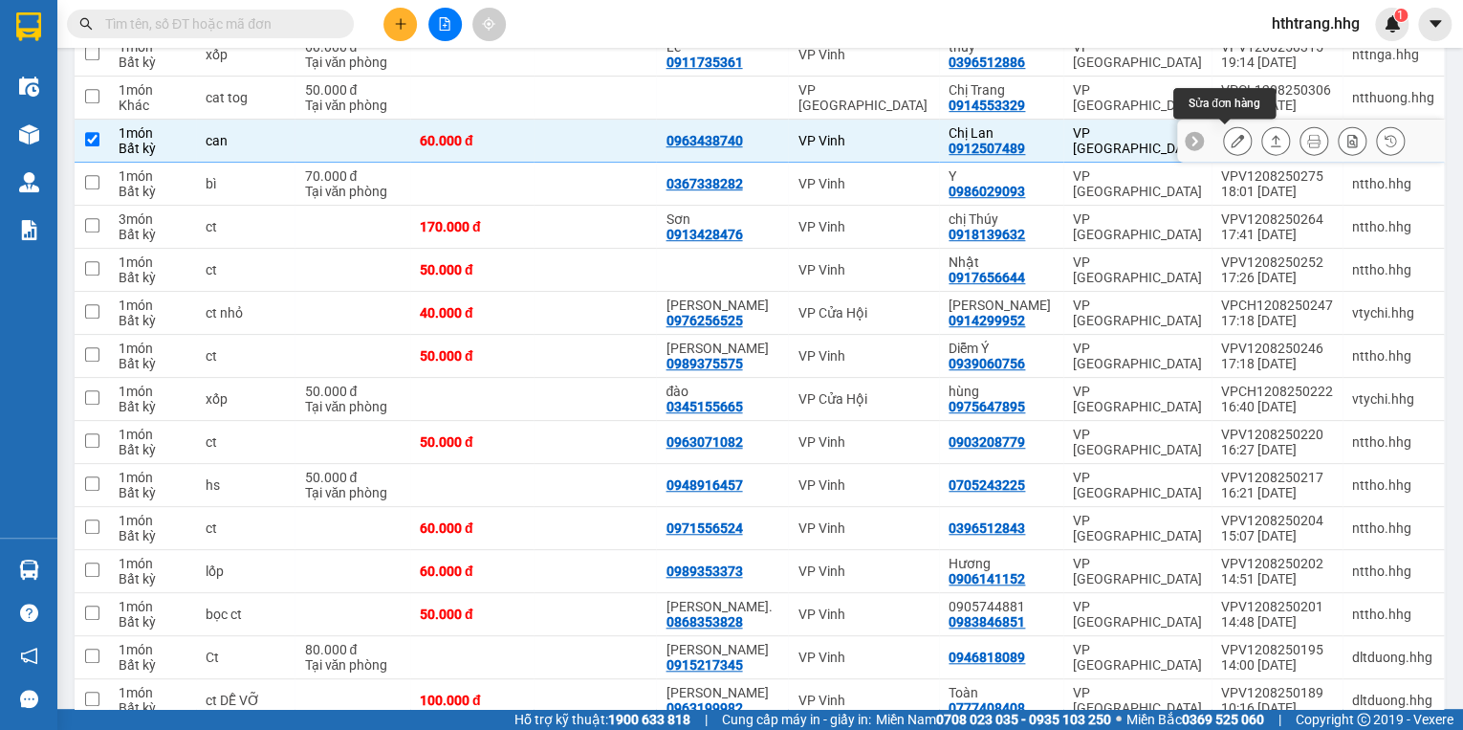
click at [1224, 134] on button at bounding box center [1237, 140] width 27 height 33
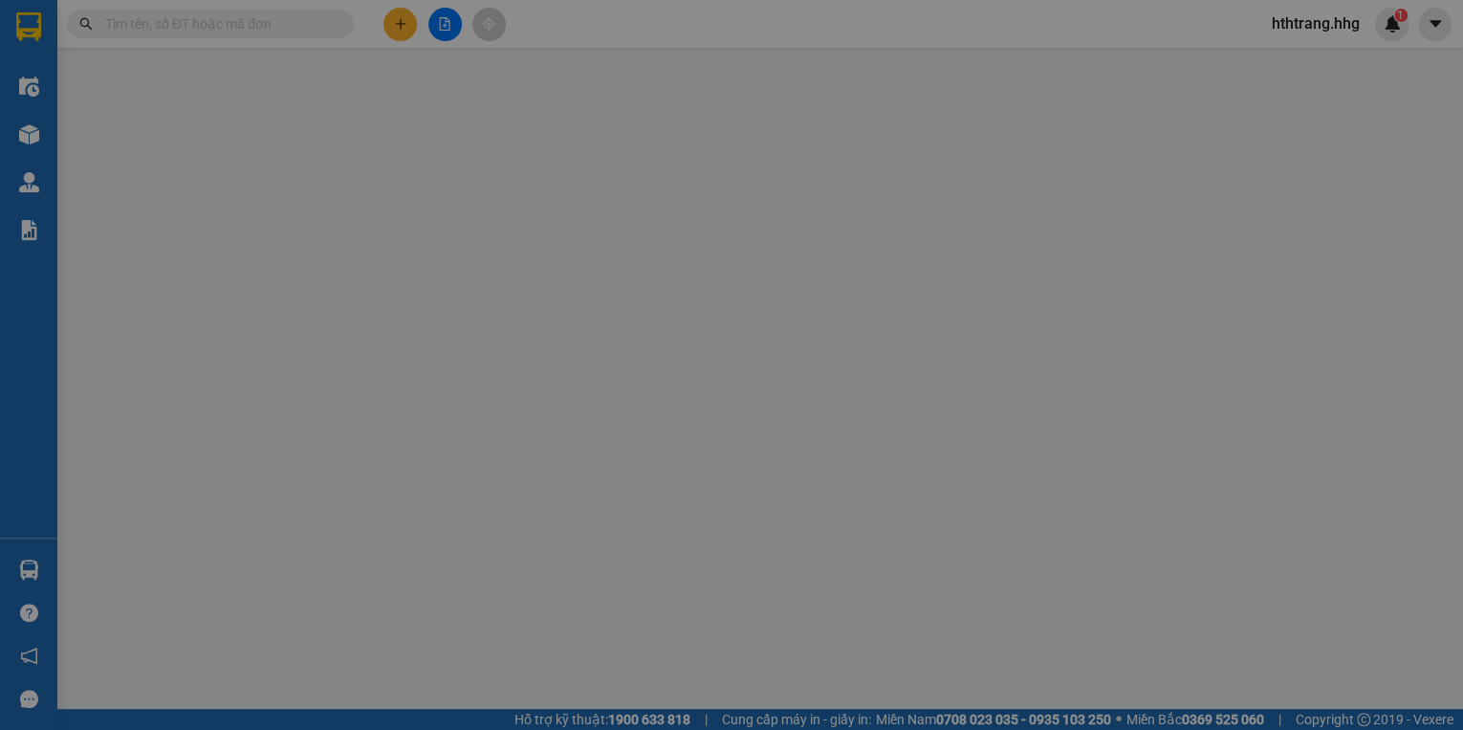
type input "0963438740"
type input "0912507489"
type input "Chị Lan"
type input "60.000"
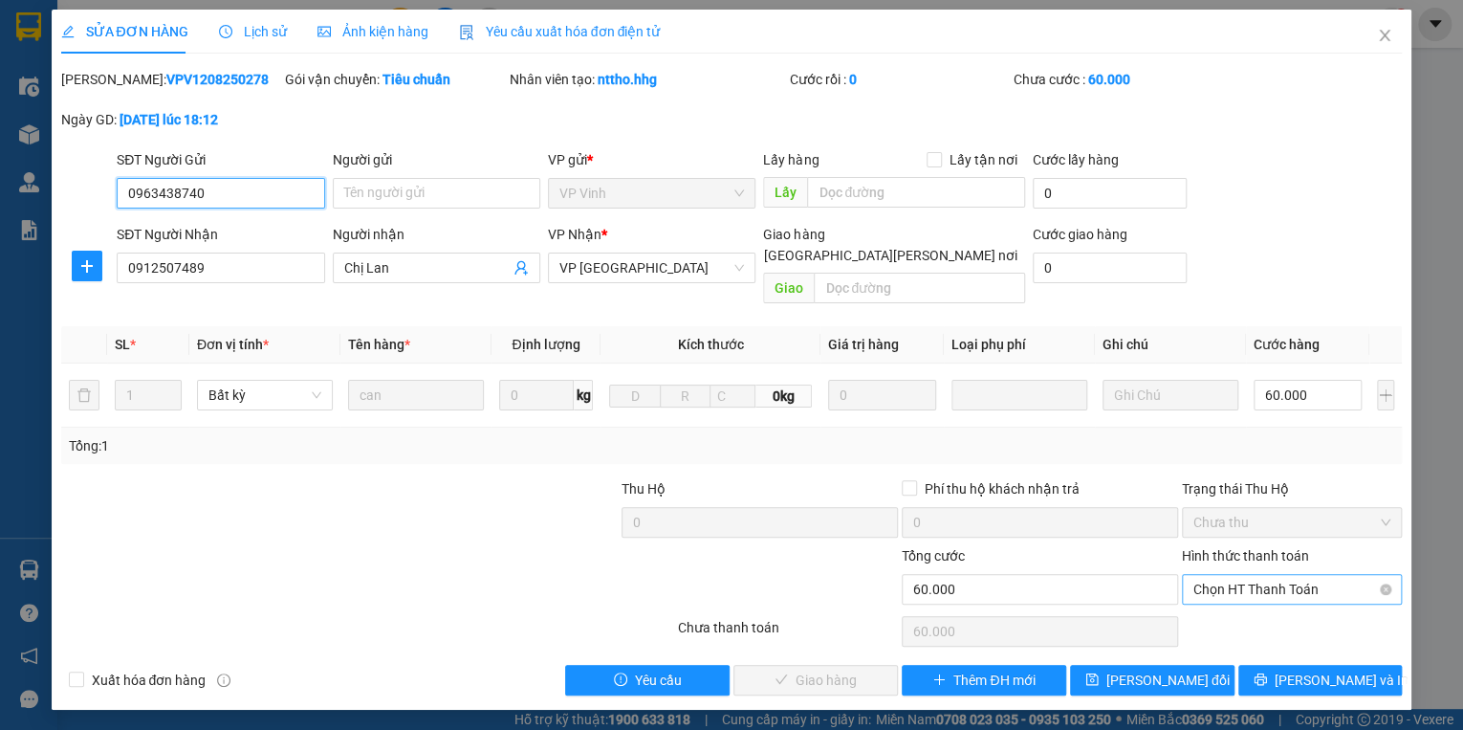
click at [1207, 575] on span "Chọn HT Thanh Toán" at bounding box center [1292, 589] width 197 height 29
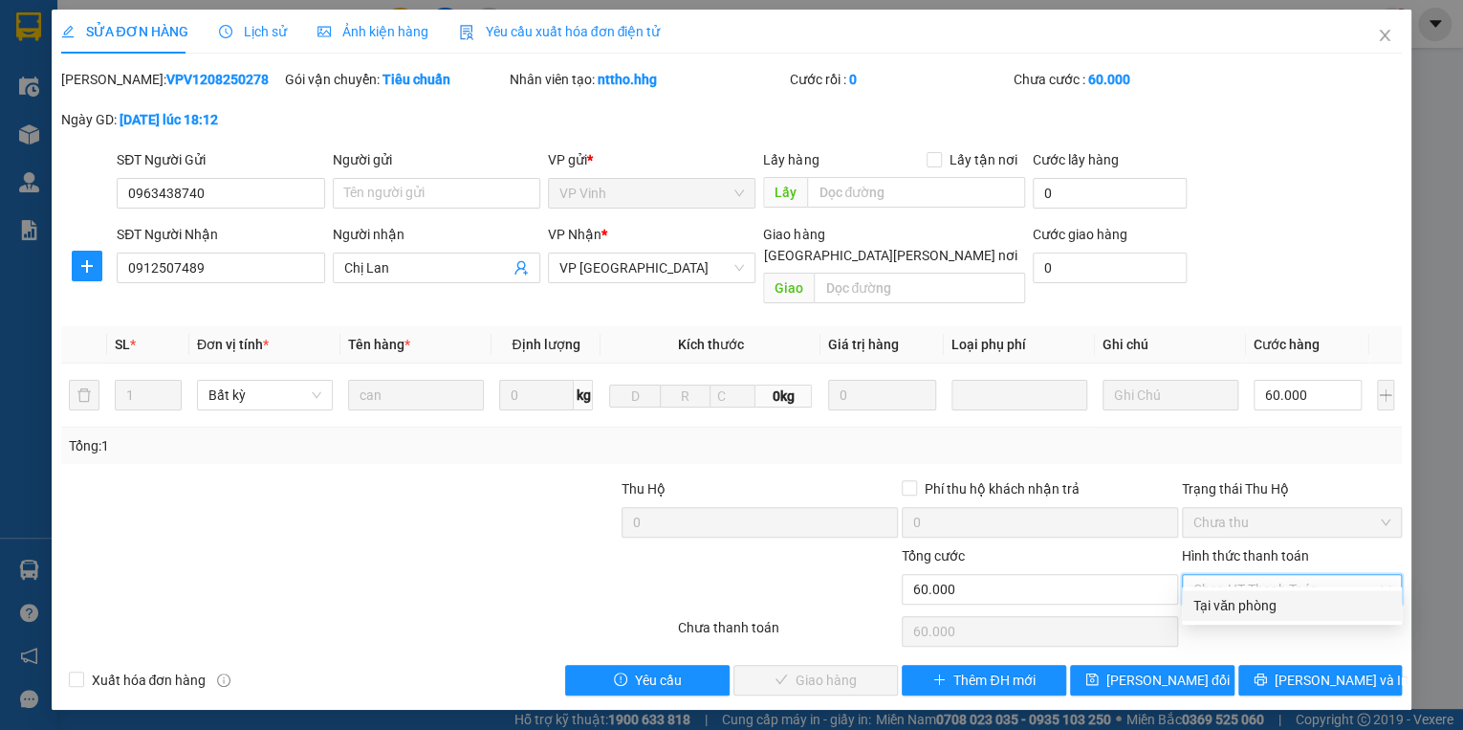
click at [1207, 599] on div "Tại văn phòng" at bounding box center [1292, 605] width 197 height 21
type input "0"
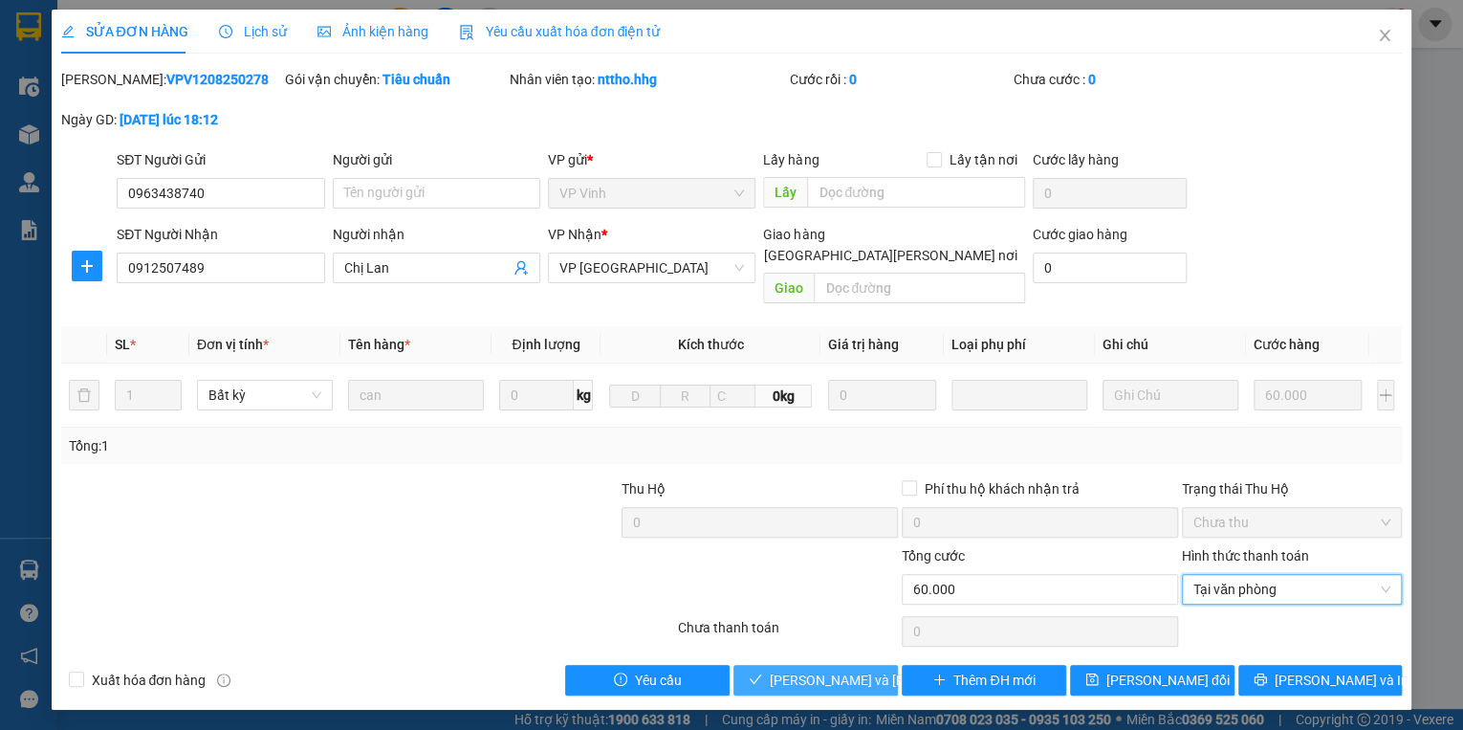
click at [870, 669] on span "[PERSON_NAME] và [PERSON_NAME] hàng" at bounding box center [899, 679] width 258 height 21
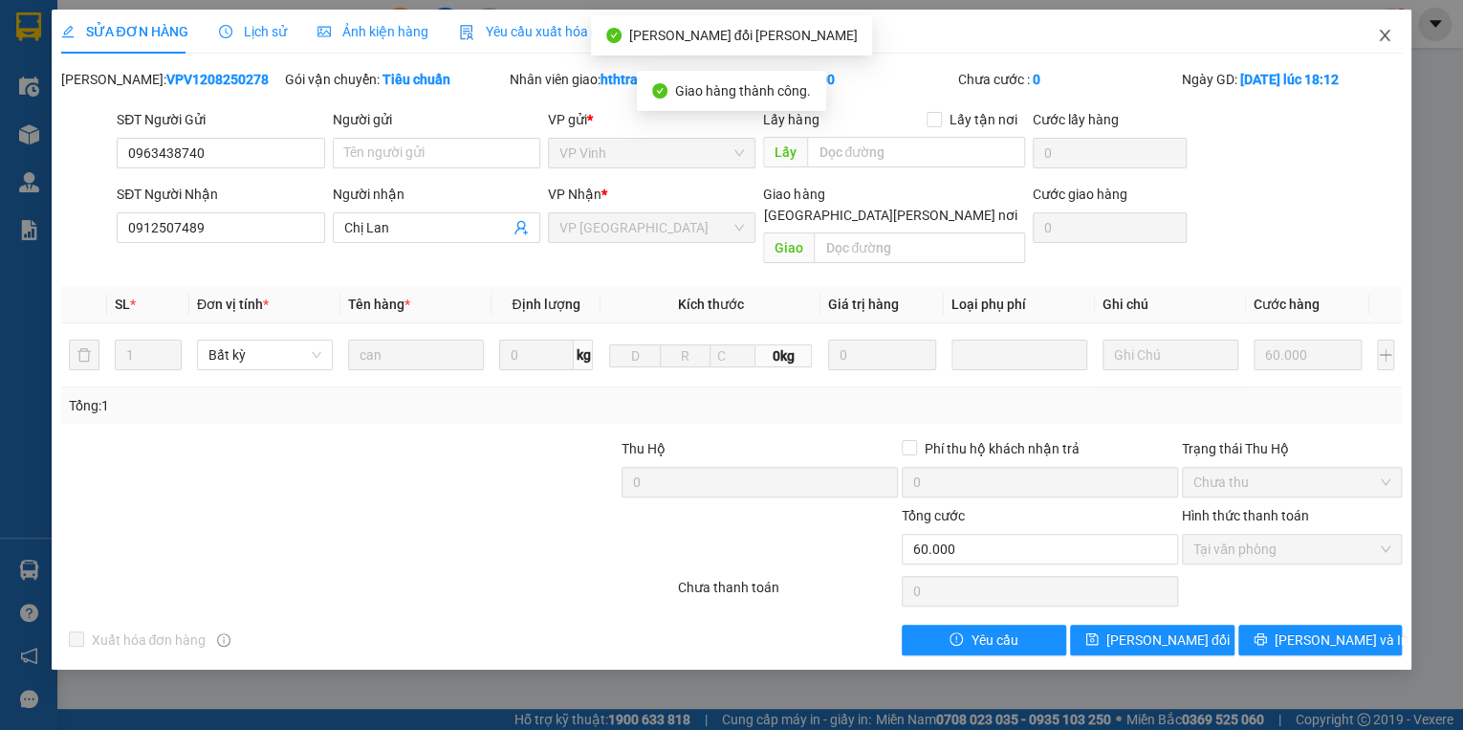
click at [1381, 35] on icon "close" at bounding box center [1384, 35] width 15 height 15
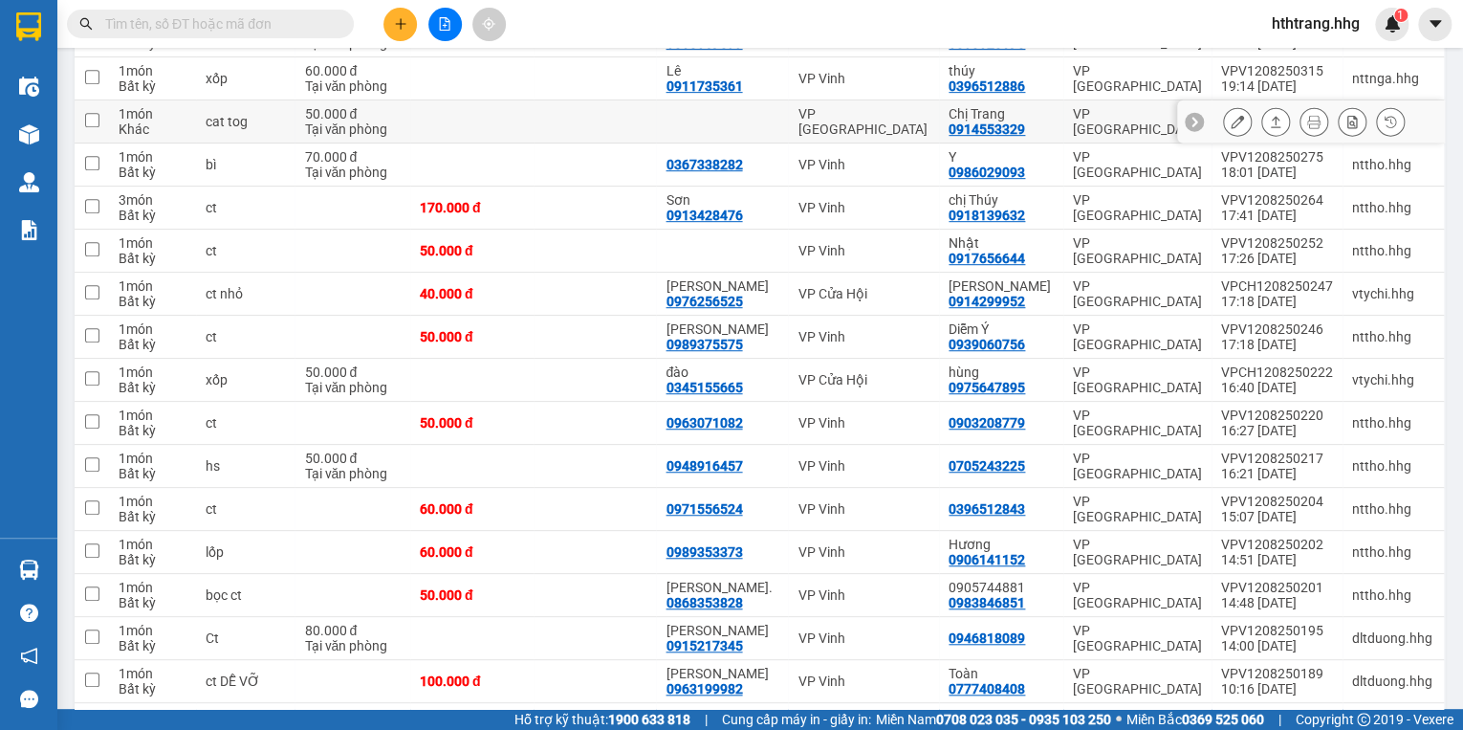
scroll to position [459, 0]
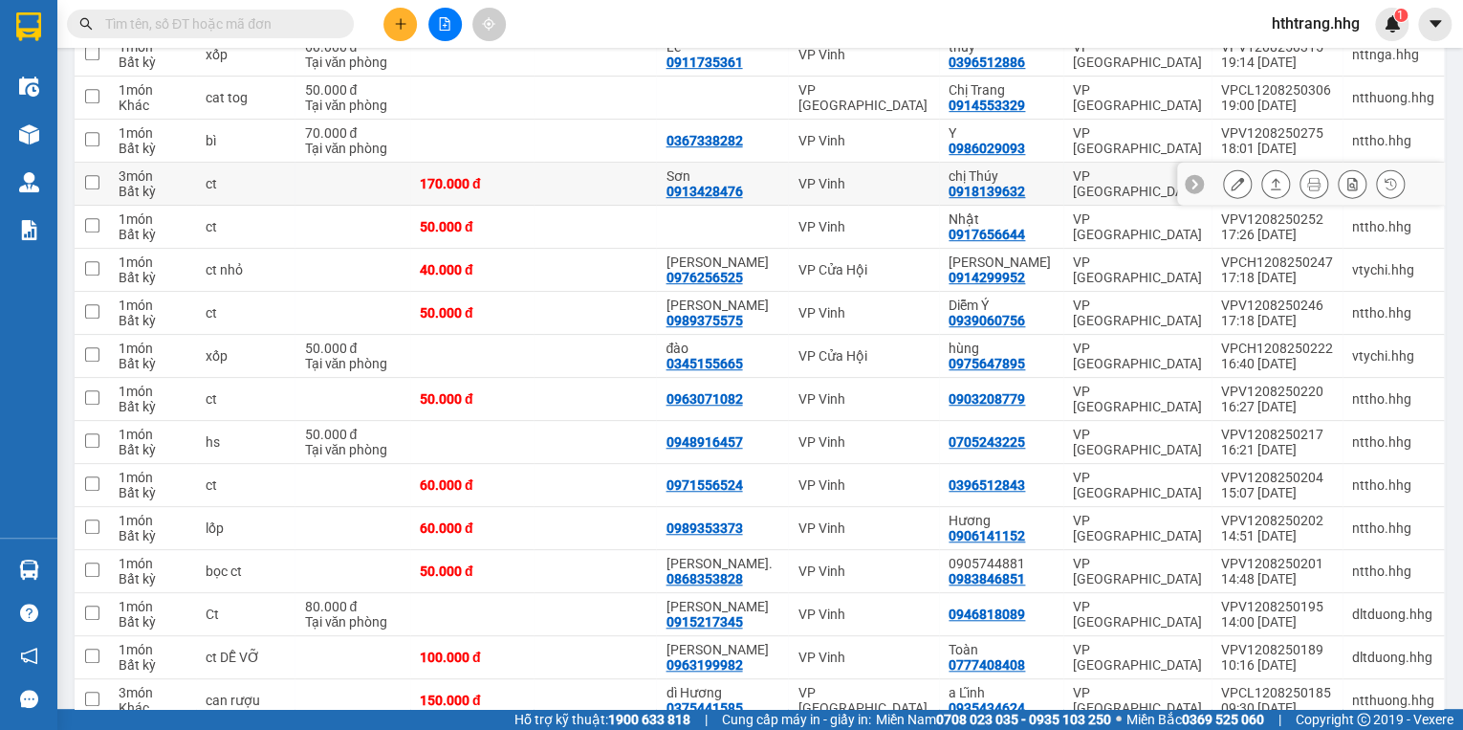
click at [1049, 178] on div "chị Thúy" at bounding box center [1001, 175] width 105 height 15
checkbox input "true"
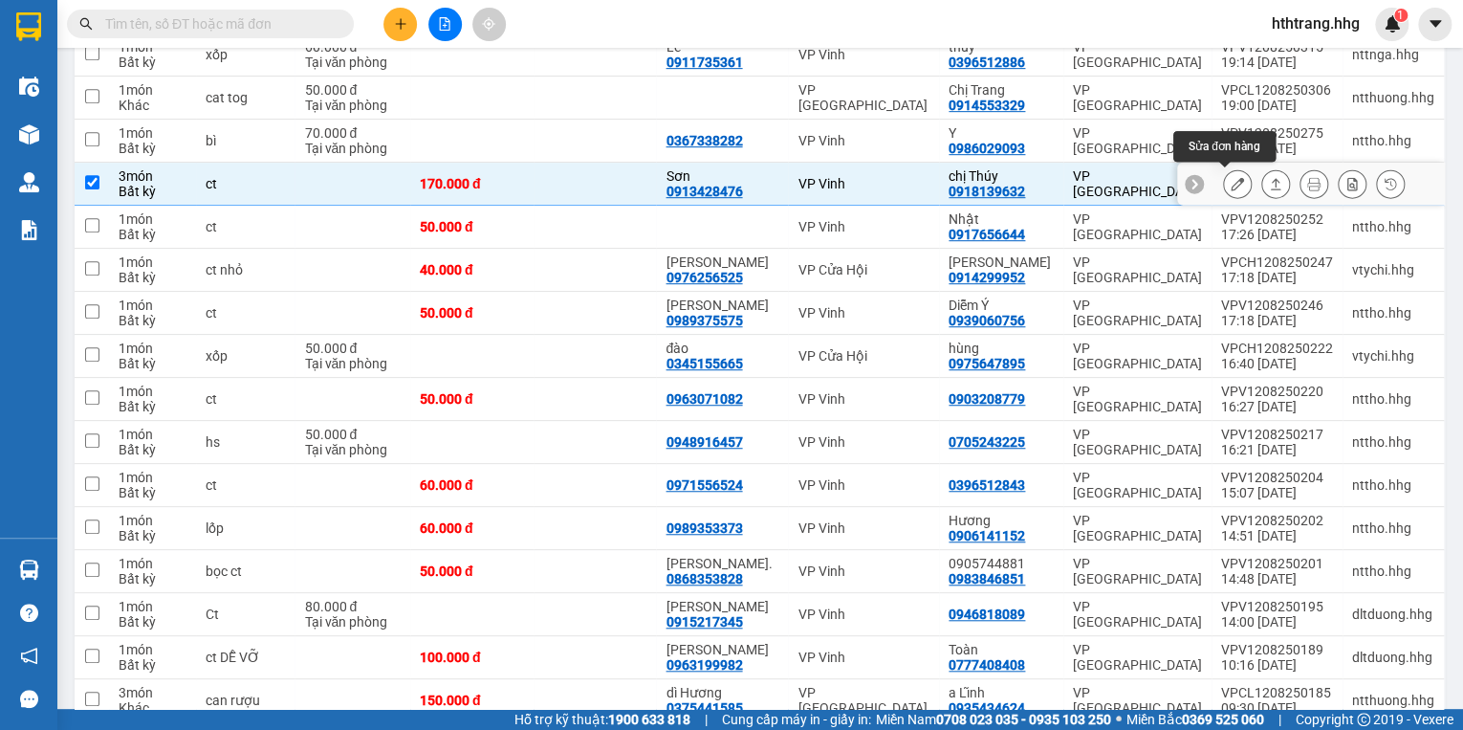
click at [1231, 180] on icon at bounding box center [1237, 183] width 13 height 13
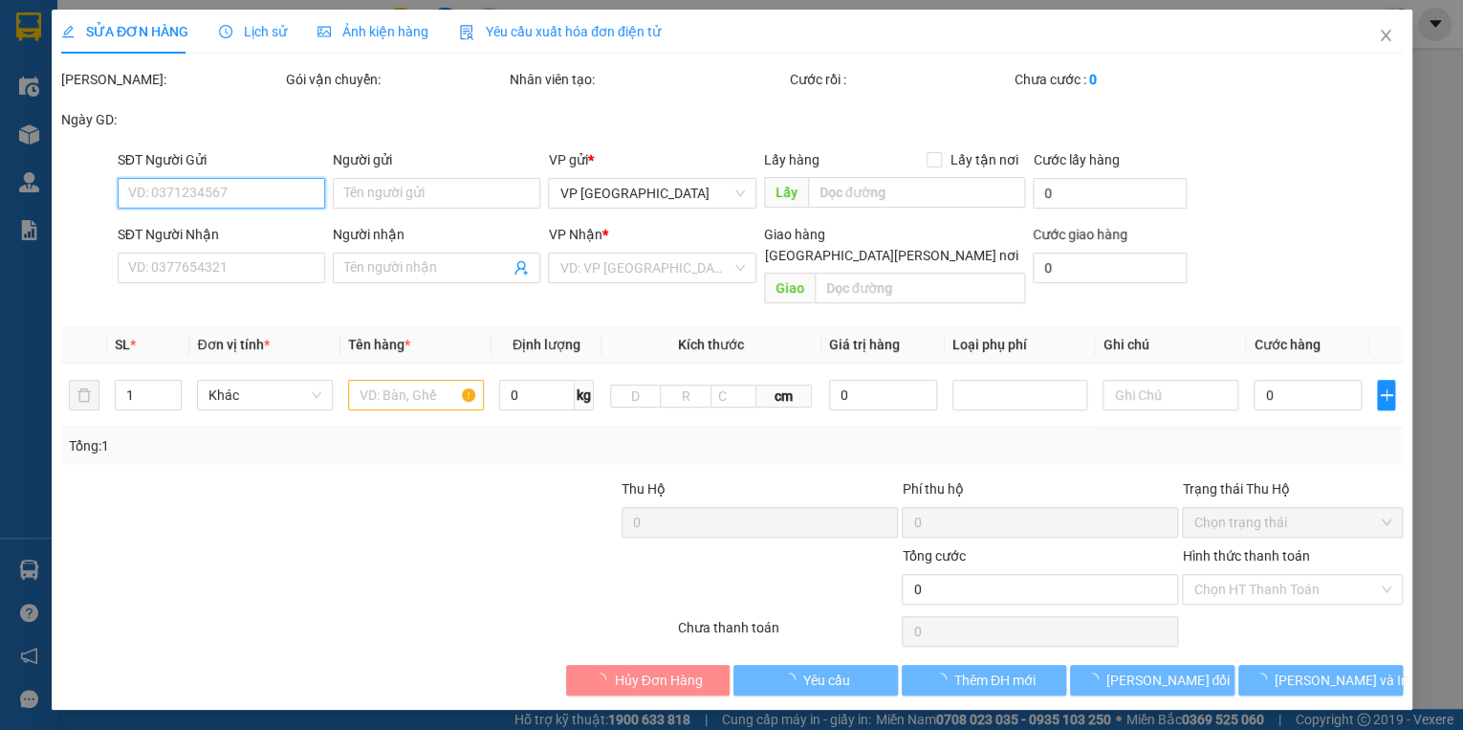
type input "0913428476"
type input "Sơn"
type input "0918139632"
type input "chị Thúy"
type input "170.000"
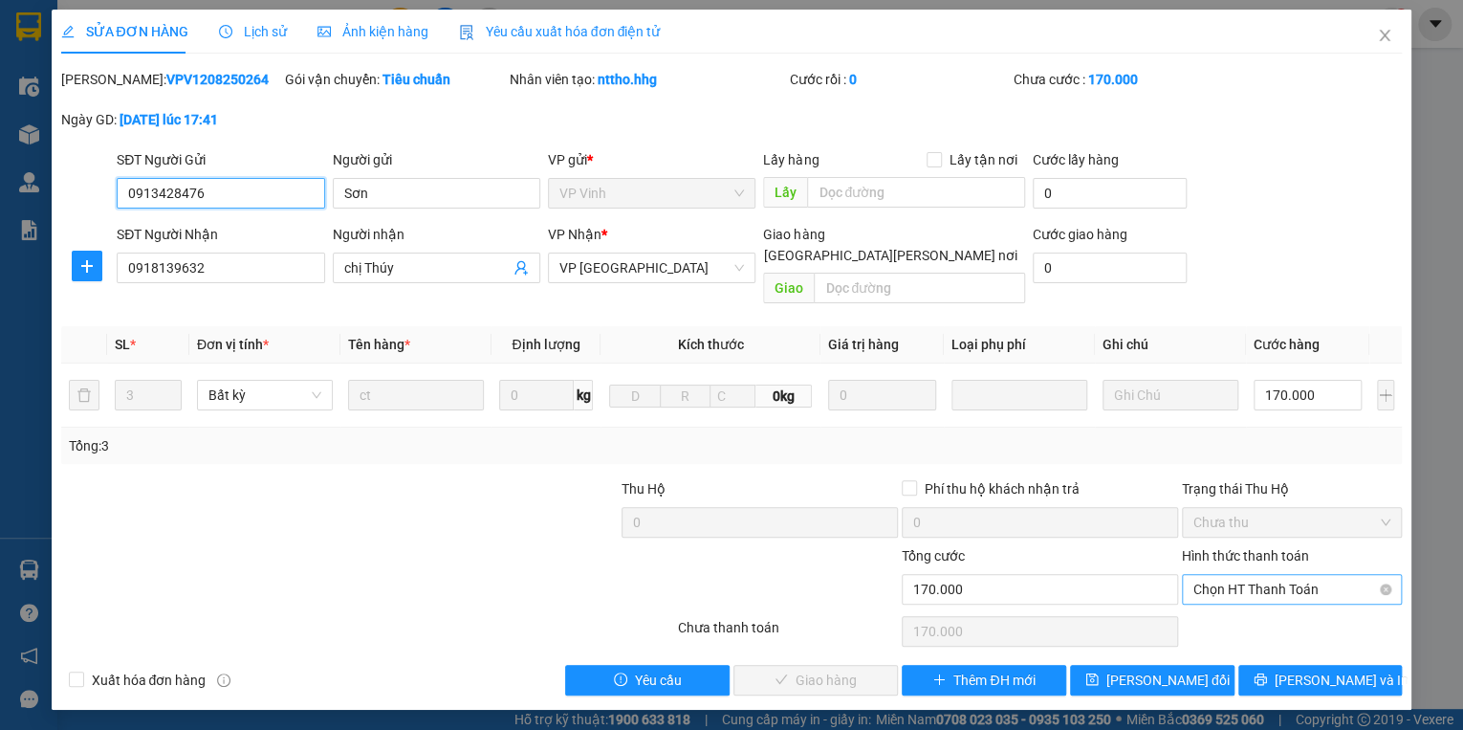
click at [1277, 575] on span "Chọn HT Thanh Toán" at bounding box center [1292, 589] width 197 height 29
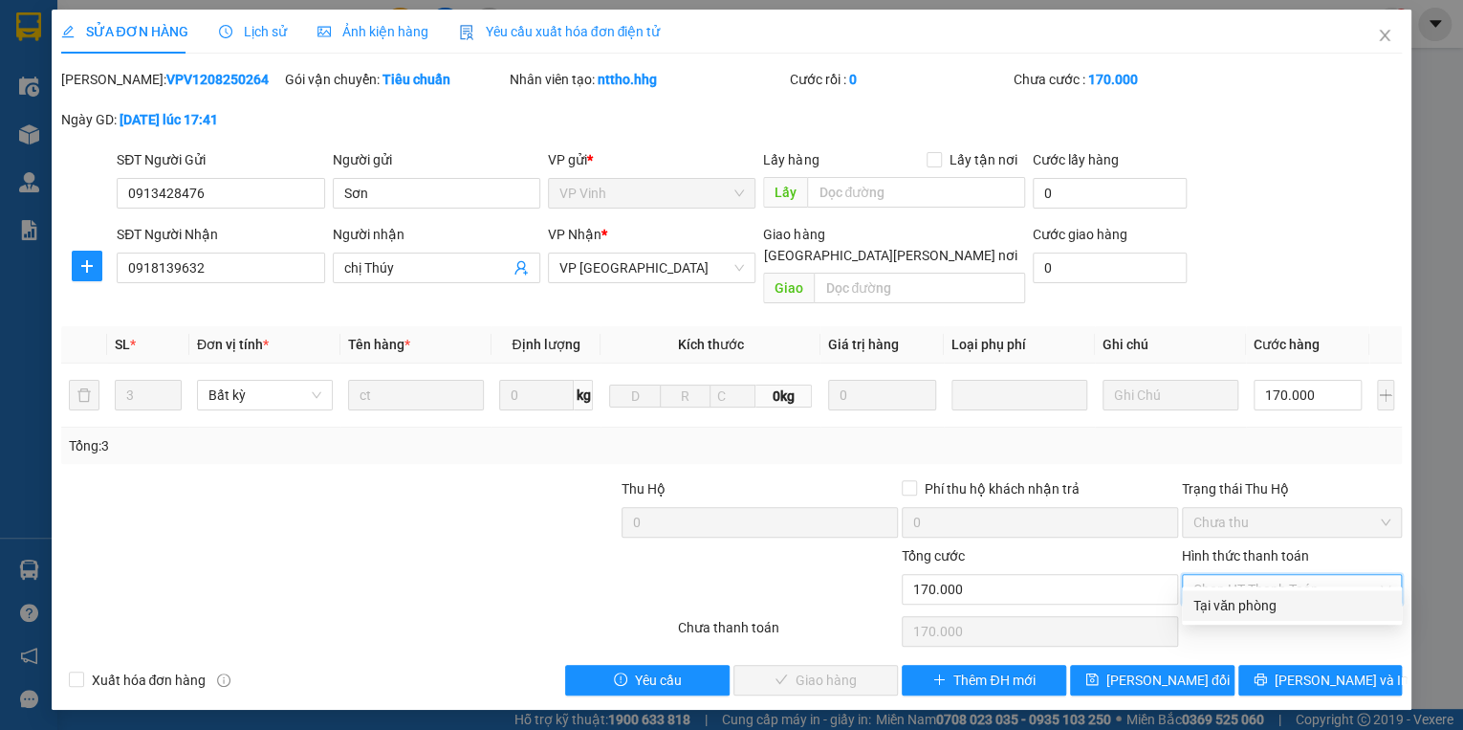
click at [1285, 602] on div "Tại văn phòng" at bounding box center [1292, 605] width 197 height 21
type input "0"
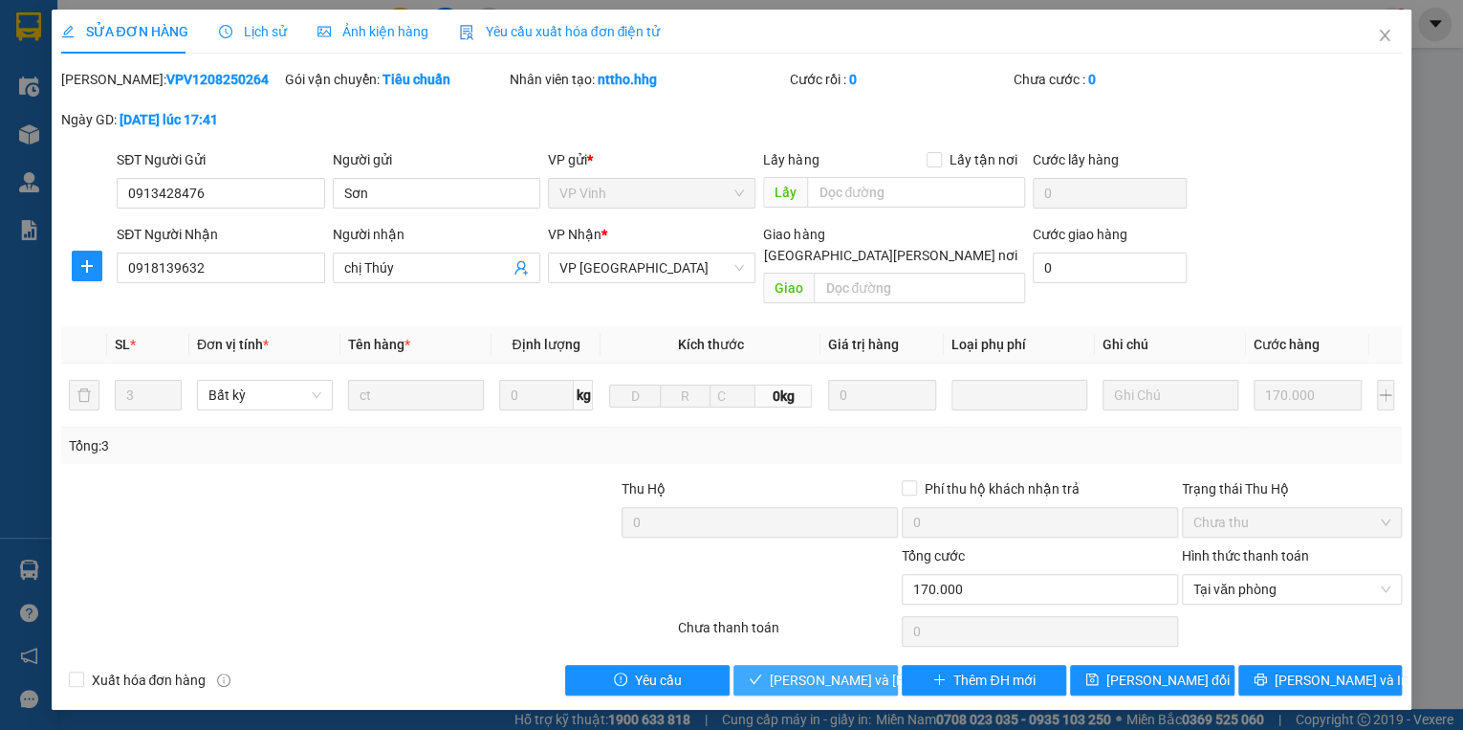
click at [879, 665] on button "[PERSON_NAME] và [PERSON_NAME] hàng" at bounding box center [816, 680] width 164 height 31
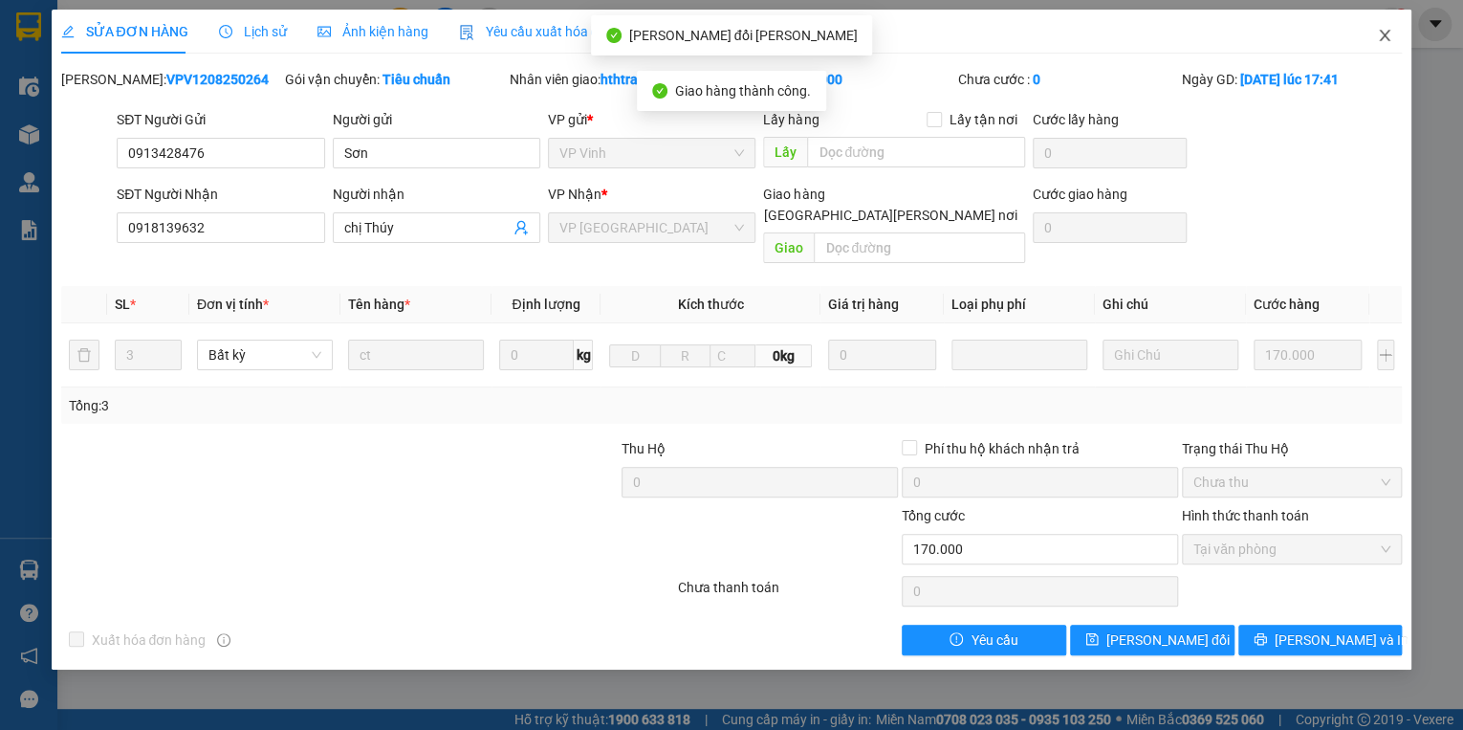
click at [1384, 27] on span "Close" at bounding box center [1385, 37] width 54 height 54
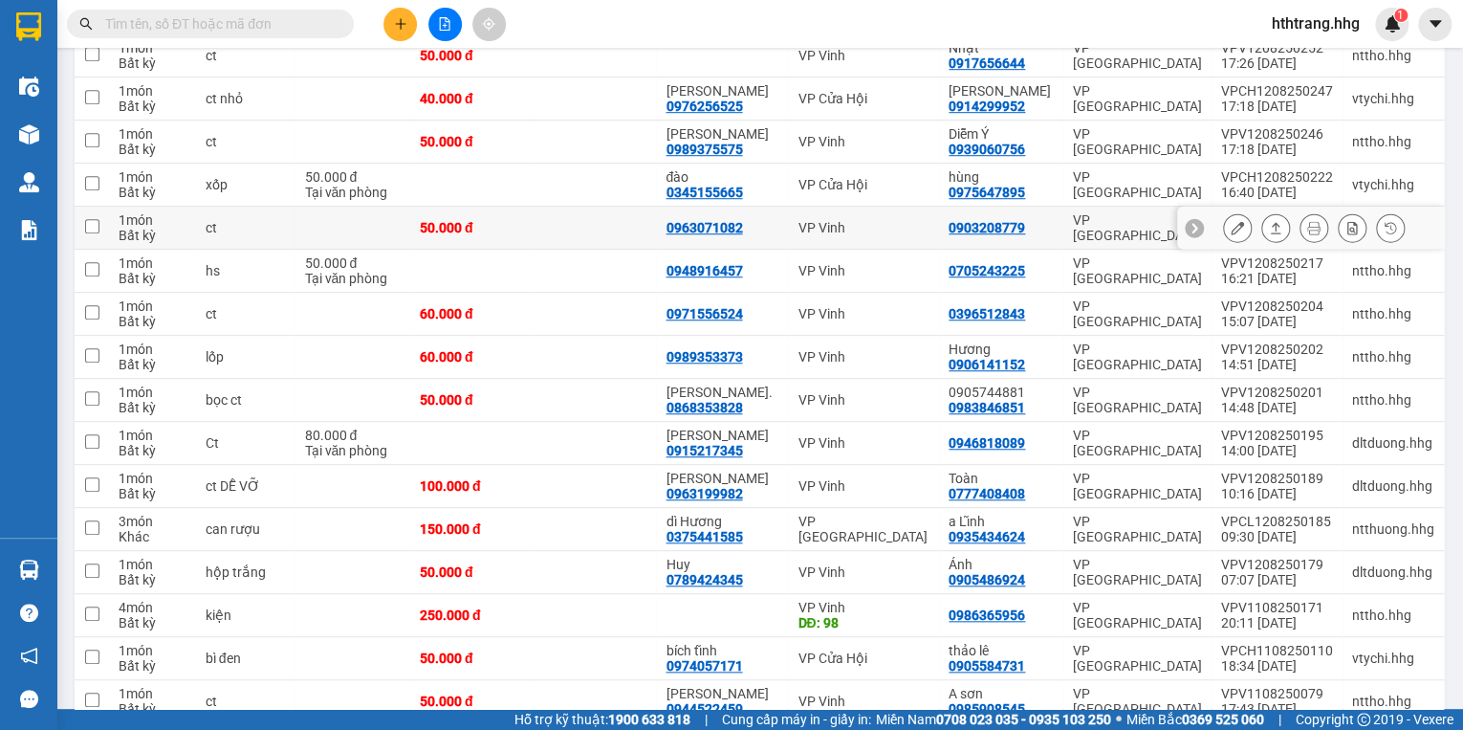
scroll to position [612, 0]
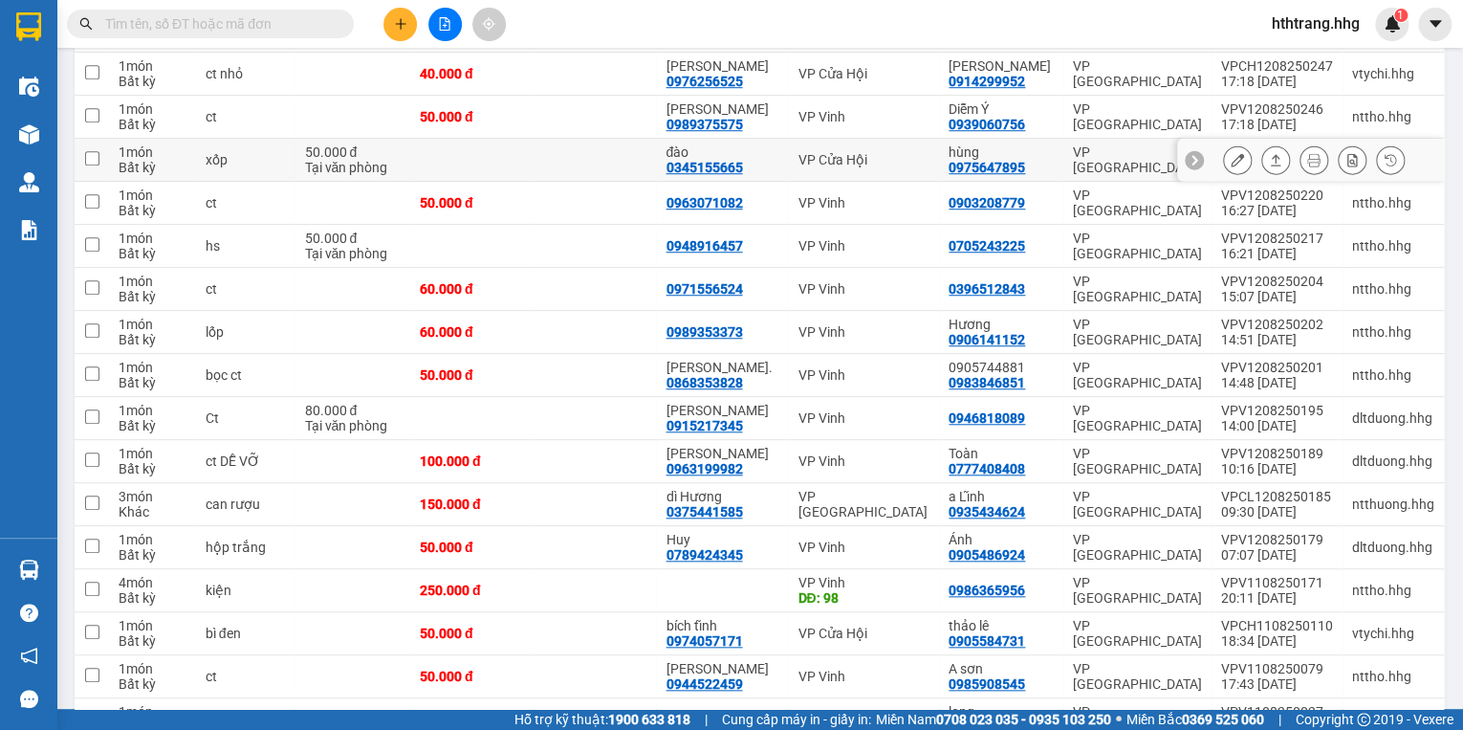
click at [1035, 155] on div "hùng" at bounding box center [1001, 151] width 105 height 15
checkbox input "true"
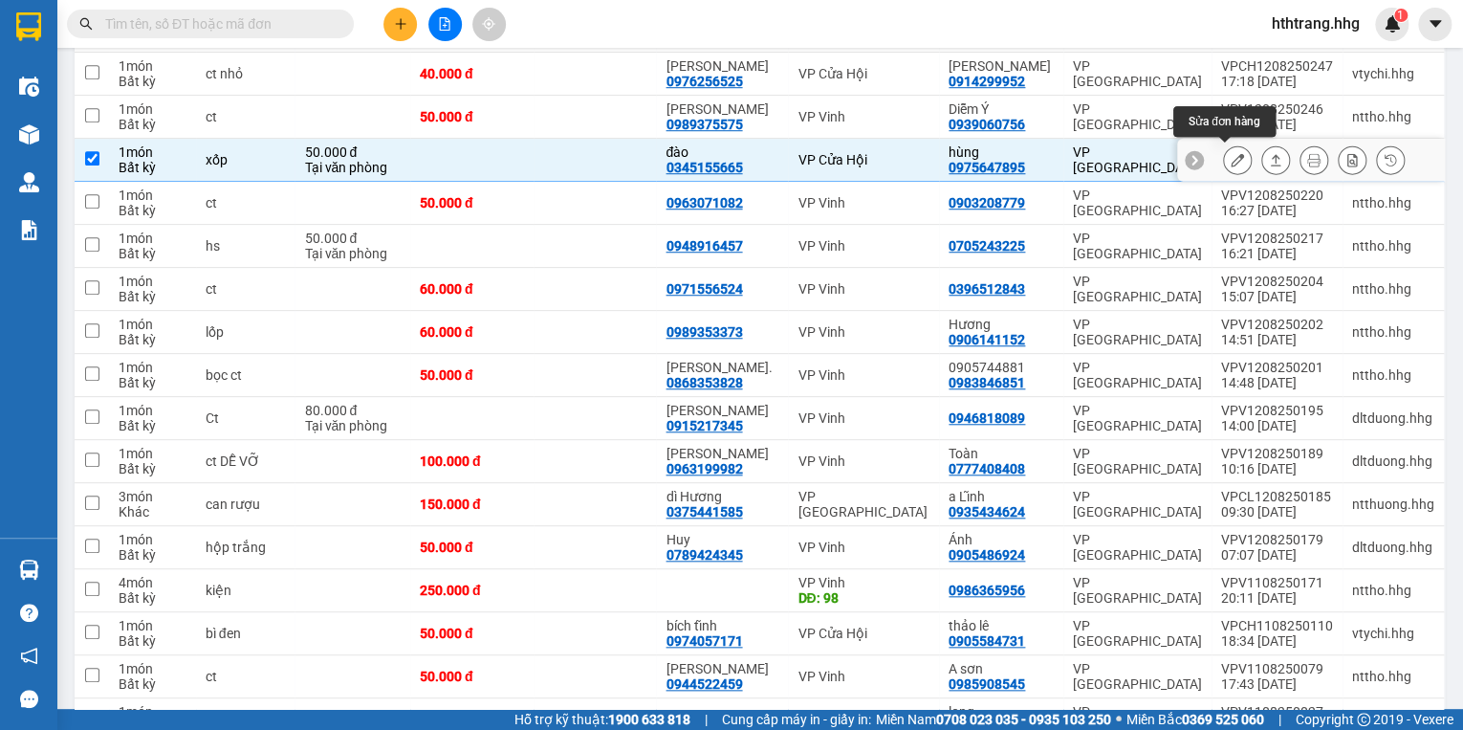
click at [1231, 153] on icon at bounding box center [1237, 159] width 13 height 13
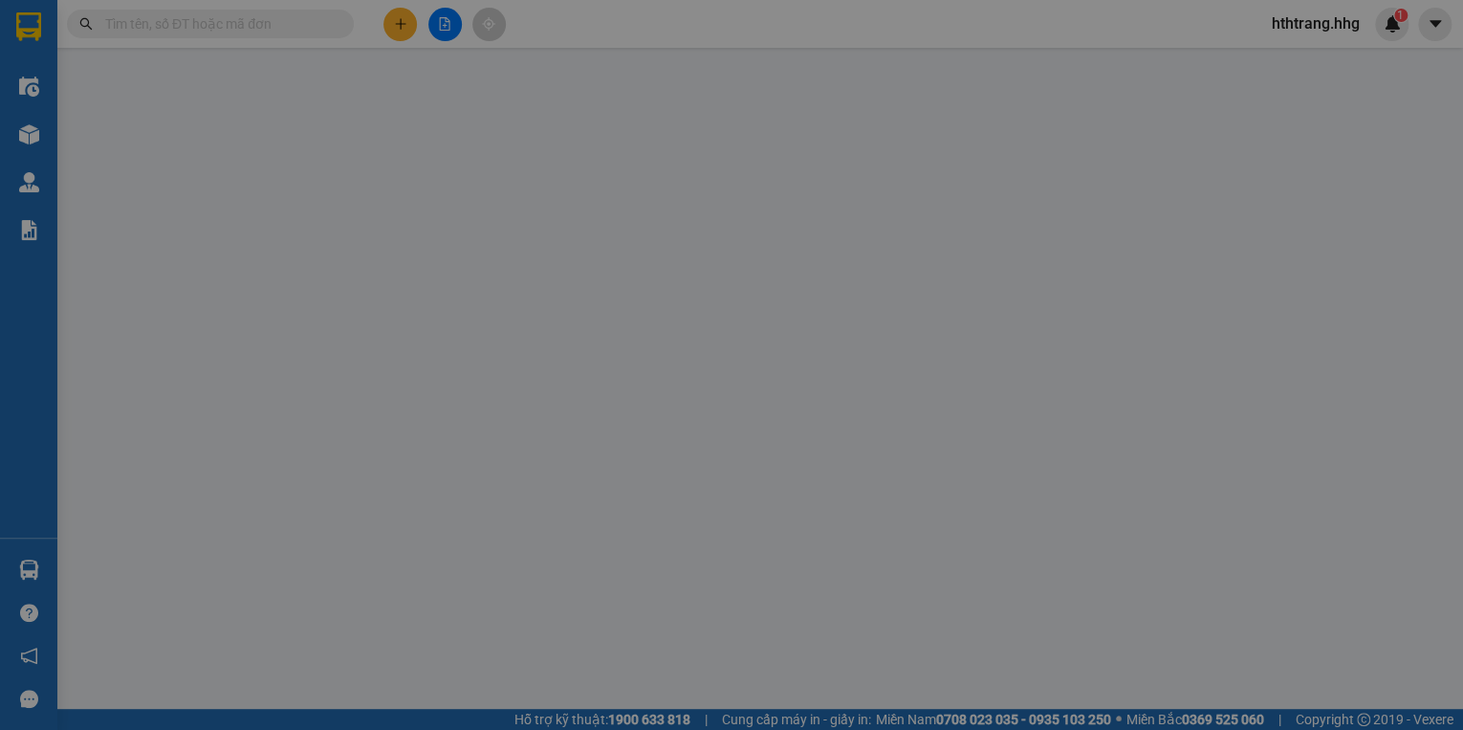
type input "0345155665"
type input "đào"
type input "0975647895"
type input "hùng"
type input "50.000"
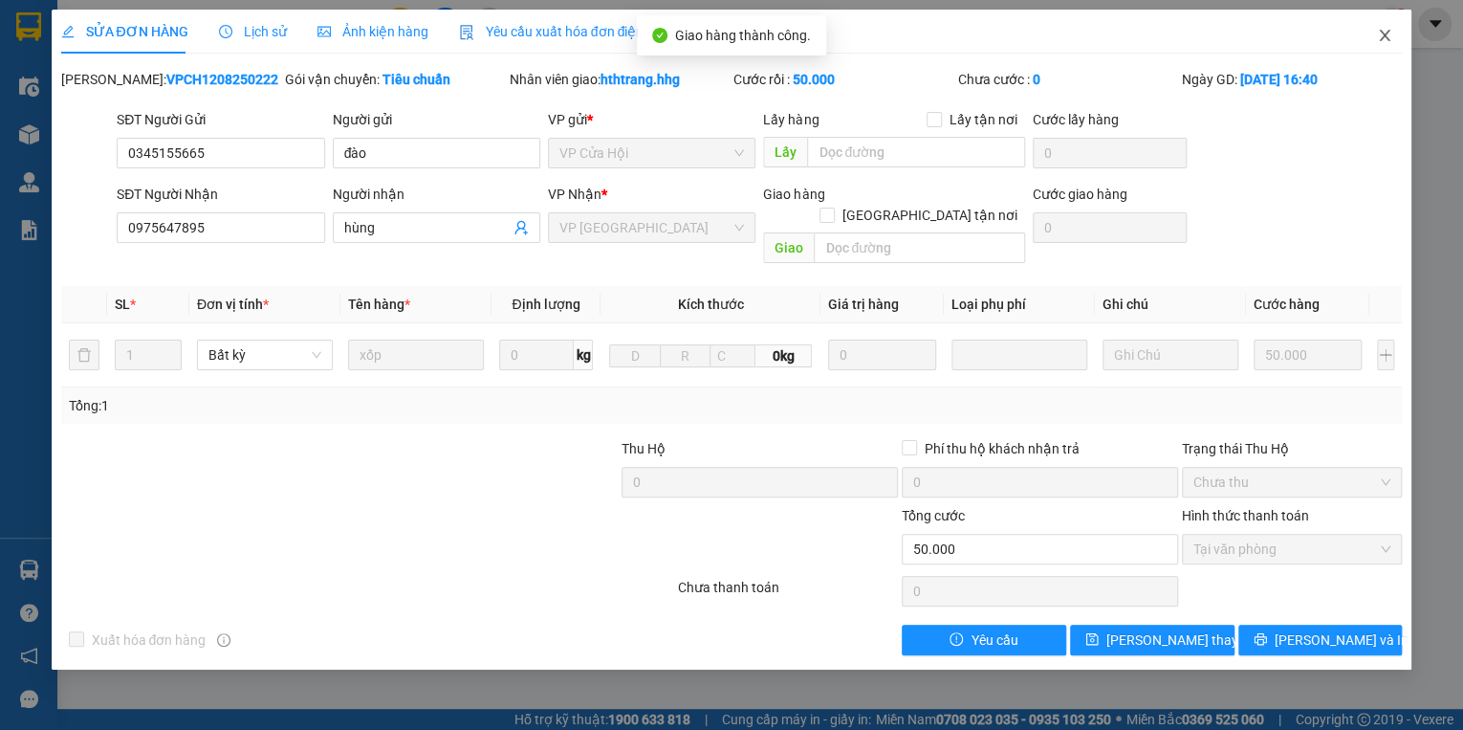
click at [1383, 33] on icon "close" at bounding box center [1384, 35] width 15 height 15
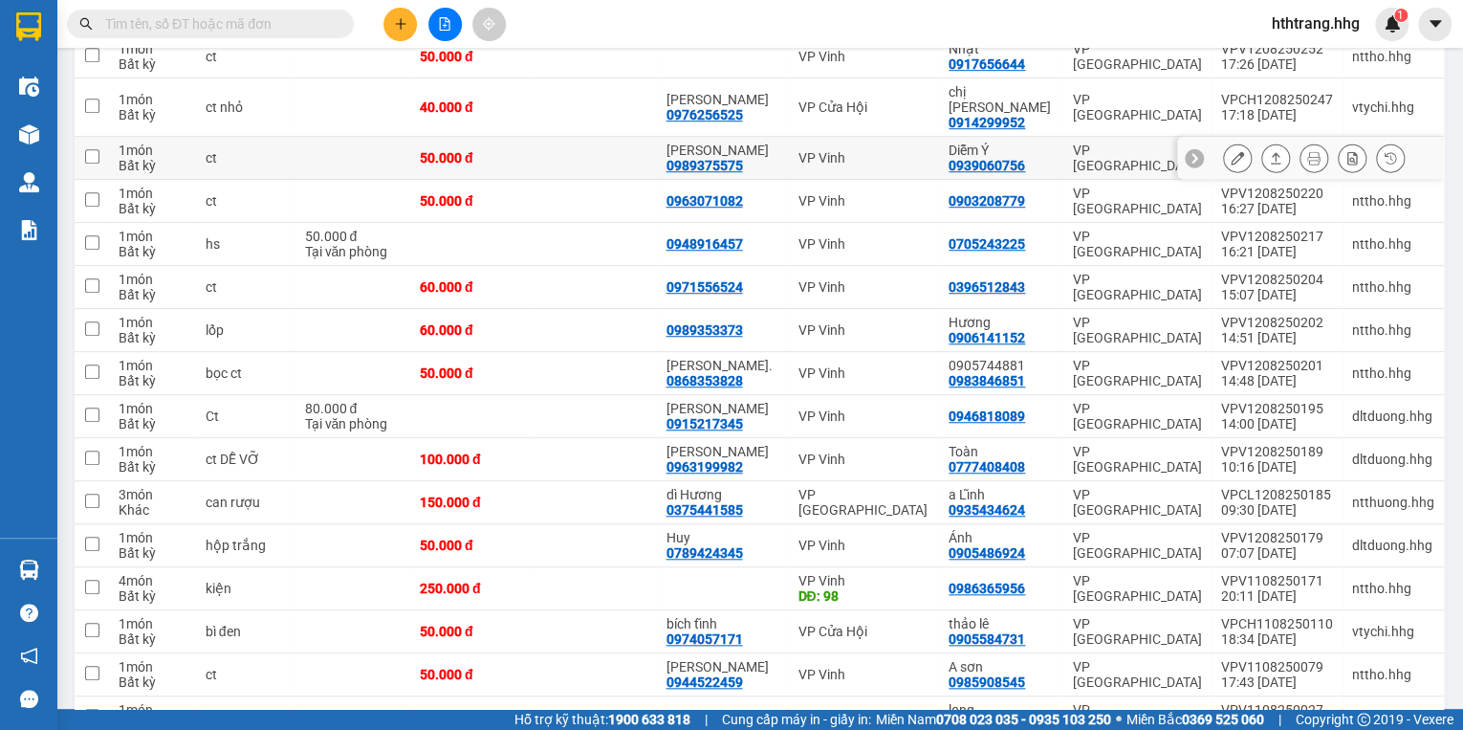
scroll to position [612, 0]
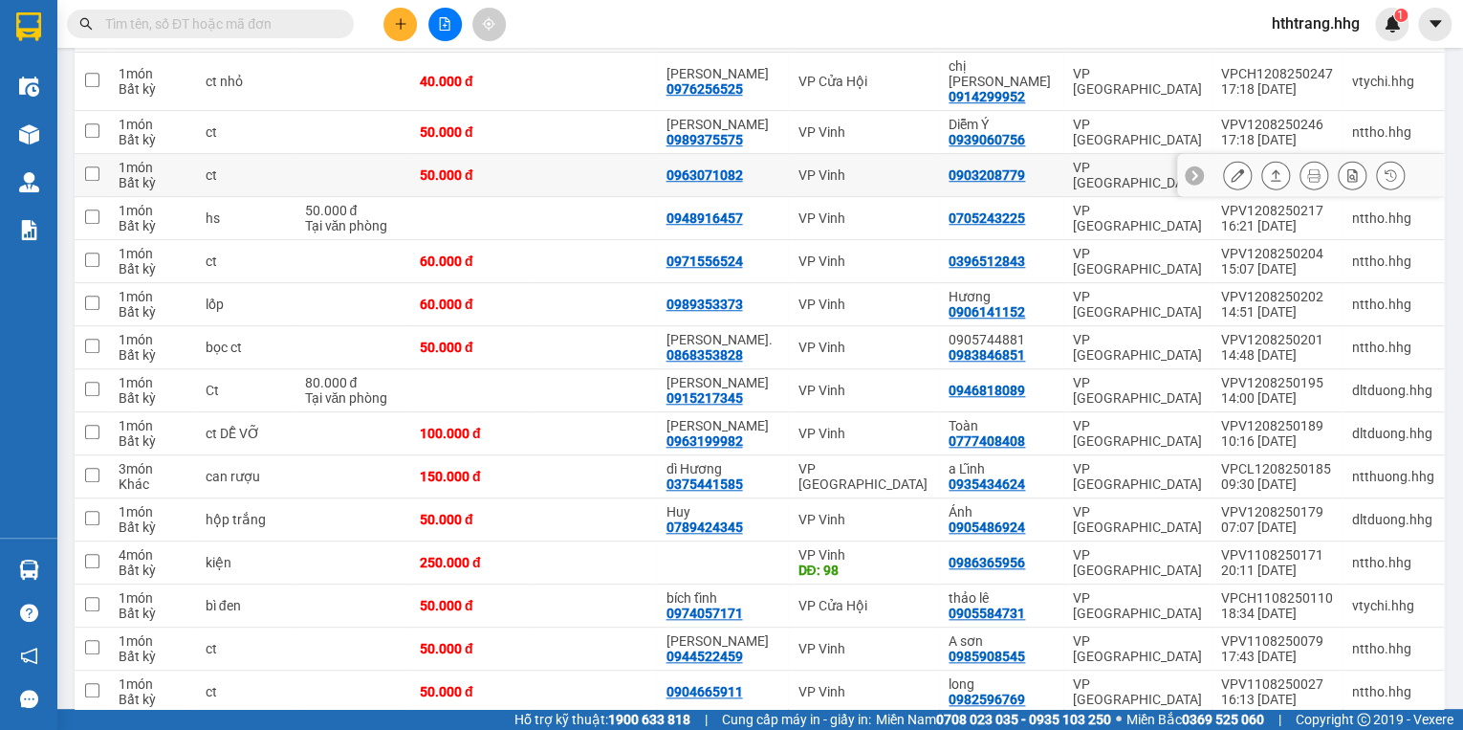
click at [1043, 167] on div "0903208779" at bounding box center [1001, 174] width 105 height 15
checkbox input "true"
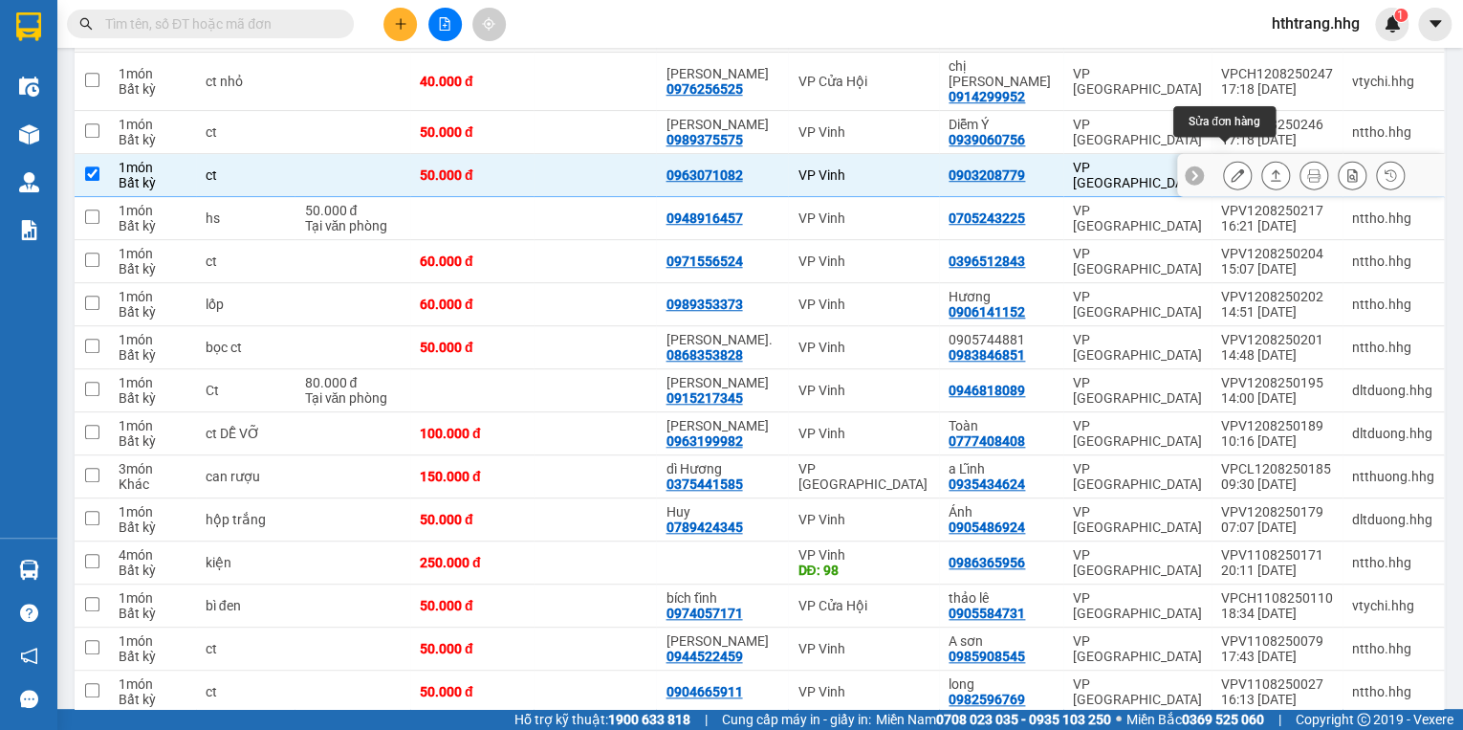
click at [1231, 168] on icon at bounding box center [1237, 174] width 13 height 13
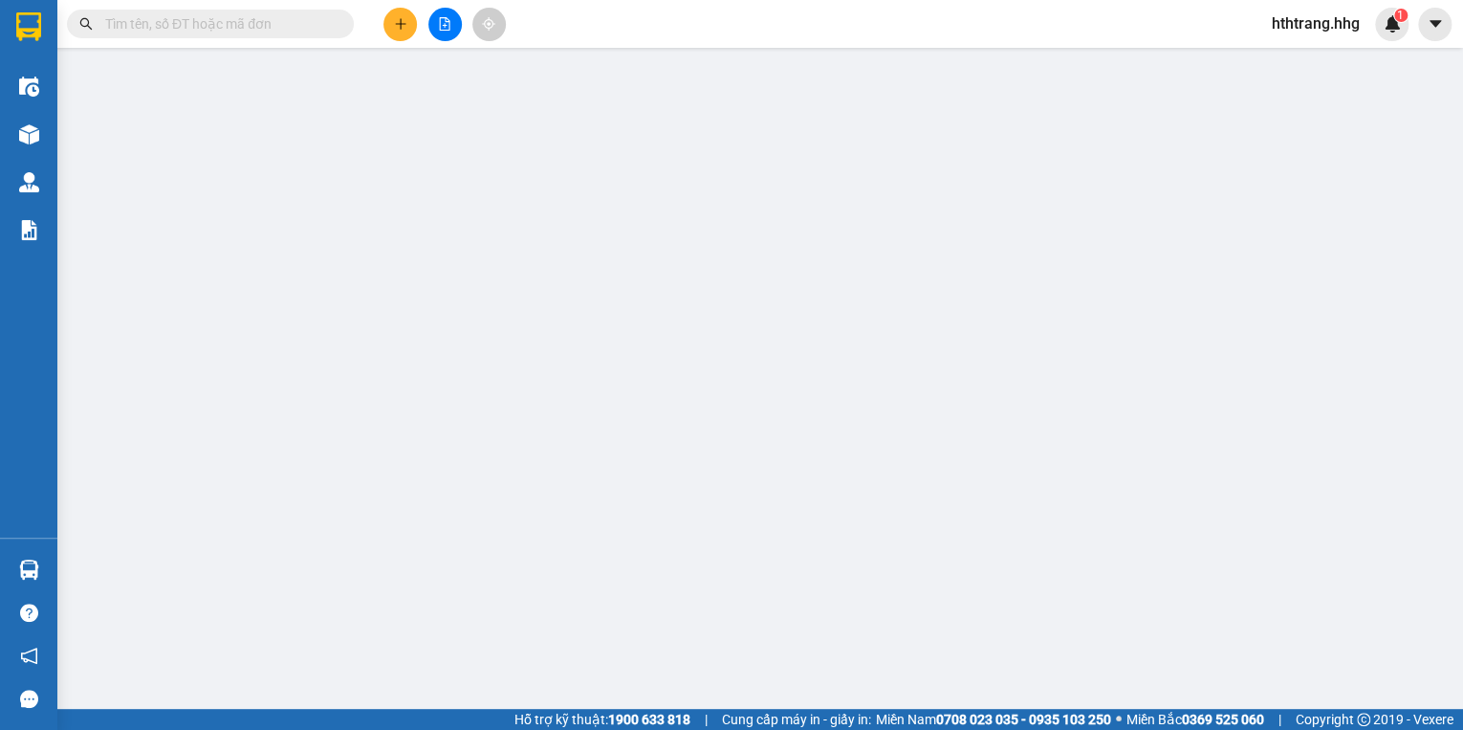
type input "0963071082"
type input "0903208779"
type input "50.000"
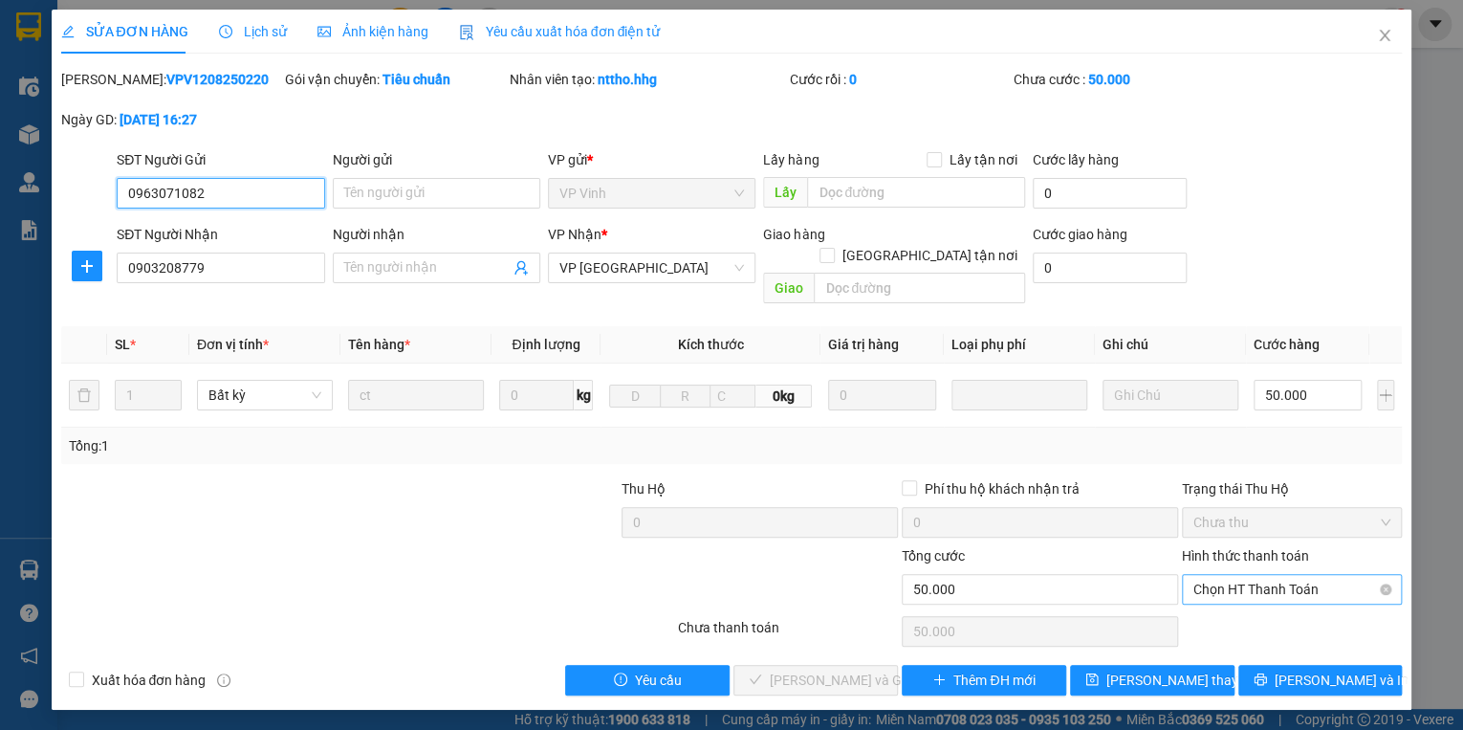
click at [1245, 575] on span "Chọn HT Thanh Toán" at bounding box center [1292, 589] width 197 height 29
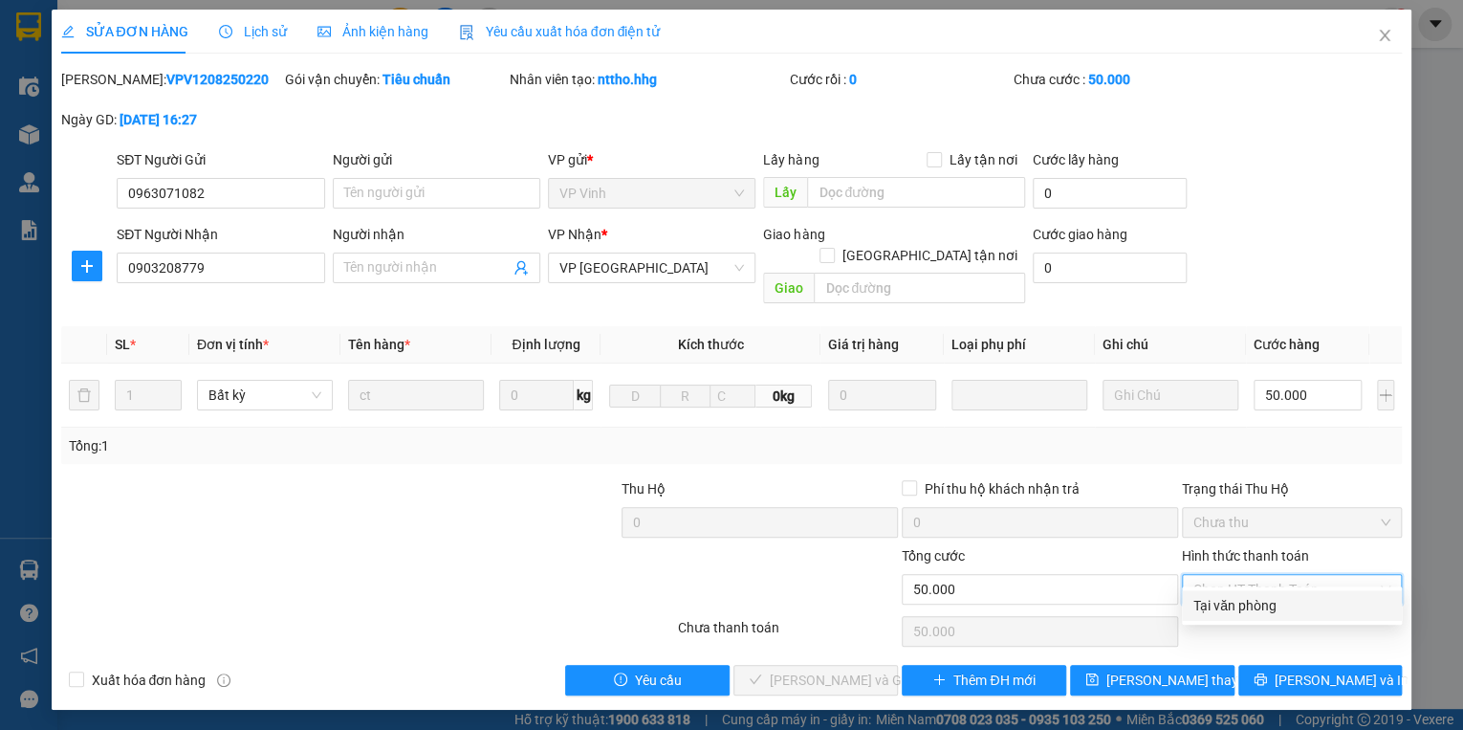
click at [1209, 601] on div "Tại văn phòng" at bounding box center [1292, 605] width 197 height 21
type input "0"
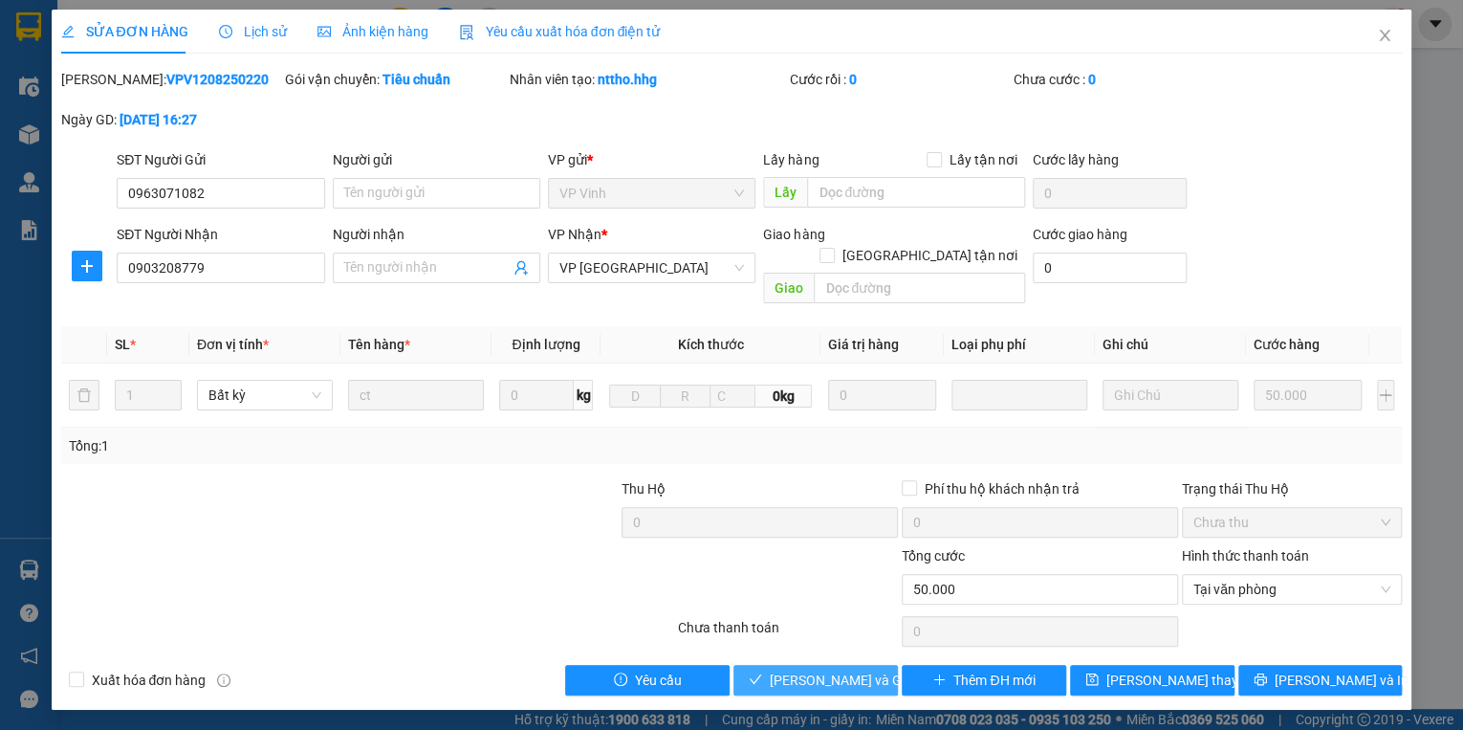
click at [832, 669] on span "[PERSON_NAME] và [PERSON_NAME] hàng" at bounding box center [862, 679] width 184 height 21
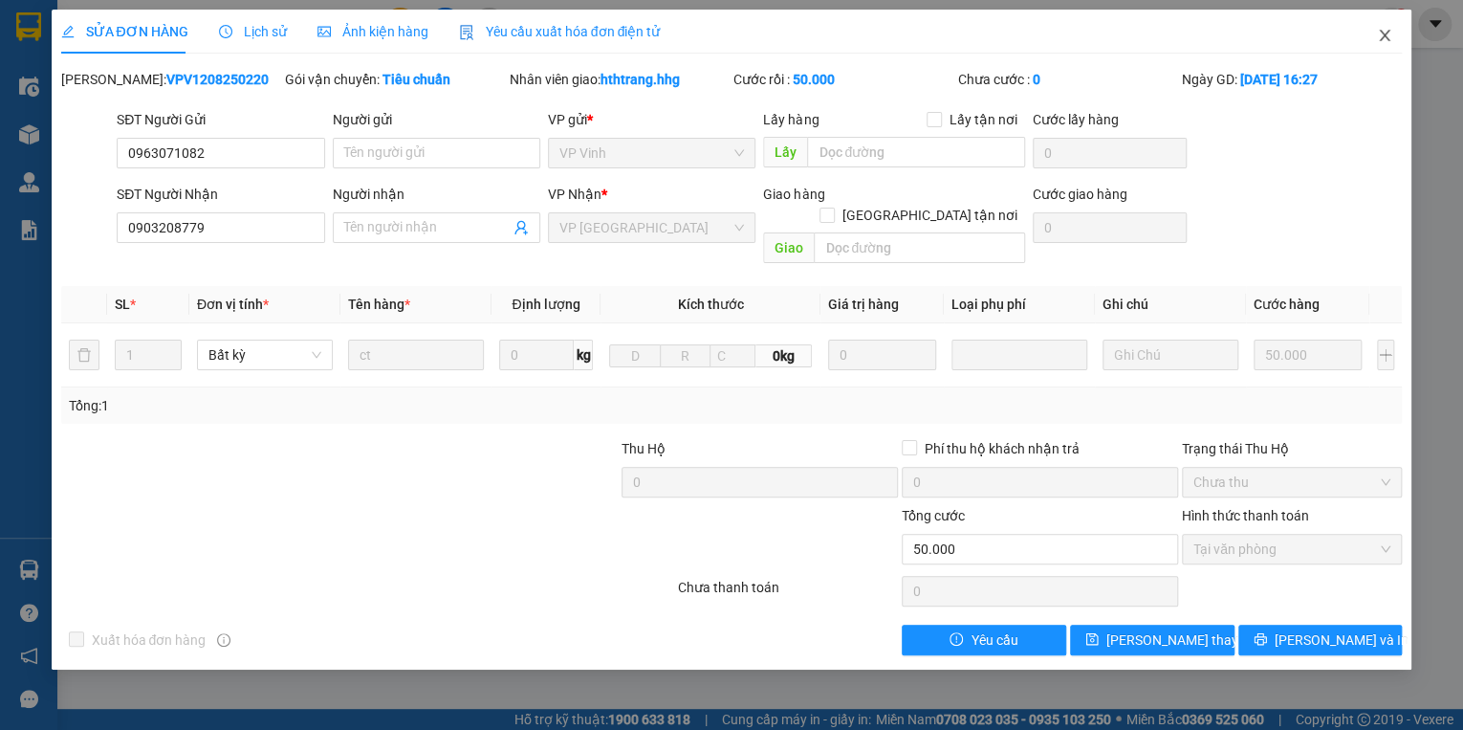
click at [1386, 26] on span "Close" at bounding box center [1385, 37] width 54 height 54
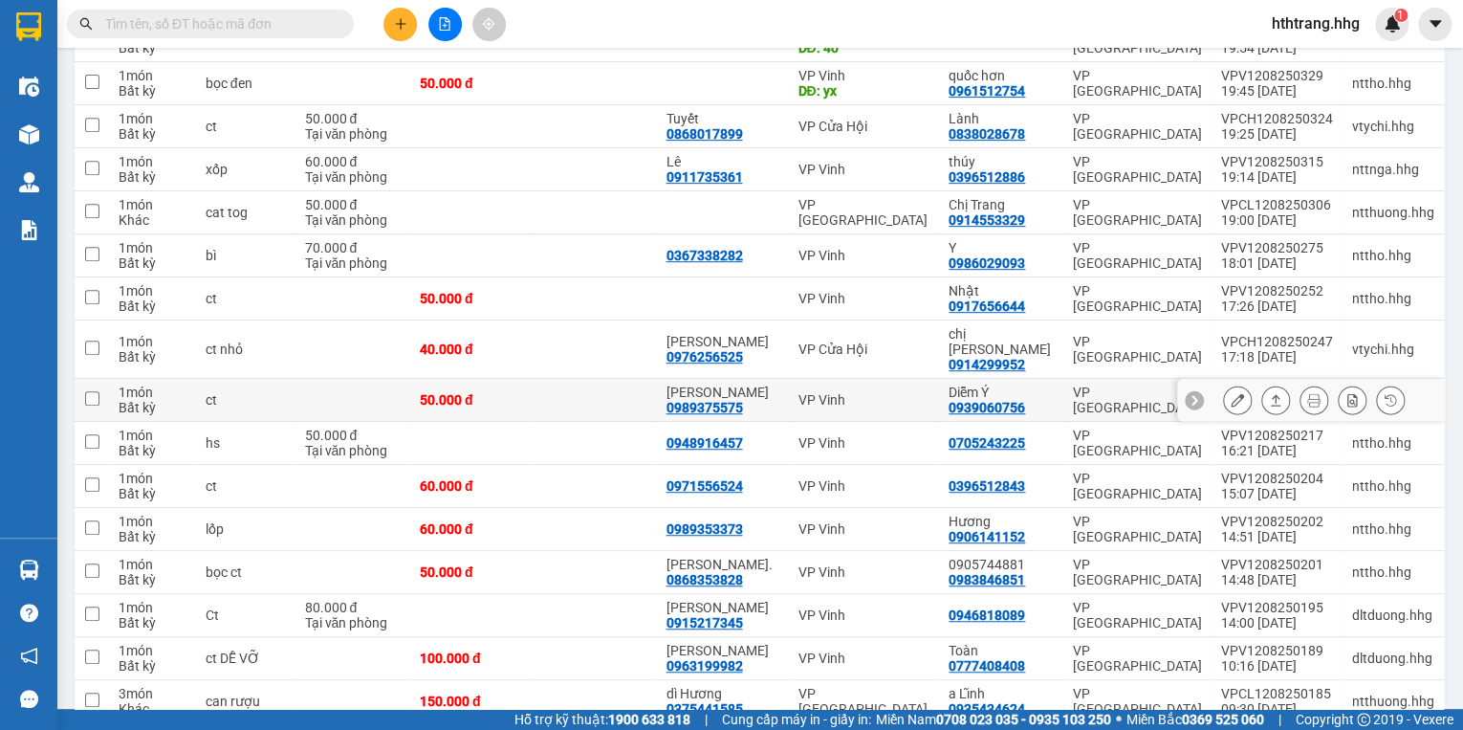
scroll to position [383, 0]
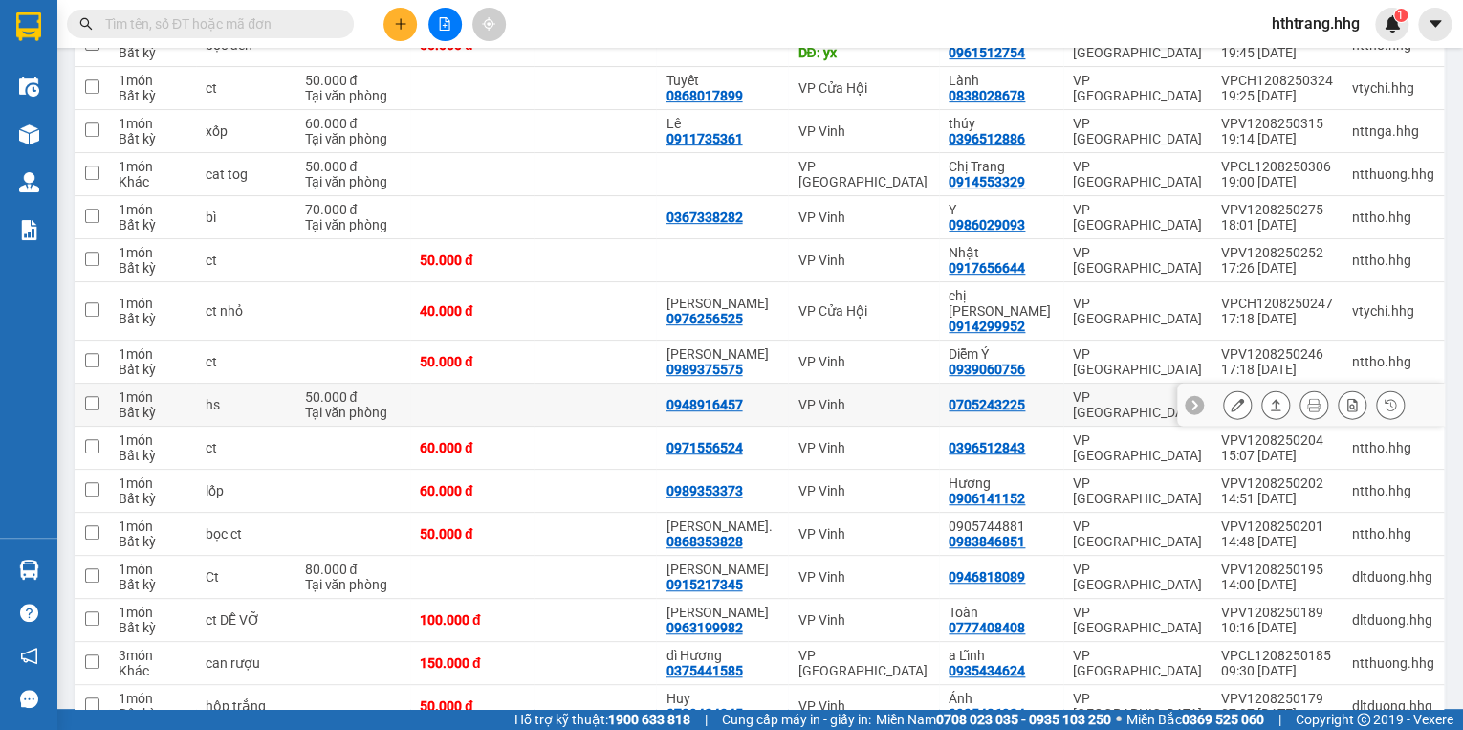
click at [1039, 397] on div "0705243225" at bounding box center [1001, 404] width 105 height 15
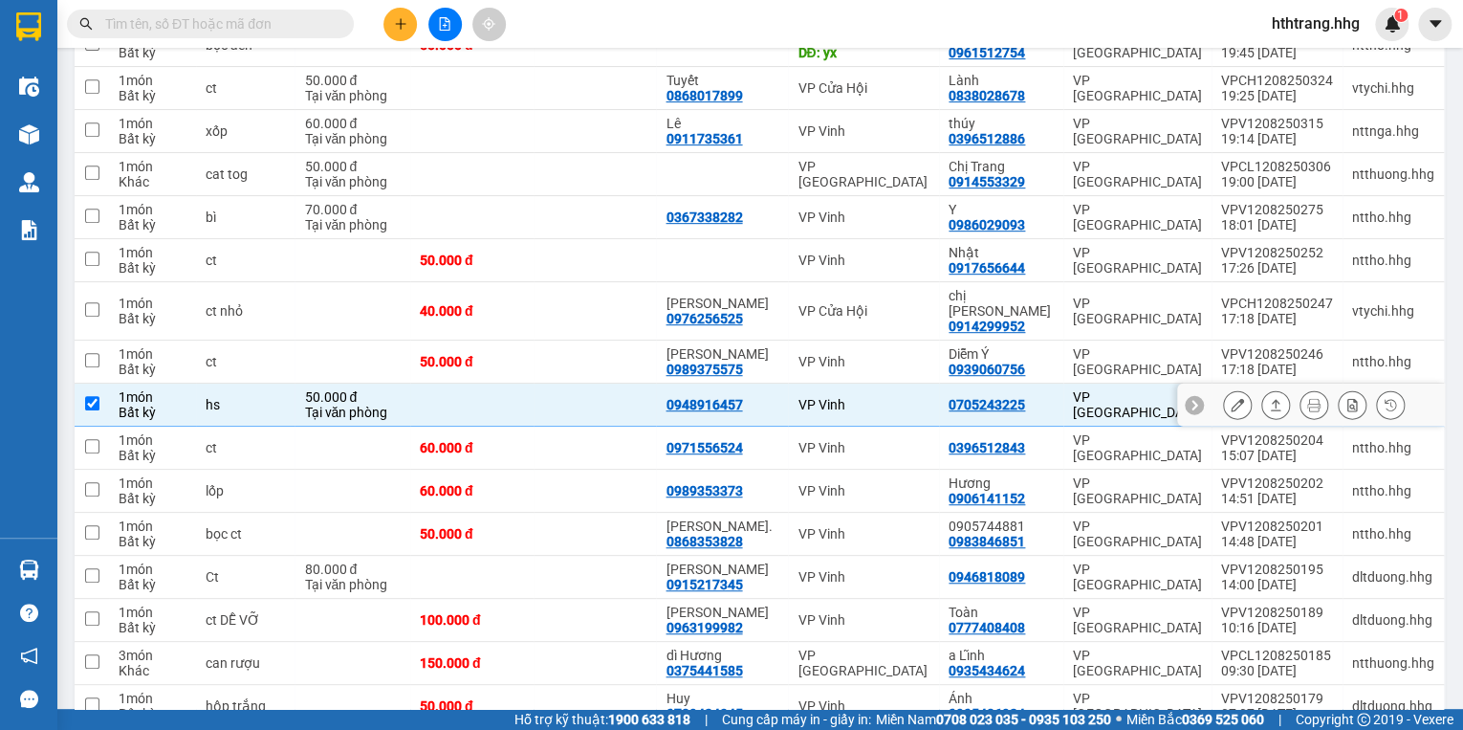
click at [1039, 397] on div "0705243225" at bounding box center [1001, 404] width 105 height 15
checkbox input "false"
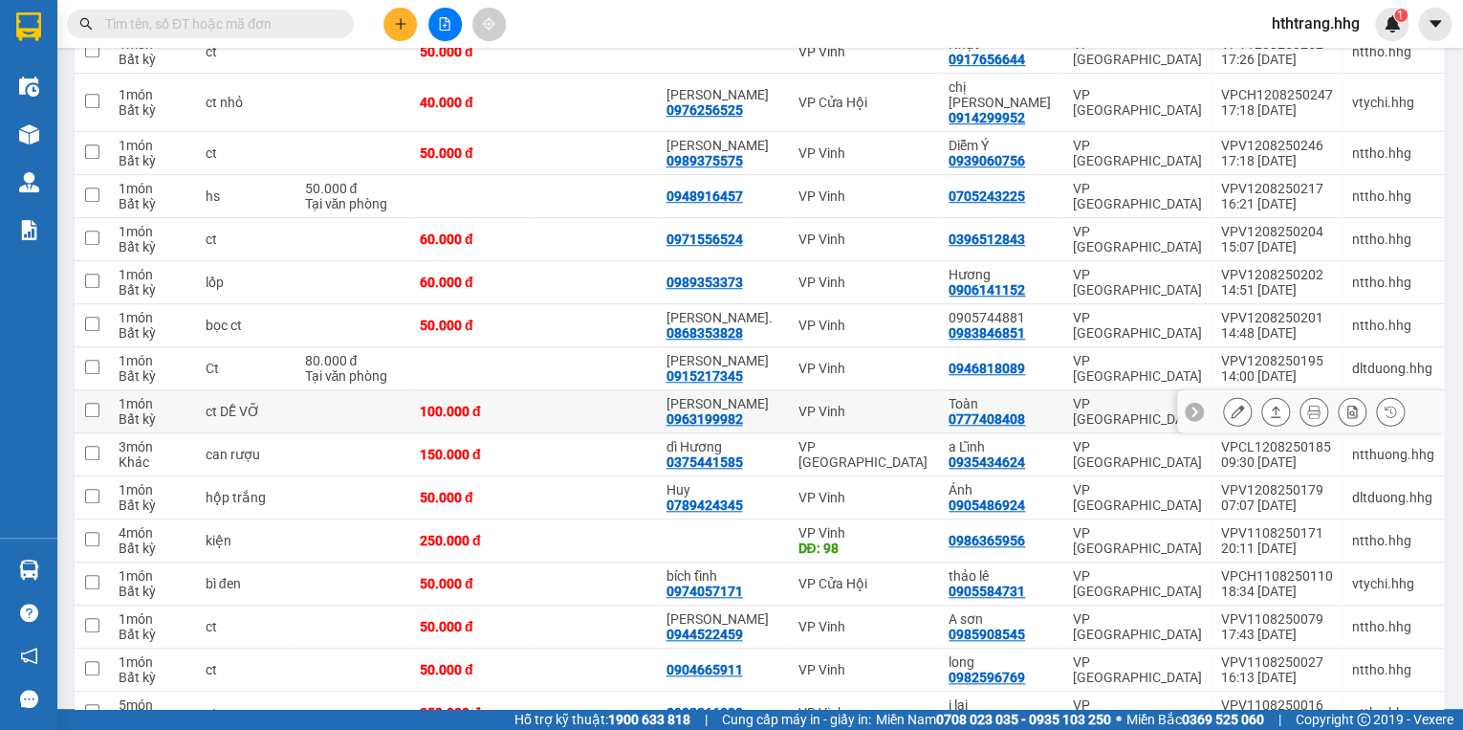
scroll to position [612, 0]
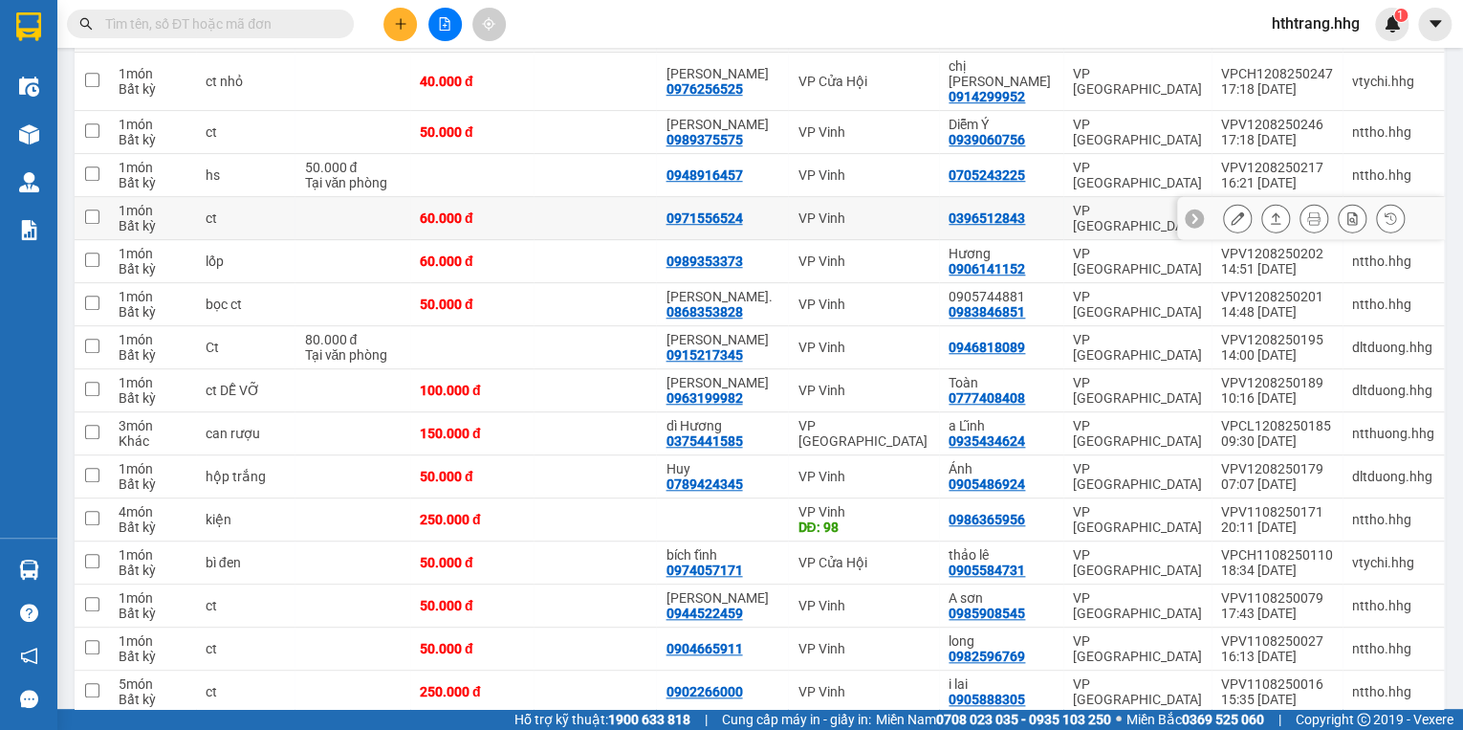
click at [1056, 199] on td "0396512843" at bounding box center [1001, 218] width 124 height 43
checkbox input "true"
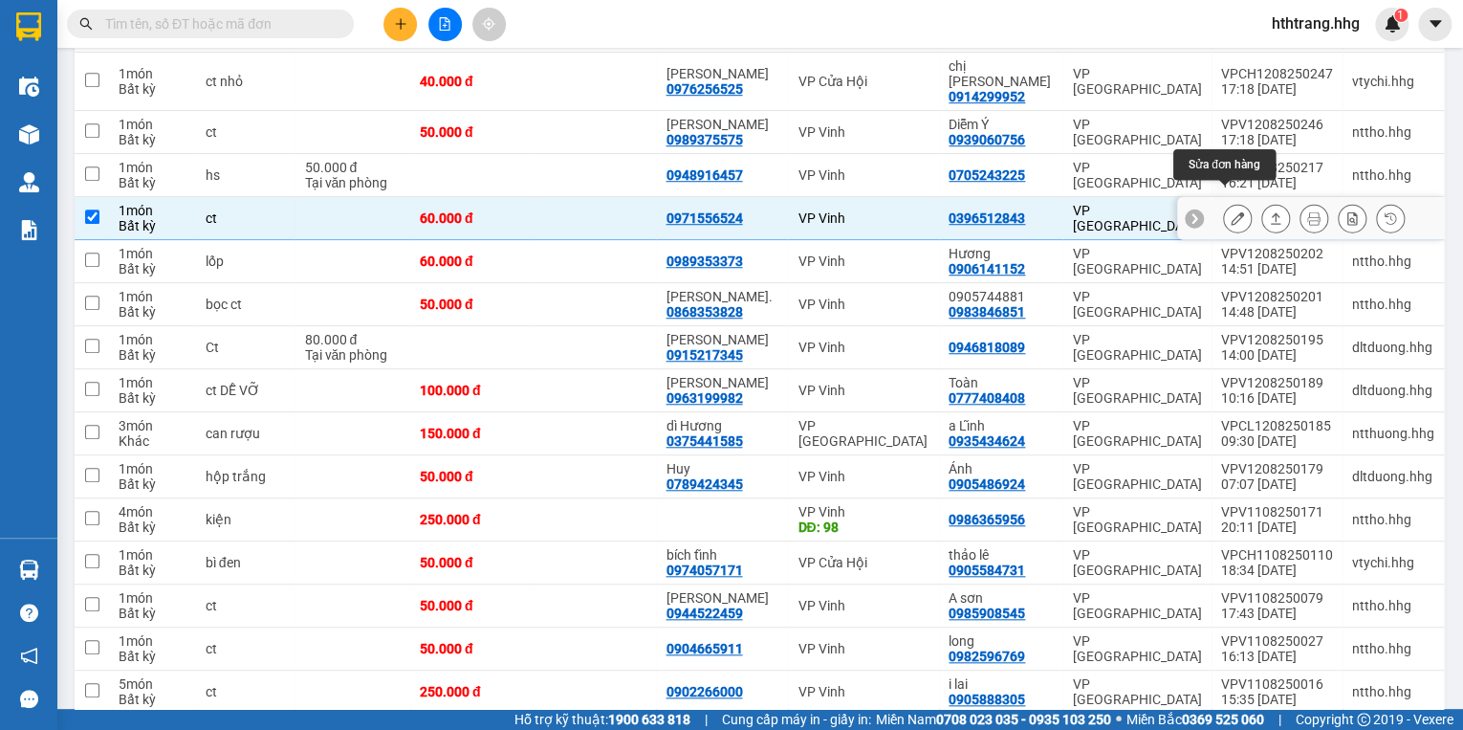
click at [1231, 211] on icon at bounding box center [1237, 217] width 13 height 13
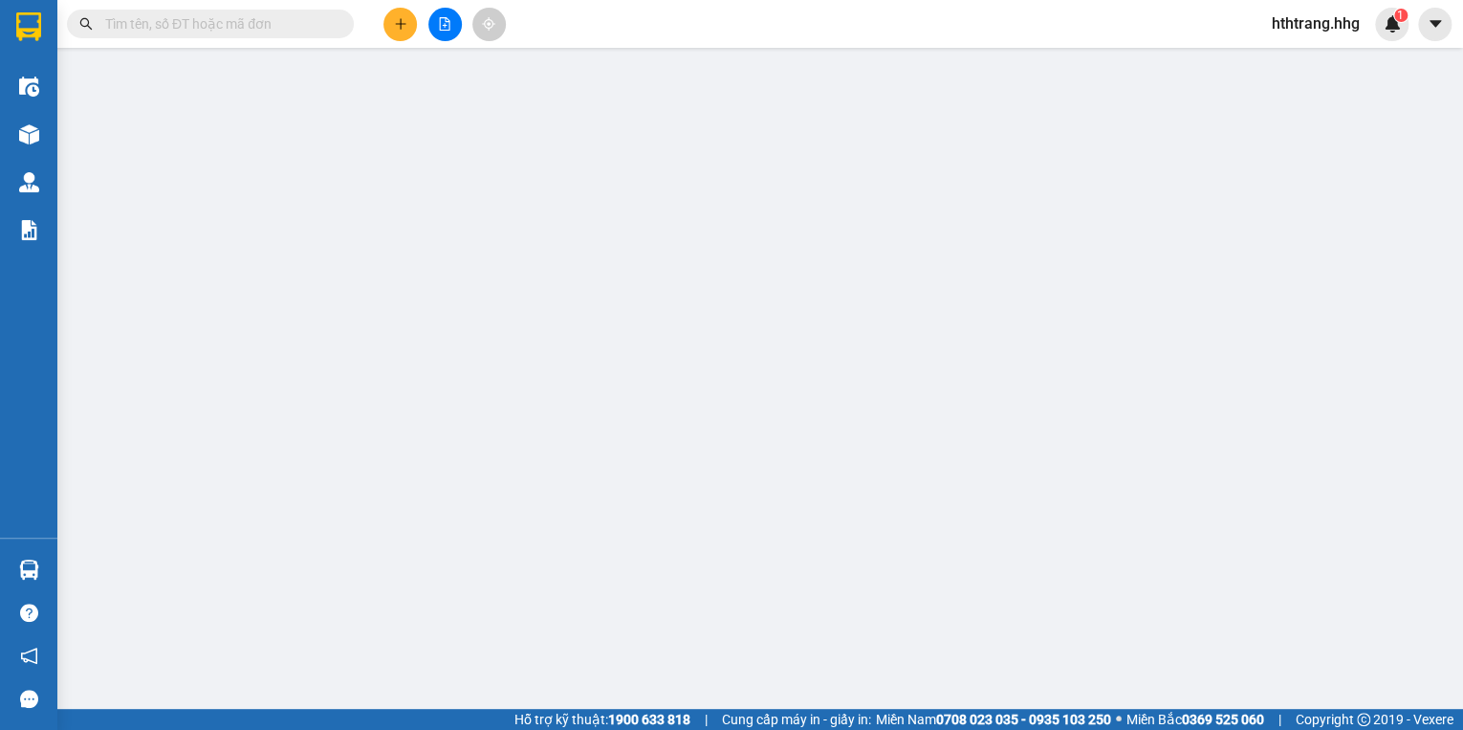
type input "0971556524"
type input "0396512843"
type input "60.000"
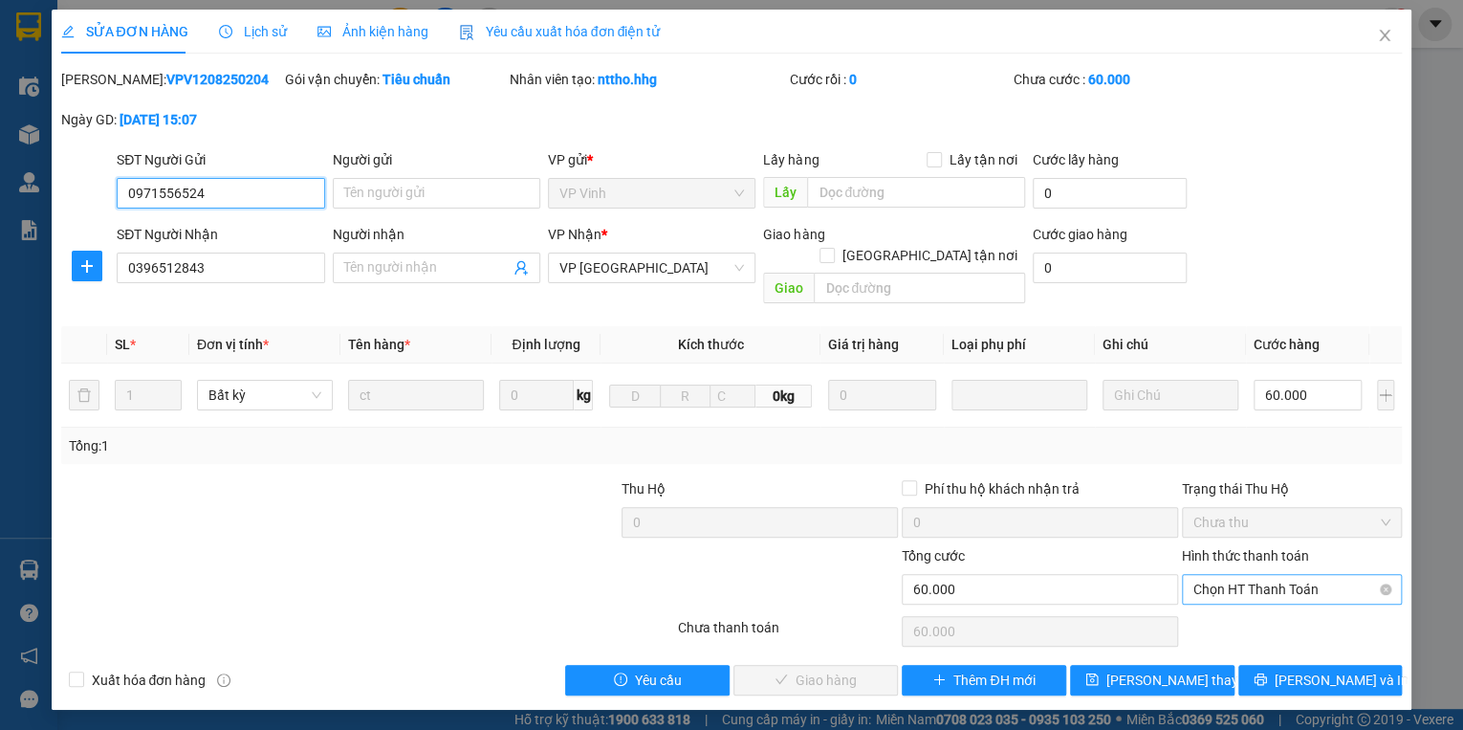
click at [1247, 575] on span "Chọn HT Thanh Toán" at bounding box center [1292, 589] width 197 height 29
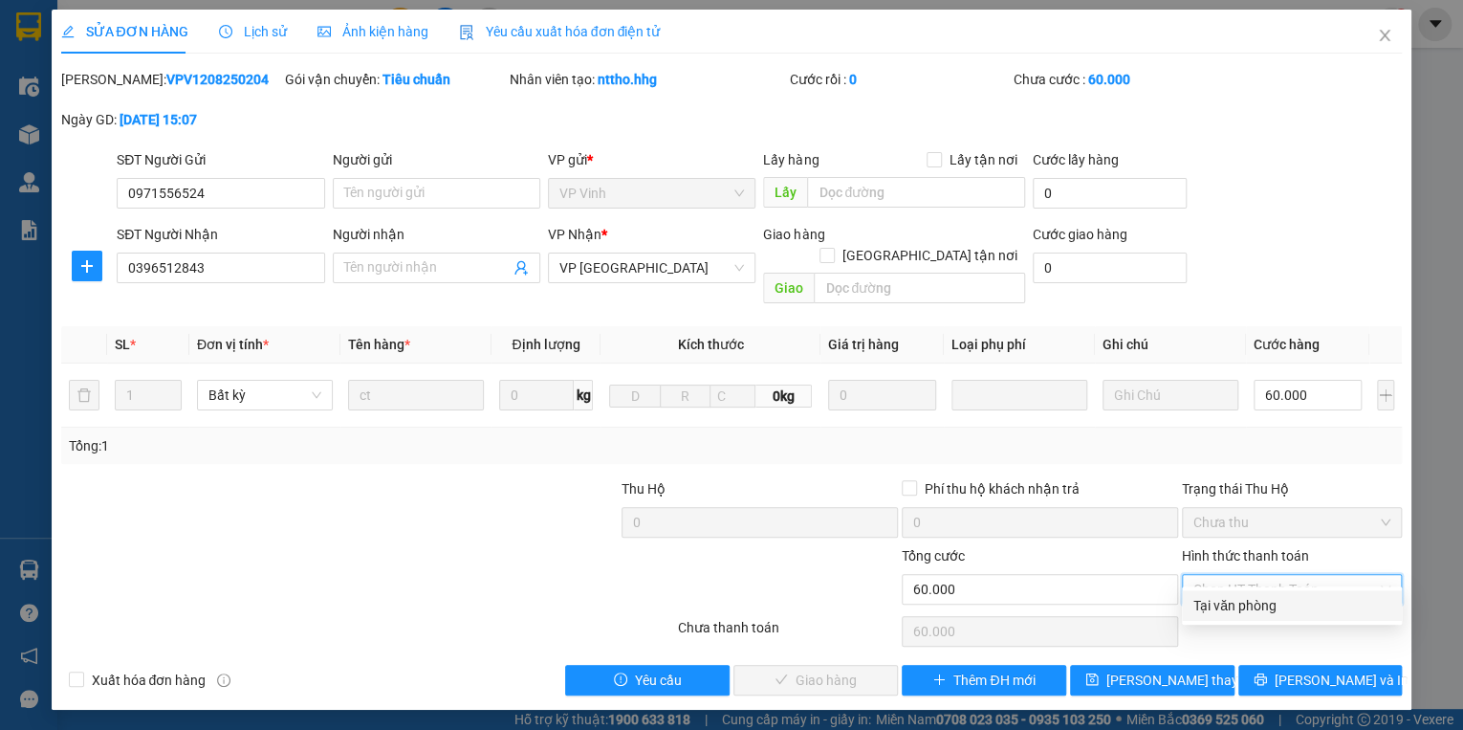
drag, startPoint x: 1246, startPoint y: 602, endPoint x: 984, endPoint y: 593, distance: 262.2
click at [1245, 603] on div "Tại văn phòng" at bounding box center [1292, 605] width 197 height 21
type input "0"
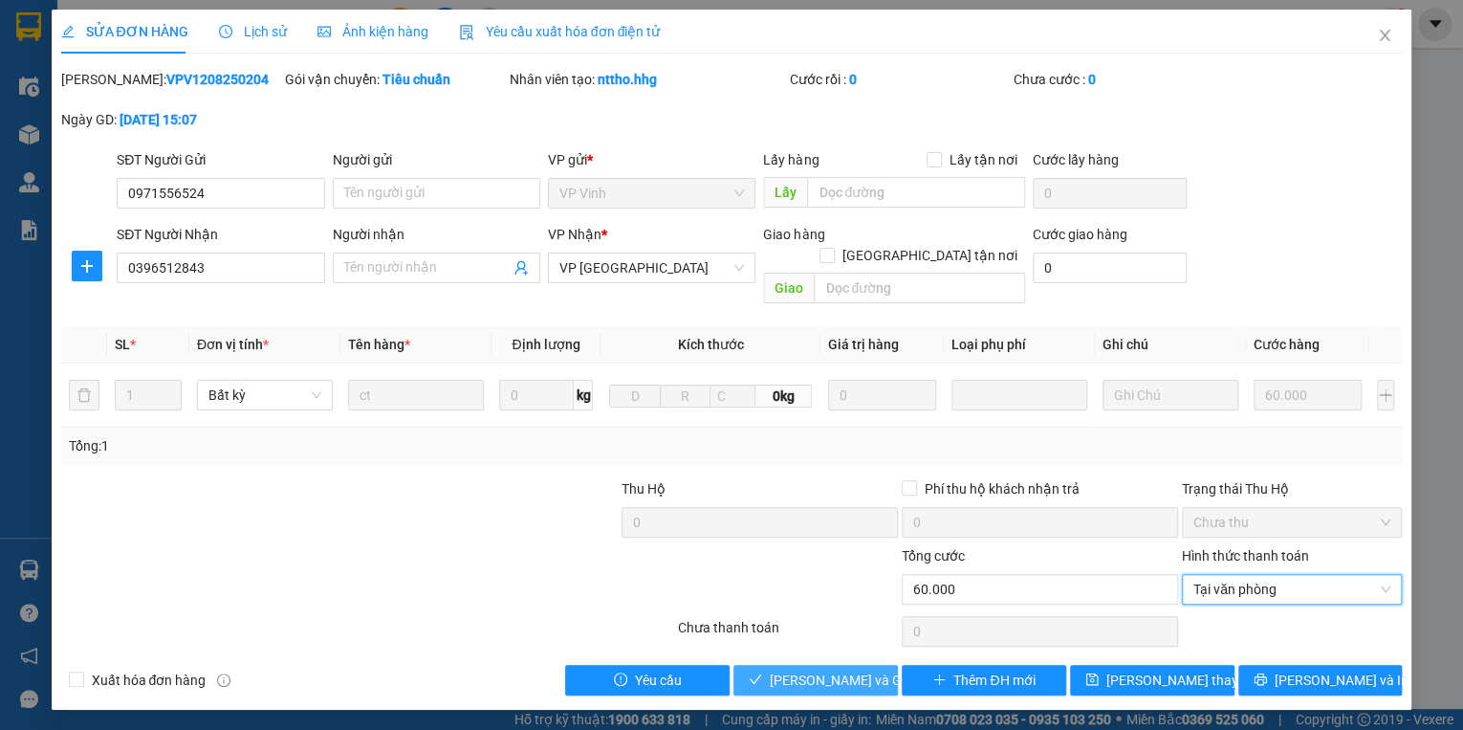
click at [833, 669] on span "[PERSON_NAME] và [PERSON_NAME] hàng" at bounding box center [862, 679] width 184 height 21
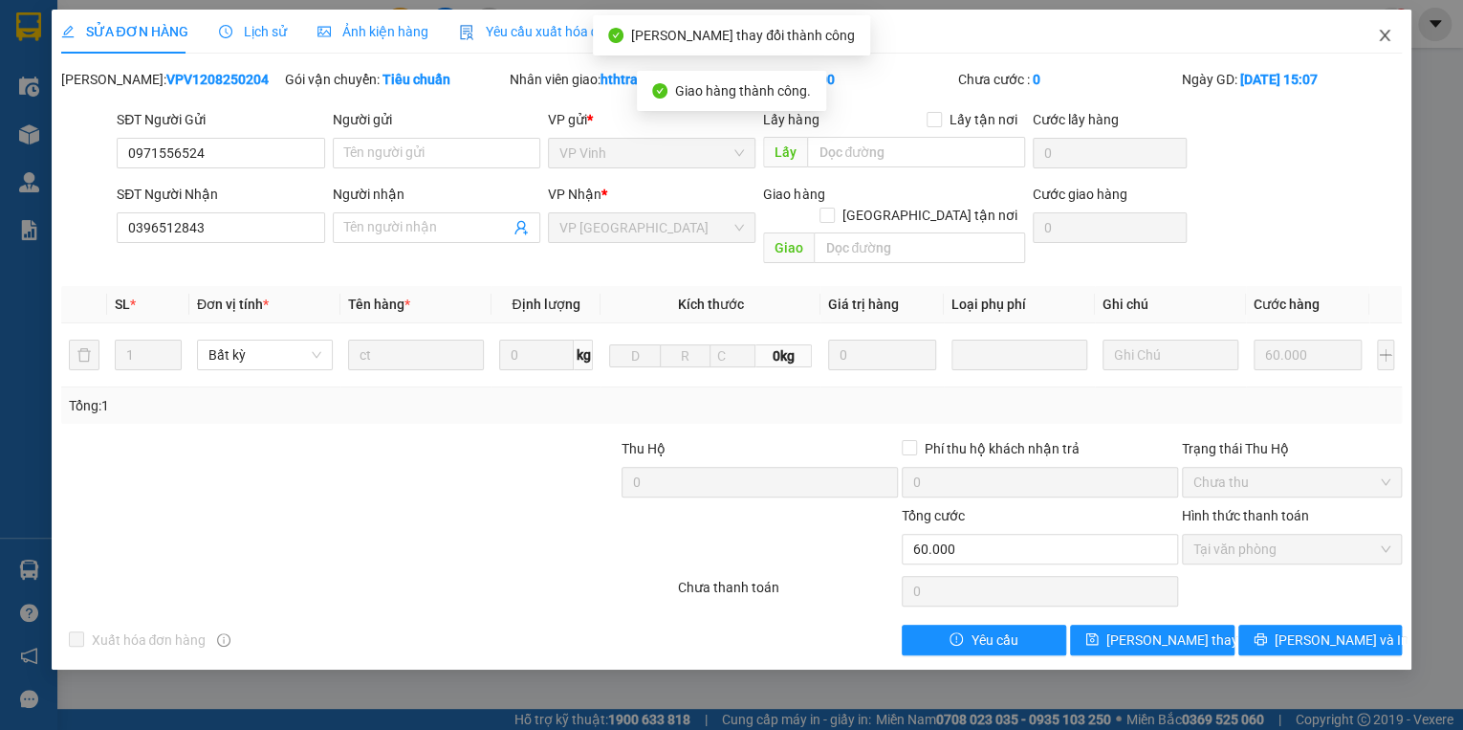
click at [1381, 34] on icon "close" at bounding box center [1384, 35] width 15 height 15
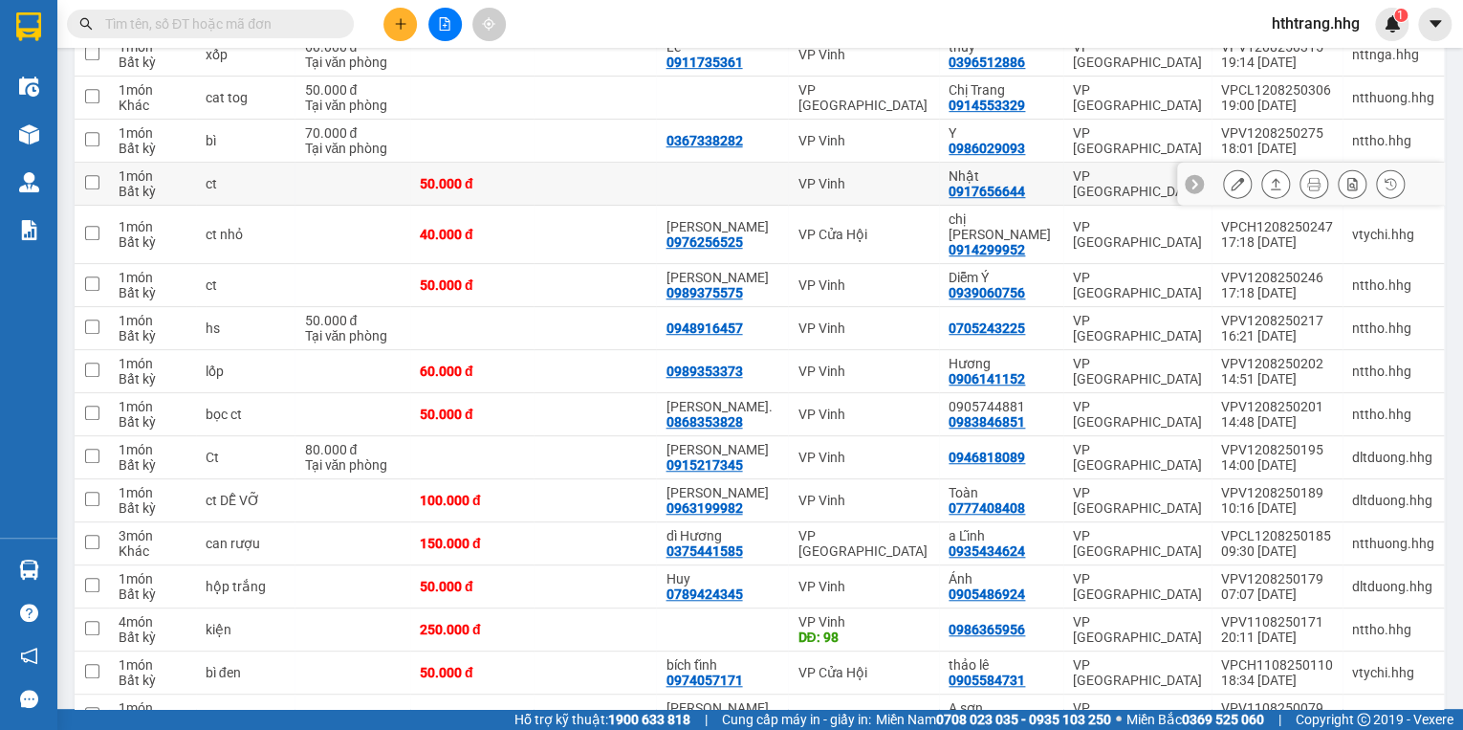
scroll to position [536, 0]
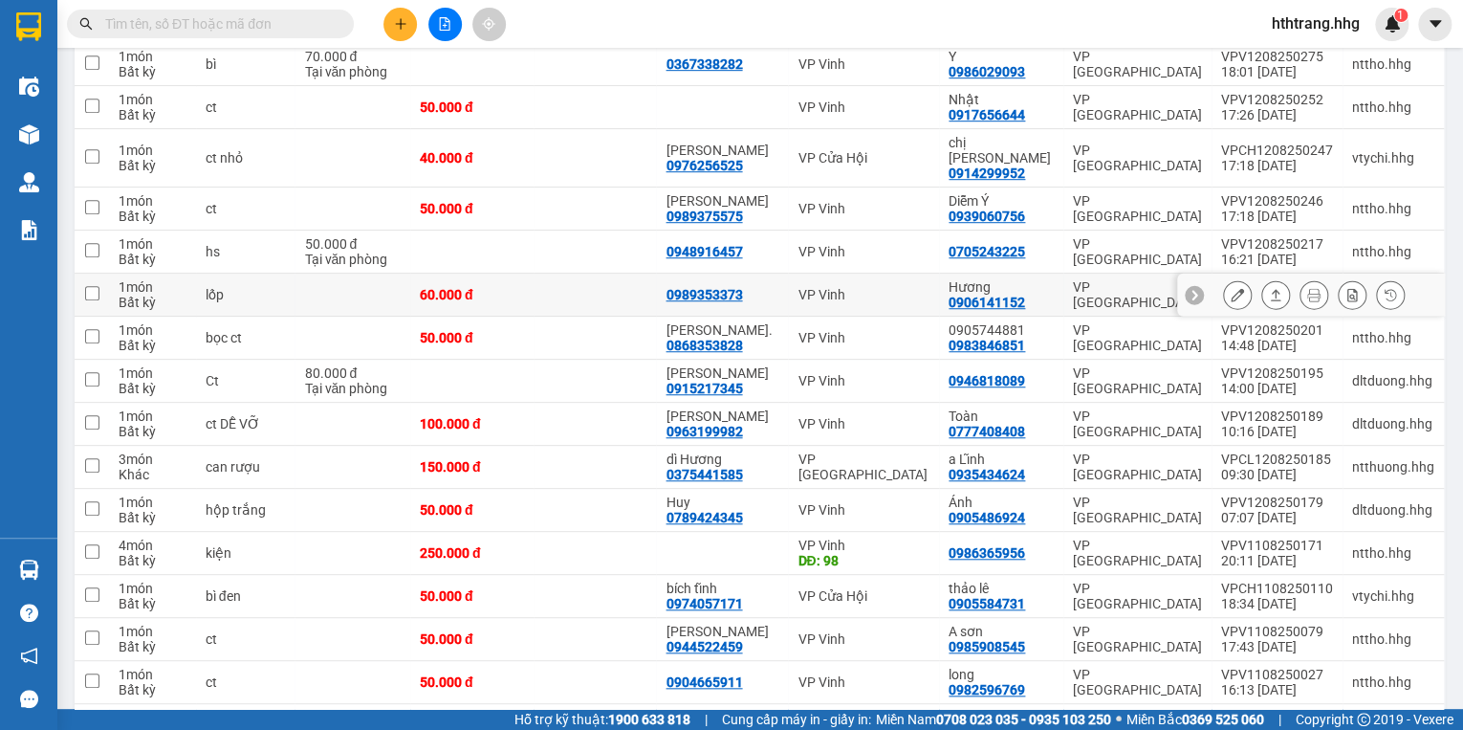
click at [1033, 279] on div "Hương" at bounding box center [1001, 286] width 105 height 15
checkbox input "true"
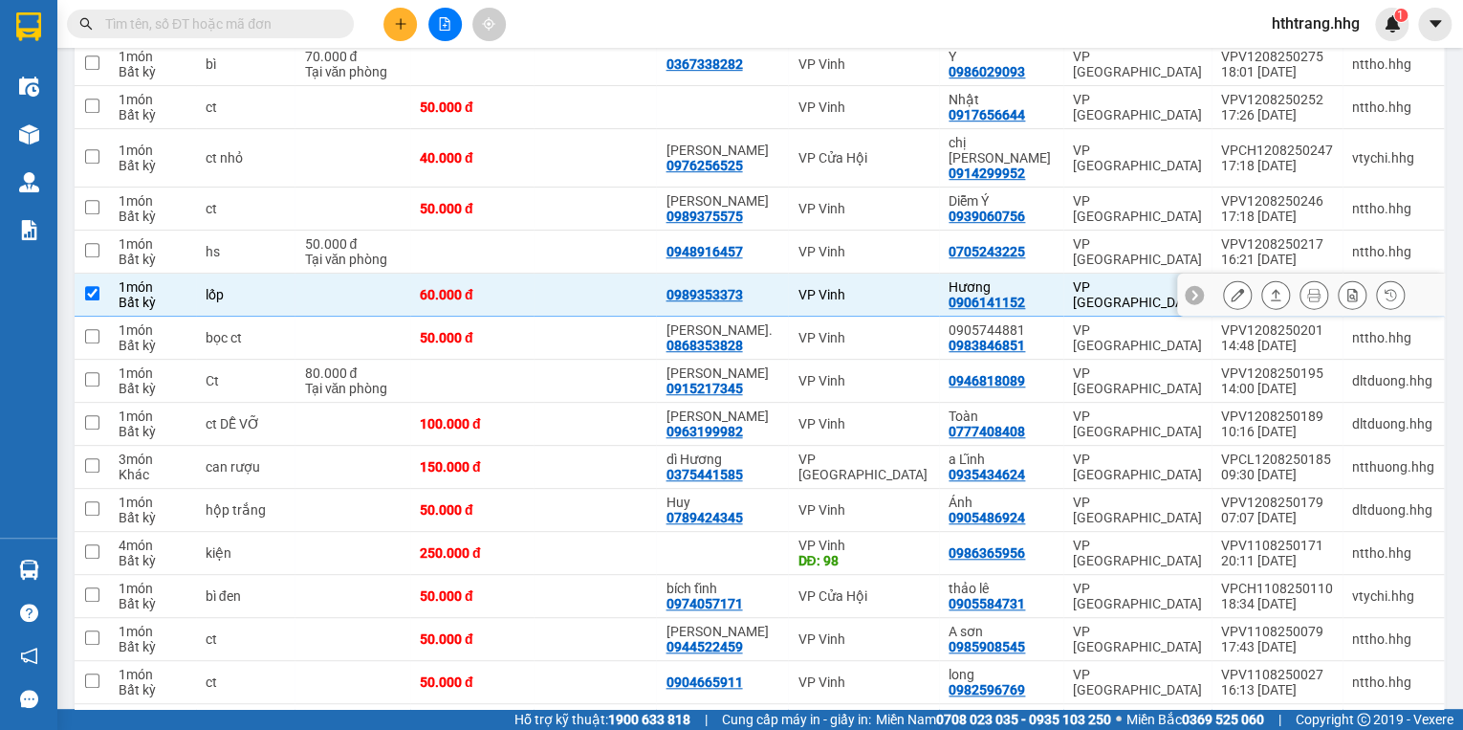
click at [1231, 288] on icon at bounding box center [1237, 294] width 13 height 13
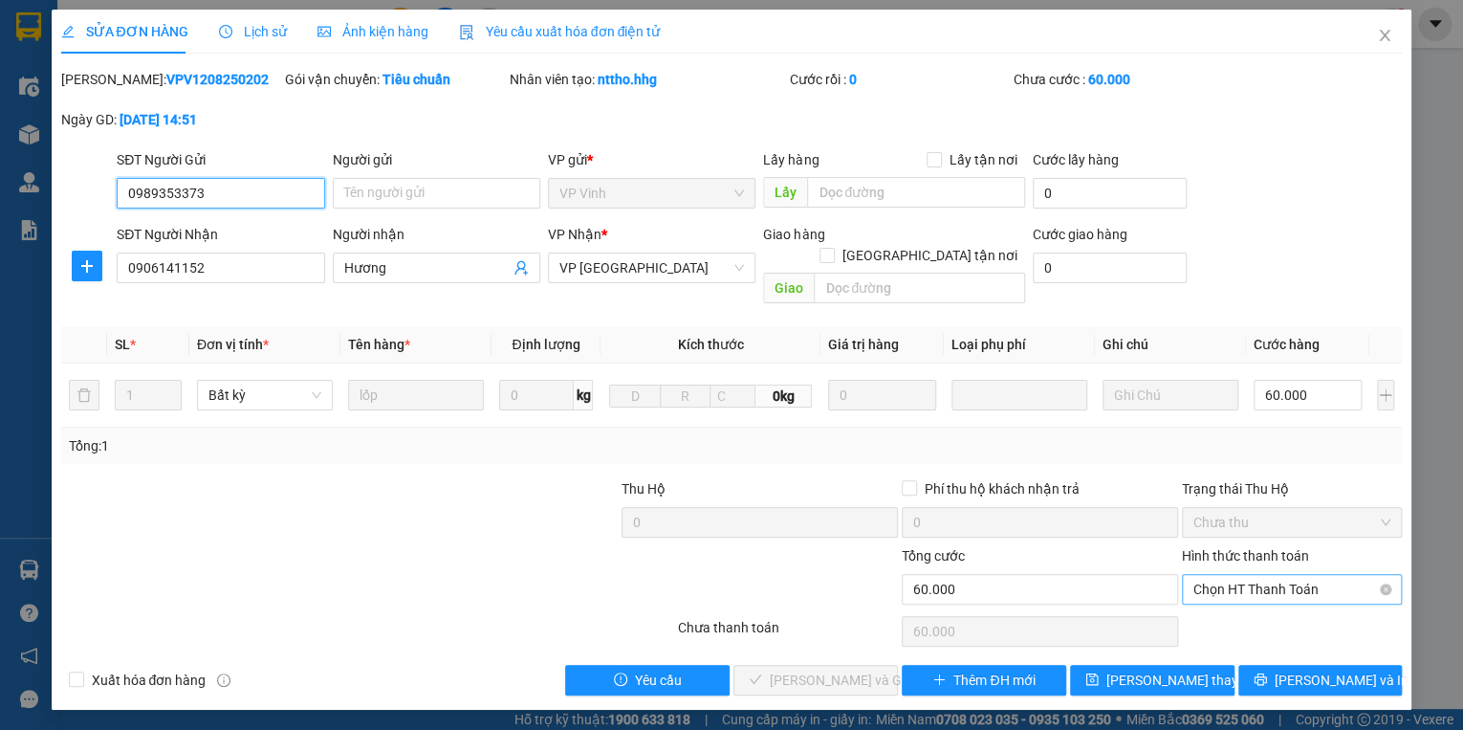
click at [1296, 575] on span "Chọn HT Thanh Toán" at bounding box center [1292, 589] width 197 height 29
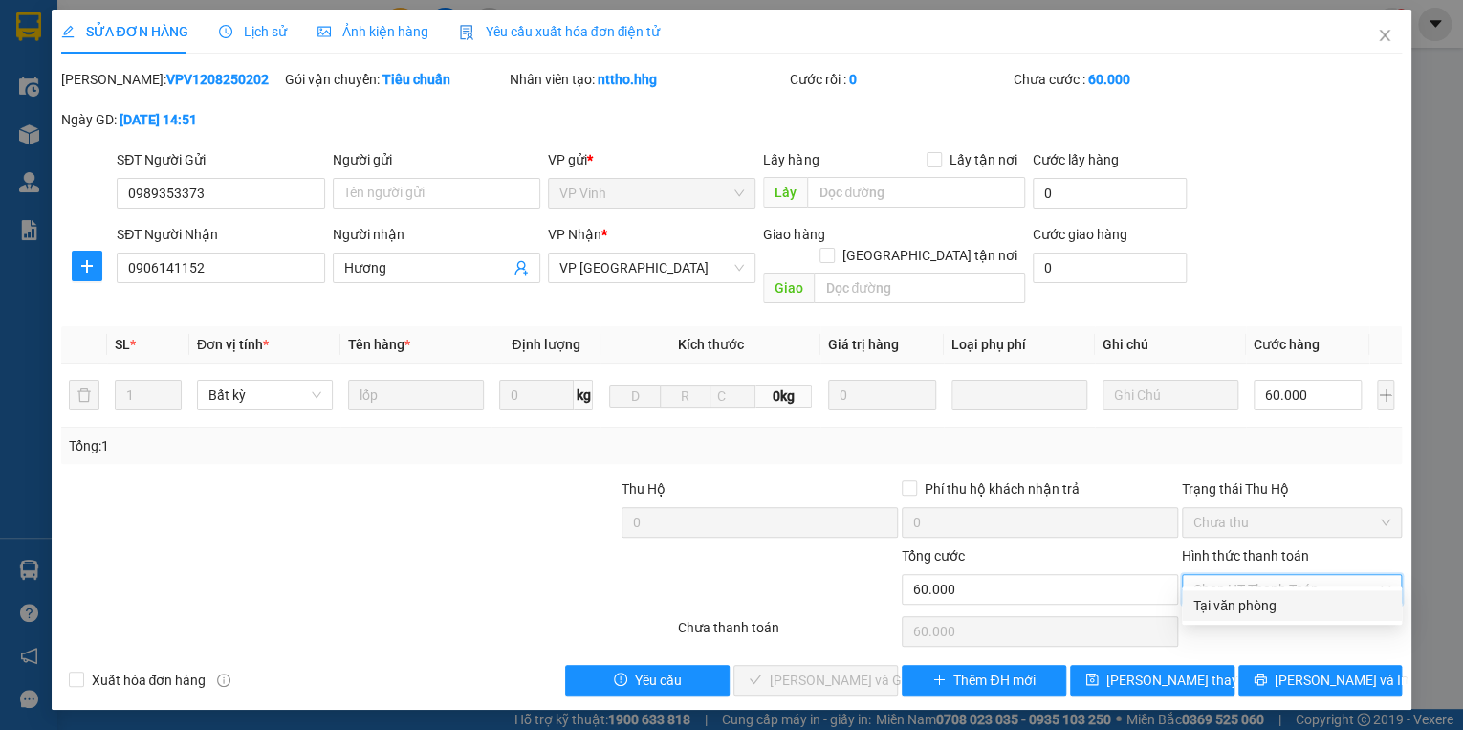
click at [1290, 601] on div "Tại văn phòng" at bounding box center [1292, 605] width 197 height 21
type input "0"
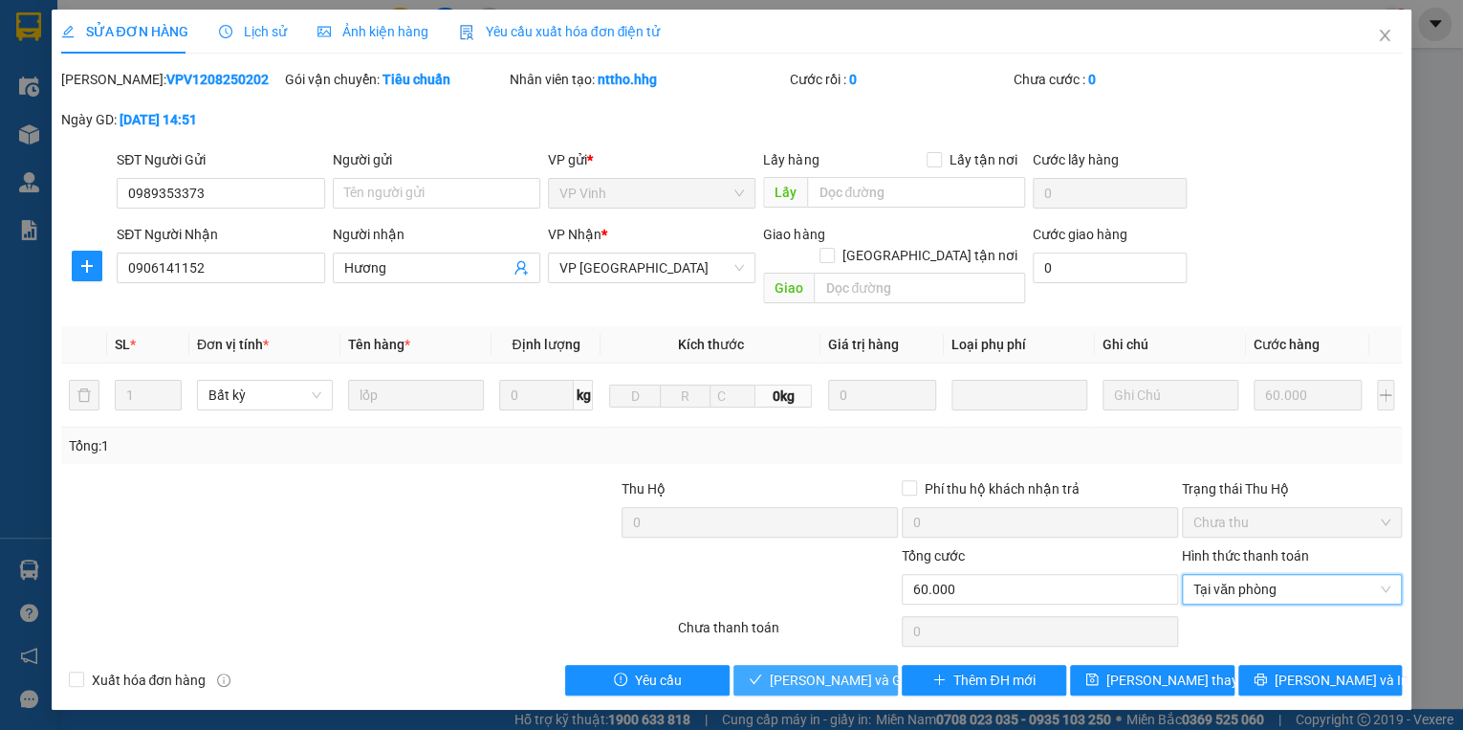
drag, startPoint x: 856, startPoint y: 654, endPoint x: 865, endPoint y: 643, distance: 14.3
click at [857, 669] on span "[PERSON_NAME] và [PERSON_NAME] hàng" at bounding box center [862, 679] width 184 height 21
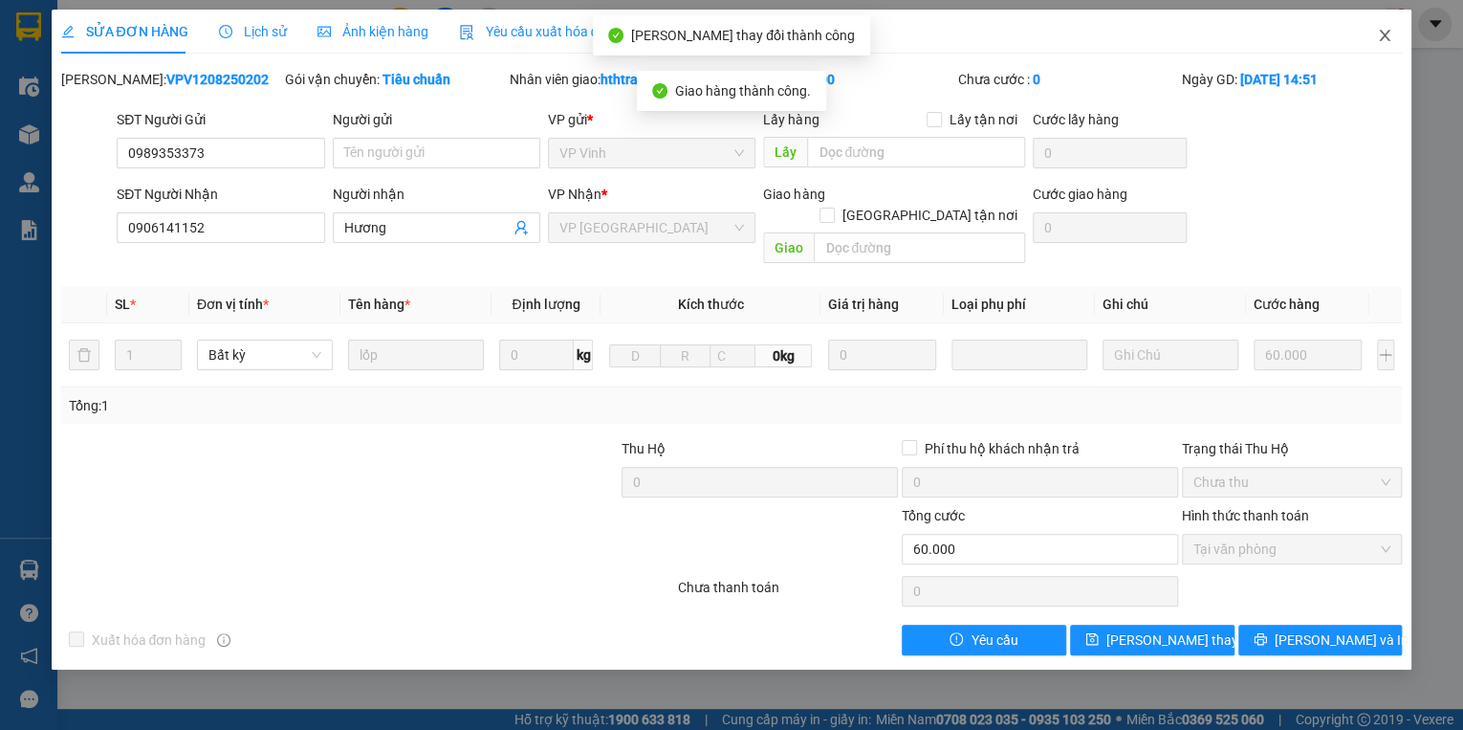
click at [1385, 32] on icon "close" at bounding box center [1384, 35] width 15 height 15
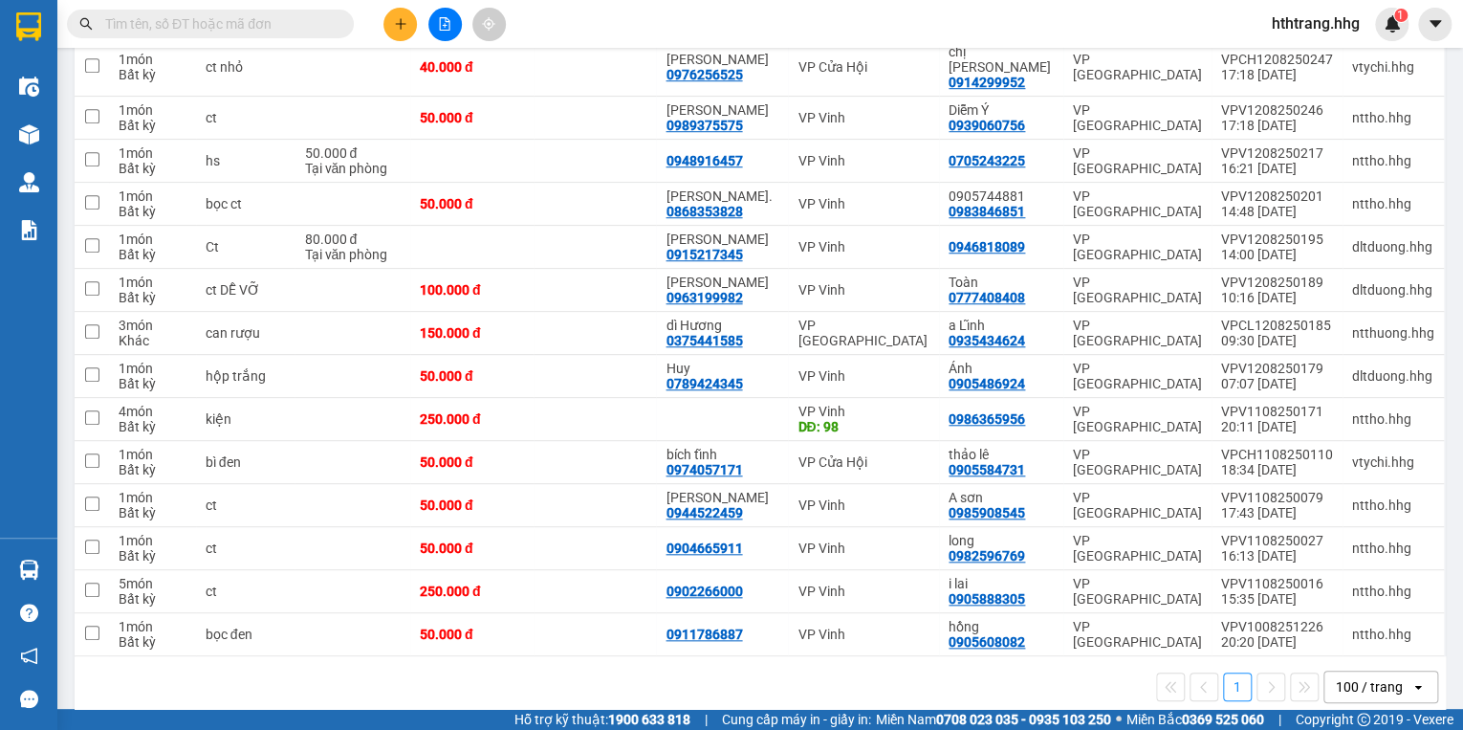
scroll to position [631, 0]
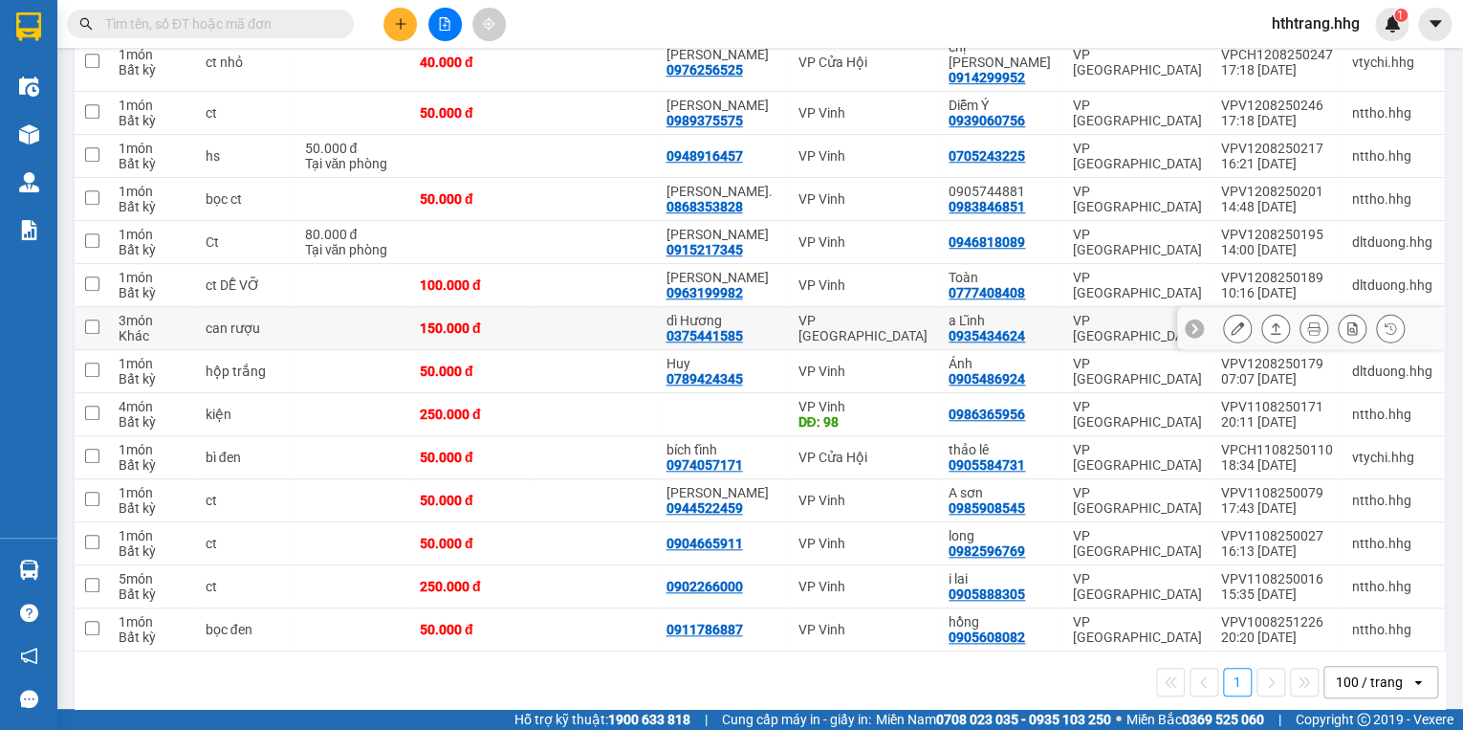
click at [1037, 313] on div "a Lĩnh 0935434624" at bounding box center [1001, 328] width 105 height 31
checkbox input "true"
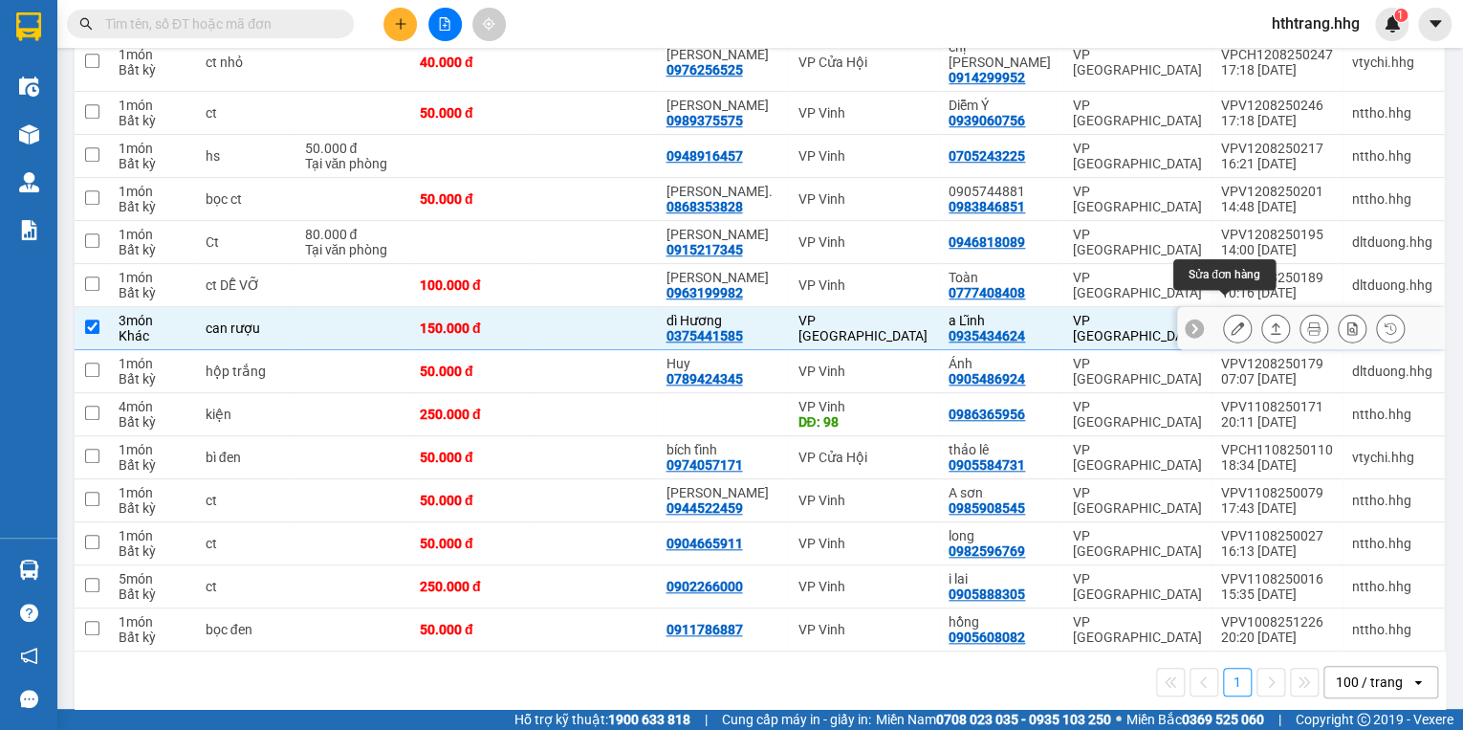
click at [1224, 312] on button at bounding box center [1237, 328] width 27 height 33
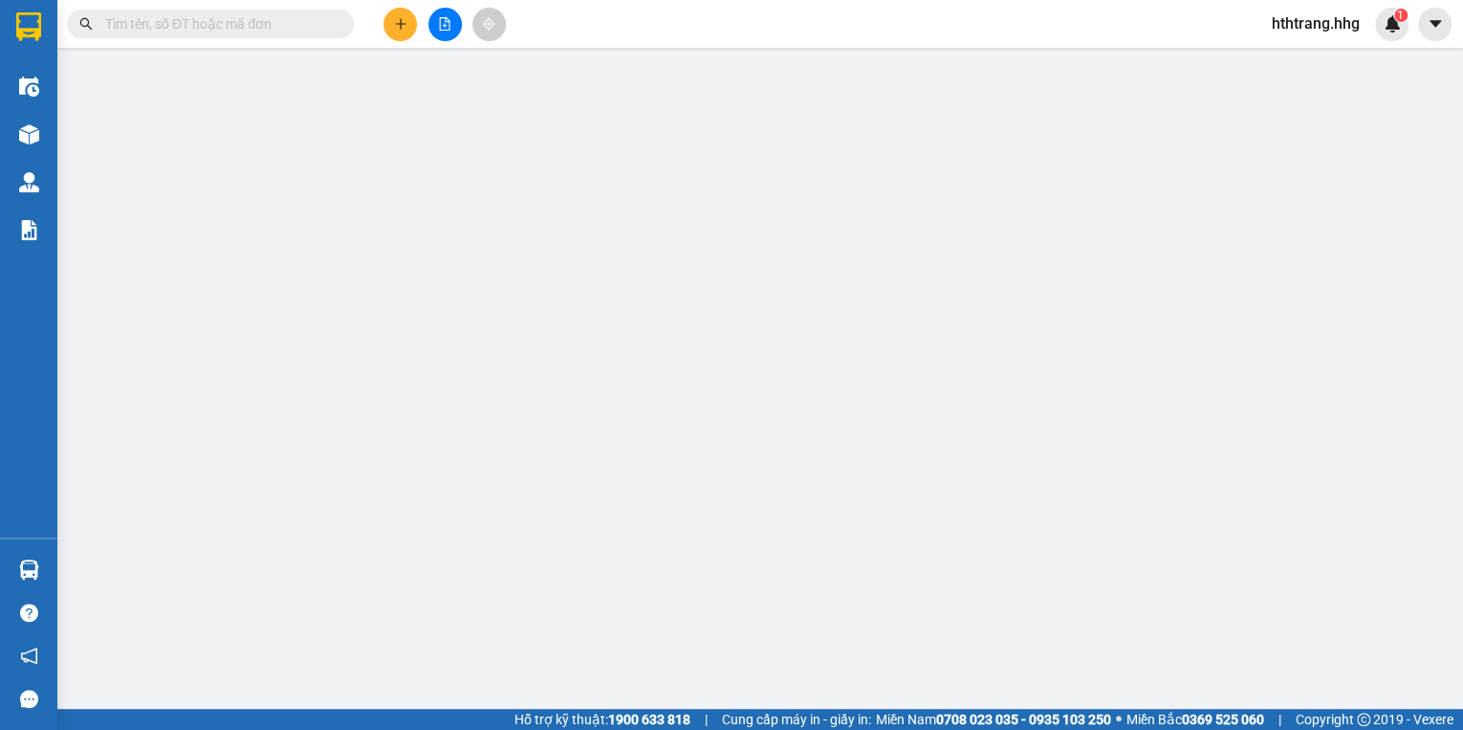
type input "0375441585"
type input "dì Hương"
type input "0935434624"
type input "a Lĩnh"
type input "150.000"
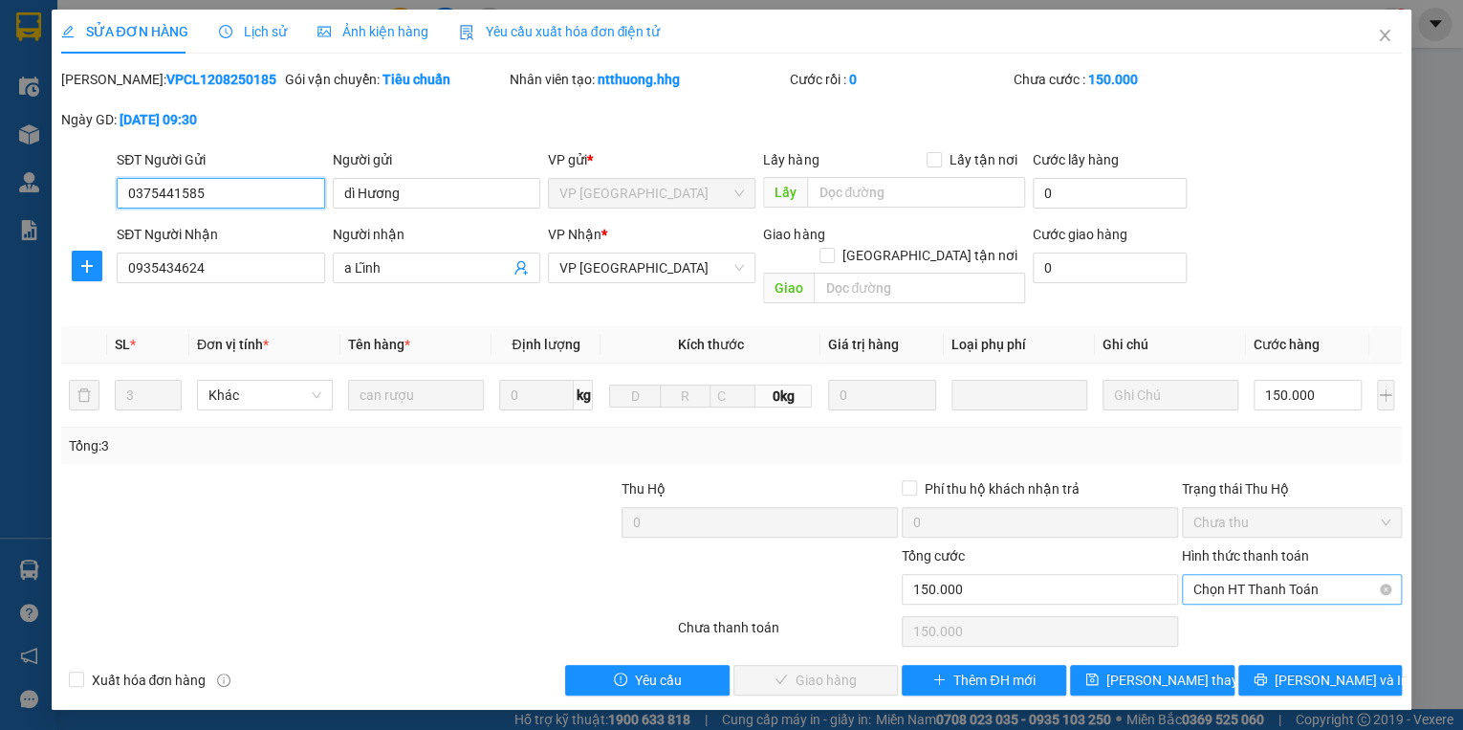
click at [1232, 575] on span "Chọn HT Thanh Toán" at bounding box center [1292, 589] width 197 height 29
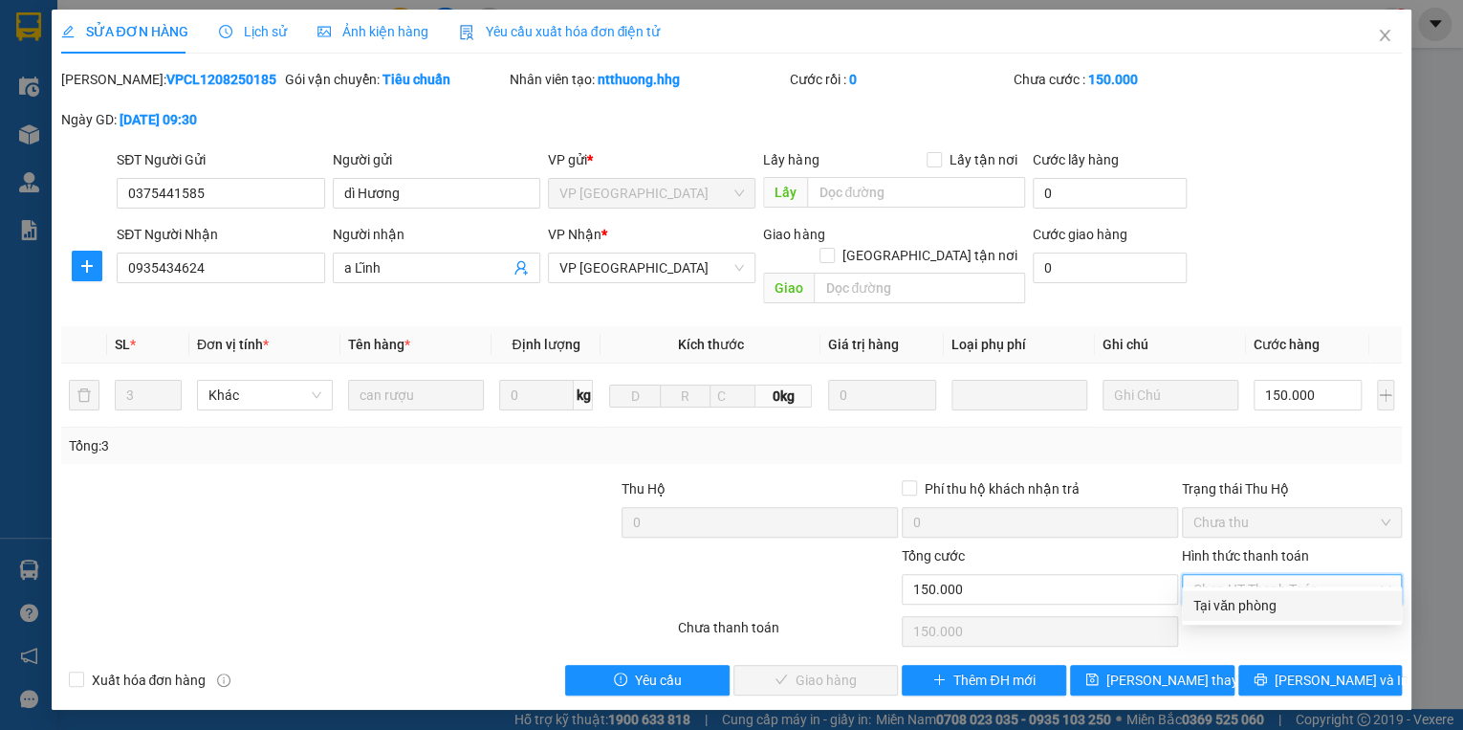
drag, startPoint x: 1238, startPoint y: 601, endPoint x: 1025, endPoint y: 617, distance: 212.9
click at [1238, 602] on div "Tại văn phòng" at bounding box center [1292, 605] width 197 height 21
type input "0"
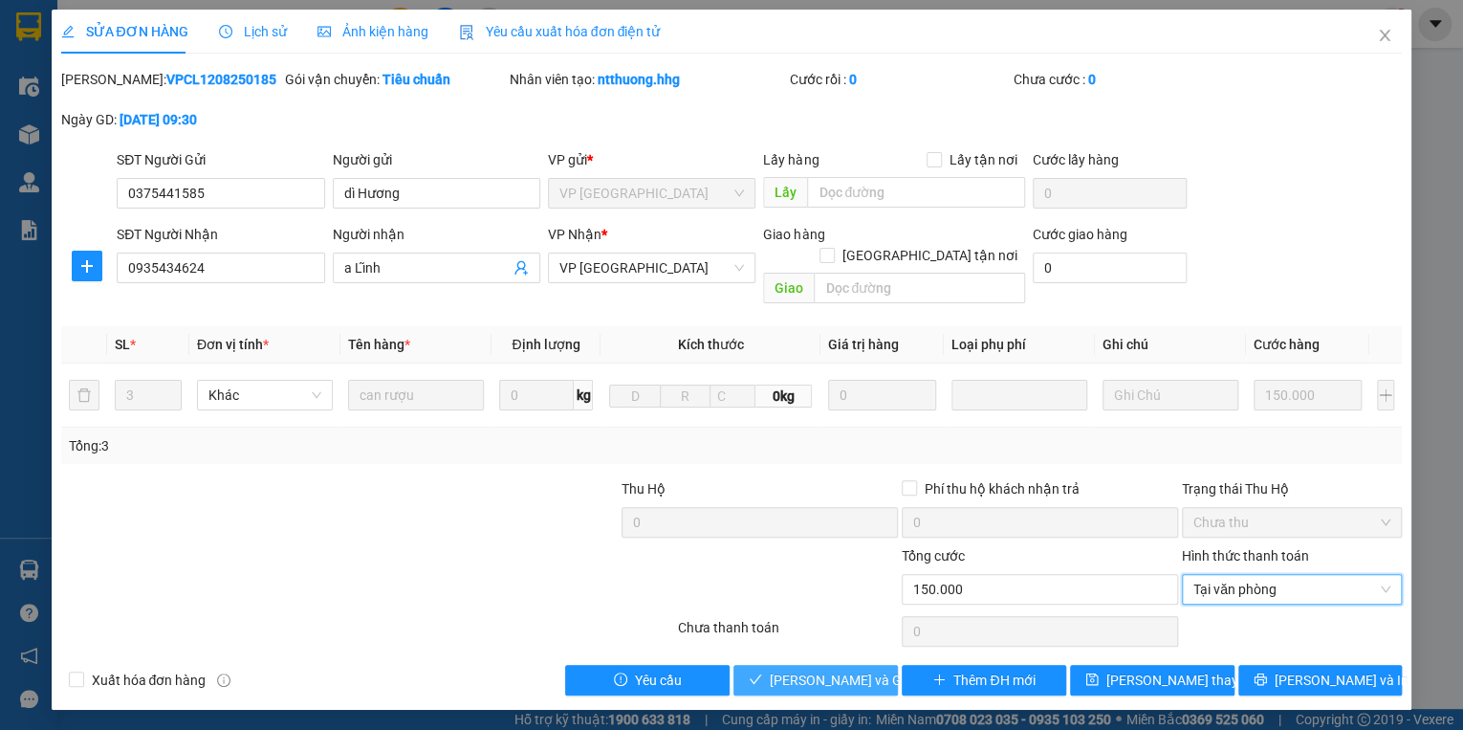
drag, startPoint x: 853, startPoint y: 654, endPoint x: 857, endPoint y: 622, distance: 32.7
click at [853, 669] on span "[PERSON_NAME] và [PERSON_NAME] hàng" at bounding box center [862, 679] width 184 height 21
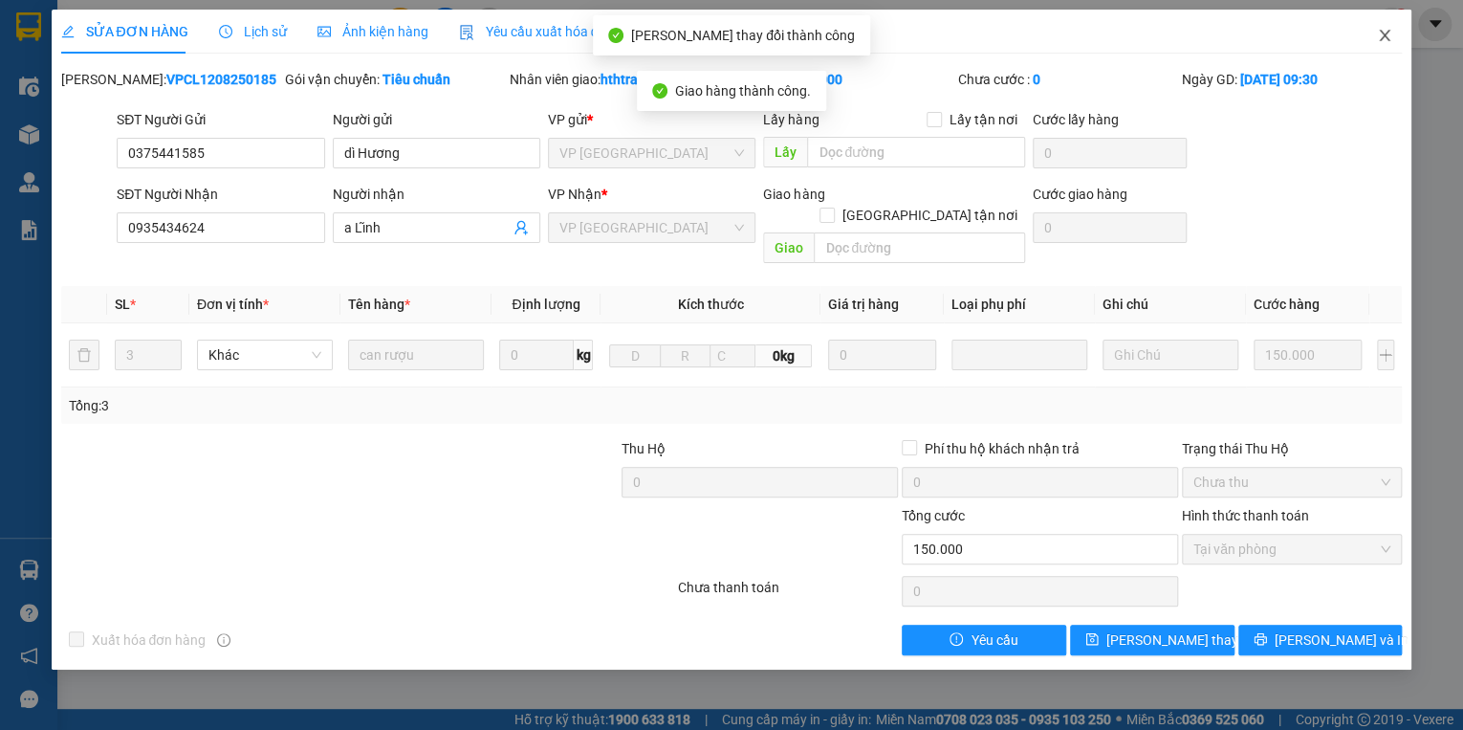
click at [1389, 33] on icon "close" at bounding box center [1385, 35] width 11 height 11
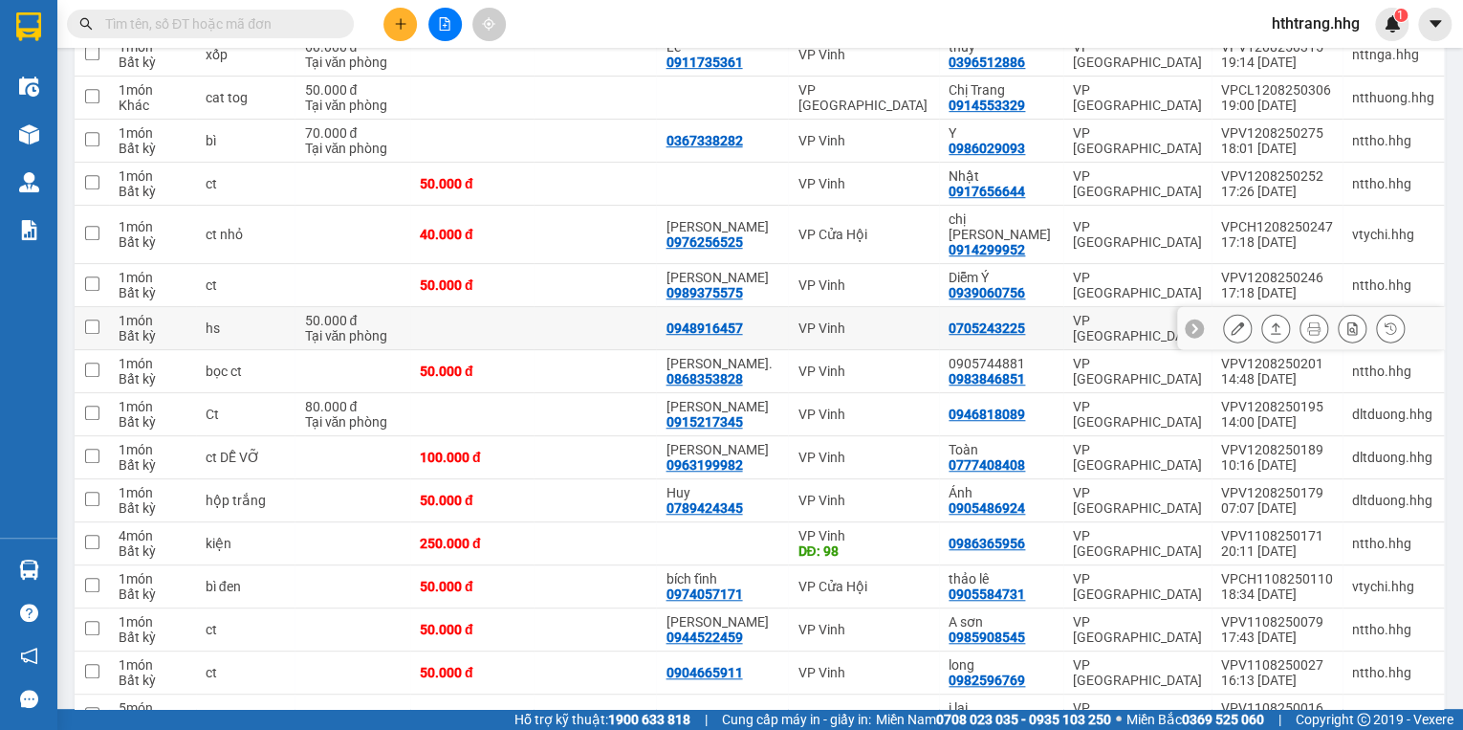
scroll to position [536, 0]
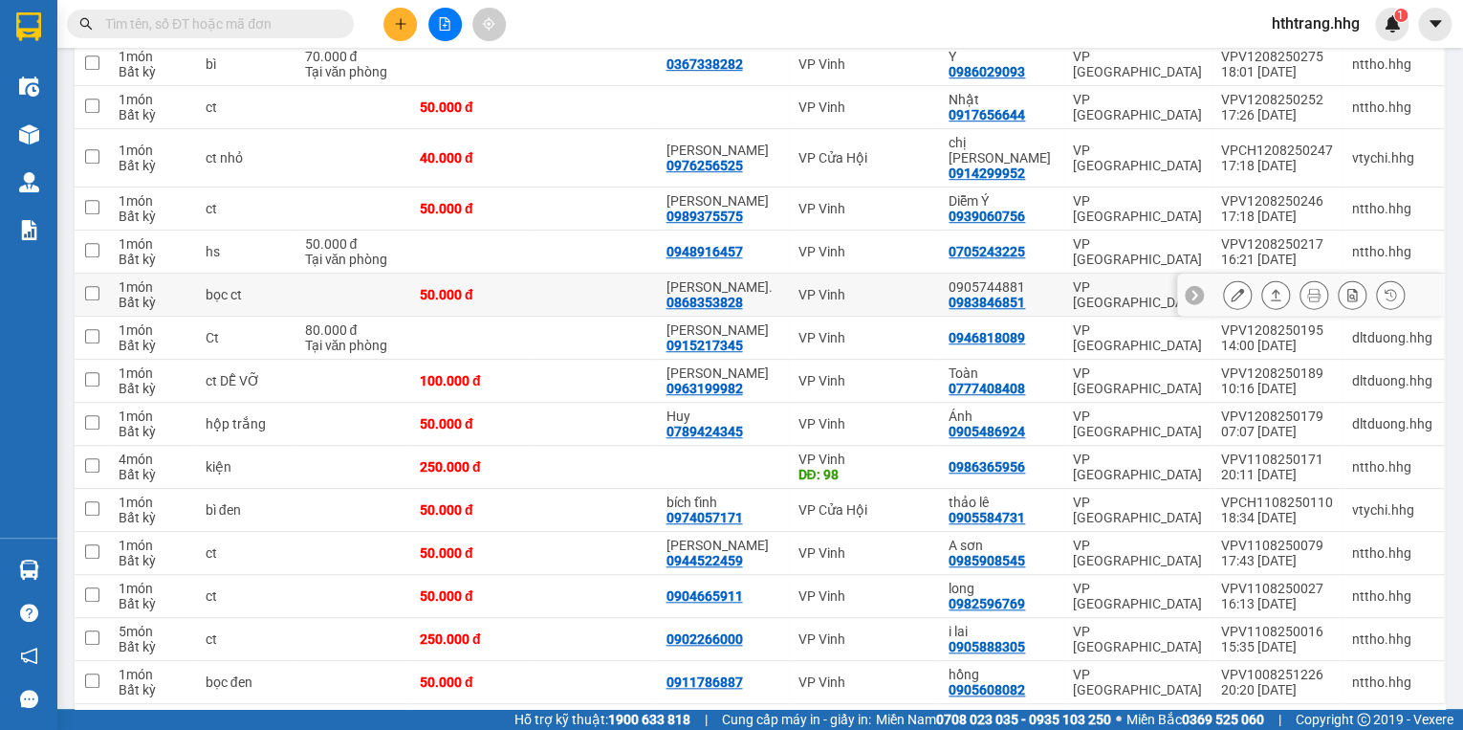
click at [1056, 274] on td "0905744881 0983846851" at bounding box center [1001, 295] width 124 height 43
checkbox input "true"
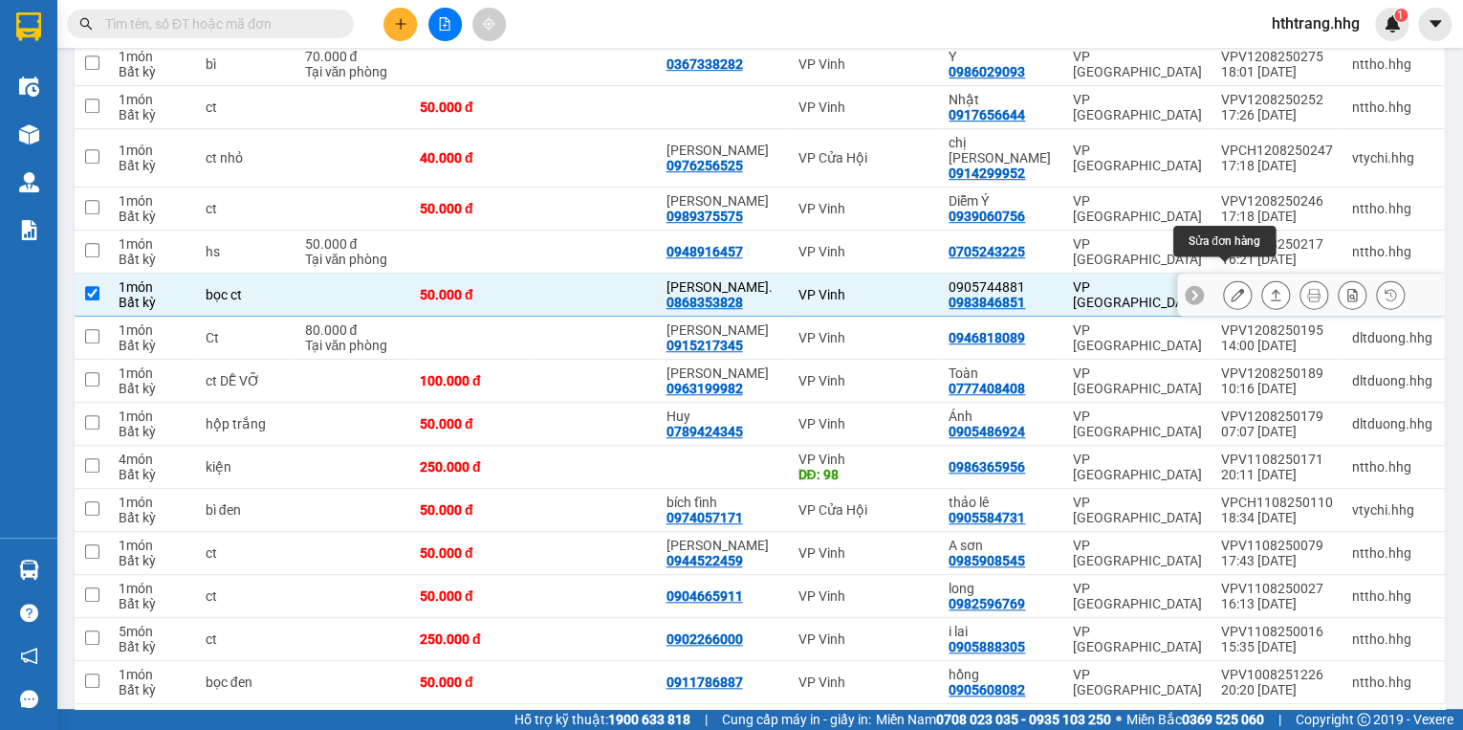
click at [1231, 288] on icon at bounding box center [1237, 294] width 13 height 13
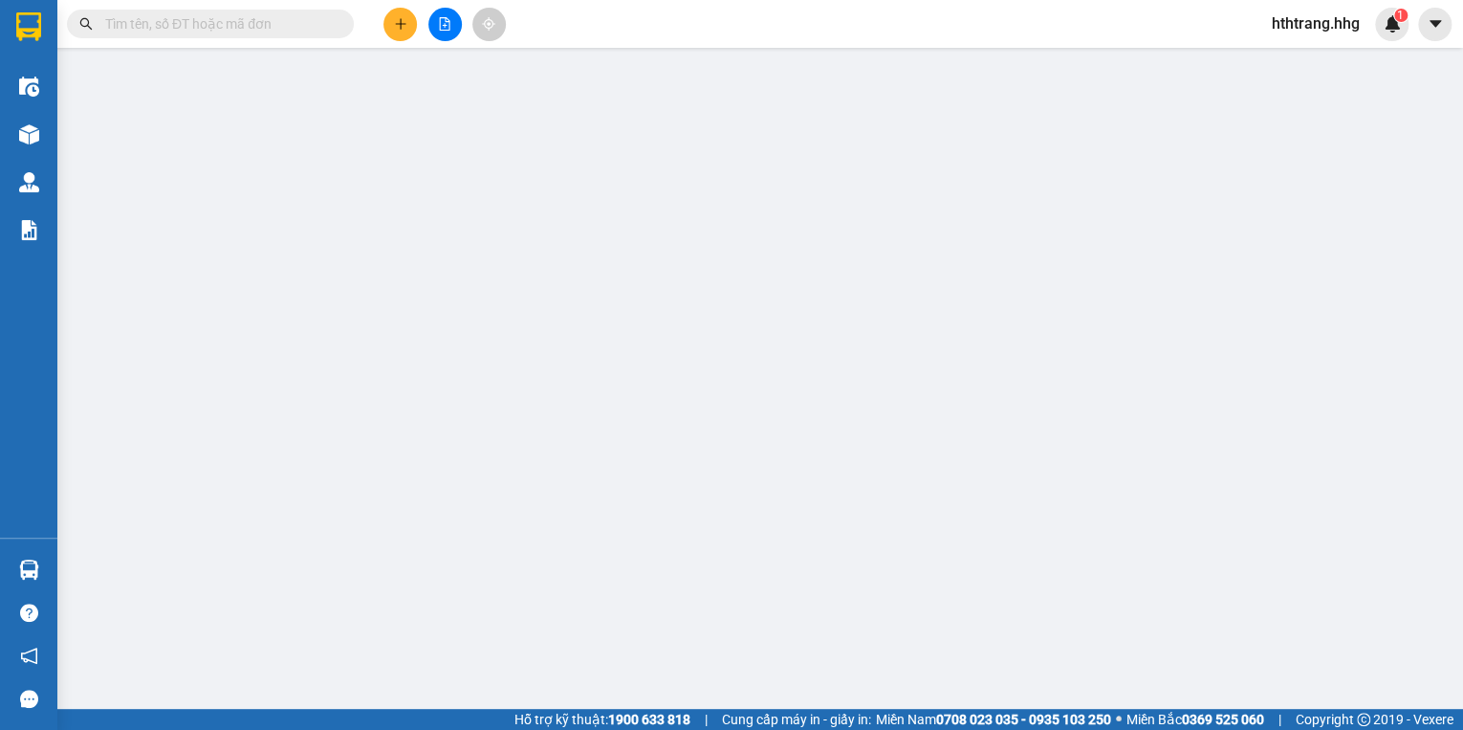
type input "0868353828"
type input "[PERSON_NAME]."
type input "0983846851"
type input "0905744881"
type input "50.000"
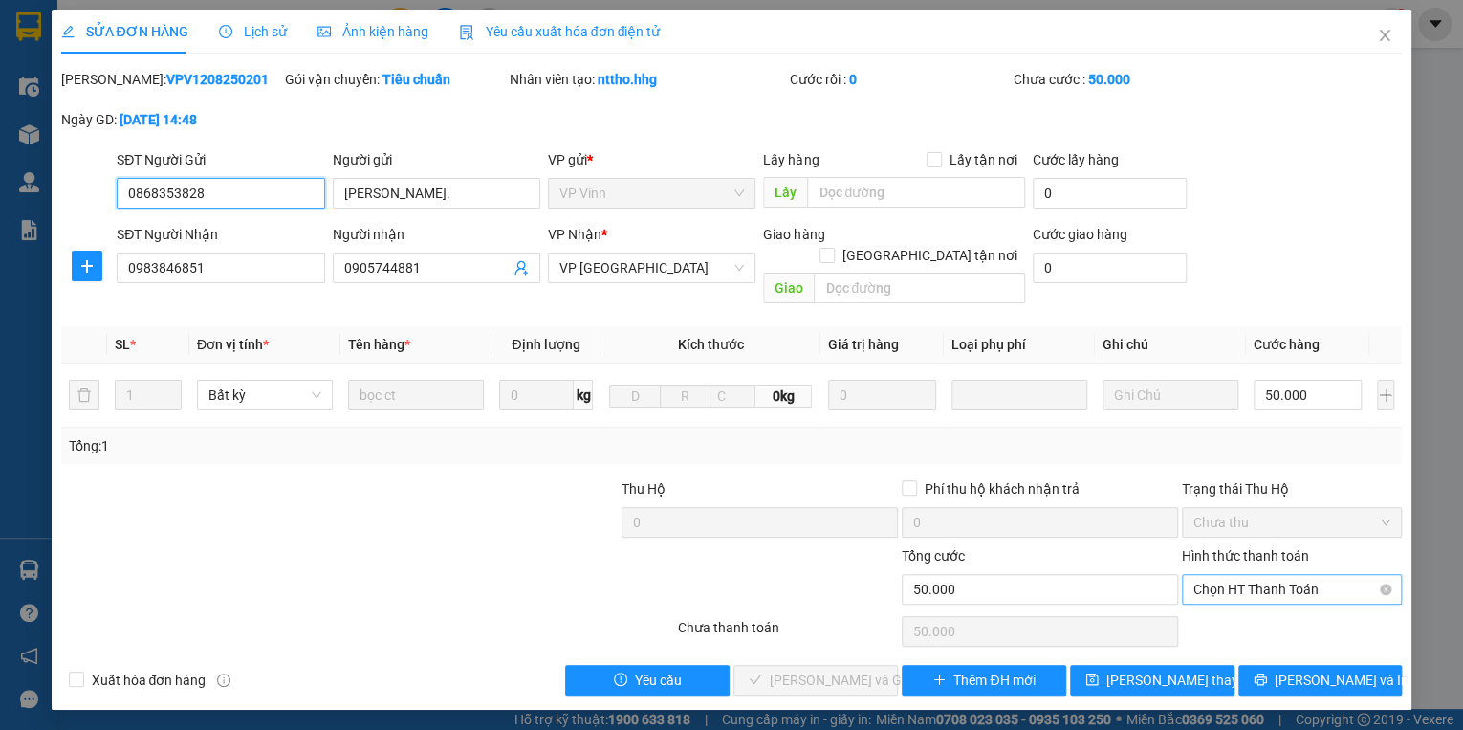
click at [1274, 575] on span "Chọn HT Thanh Toán" at bounding box center [1292, 589] width 197 height 29
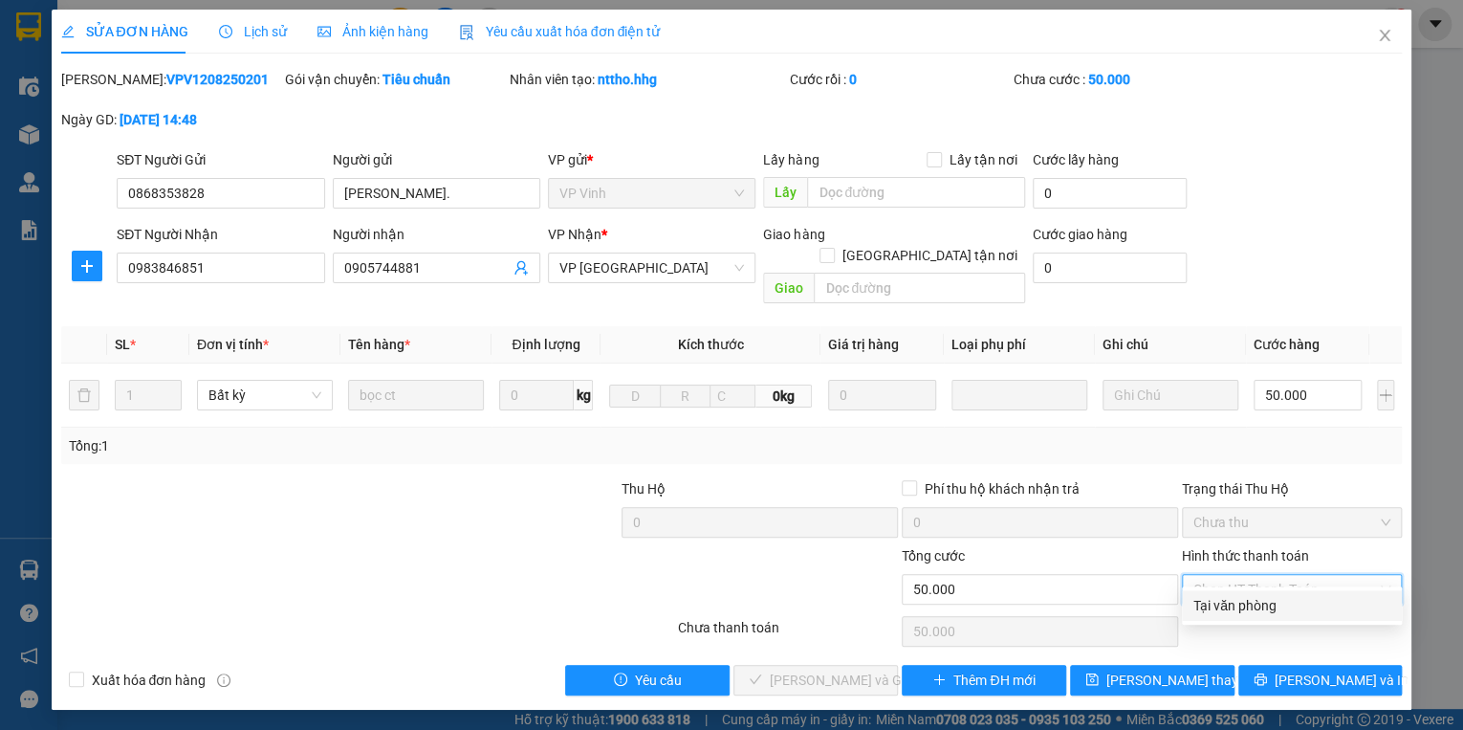
click at [1259, 601] on div "Tại văn phòng" at bounding box center [1292, 605] width 197 height 21
type input "0"
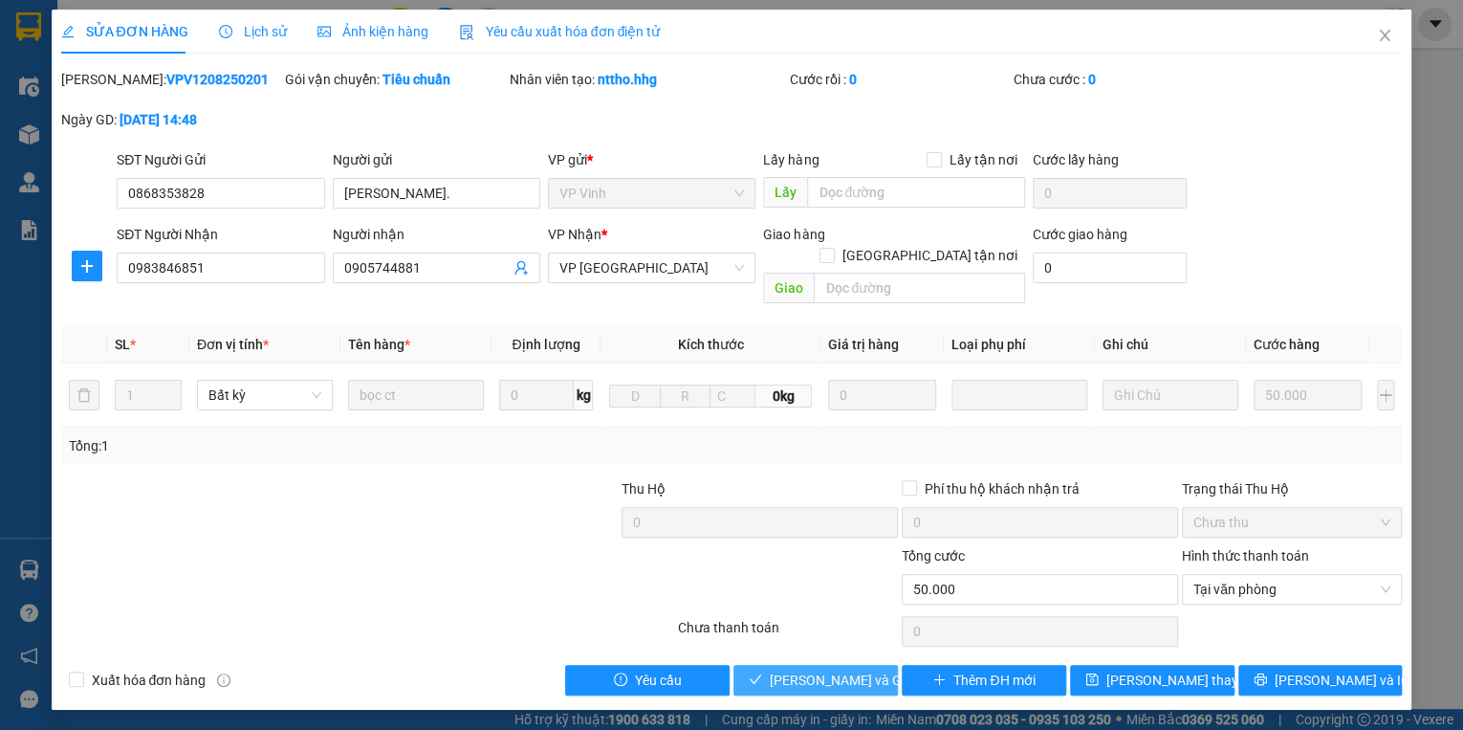
click at [786, 669] on span "[PERSON_NAME] và [PERSON_NAME] hàng" at bounding box center [862, 679] width 184 height 21
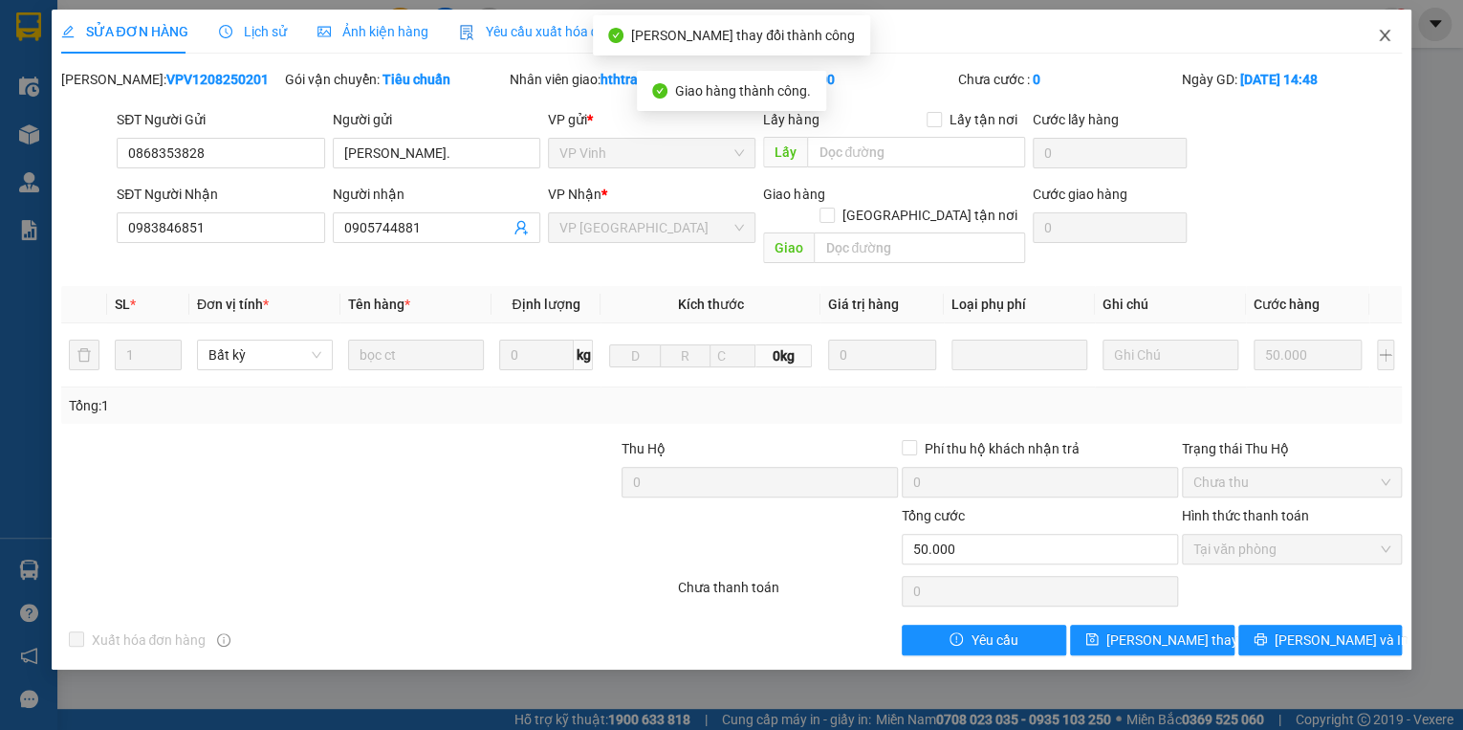
click at [1377, 35] on icon "close" at bounding box center [1384, 35] width 15 height 15
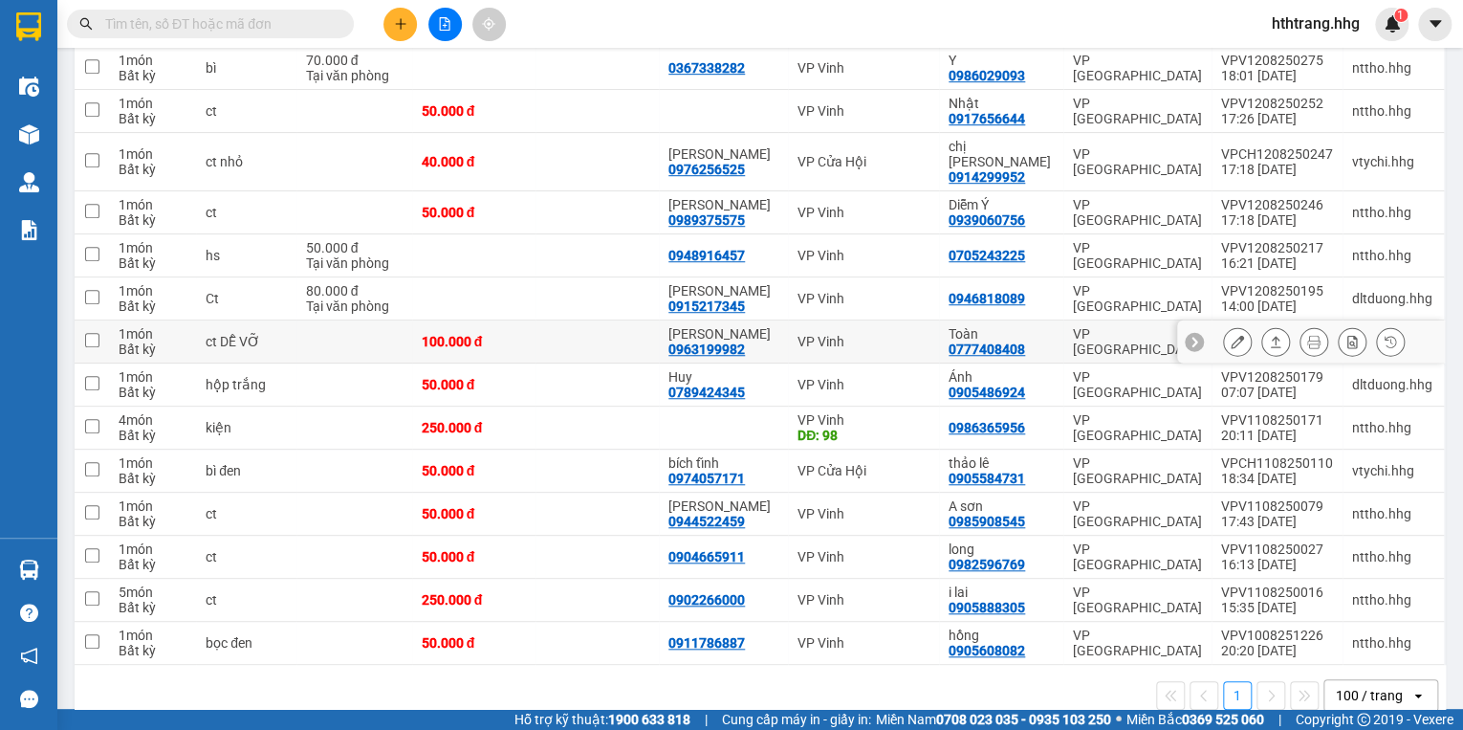
scroll to position [536, 0]
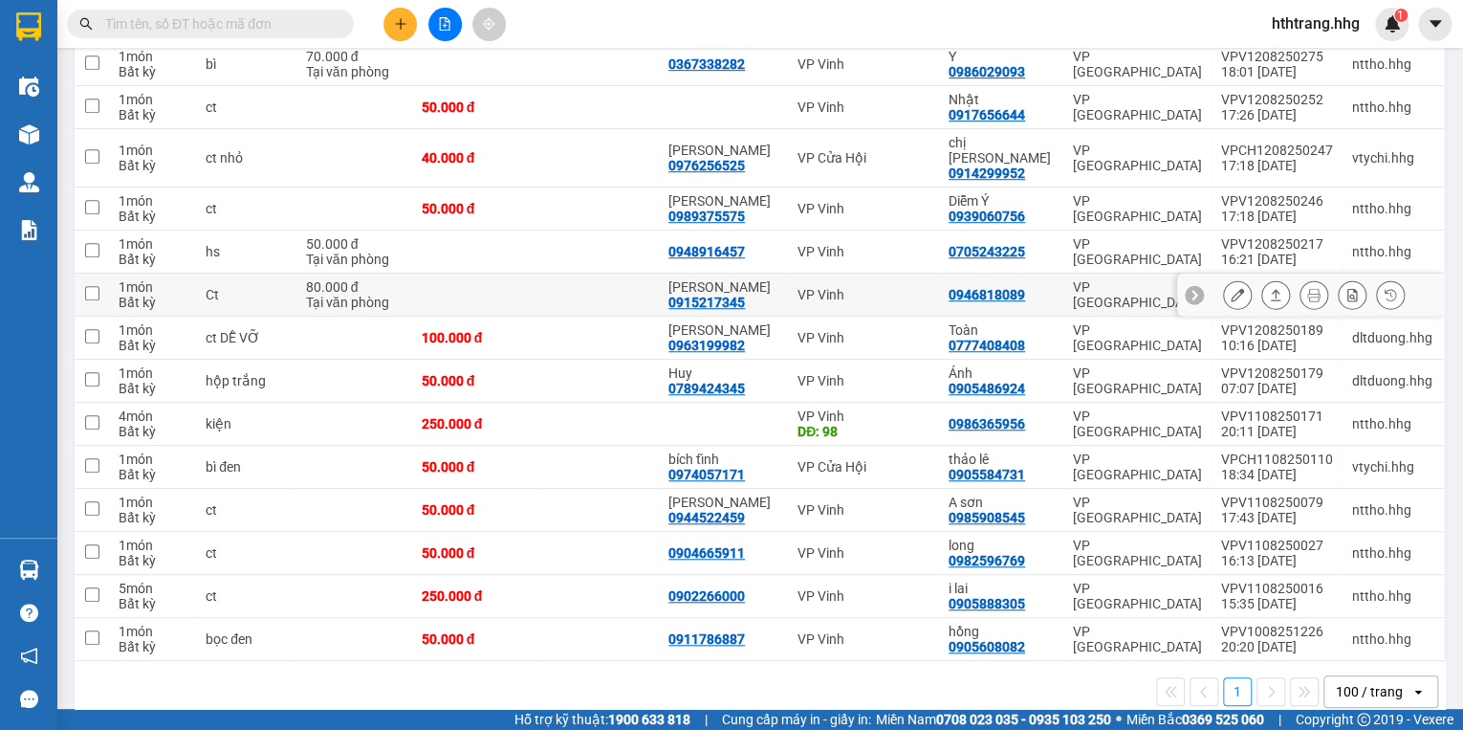
click at [1038, 287] on div "0946818089" at bounding box center [1001, 294] width 105 height 15
checkbox input "true"
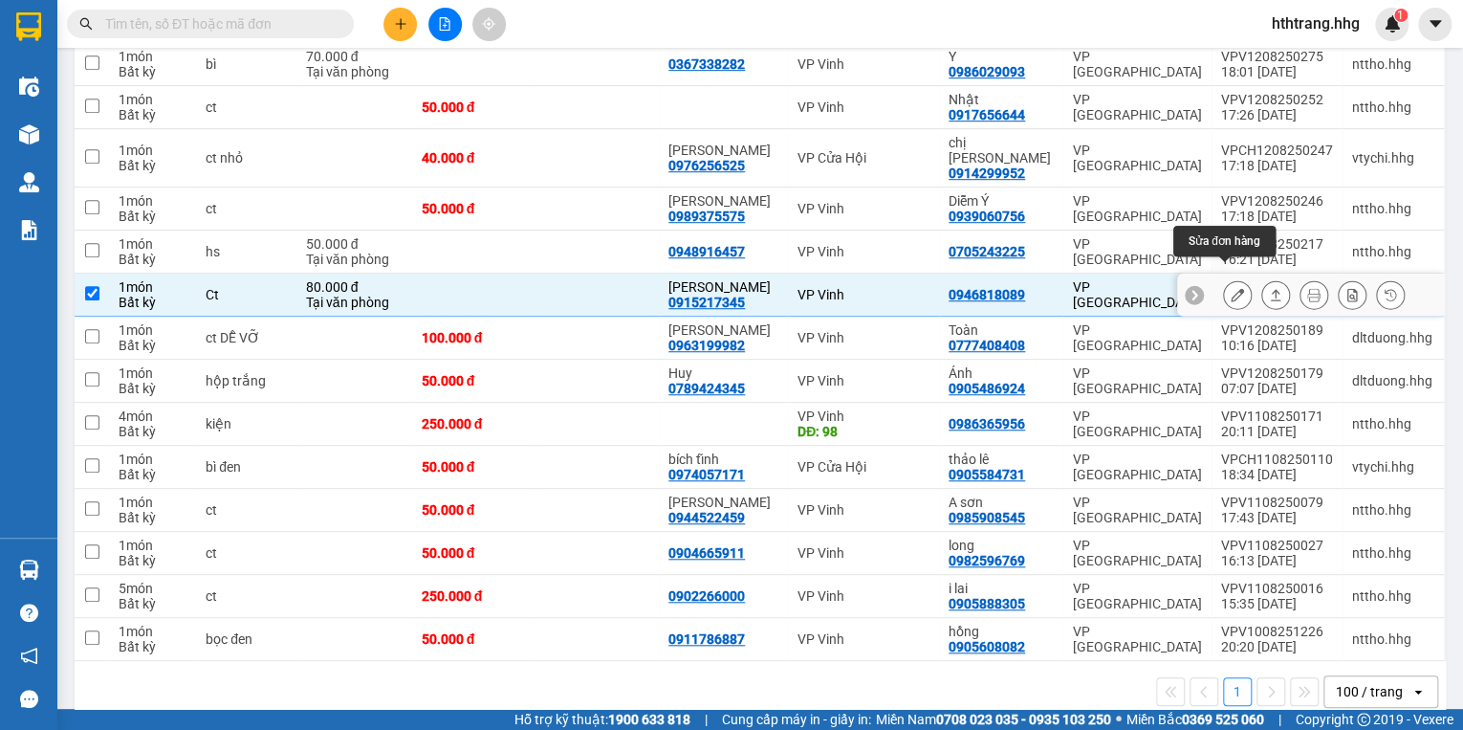
click at [1231, 288] on icon at bounding box center [1237, 294] width 13 height 13
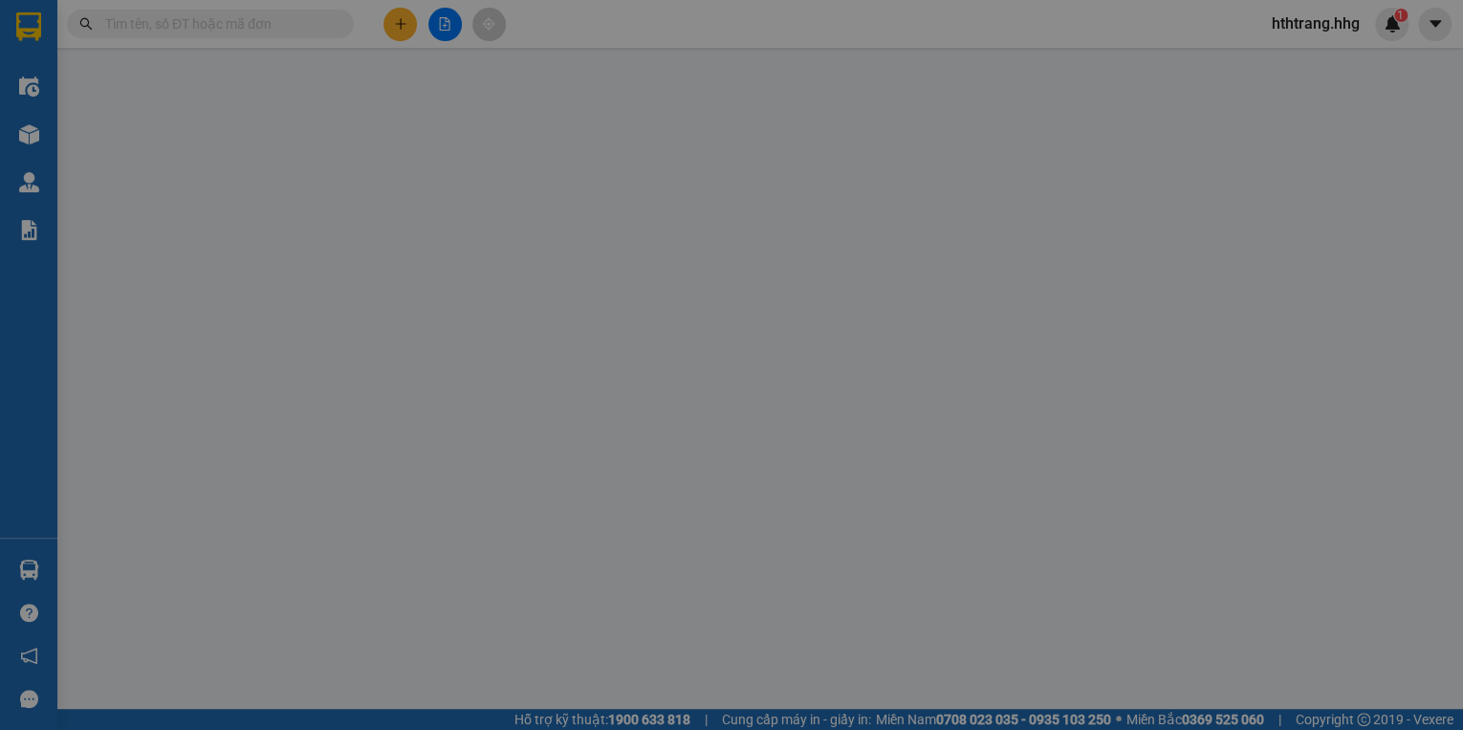
type input "0915217345"
type input "[PERSON_NAME]"
type input "0946818089"
type input "80.000"
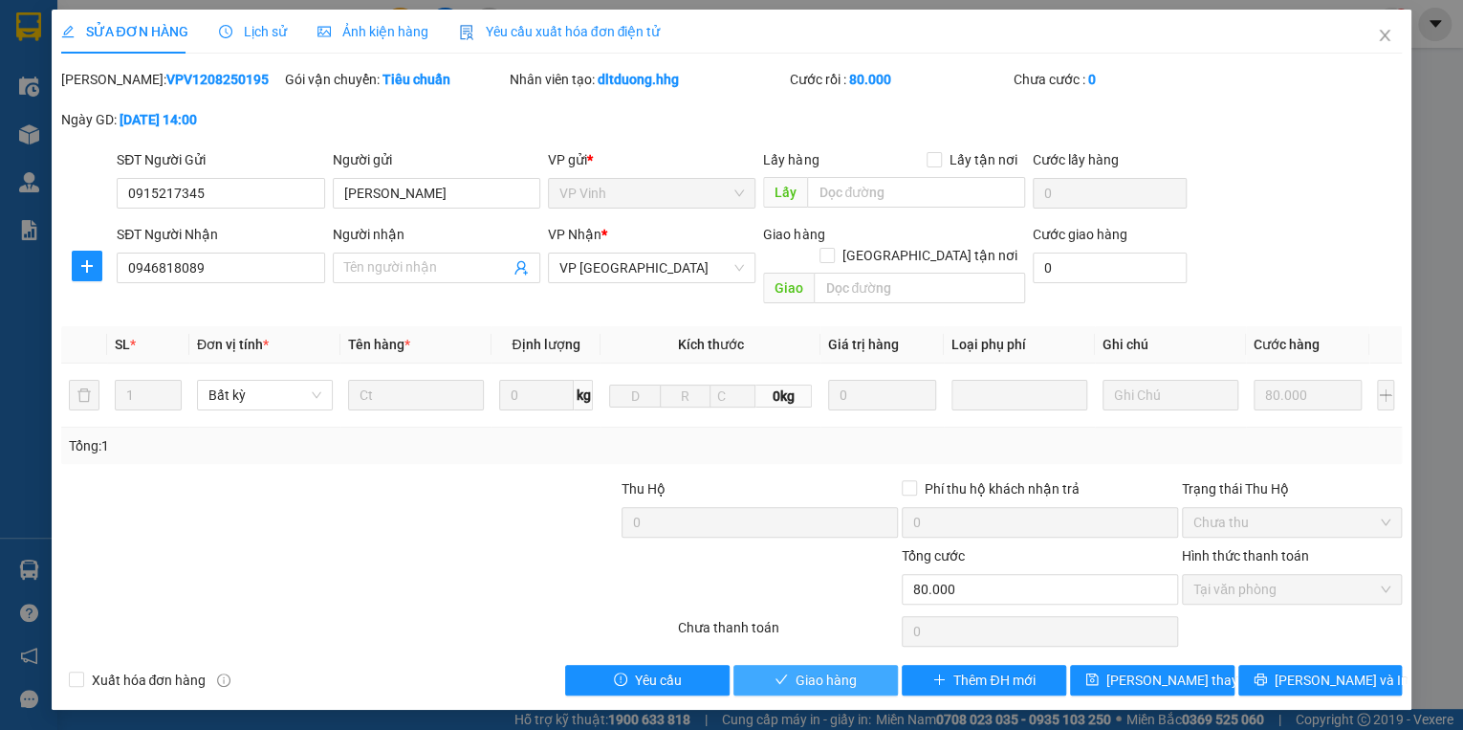
click at [827, 669] on span "Giao hàng" at bounding box center [826, 679] width 61 height 21
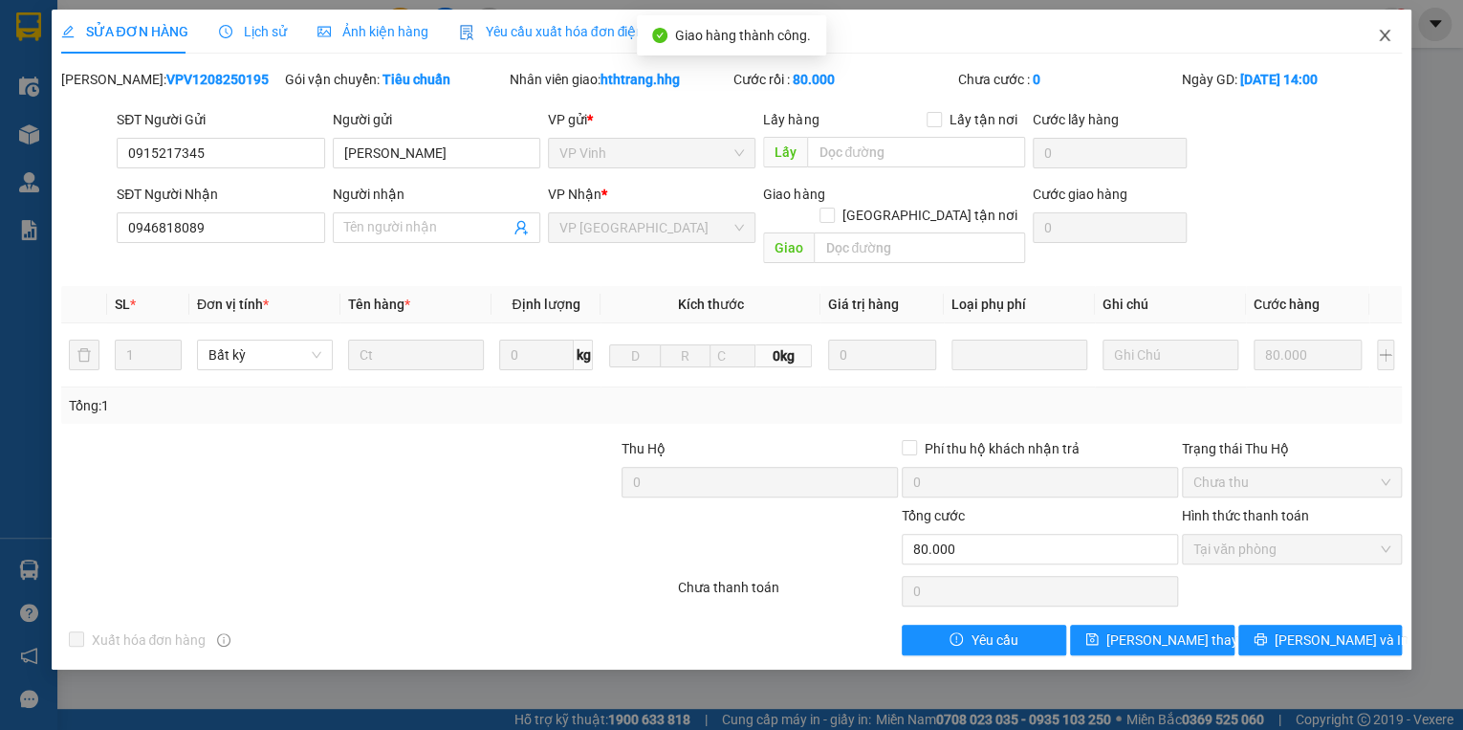
click at [1388, 28] on span "Close" at bounding box center [1385, 37] width 54 height 54
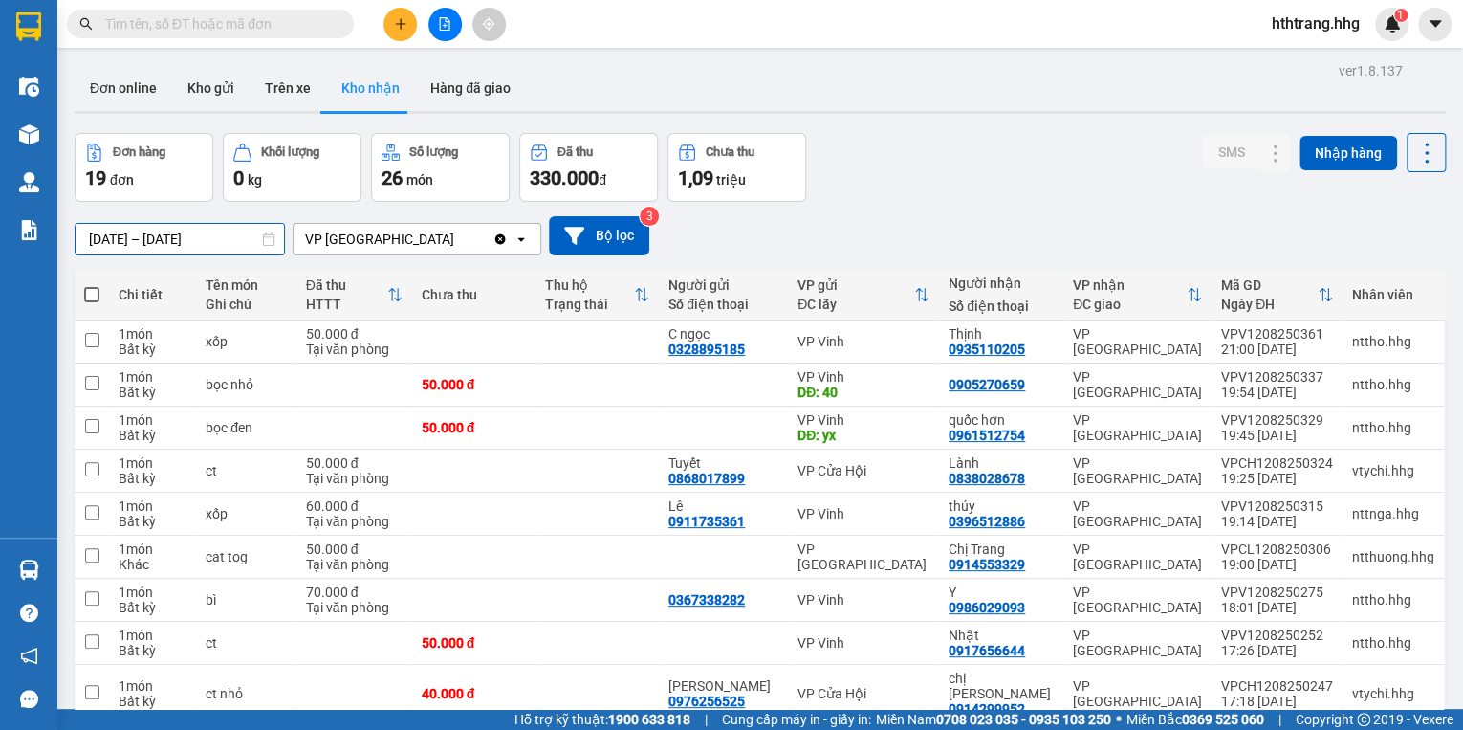
click at [103, 235] on input "[DATE] – [DATE]" at bounding box center [180, 239] width 208 height 31
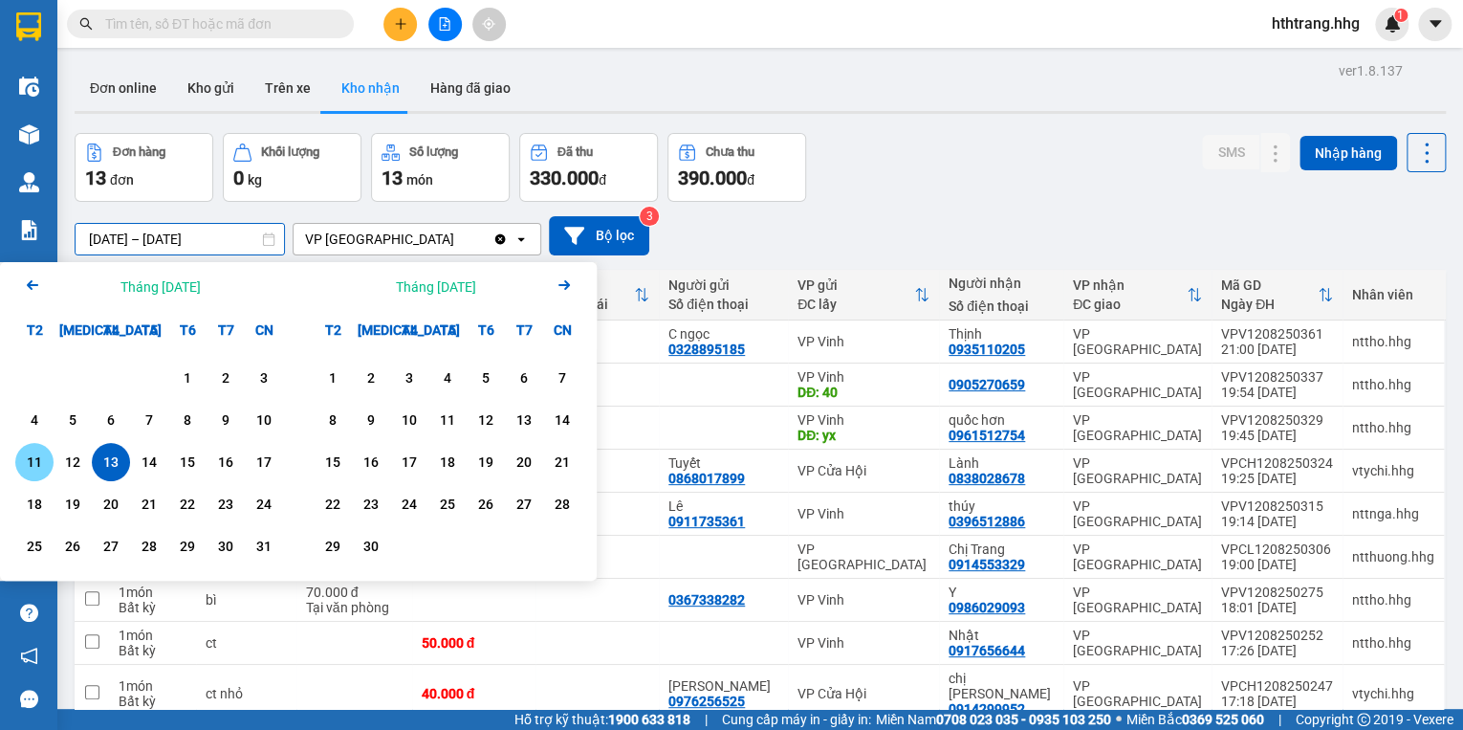
type input "13/08/2025 – 13/08/2025"
click at [1048, 229] on div "13/08/2025 – 13/08/2025 Press the down arrow key to interact with the calendar …" at bounding box center [760, 235] width 1371 height 39
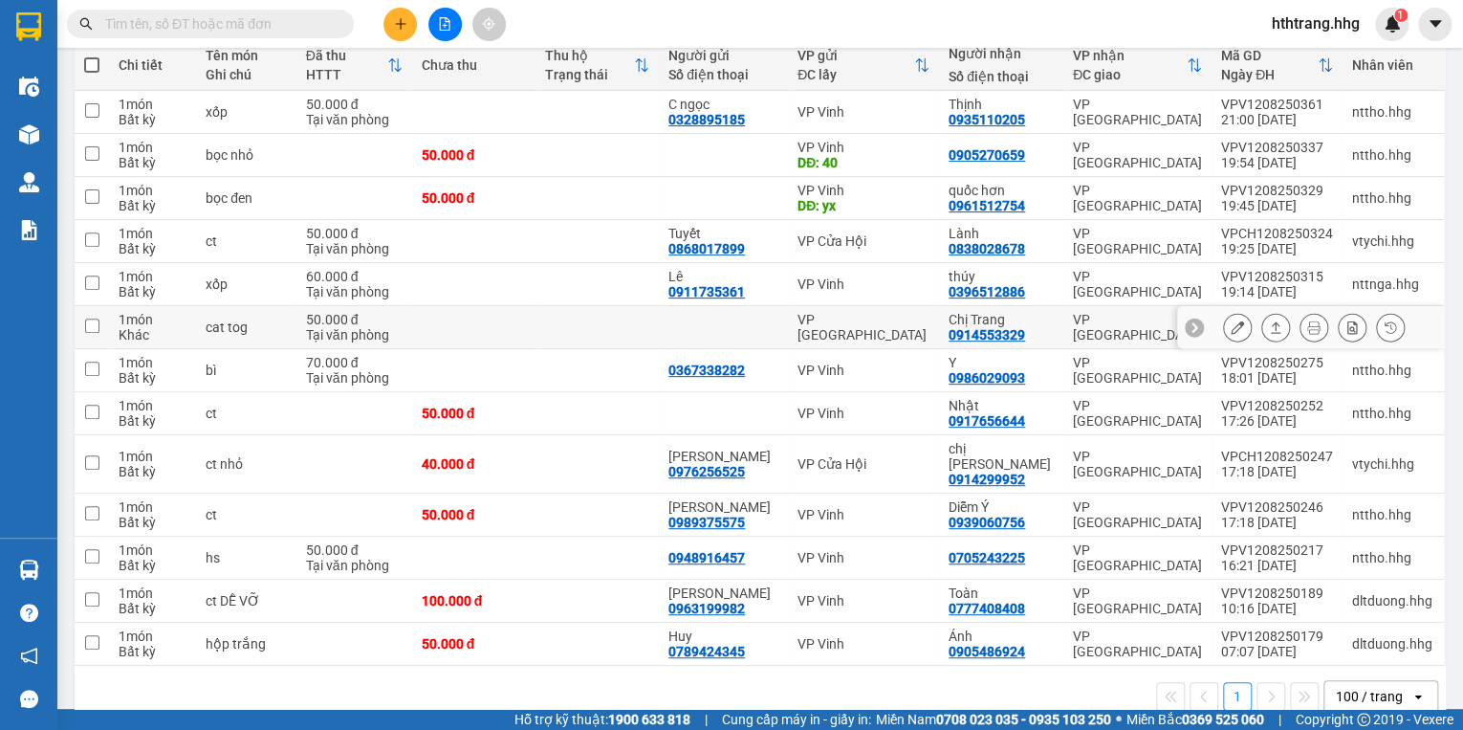
scroll to position [245, 0]
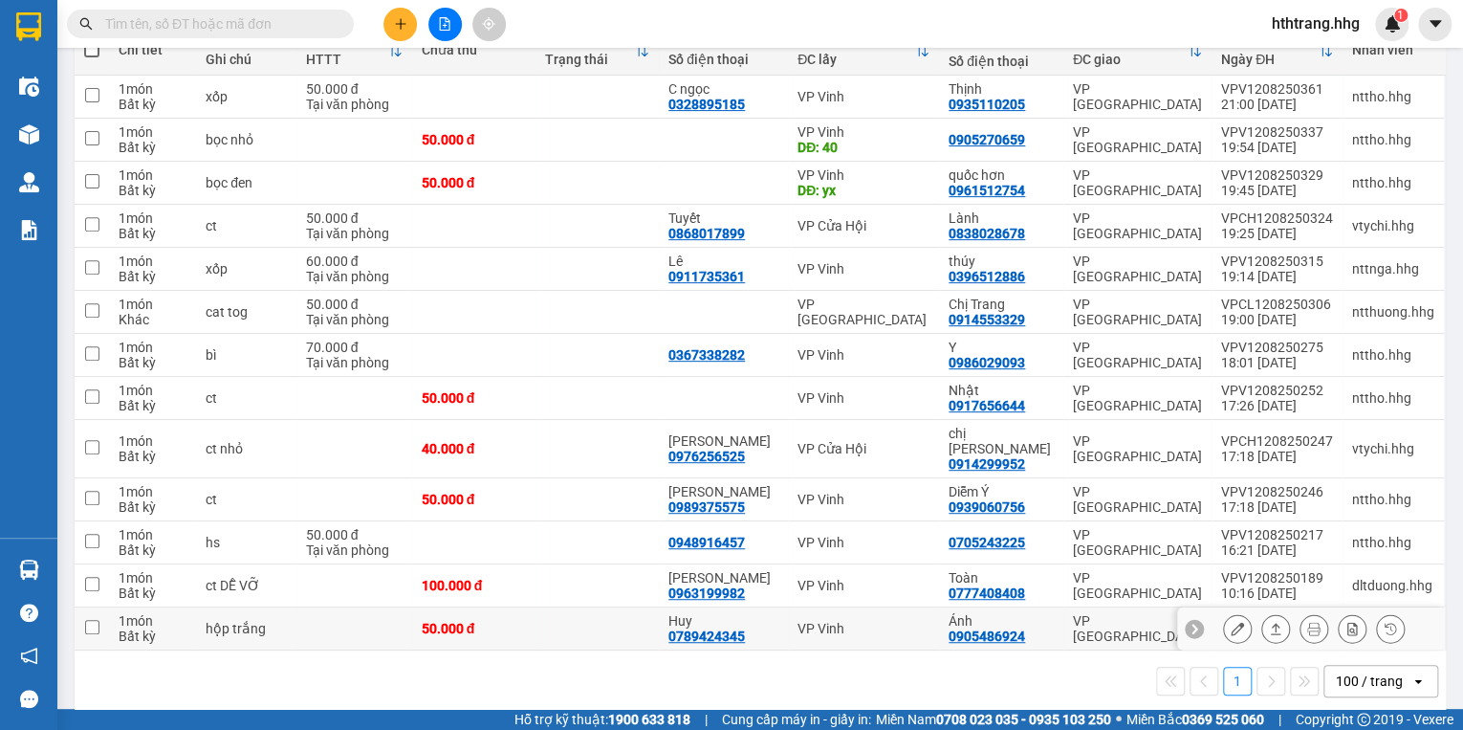
click at [1188, 622] on icon at bounding box center [1194, 628] width 13 height 13
click at [1112, 613] on div "VP [GEOGRAPHIC_DATA]" at bounding box center [1137, 628] width 129 height 31
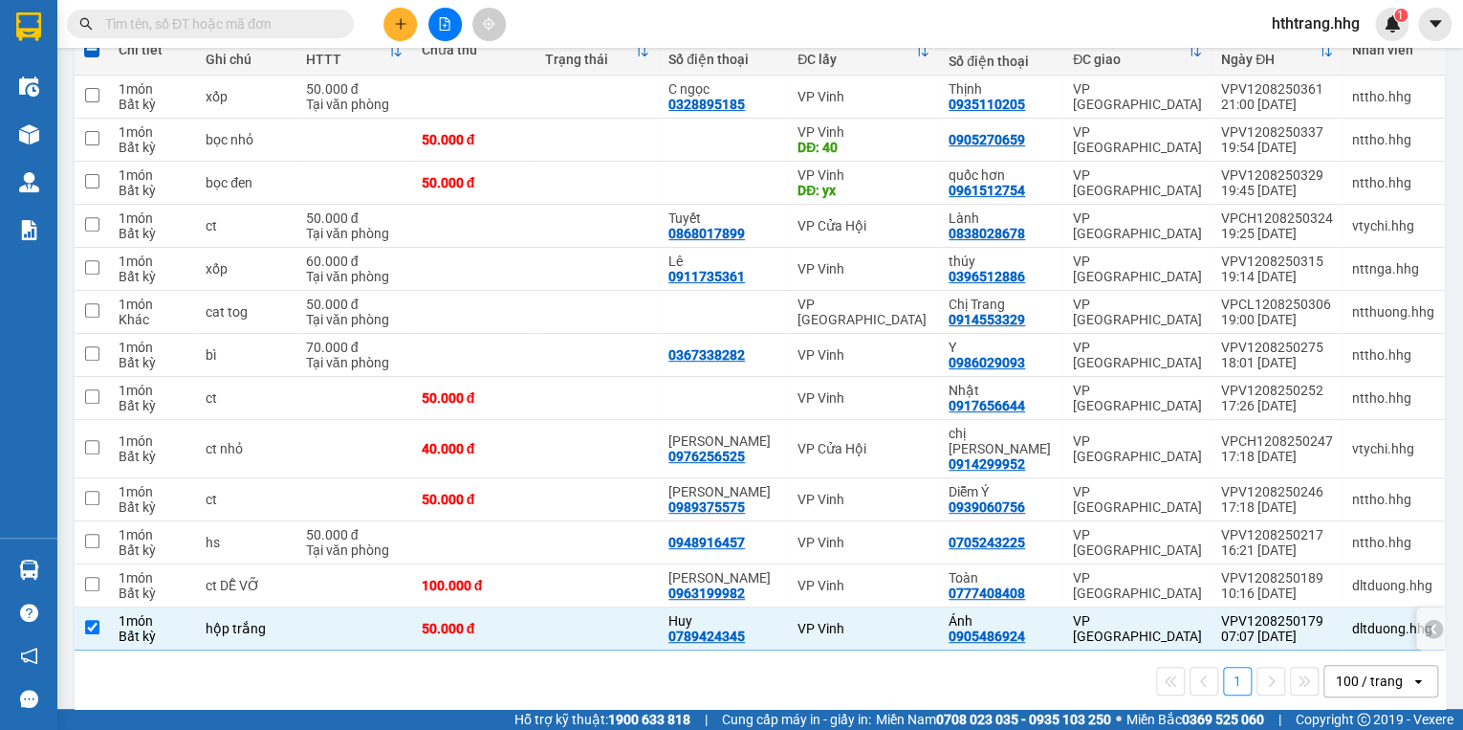
click at [1343, 607] on td "dltduong.hhg" at bounding box center [1393, 628] width 101 height 43
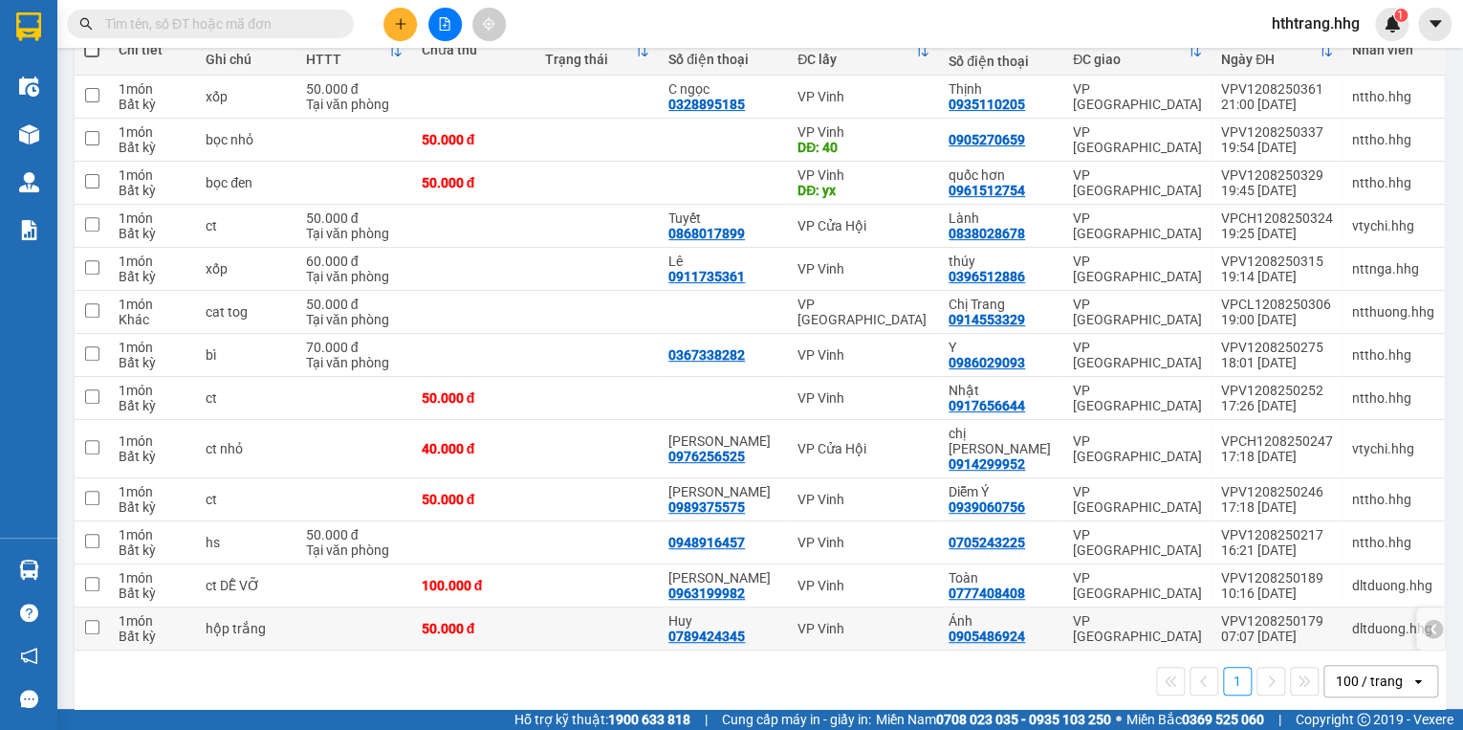
click at [1328, 607] on td "VPV1208250179 07:07 12/08" at bounding box center [1277, 628] width 131 height 43
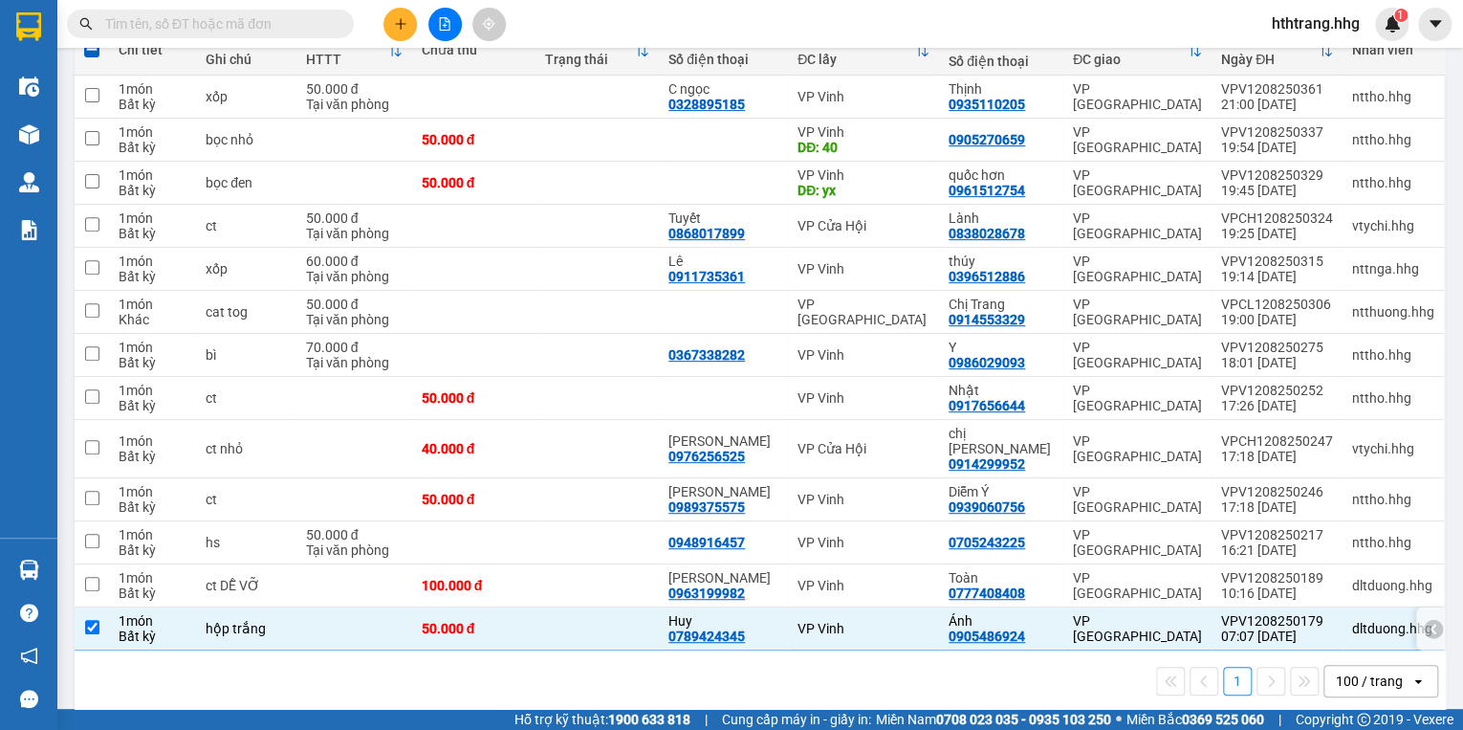
click at [1310, 613] on div "VPV1208250179" at bounding box center [1277, 620] width 112 height 15
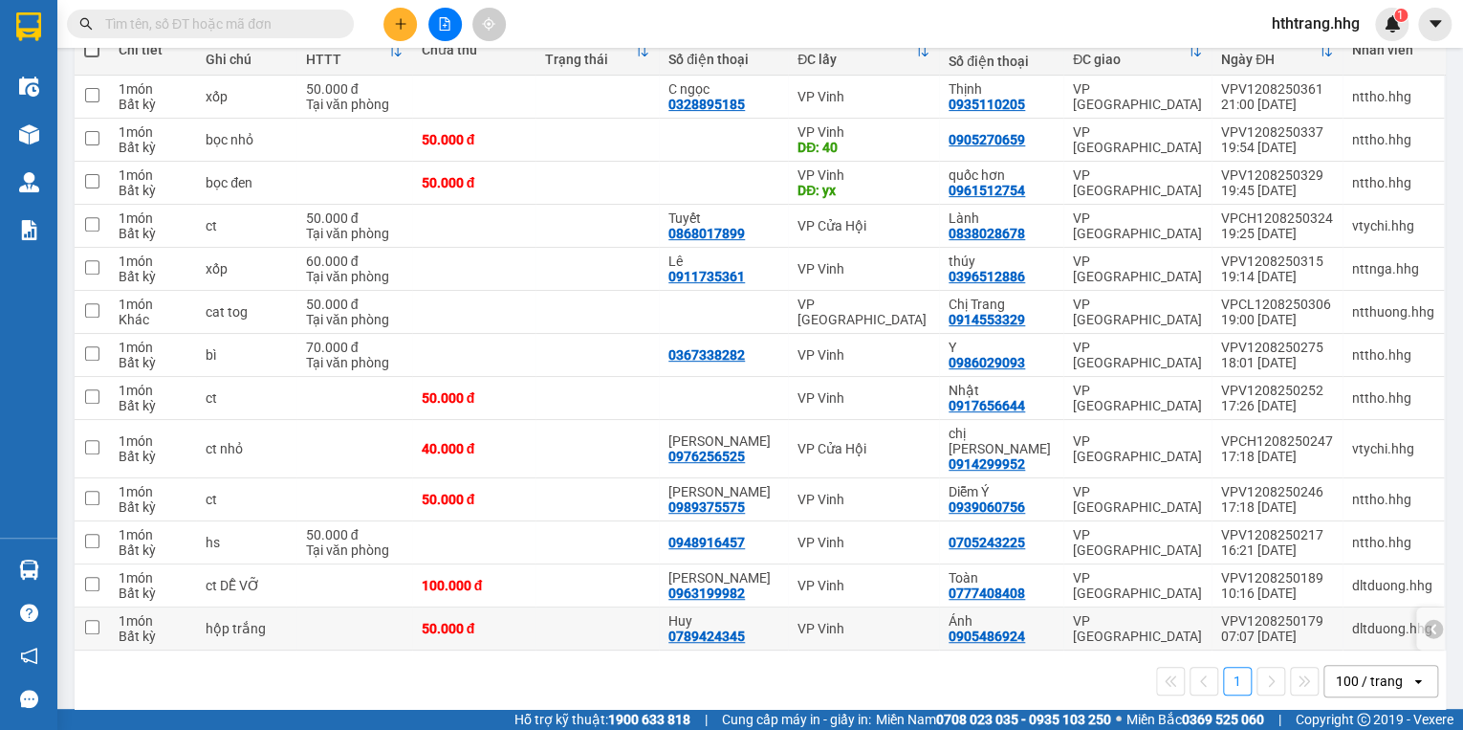
click at [1202, 608] on td "VP [GEOGRAPHIC_DATA]" at bounding box center [1137, 628] width 148 height 43
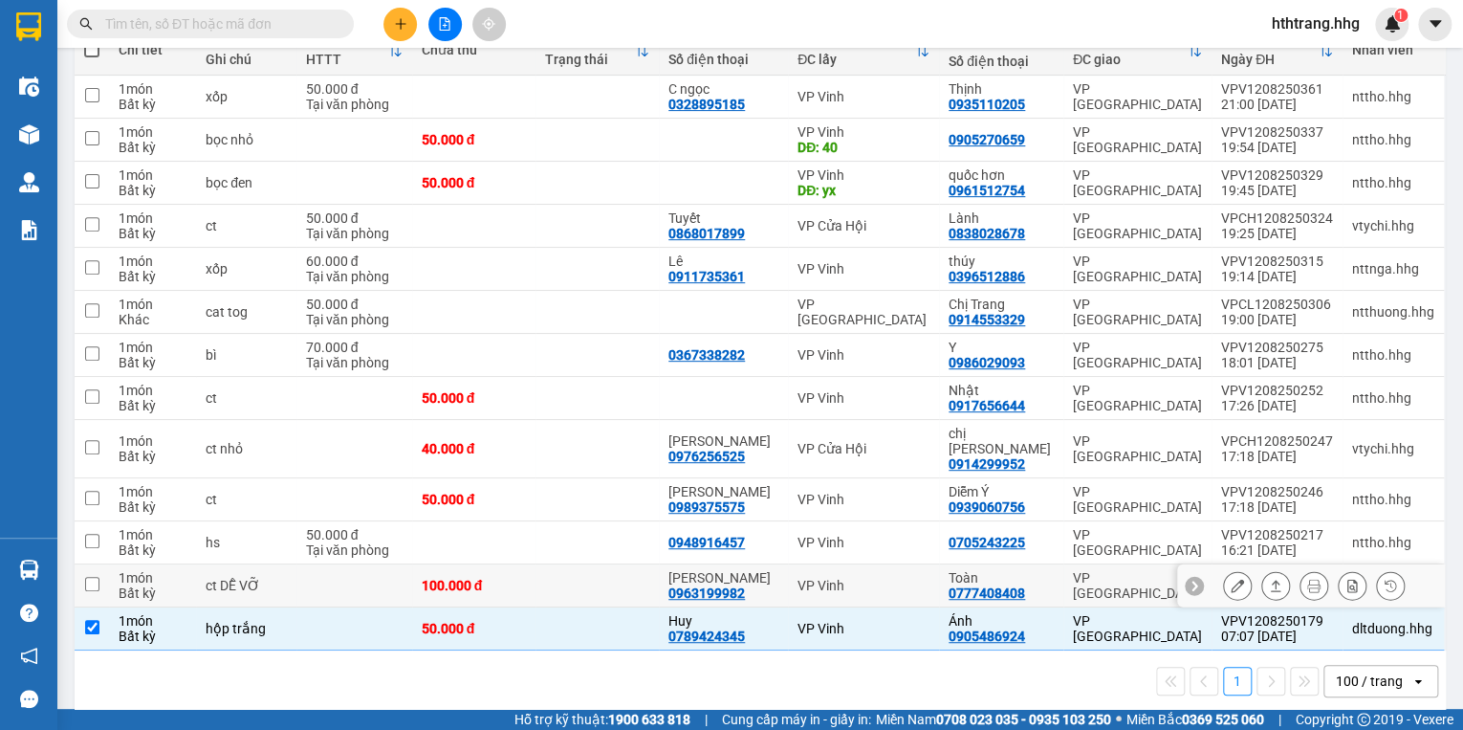
click at [1195, 564] on div at bounding box center [1311, 585] width 268 height 43
click at [1186, 616] on div "VP [GEOGRAPHIC_DATA]" at bounding box center [1137, 628] width 129 height 31
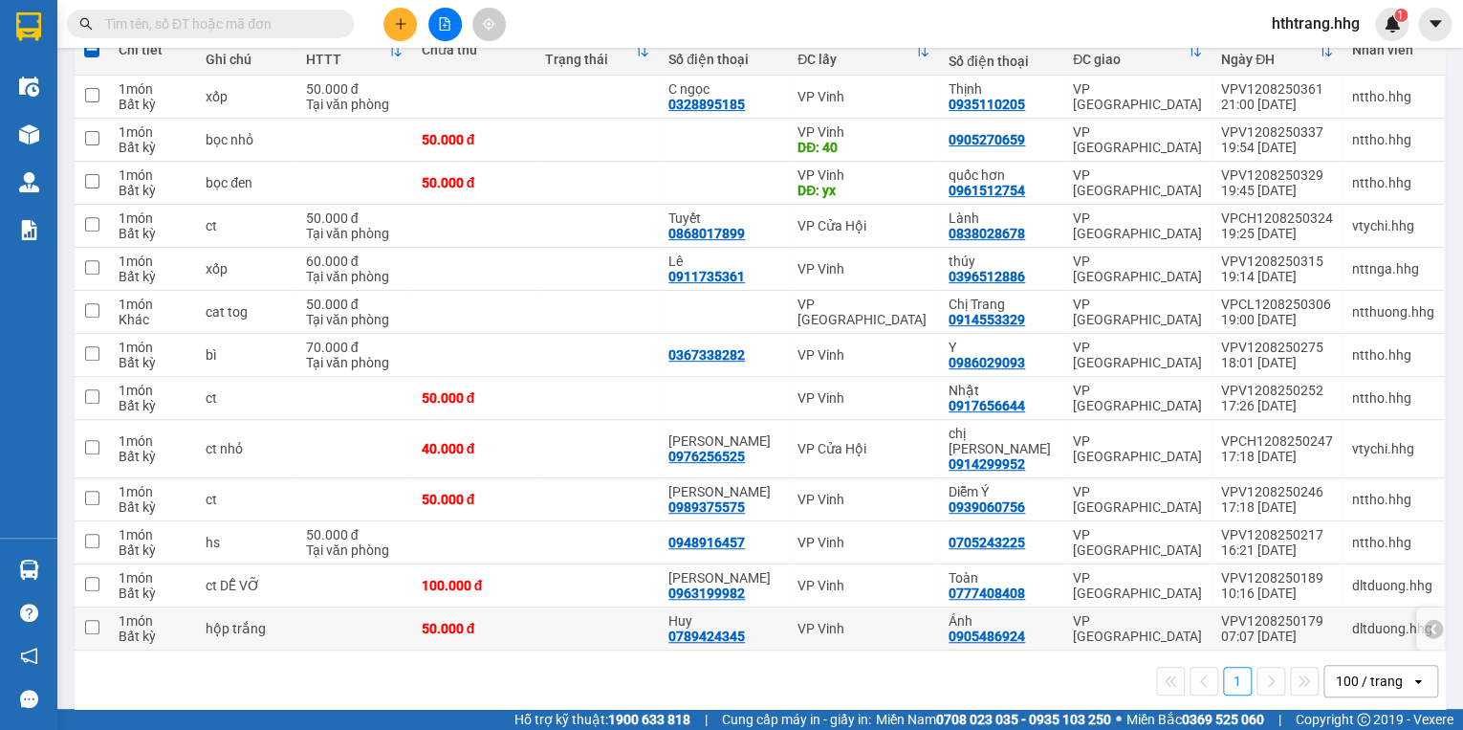
checkbox input "false"
click at [1427, 622] on icon at bounding box center [1433, 628] width 13 height 13
click at [1231, 622] on icon at bounding box center [1237, 628] width 13 height 13
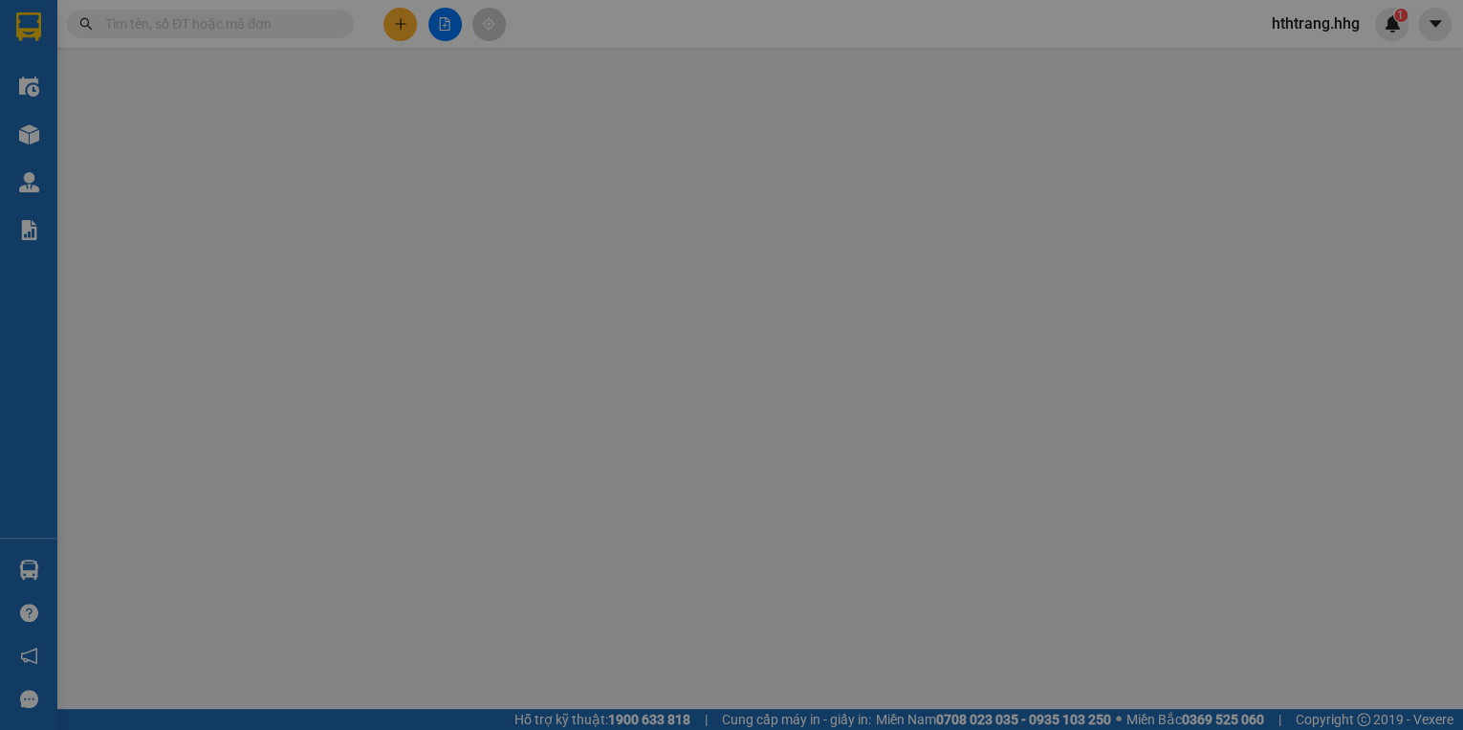
type input "0789424345"
type input "Huy"
type input "0905486924"
type input "Ánh"
type input "50.000"
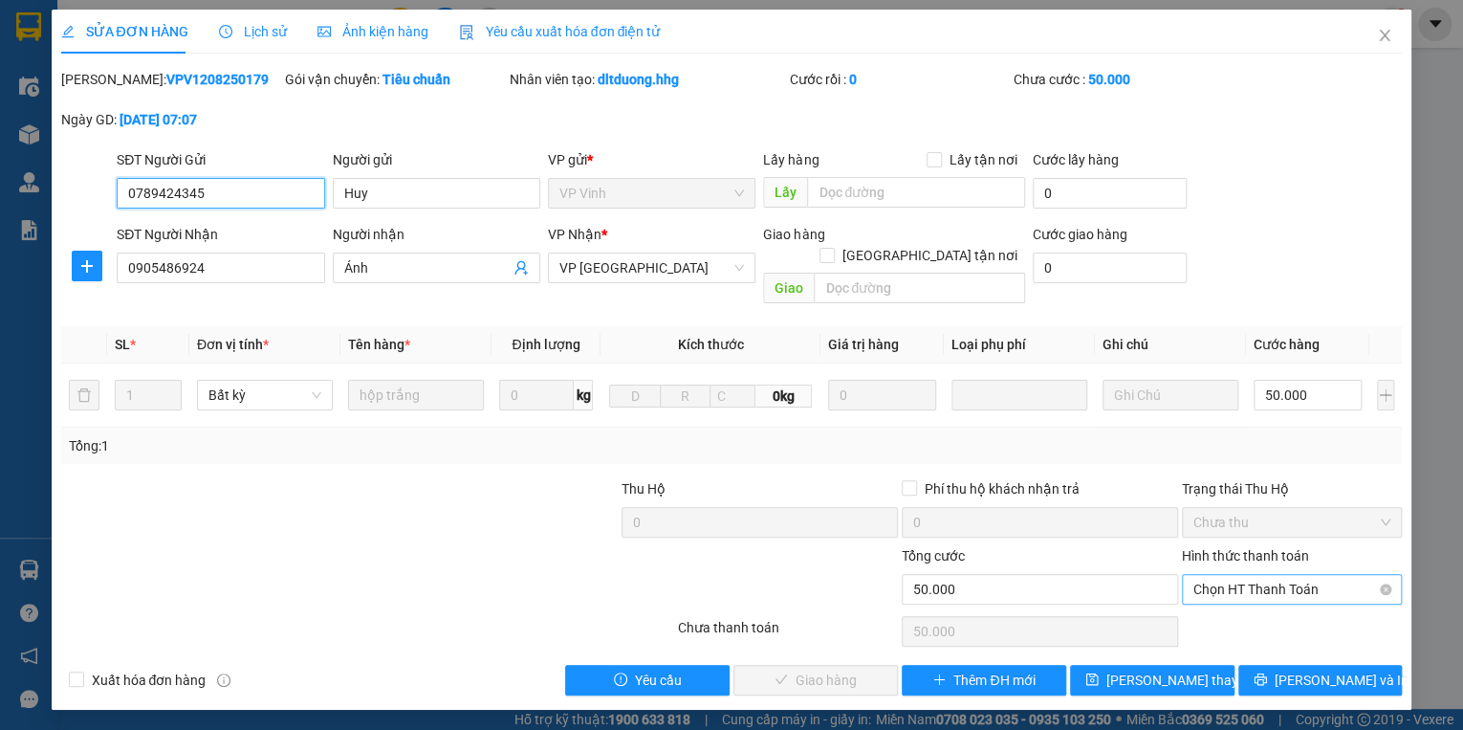
click at [1217, 575] on span "Chọn HT Thanh Toán" at bounding box center [1292, 589] width 197 height 29
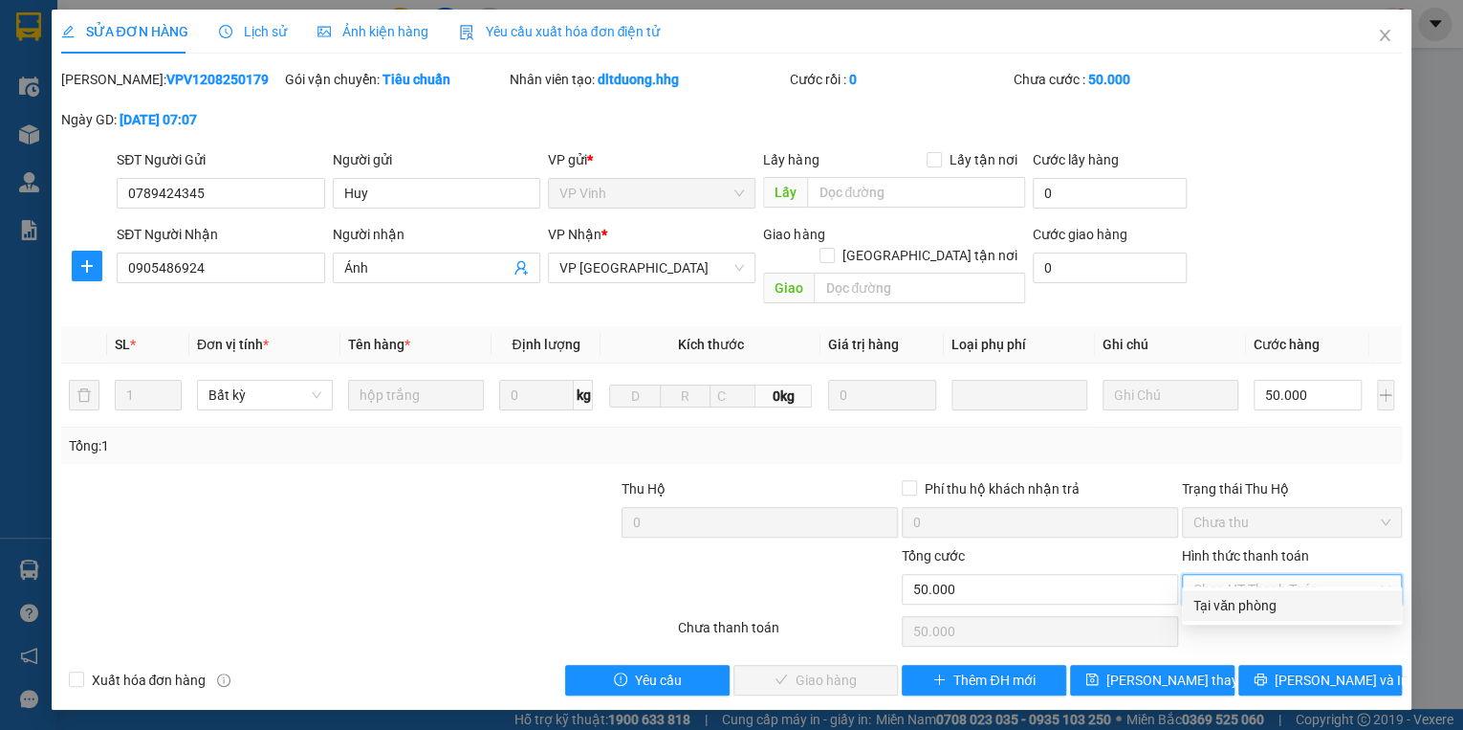
click at [1237, 598] on div "Tại văn phòng" at bounding box center [1292, 605] width 197 height 21
type input "0"
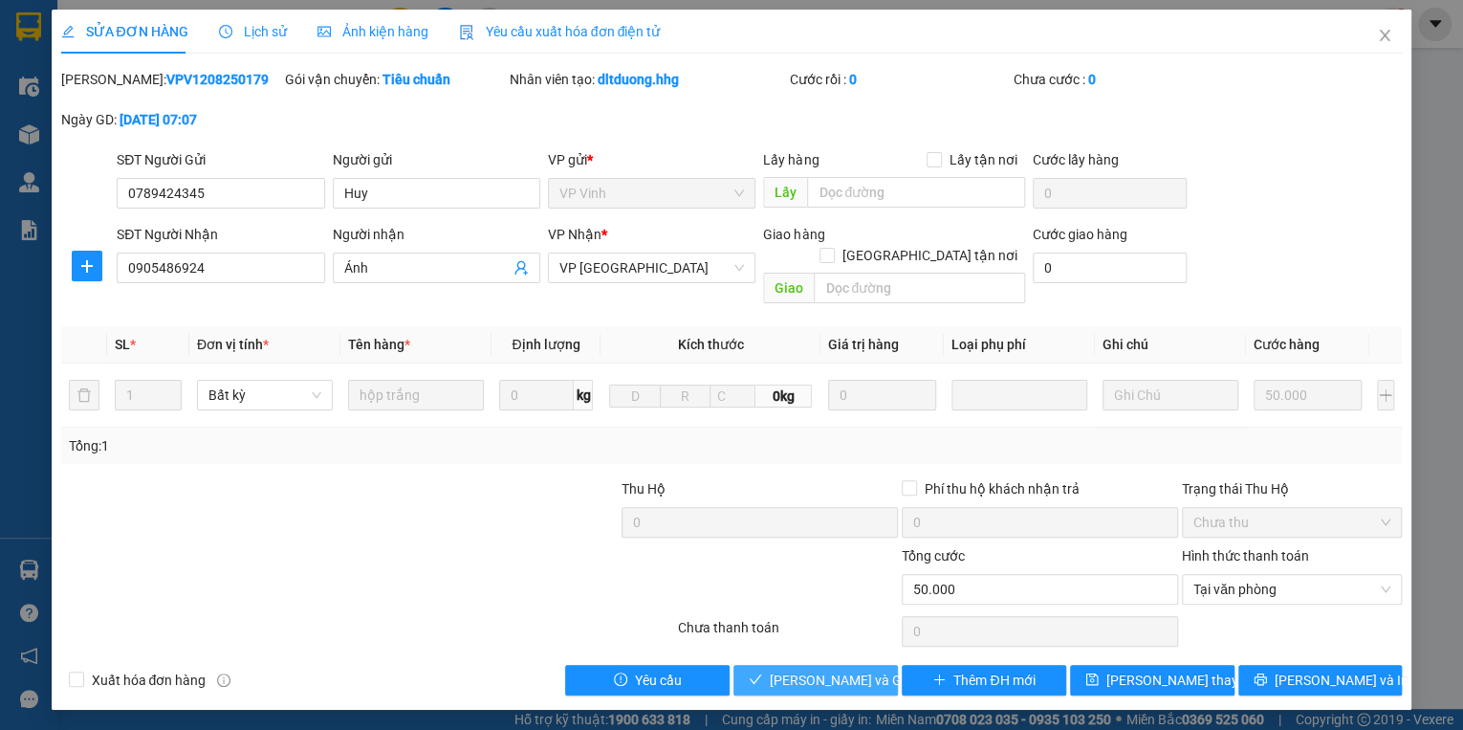
click at [858, 669] on span "[PERSON_NAME] và [PERSON_NAME] hàng" at bounding box center [862, 679] width 184 height 21
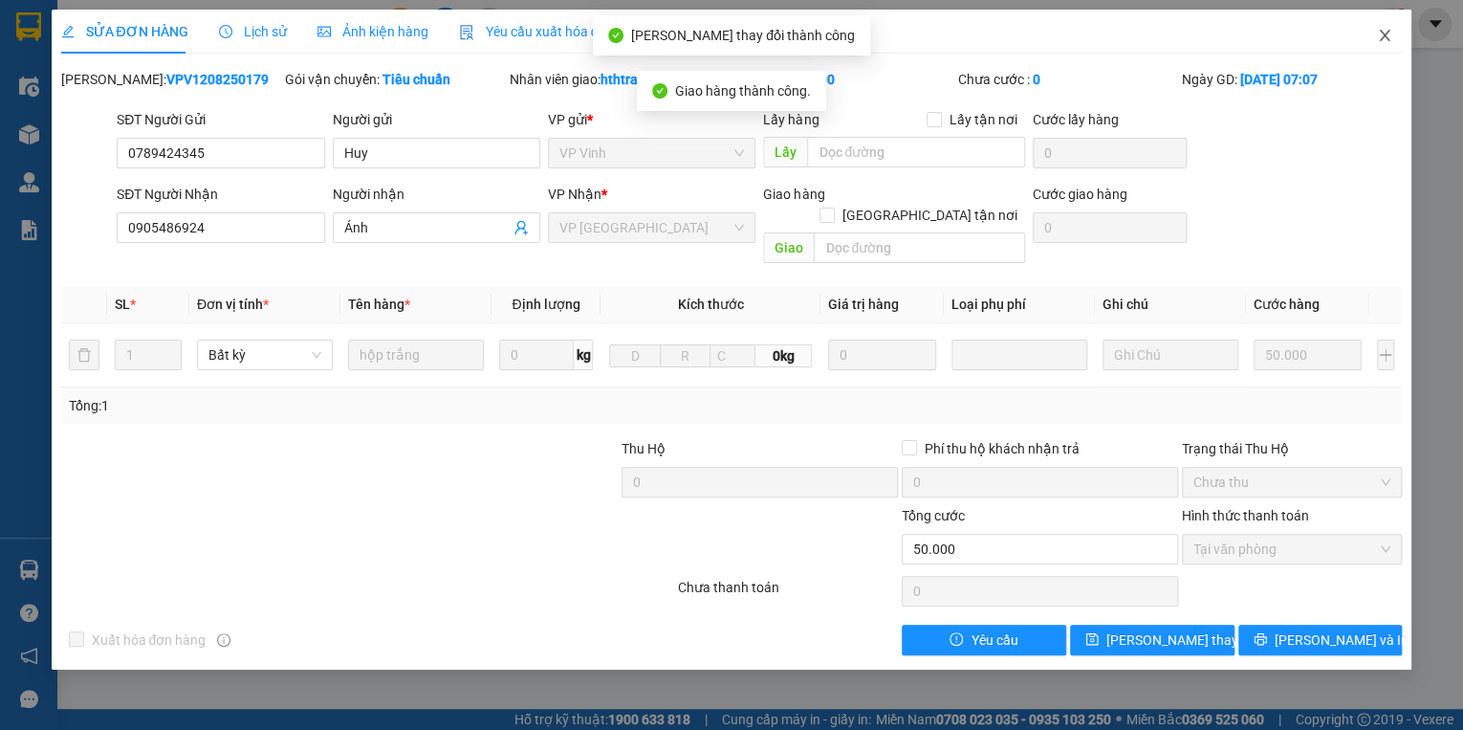
click at [1389, 33] on icon "close" at bounding box center [1384, 35] width 15 height 15
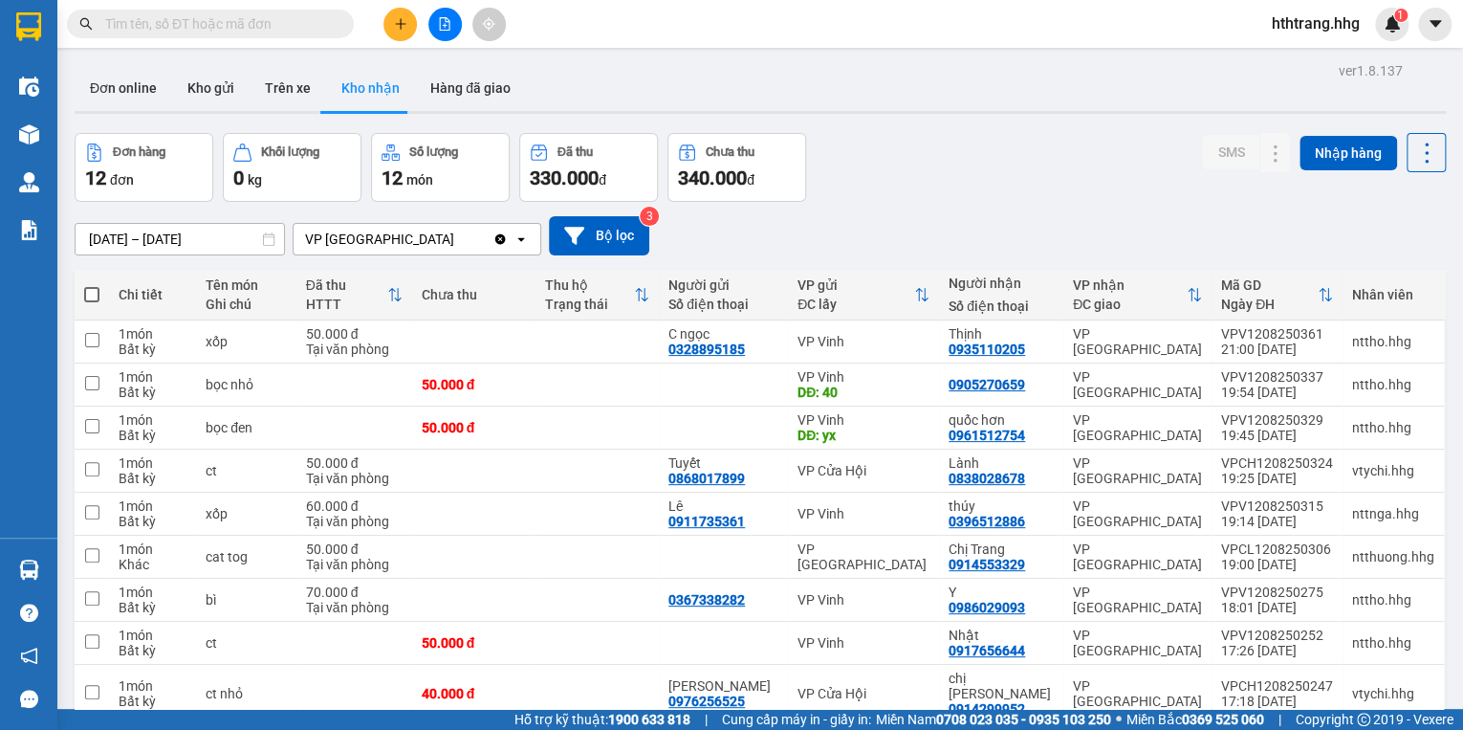
click at [192, 234] on input "13/08/2025 – 13/08/2025" at bounding box center [180, 239] width 208 height 31
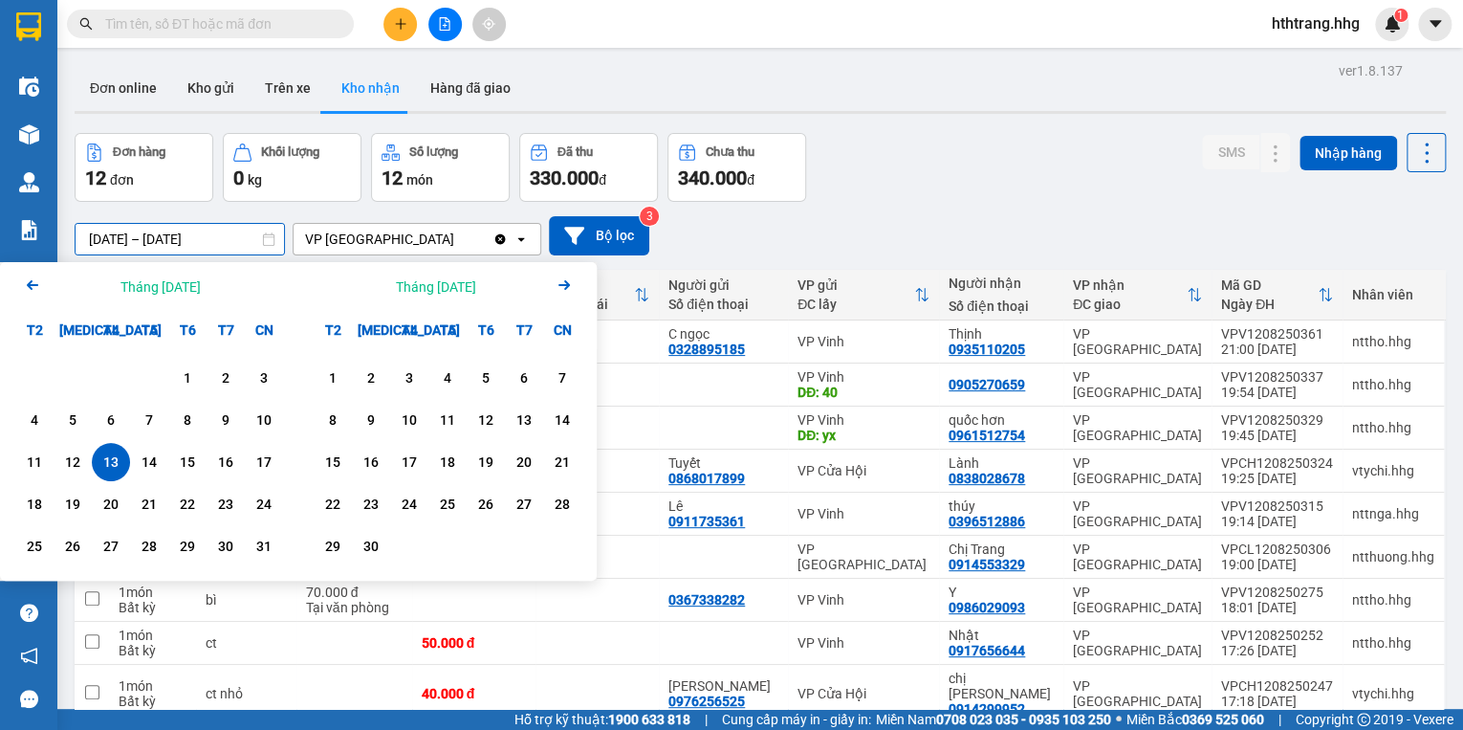
click at [122, 236] on input "13/08/2025 – 12/08/2025" at bounding box center [180, 239] width 208 height 31
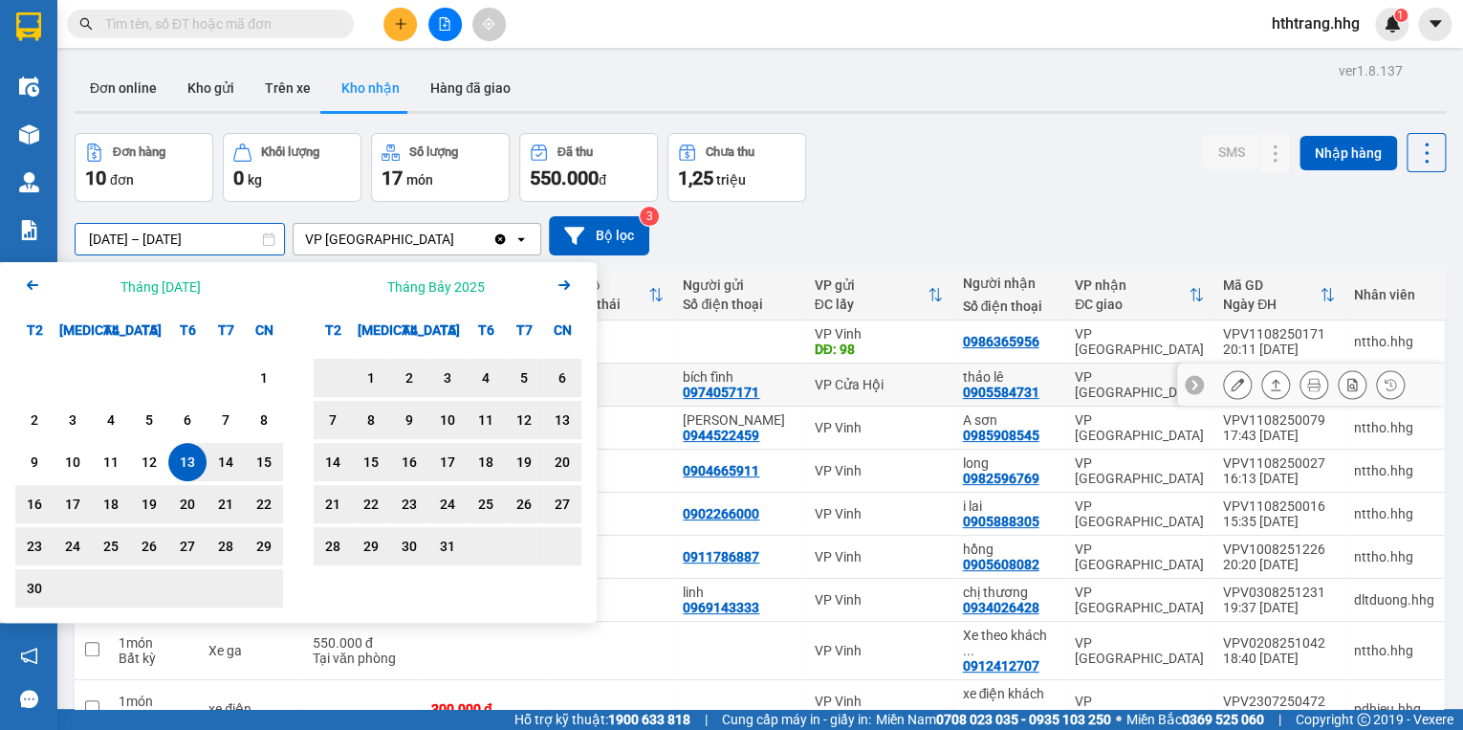
scroll to position [132, 0]
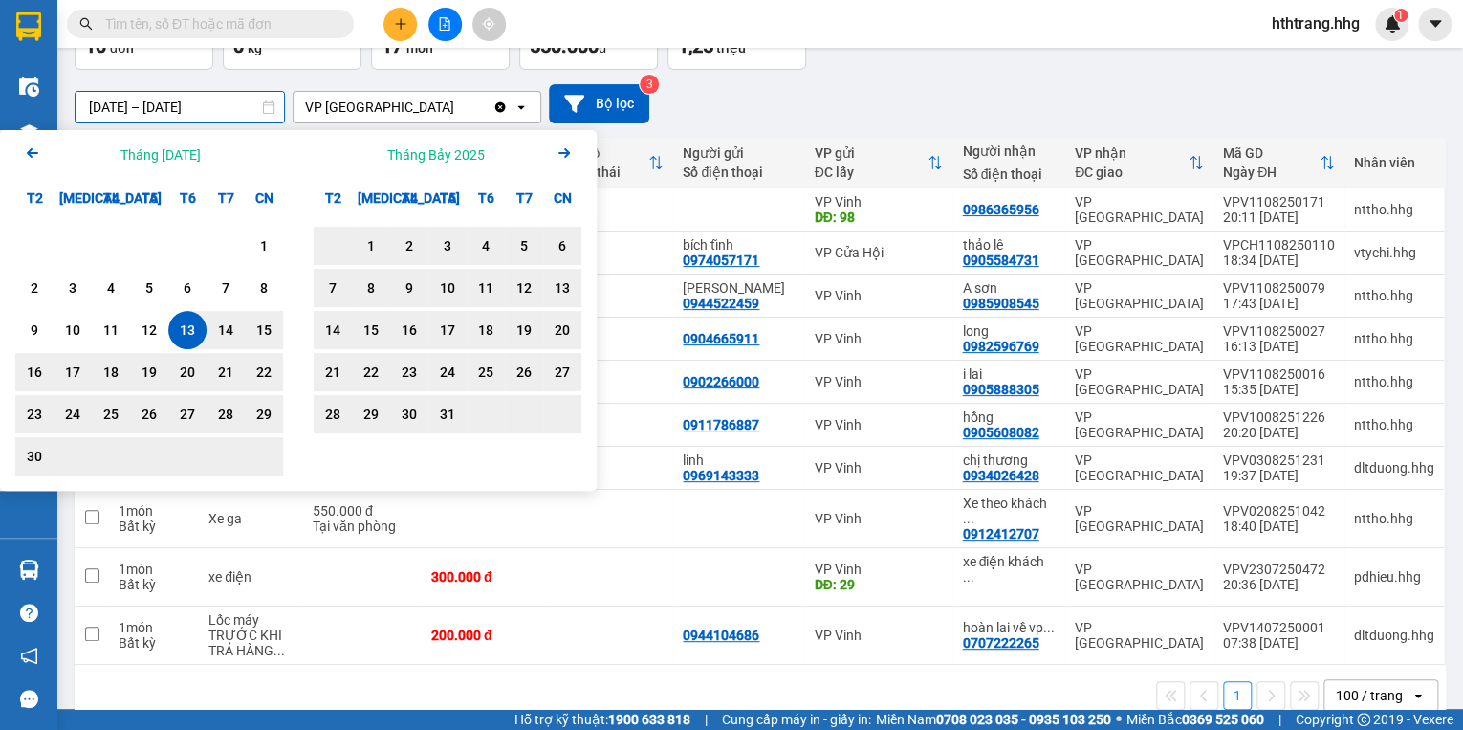
type input "13/06/2025 – 12/08/2025"
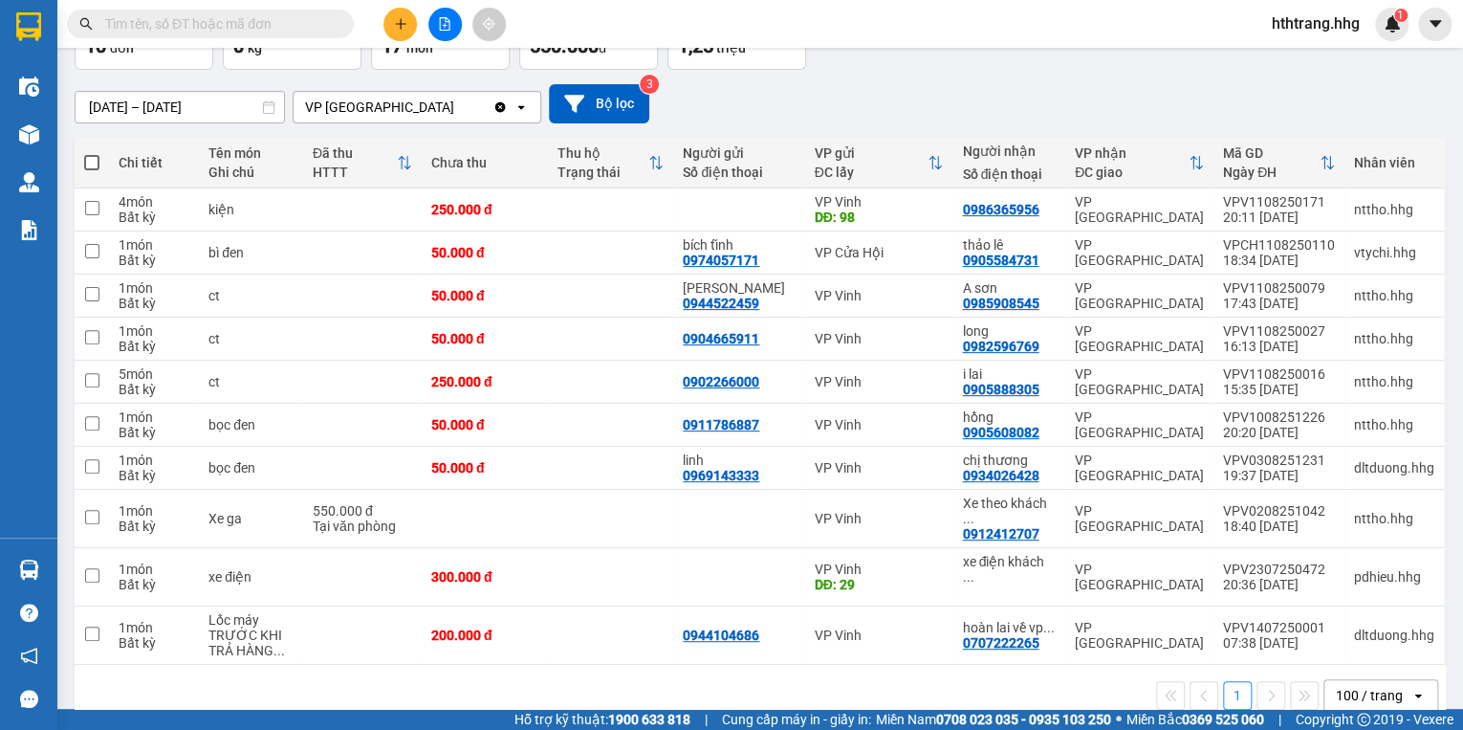
click at [888, 96] on div "13/06/2025 – 12/08/2025 Press the down arrow key to interact with the calendar …" at bounding box center [760, 103] width 1371 height 39
click at [998, 208] on div "0986365956" at bounding box center [1000, 209] width 77 height 15
click at [1231, 205] on icon at bounding box center [1237, 209] width 13 height 13
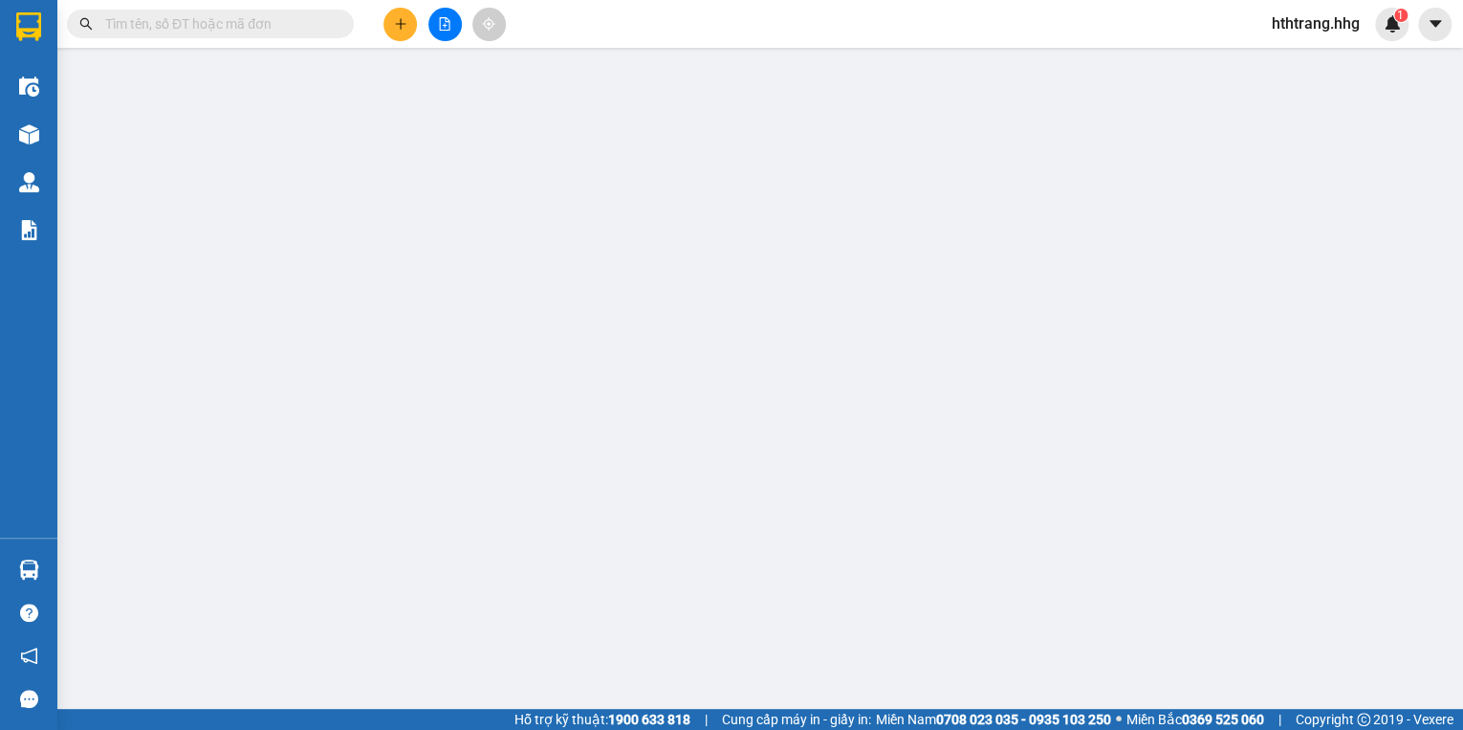
type input "98"
type input "0986365956"
type input "250.000"
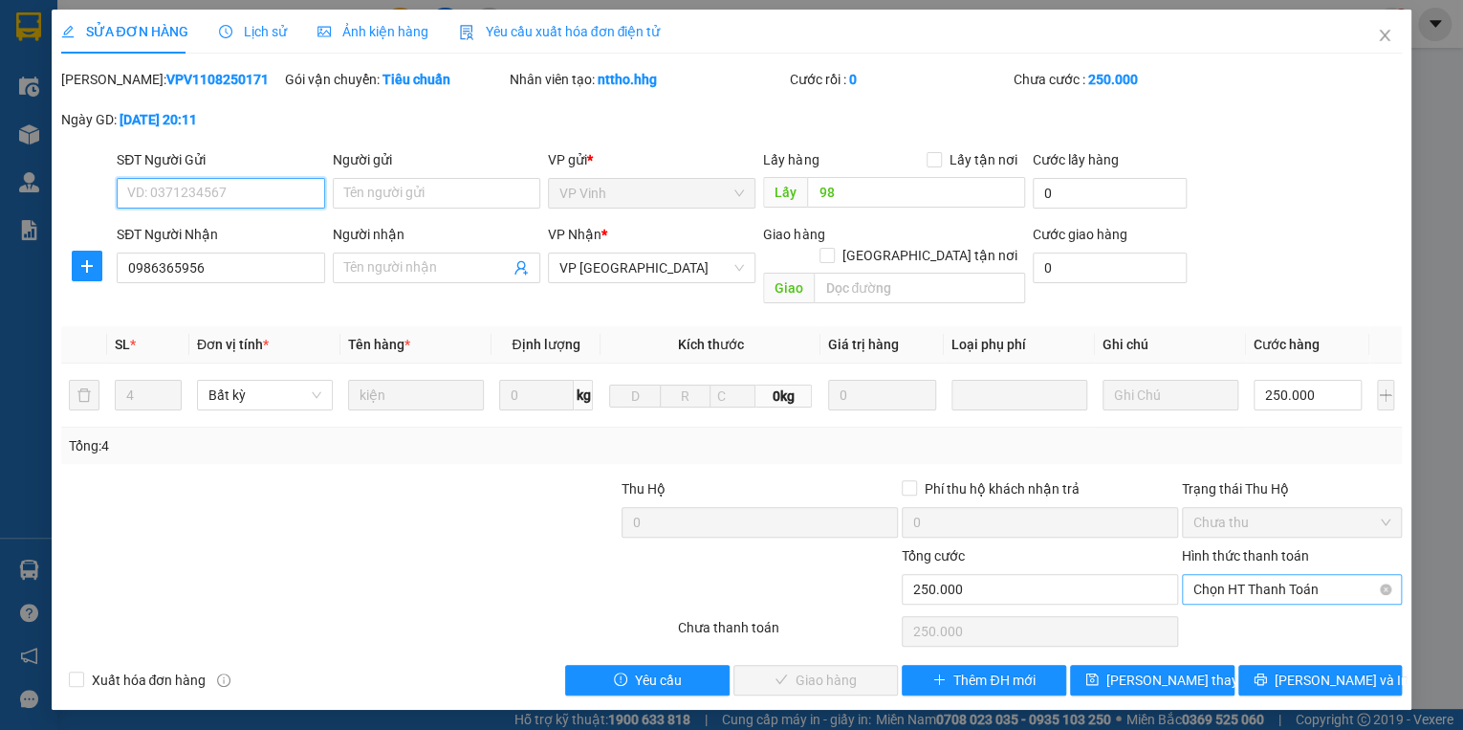
click at [1208, 575] on span "Chọn HT Thanh Toán" at bounding box center [1292, 589] width 197 height 29
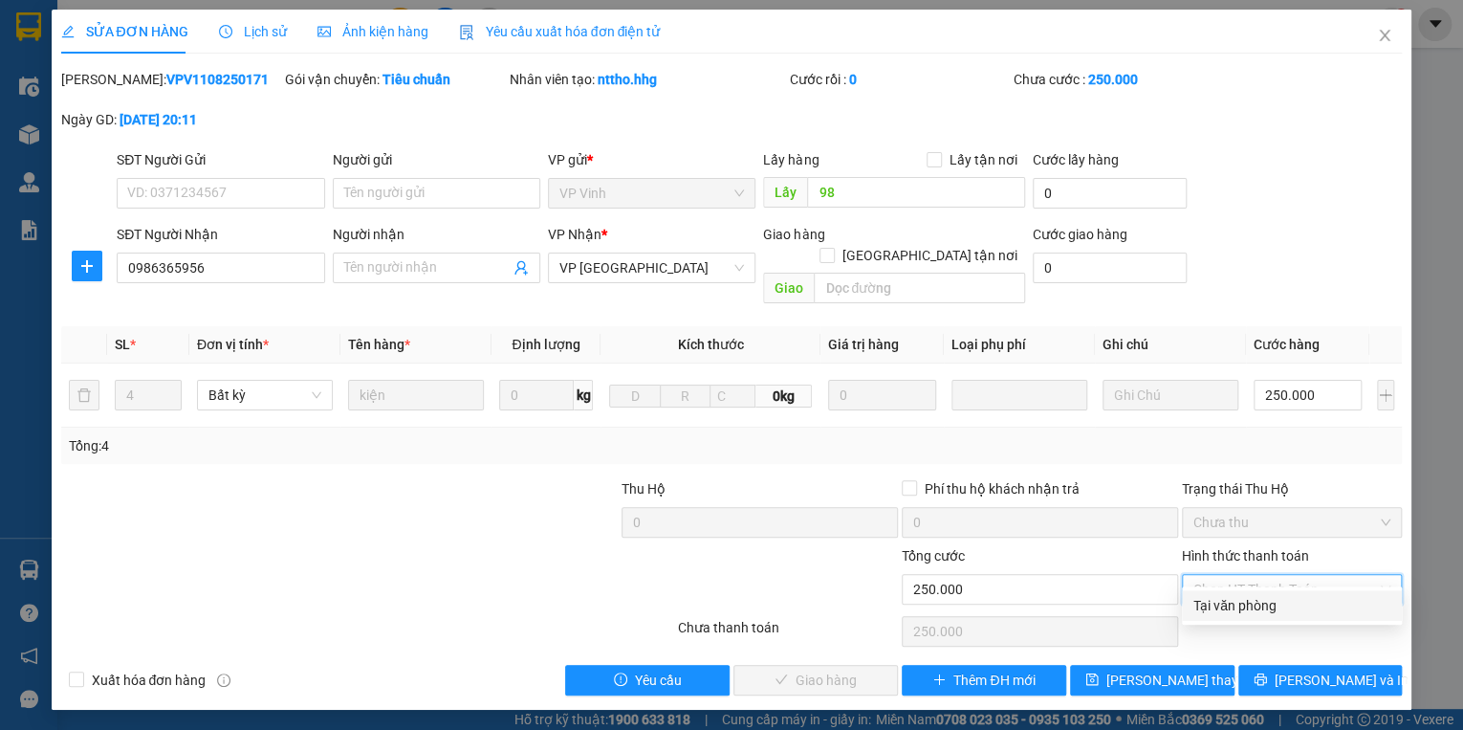
click at [1224, 601] on div "Tại văn phòng" at bounding box center [1292, 605] width 197 height 21
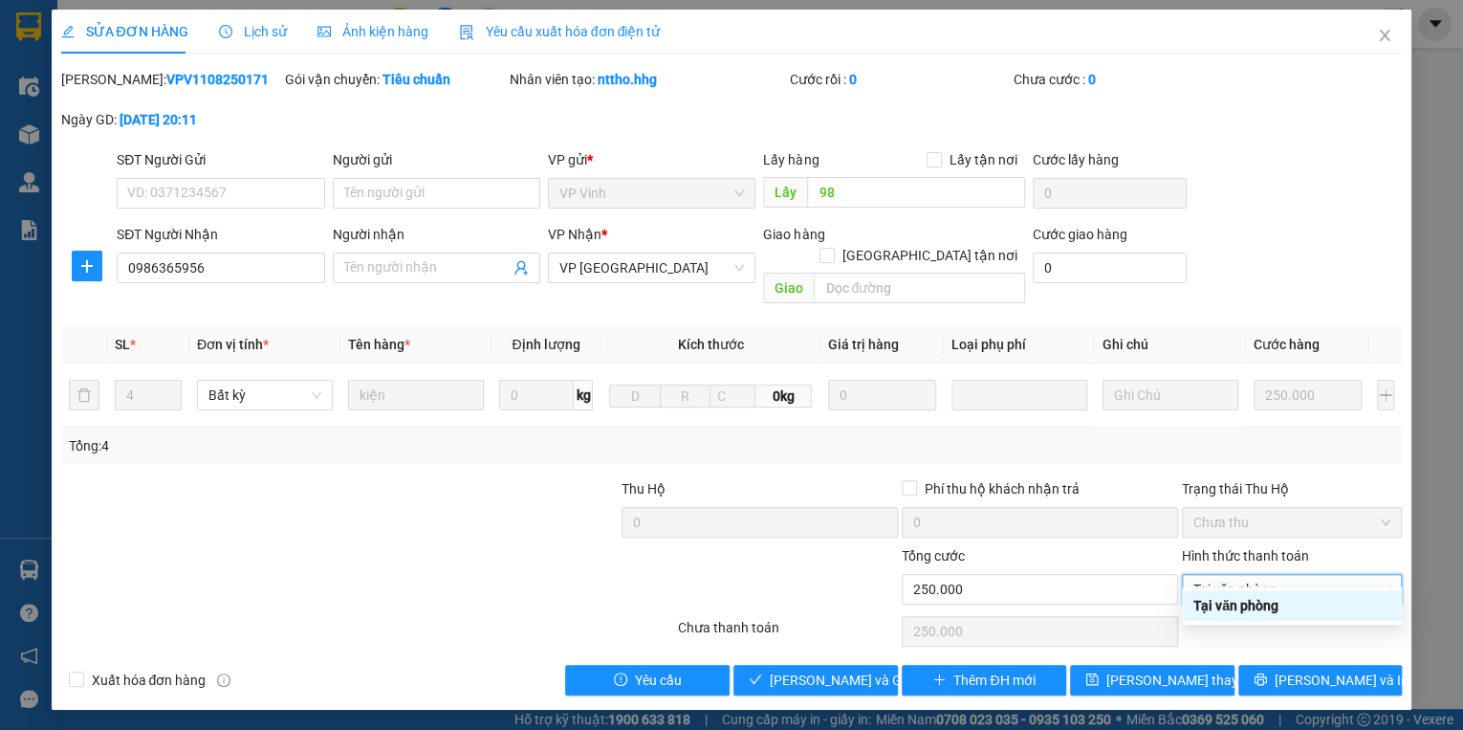
type input "0"
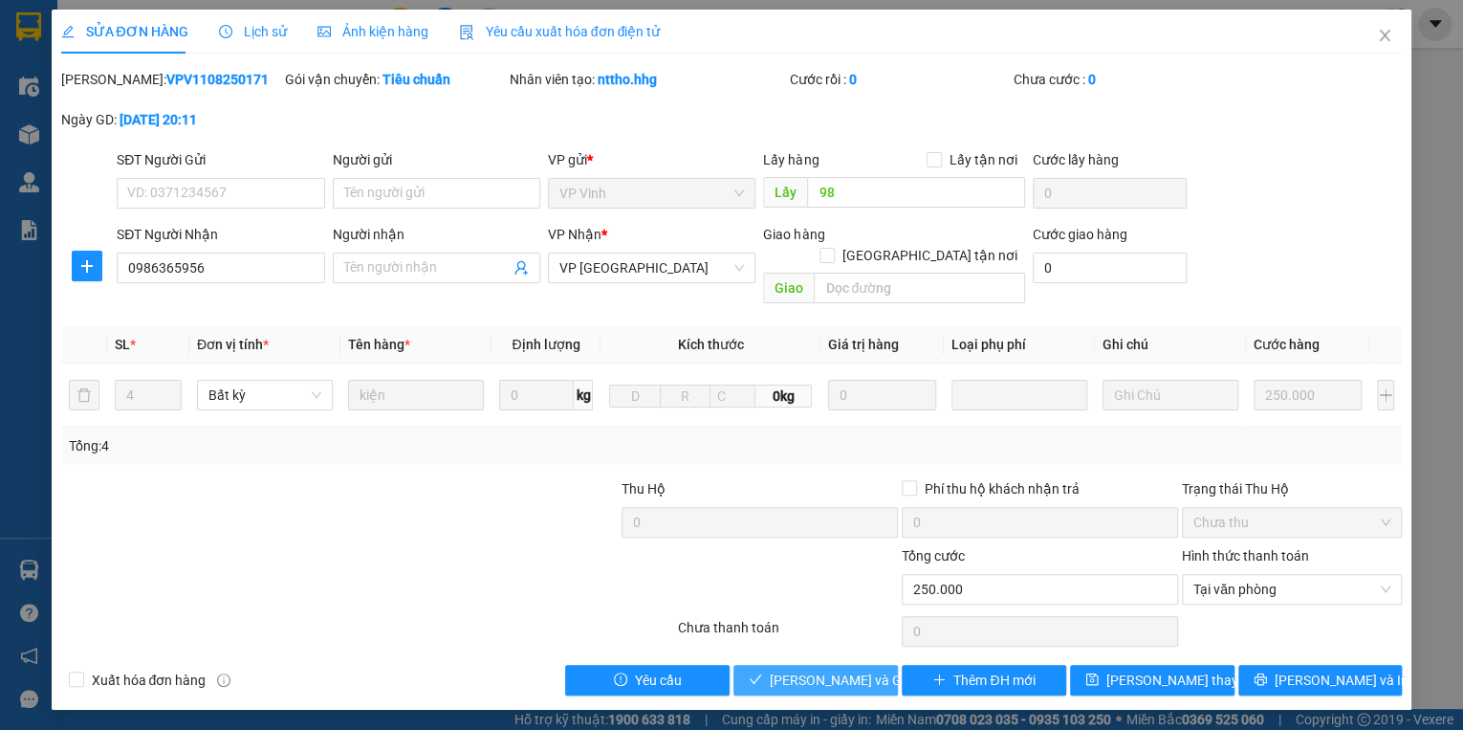
click at [852, 669] on span "[PERSON_NAME] và [PERSON_NAME] hàng" at bounding box center [862, 679] width 184 height 21
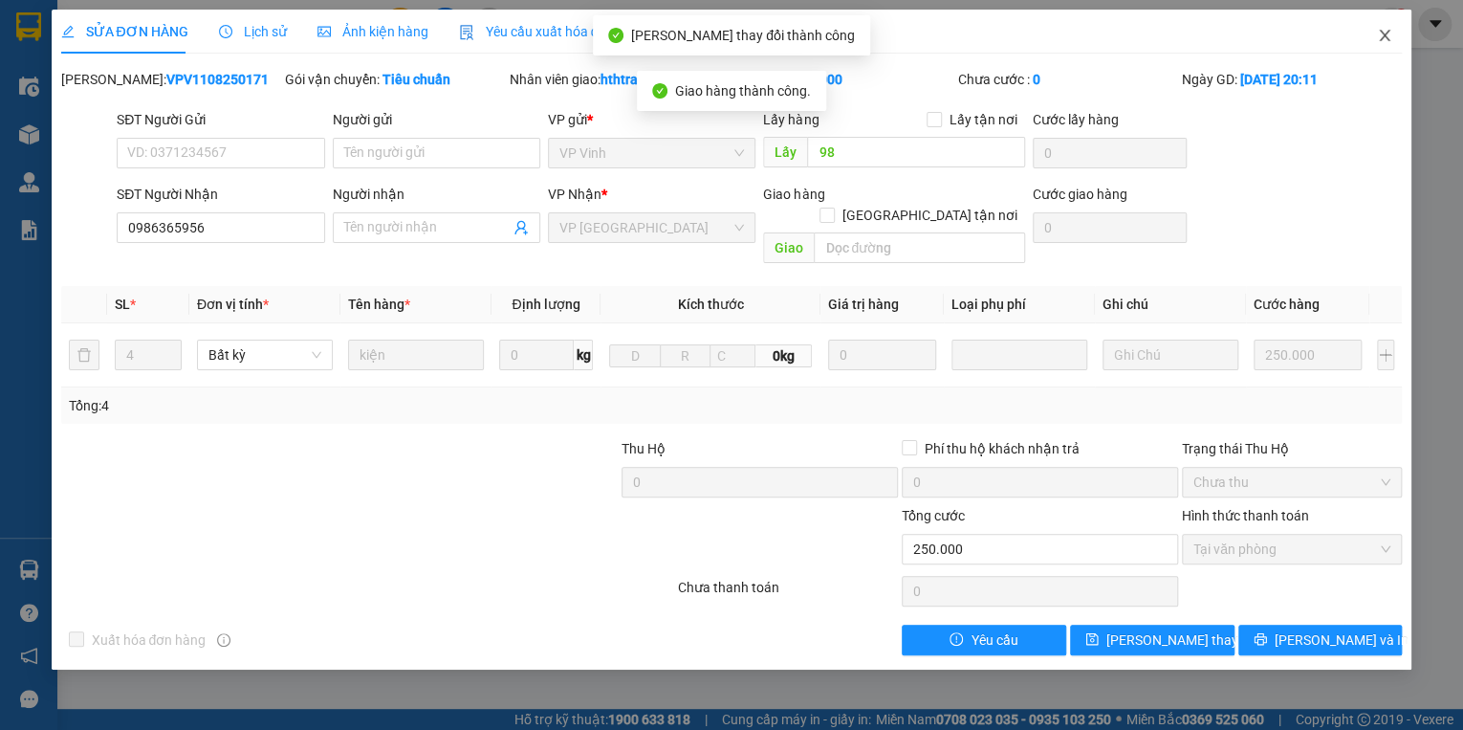
click at [1381, 32] on icon "close" at bounding box center [1385, 35] width 11 height 11
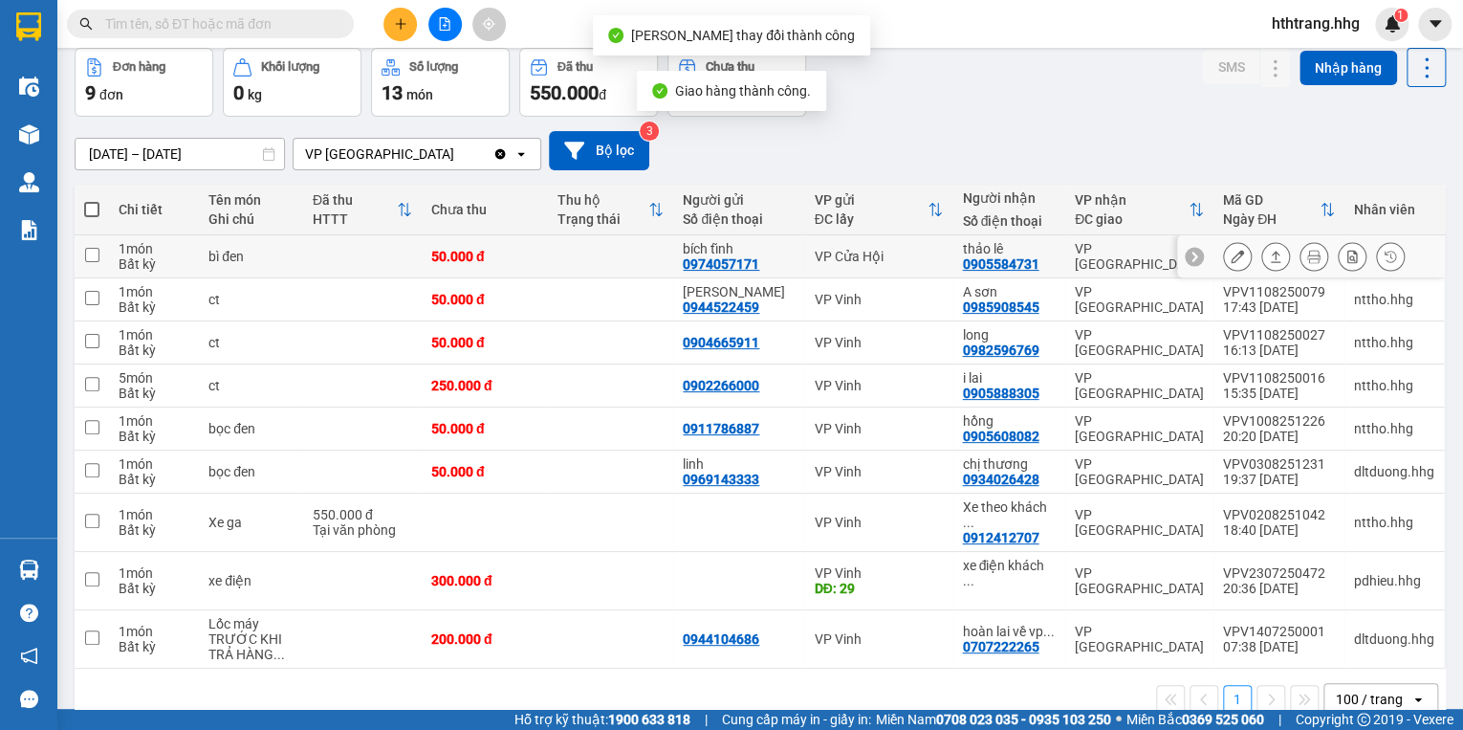
scroll to position [89, 0]
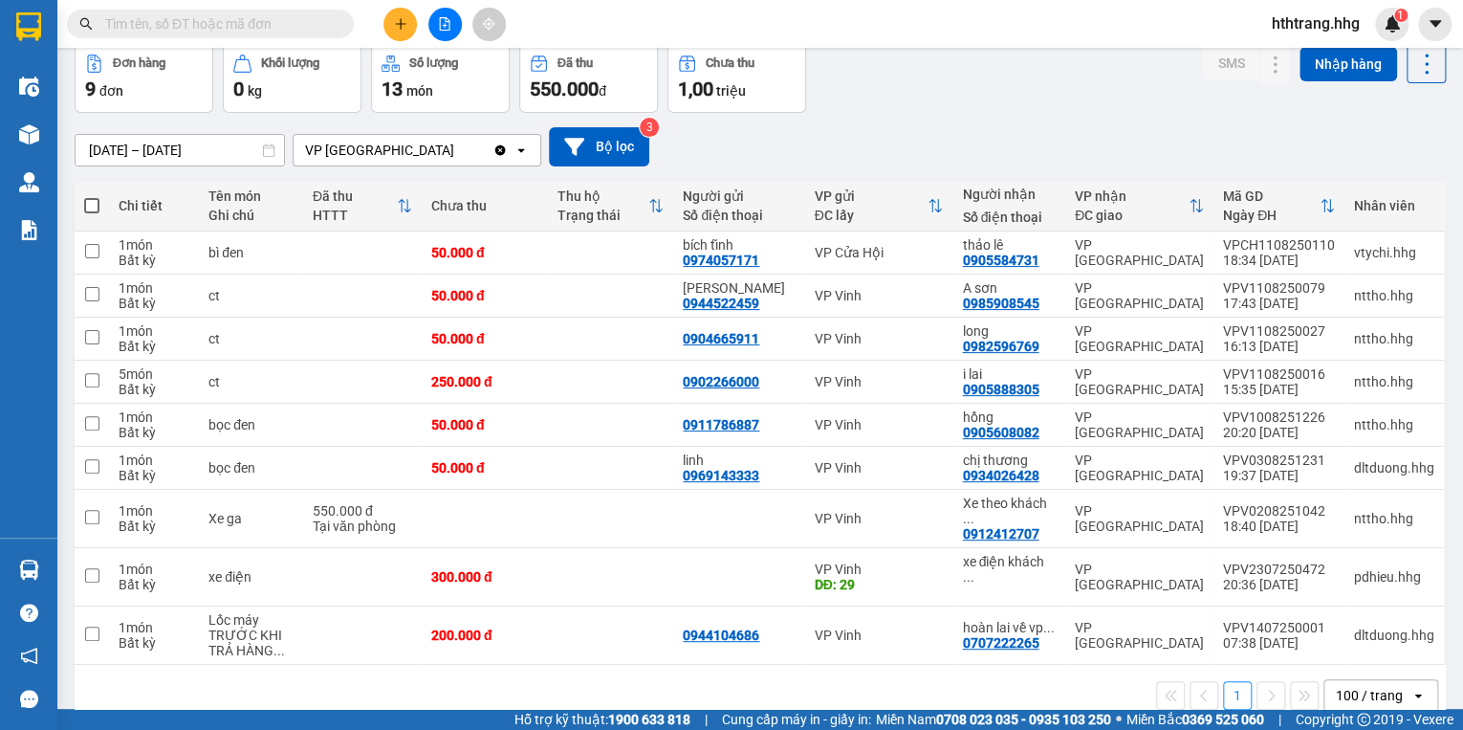
click at [294, 18] on input "text" at bounding box center [218, 23] width 226 height 21
drag, startPoint x: 1465, startPoint y: 19, endPoint x: 1465, endPoint y: 757, distance: 738.3
